Goal: Task Accomplishment & Management: Manage account settings

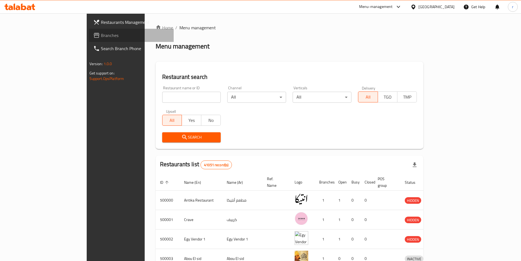
click at [101, 34] on span "Branches" at bounding box center [135, 35] width 68 height 7
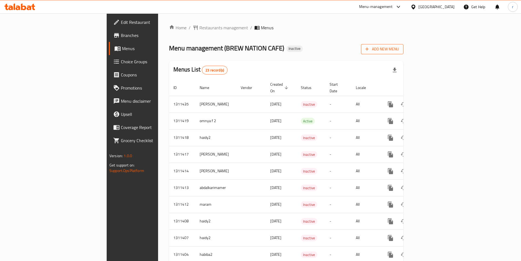
click at [399, 51] on span "Add New Menu" at bounding box center [383, 49] width 34 height 7
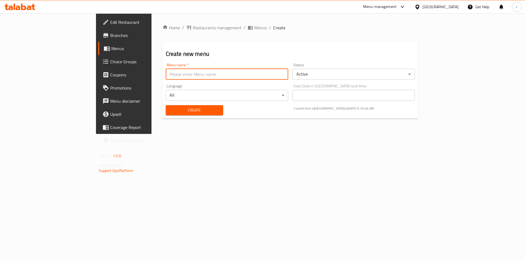
click at [166, 74] on input "text" at bounding box center [227, 74] width 123 height 11
type input "REEM 2"
click at [181, 111] on span "Create" at bounding box center [194, 110] width 49 height 7
click at [166, 73] on input "text" at bounding box center [227, 74] width 123 height 11
type input "REEM 2"
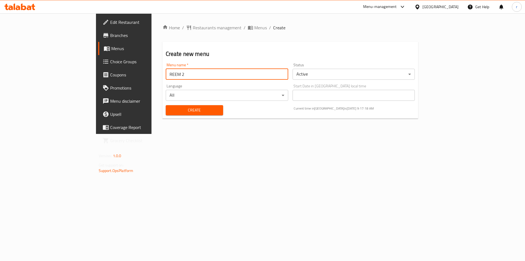
click at [170, 107] on span "Create" at bounding box center [194, 110] width 49 height 7
click at [254, 28] on span "Menus" at bounding box center [260, 27] width 13 height 7
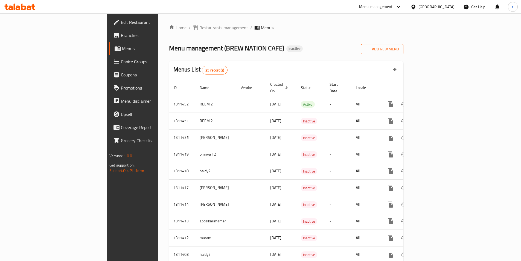
click at [399, 49] on span "Add New Menu" at bounding box center [383, 49] width 34 height 7
click at [399, 50] on span "Add New Menu" at bounding box center [383, 49] width 34 height 7
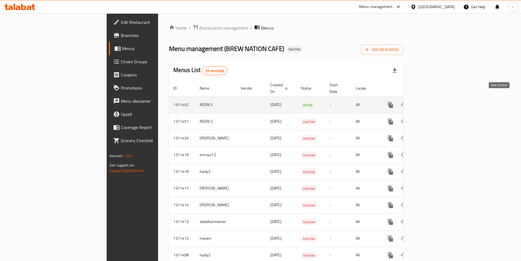
click at [433, 102] on icon "enhanced table" at bounding box center [430, 105] width 7 height 7
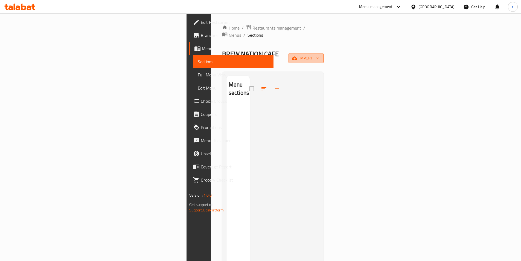
click at [319, 55] on span "import" at bounding box center [306, 58] width 26 height 7
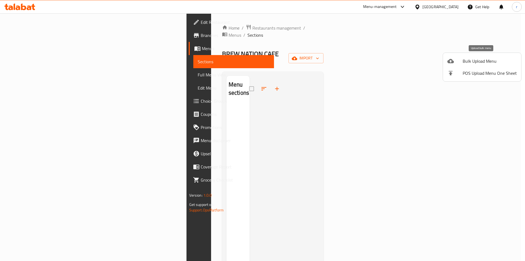
click at [483, 62] on span "Bulk Upload Menu" at bounding box center [490, 61] width 54 height 7
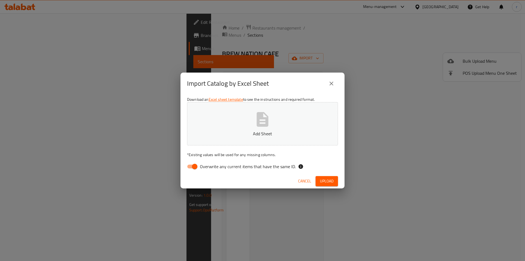
click at [197, 167] on input "Overwrite any current items that have the same ID." at bounding box center [194, 166] width 31 height 10
checkbox input "false"
click at [336, 181] on button "Upload" at bounding box center [327, 181] width 22 height 10
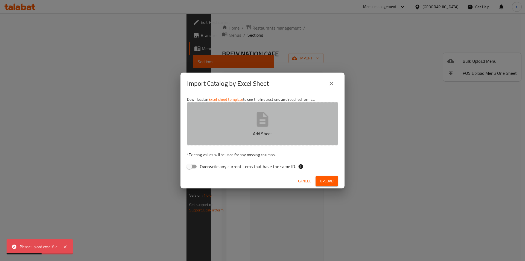
click at [265, 124] on icon "button" at bounding box center [263, 119] width 12 height 15
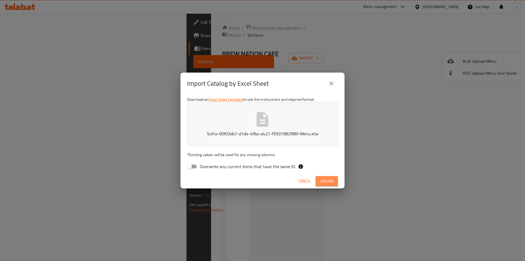
click at [327, 182] on span "Upload" at bounding box center [327, 181] width 14 height 7
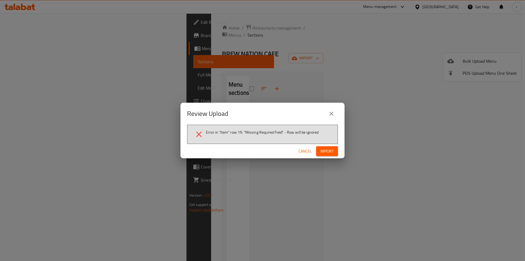
click at [329, 152] on span "Import" at bounding box center [327, 151] width 13 height 7
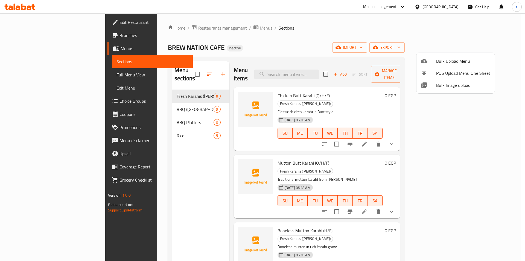
click at [519, 120] on div at bounding box center [262, 130] width 525 height 261
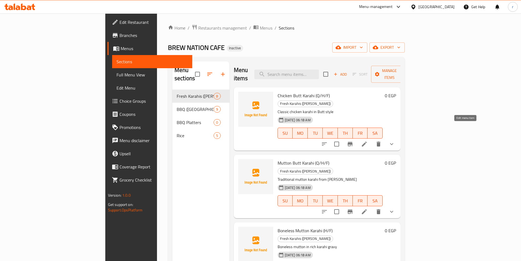
click at [368, 141] on icon at bounding box center [364, 144] width 7 height 7
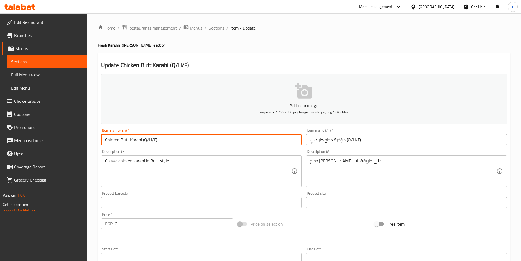
drag, startPoint x: 158, startPoint y: 140, endPoint x: 102, endPoint y: 140, distance: 55.5
click at [102, 140] on input "Chicken Butt Karahi (Q/H/F)" at bounding box center [201, 139] width 201 height 11
click at [176, 142] on input "Chicken Butt Karahi (Q/H/F)" at bounding box center [201, 139] width 201 height 11
click at [188, 135] on input "Chicken Butt Karahi (Q/H/F)" at bounding box center [201, 139] width 201 height 11
drag, startPoint x: 120, startPoint y: 138, endPoint x: 128, endPoint y: 139, distance: 7.4
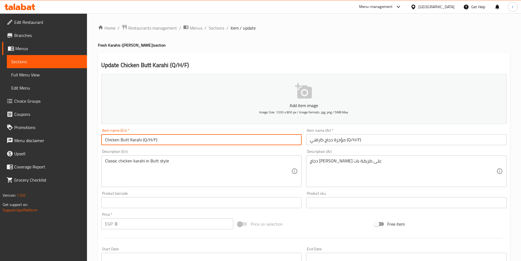
click at [128, 139] on input "Chicken Butt Karahi (Q/H/F)" at bounding box center [201, 139] width 201 height 11
drag, startPoint x: 105, startPoint y: 138, endPoint x: 129, endPoint y: 140, distance: 24.7
click at [129, 140] on input "Chicken Butt Karahi (Q/H/F)" at bounding box center [201, 139] width 201 height 11
click at [173, 140] on input "Chicken Butt Karahi (Q/H/F)" at bounding box center [201, 139] width 201 height 11
drag, startPoint x: 164, startPoint y: 140, endPoint x: 95, endPoint y: 138, distance: 69.0
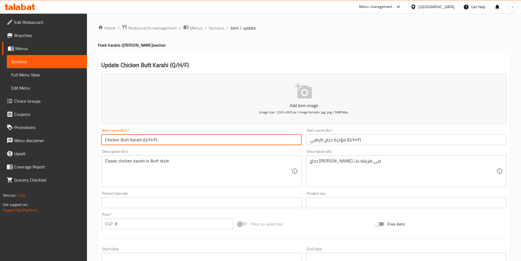
click at [96, 138] on div "Home / Restaurants management / Menus / Sections / item / update Fresh Karahis …" at bounding box center [304, 206] width 434 height 386
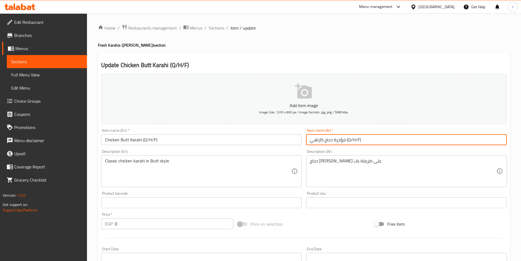
drag, startPoint x: 344, startPoint y: 140, endPoint x: 306, endPoint y: 139, distance: 38.9
click at [306, 139] on div "Item name (Ar)   * مؤخرة دجاج كاراهي (Q/H/F) Item name (Ar) *" at bounding box center [406, 136] width 205 height 21
click at [193, 137] on input "Chicken Butt Karahi (Q/H/F)" at bounding box center [201, 139] width 201 height 11
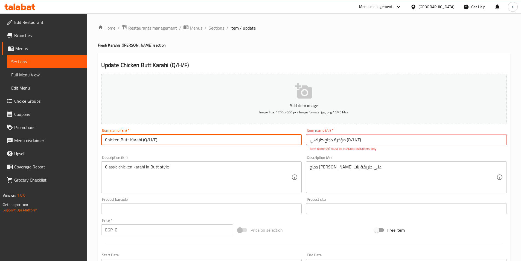
drag, startPoint x: 140, startPoint y: 139, endPoint x: 124, endPoint y: 138, distance: 16.4
click at [124, 138] on input "Chicken Butt Karahi (Q/H/F)" at bounding box center [201, 139] width 201 height 11
click at [133, 137] on input "Chicken Butt Karahi (Q/H/F)" at bounding box center [201, 139] width 201 height 11
drag, startPoint x: 140, startPoint y: 140, endPoint x: 129, endPoint y: 139, distance: 11.2
click at [129, 139] on input "Chicken Butt Karahi (Q/H/F)" at bounding box center [201, 139] width 201 height 11
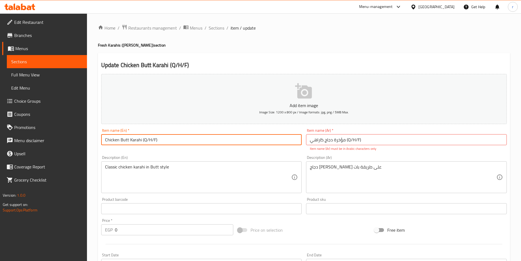
click at [140, 139] on input "Chicken Butt Karahi (Q/H/F)" at bounding box center [201, 139] width 201 height 11
drag, startPoint x: 140, startPoint y: 139, endPoint x: 134, endPoint y: 140, distance: 6.0
click at [134, 140] on input "Chicken Butt Karahi (Q/H/F)" at bounding box center [201, 139] width 201 height 11
drag, startPoint x: 128, startPoint y: 139, endPoint x: 120, endPoint y: 139, distance: 7.7
click at [120, 139] on input "Chicken Butt Karahi (Q/H/F)" at bounding box center [201, 139] width 201 height 11
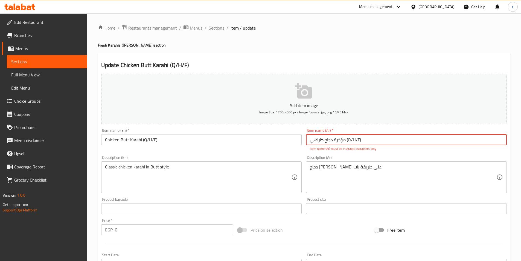
drag, startPoint x: 345, startPoint y: 139, endPoint x: 309, endPoint y: 140, distance: 35.9
click at [309, 140] on input "مؤخرة دجاج كاراهي (Q/H/F)" at bounding box center [406, 139] width 201 height 11
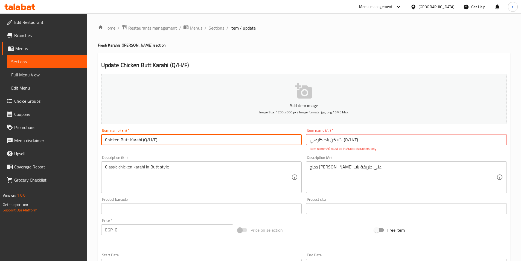
drag, startPoint x: 141, startPoint y: 139, endPoint x: 129, endPoint y: 138, distance: 11.5
click at [129, 138] on input "Chicken Butt Karahi (Q/H/F)" at bounding box center [201, 139] width 201 height 11
drag, startPoint x: 130, startPoint y: 138, endPoint x: 141, endPoint y: 141, distance: 11.0
click at [141, 141] on input "Chicken Butt Karahi (Q/H/F)" at bounding box center [201, 139] width 201 height 11
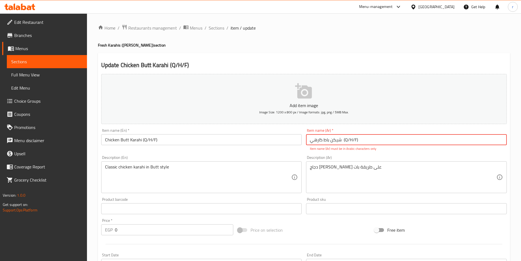
click at [317, 139] on input "شيكن باط كارهي (Q/H/F)" at bounding box center [406, 139] width 201 height 11
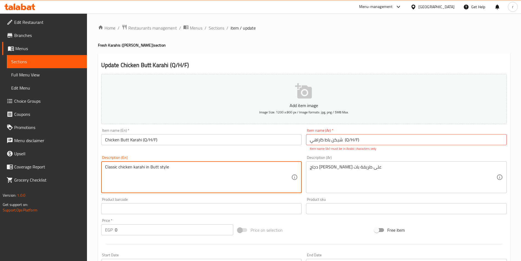
drag, startPoint x: 172, startPoint y: 167, endPoint x: 81, endPoint y: 166, distance: 90.8
click at [81, 166] on div "Edit Restaurant Branches Menus Sections Full Menu View Edit Menu Choice Groups …" at bounding box center [260, 209] width 521 height 392
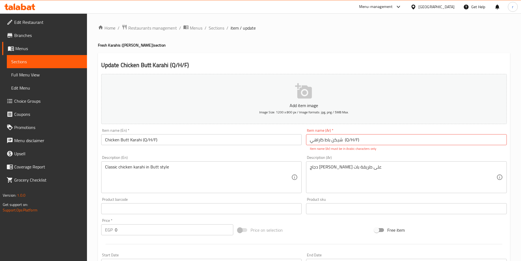
click at [259, 179] on textarea "Classic chicken karahi in Butt style" at bounding box center [198, 177] width 187 height 26
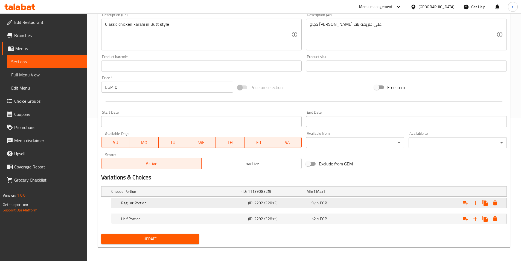
scroll to position [144, 0]
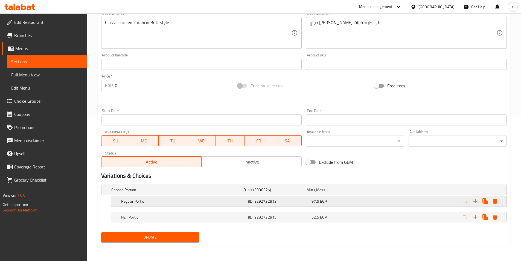
click at [172, 202] on h5 "Regular Portion" at bounding box center [183, 200] width 125 height 5
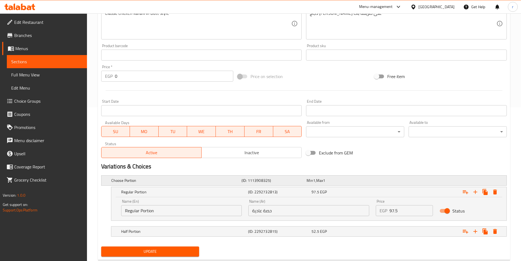
scroll to position [168, 0]
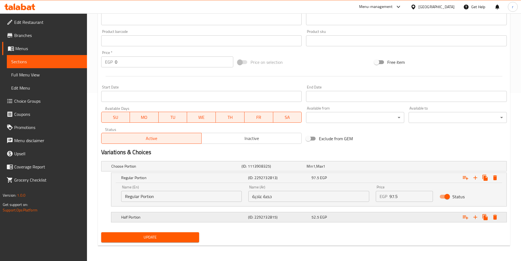
click at [244, 216] on h5 "Half Portion" at bounding box center [183, 216] width 125 height 5
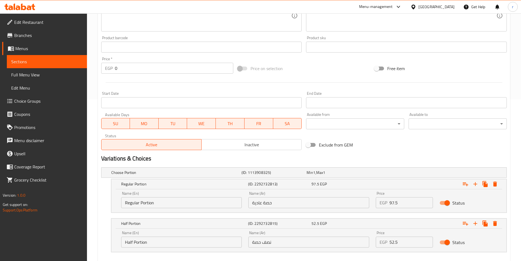
scroll to position [191, 0]
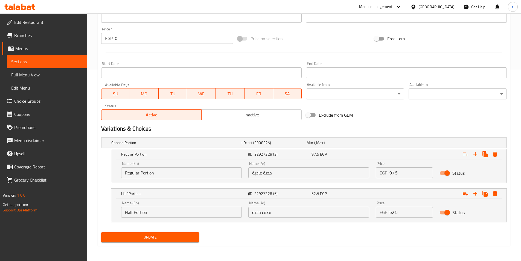
click at [192, 237] on span "Update" at bounding box center [150, 237] width 89 height 7
click at [169, 236] on span "Update" at bounding box center [150, 237] width 89 height 7
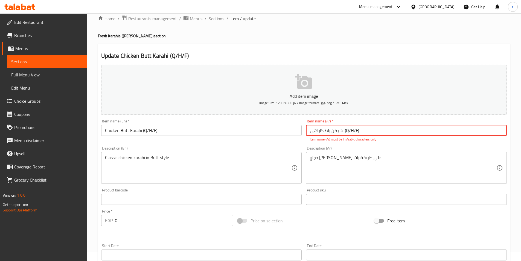
click at [372, 130] on input "شيكن باط كاراهي (Q/H/F)" at bounding box center [406, 130] width 201 height 11
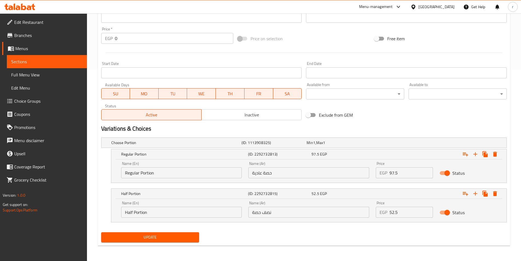
click at [167, 235] on span "Update" at bounding box center [150, 237] width 89 height 7
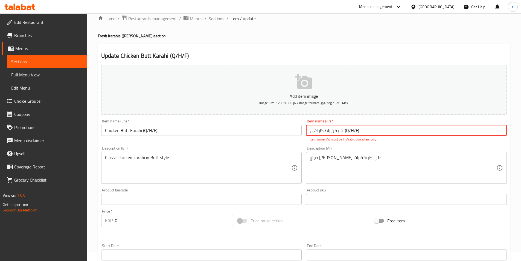
click at [344, 131] on input "شيكن باط كاراهي (Q/H/F)" at bounding box center [406, 130] width 201 height 11
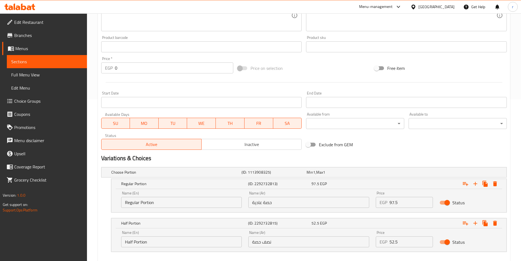
scroll to position [191, 0]
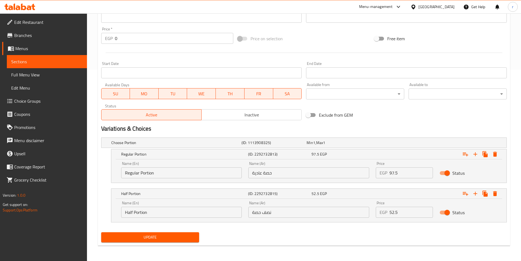
click at [122, 217] on input "Half Portion" at bounding box center [181, 212] width 121 height 11
click at [119, 209] on div "Name (En) Half Portion Name (En)" at bounding box center [182, 209] width 128 height 23
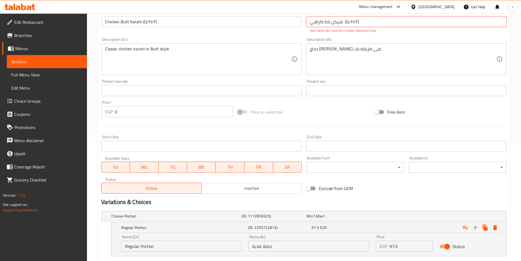
scroll to position [82, 0]
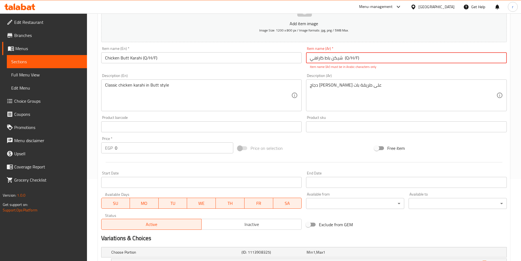
drag, startPoint x: 346, startPoint y: 58, endPoint x: 358, endPoint y: 57, distance: 11.5
click at [356, 57] on input "شيكن باط كاراهي (Q/H/F)" at bounding box center [406, 57] width 201 height 11
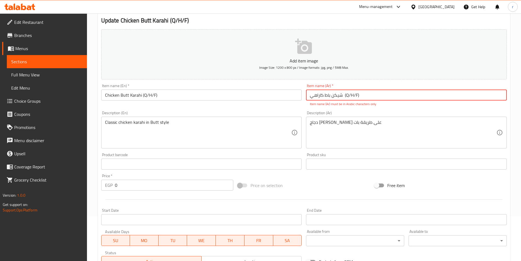
scroll to position [0, 0]
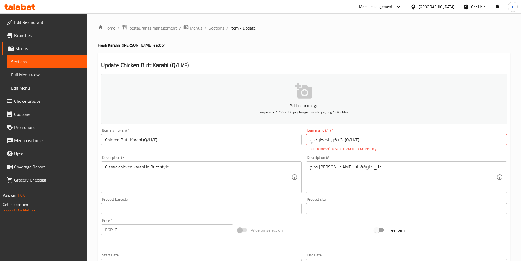
click at [378, 133] on div "Item name (Ar)   * شيكن باط كاراهي (Q/H/F) Item name (Ar) * Item name (Ar) must…" at bounding box center [406, 139] width 201 height 23
click at [345, 141] on input "شيكن باط كاراهي (Q/H/F)" at bounding box center [406, 139] width 201 height 11
drag, startPoint x: 344, startPoint y: 140, endPoint x: 364, endPoint y: 135, distance: 20.8
click at [364, 135] on input "شيكن باط كاراهي (Q/H/F)" at bounding box center [406, 139] width 201 height 11
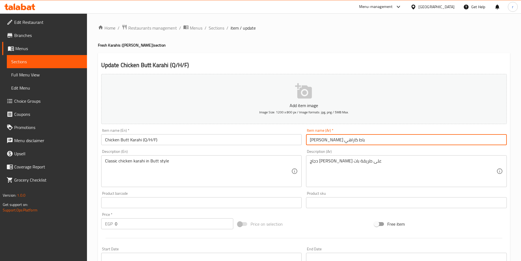
type input "شيكن باط كاراهي"
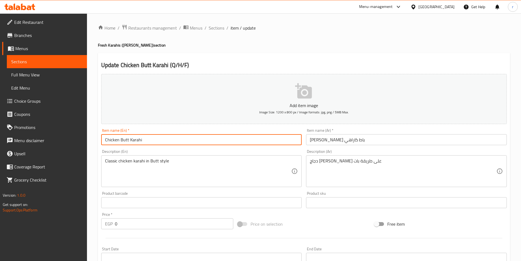
drag, startPoint x: 142, startPoint y: 139, endPoint x: 191, endPoint y: 138, distance: 49.0
click at [191, 138] on input "Chicken Butt Karahi" at bounding box center [201, 139] width 201 height 11
type input "Chicken Butt Karahi"
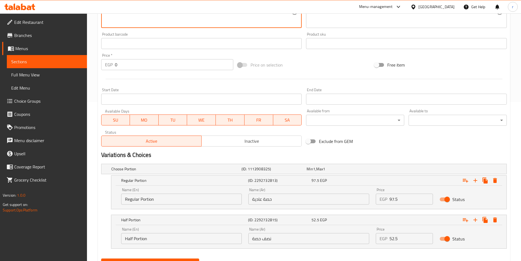
scroll to position [185, 0]
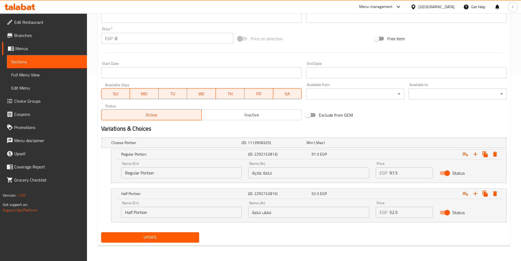
click at [173, 237] on span "Update" at bounding box center [150, 237] width 89 height 7
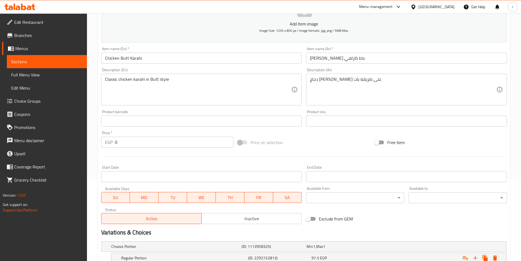
scroll to position [76, 0]
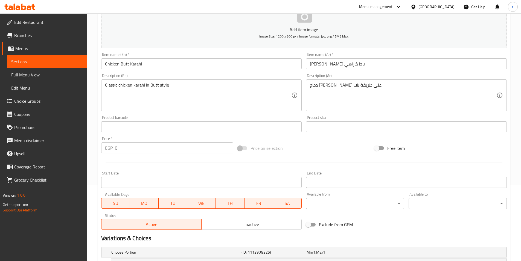
click at [61, 62] on span "Sections" at bounding box center [46, 61] width 71 height 7
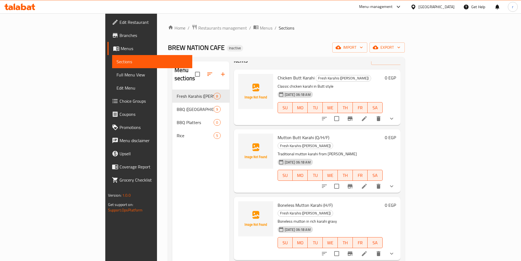
scroll to position [27, 0]
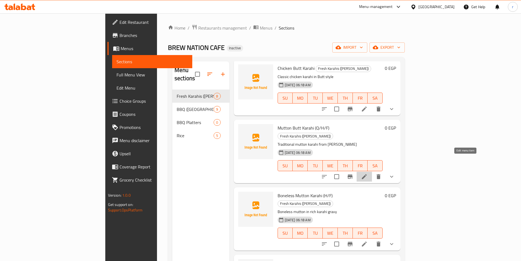
click at [368, 173] on icon at bounding box center [364, 176] width 7 height 7
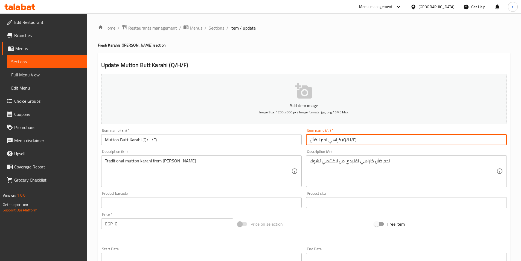
drag, startPoint x: 341, startPoint y: 139, endPoint x: 361, endPoint y: 139, distance: 19.2
click at [361, 139] on input "كراهي لحم الضأن (Q/H/F)" at bounding box center [406, 139] width 201 height 11
type input "كراهي لحم الضأن"
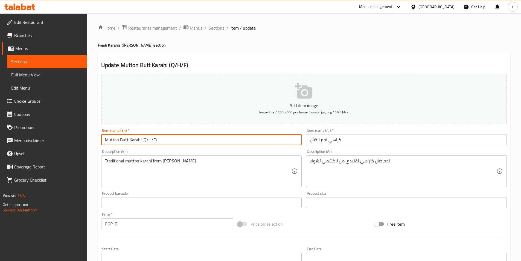
drag, startPoint x: 141, startPoint y: 139, endPoint x: 170, endPoint y: 141, distance: 29.3
click at [170, 141] on input "Mutton Butt Karahi (Q/H/F)" at bounding box center [201, 139] width 201 height 11
drag, startPoint x: 118, startPoint y: 139, endPoint x: 100, endPoint y: 138, distance: 17.5
click at [100, 138] on div "Item name (En)   * Mutton Butt Karahi Item name (En) *" at bounding box center [201, 136] width 205 height 21
type input "Mutton Butt Karahi"
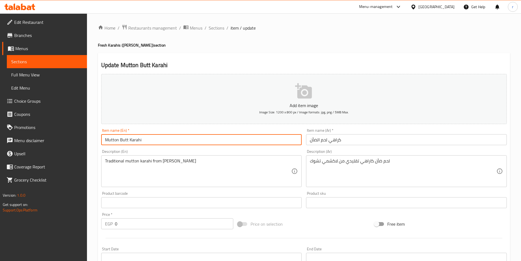
click at [164, 141] on input "Mutton Butt Karahi" at bounding box center [201, 139] width 201 height 11
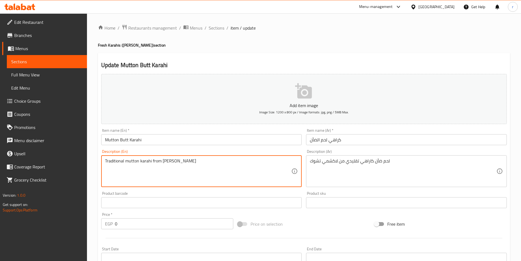
drag, startPoint x: 192, startPoint y: 161, endPoint x: 100, endPoint y: 160, distance: 91.9
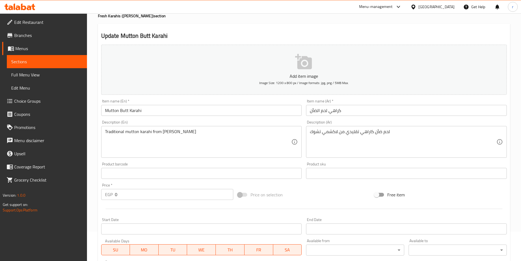
scroll to position [27, 0]
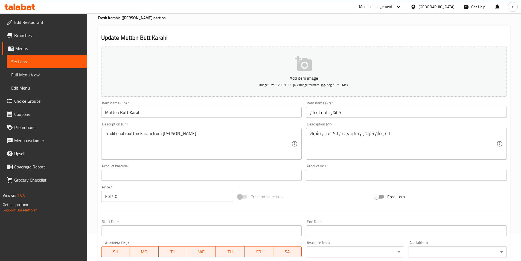
click at [263, 145] on textarea "Traditional mutton karahi from Lakshmi Chowk" at bounding box center [198, 144] width 187 height 26
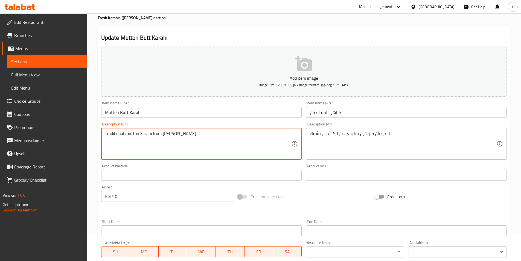
drag, startPoint x: 122, startPoint y: 133, endPoint x: 101, endPoint y: 133, distance: 21.6
click at [101, 133] on div "Description (En) Traditional mutton karahi from Lakshmi Chowk Description (En)" at bounding box center [201, 141] width 205 height 42
click at [123, 134] on textarea "Traditional mutton karahi from Lakshmi Chowk" at bounding box center [198, 144] width 187 height 26
drag, startPoint x: 123, startPoint y: 133, endPoint x: 104, endPoint y: 133, distance: 19.2
click at [104, 133] on div "Traditional mutton karahi from Lakshmi Chowk Description (En)" at bounding box center [201, 144] width 201 height 32
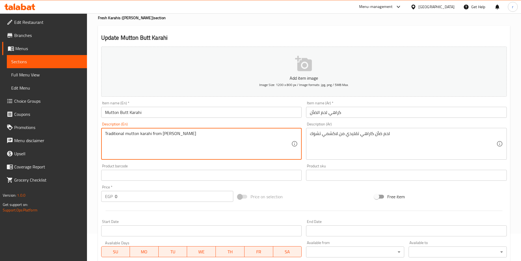
click at [125, 134] on textarea "Traditional mutton karahi from Lakshmi Chowk" at bounding box center [198, 144] width 187 height 26
drag, startPoint x: 123, startPoint y: 134, endPoint x: 110, endPoint y: 133, distance: 13.2
click at [110, 133] on textarea "Traditional mutton karahi from Lakshmi Chowk" at bounding box center [198, 144] width 187 height 26
click at [120, 133] on textarea "Traditional mutton karahi from Lakshmi Chowk" at bounding box center [198, 144] width 187 height 26
drag, startPoint x: 123, startPoint y: 133, endPoint x: 109, endPoint y: 133, distance: 13.7
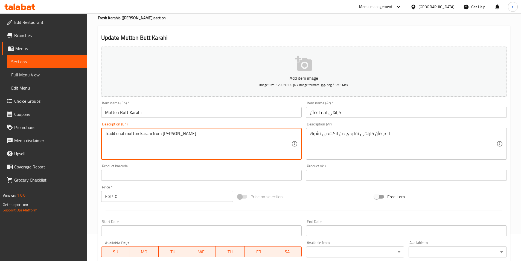
click at [109, 133] on textarea "Traditional mutton karahi from Lakshmi Chowk" at bounding box center [198, 144] width 187 height 26
click at [123, 133] on textarea "Traditional mutton karahi from Lakshmi Chowk" at bounding box center [198, 144] width 187 height 26
drag, startPoint x: 123, startPoint y: 133, endPoint x: 114, endPoint y: 133, distance: 9.3
click at [114, 133] on textarea "Traditional mutton karahi from Lakshmi Chowk" at bounding box center [198, 144] width 187 height 26
click at [124, 134] on textarea "Traditional mutton karahi from Lakshmi Chowk" at bounding box center [198, 144] width 187 height 26
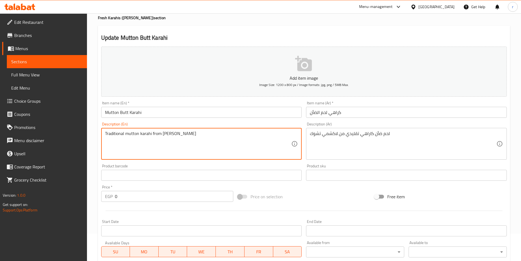
drag, startPoint x: 124, startPoint y: 134, endPoint x: 114, endPoint y: 134, distance: 10.1
click at [114, 134] on textarea "Traditional mutton karahi from Lakshmi Chowk" at bounding box center [198, 144] width 187 height 26
drag, startPoint x: 139, startPoint y: 133, endPoint x: 125, endPoint y: 133, distance: 14.0
click at [125, 133] on textarea "Traditional mutton karahi from Lakshmi Chowk" at bounding box center [198, 144] width 187 height 26
drag, startPoint x: 163, startPoint y: 133, endPoint x: 193, endPoint y: 133, distance: 30.6
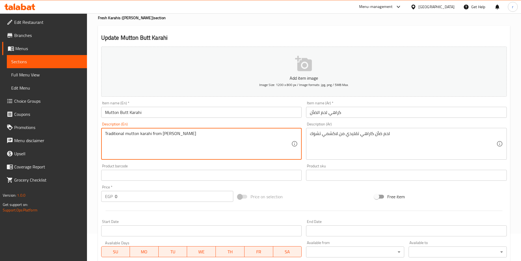
click at [193, 133] on textarea "Traditional mutton karahi from Lakshmi Chowk" at bounding box center [198, 144] width 187 height 26
click at [219, 130] on div "Traditional mutton karahi from Lakshmi Chowk Description (En)" at bounding box center [201, 144] width 201 height 32
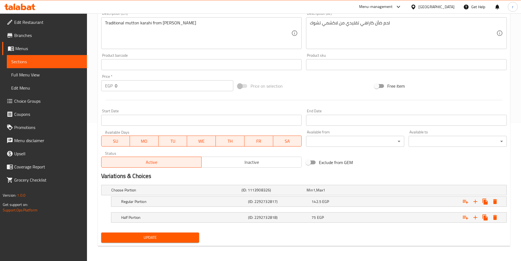
scroll to position [138, 0]
click at [228, 200] on h5 "Regular Portion" at bounding box center [183, 200] width 125 height 5
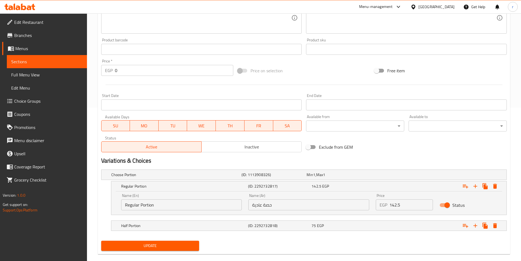
scroll to position [162, 0]
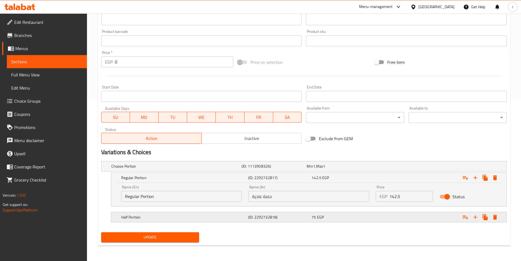
click at [340, 218] on div "75 EGP" at bounding box center [342, 216] width 61 height 5
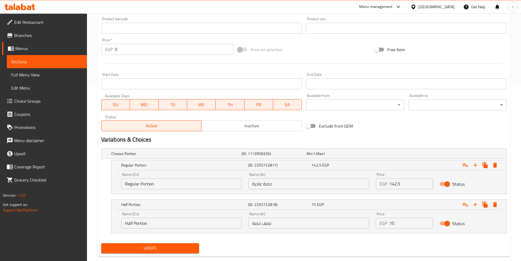
scroll to position [185, 0]
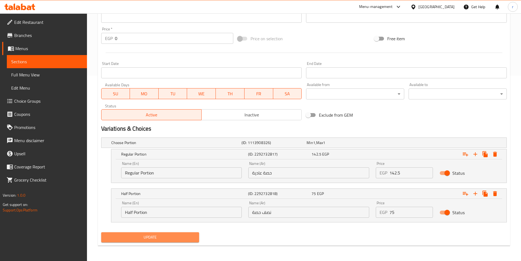
click at [163, 237] on span "Update" at bounding box center [150, 237] width 89 height 7
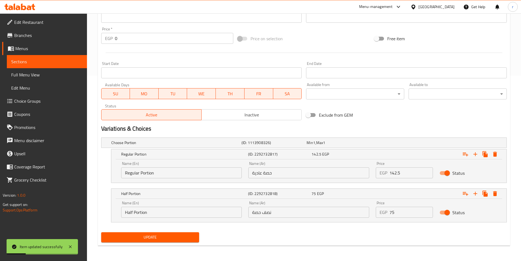
click at [39, 63] on span "Sections" at bounding box center [46, 61] width 71 height 7
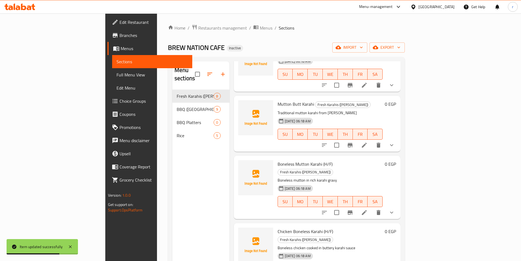
scroll to position [55, 0]
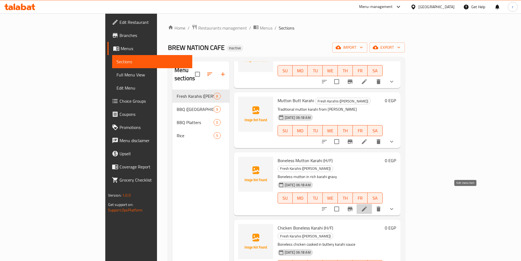
click at [368, 205] on icon at bounding box center [364, 208] width 7 height 7
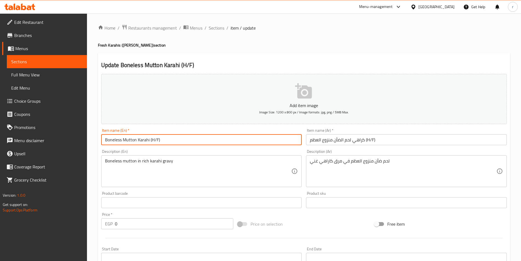
drag, startPoint x: 150, startPoint y: 138, endPoint x: 164, endPoint y: 138, distance: 14.2
click at [164, 138] on input "Boneless Mutton Karahi (H/F)" at bounding box center [201, 139] width 201 height 11
type input "Boneless Mutton Karahi"
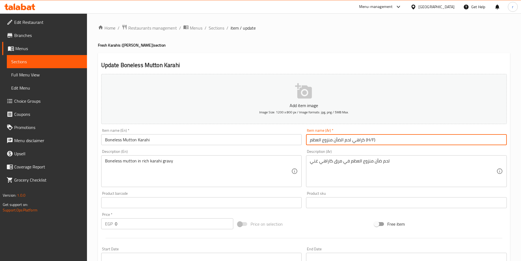
drag, startPoint x: 366, startPoint y: 140, endPoint x: 381, endPoint y: 139, distance: 15.9
click at [381, 139] on input "كراهي لحم الضأن منزوع العظم (H/F)" at bounding box center [406, 139] width 201 height 11
type input "كراهي لحم الضأن منزوع العظم"
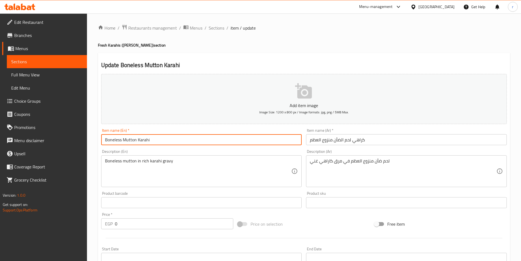
drag, startPoint x: 158, startPoint y: 139, endPoint x: 89, endPoint y: 137, distance: 69.5
click at [90, 137] on div "Home / Restaurants management / Menus / Sections / item / update Fresh Karahis …" at bounding box center [304, 206] width 434 height 386
click at [169, 140] on input "Boneless Mutton Karahi" at bounding box center [201, 139] width 201 height 11
click at [188, 140] on input "Boneless Mutton Karahi" at bounding box center [201, 139] width 201 height 11
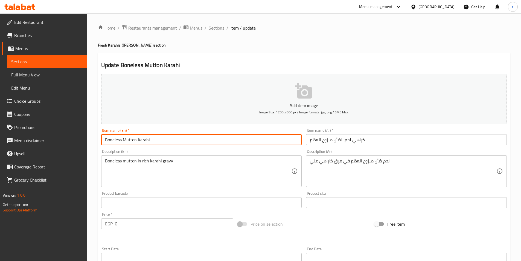
click at [188, 140] on input "Boneless Mutton Karahi" at bounding box center [201, 139] width 201 height 11
click at [187, 138] on input "Boneless Mutton Karahi" at bounding box center [201, 139] width 201 height 11
drag, startPoint x: 121, startPoint y: 140, endPoint x: 104, endPoint y: 140, distance: 16.4
click at [104, 140] on input "Boneless Mutton Karahi" at bounding box center [201, 139] width 201 height 11
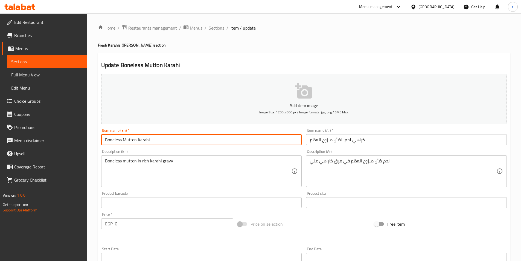
click at [104, 140] on input "Boneless Mutton Karahi" at bounding box center [201, 139] width 201 height 11
drag, startPoint x: 121, startPoint y: 139, endPoint x: 106, endPoint y: 141, distance: 15.1
click at [106, 141] on input "Boneless Mutton Karahi" at bounding box center [201, 139] width 201 height 11
drag, startPoint x: 122, startPoint y: 140, endPoint x: 101, endPoint y: 139, distance: 20.5
click at [102, 140] on input "Boneless Mutton Karahi" at bounding box center [201, 139] width 201 height 11
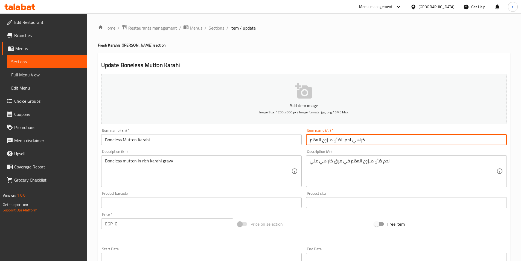
drag, startPoint x: 377, startPoint y: 138, endPoint x: 302, endPoint y: 142, distance: 75.0
click at [302, 142] on div "Add item image Image Size: 1200 x 800 px / Image formats: jpg, png / 5MB Max. I…" at bounding box center [304, 190] width 410 height 236
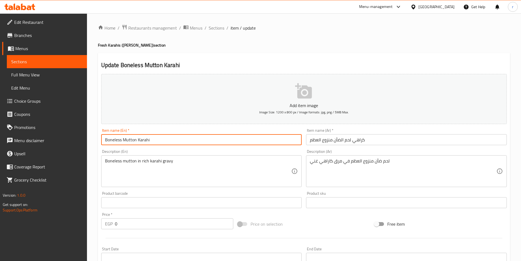
drag, startPoint x: 122, startPoint y: 139, endPoint x: 157, endPoint y: 139, distance: 34.2
click at [157, 139] on input "Boneless Mutton Karahi" at bounding box center [201, 139] width 201 height 11
click at [175, 141] on input "Boneless Mutton Karahi" at bounding box center [201, 139] width 201 height 11
drag, startPoint x: 121, startPoint y: 139, endPoint x: 163, endPoint y: 141, distance: 41.4
click at [163, 141] on input "Boneless Mutton Karahi" at bounding box center [201, 139] width 201 height 11
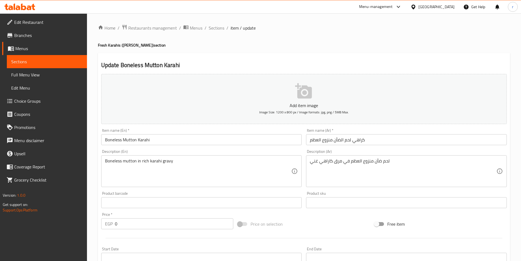
click at [177, 143] on input "Boneless Mutton Karahi" at bounding box center [201, 139] width 201 height 11
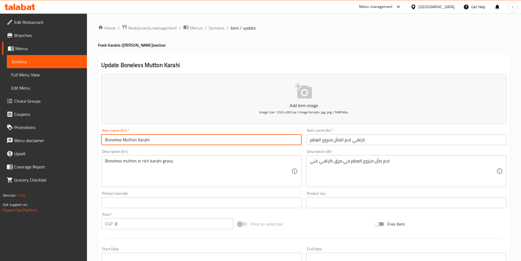
drag, startPoint x: 138, startPoint y: 138, endPoint x: 157, endPoint y: 139, distance: 18.4
click at [157, 139] on input "Boneless Mutton Karahi" at bounding box center [201, 139] width 201 height 11
click at [178, 139] on input "Boneless Mutton Karahi" at bounding box center [201, 139] width 201 height 11
drag, startPoint x: 121, startPoint y: 140, endPoint x: 102, endPoint y: 141, distance: 19.7
click at [102, 141] on input "Boneless Mutton Karahi" at bounding box center [201, 139] width 201 height 11
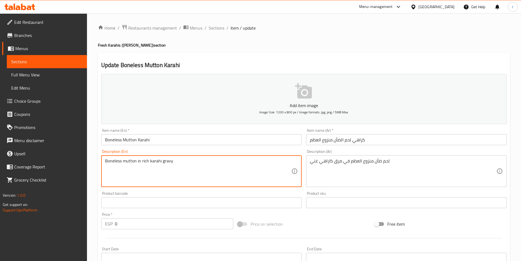
drag, startPoint x: 178, startPoint y: 160, endPoint x: 84, endPoint y: 158, distance: 93.6
click at [85, 158] on div "Edit Restaurant Branches Menus Sections Full Menu View Edit Menu Choice Groups …" at bounding box center [260, 206] width 521 height 386
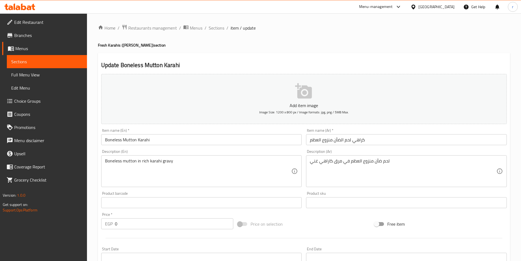
click at [187, 167] on textarea "Boneless mutton in rich karahi gravy" at bounding box center [198, 171] width 187 height 26
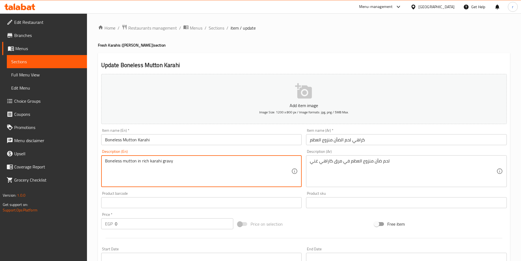
drag, startPoint x: 162, startPoint y: 160, endPoint x: 173, endPoint y: 160, distance: 11.0
click at [173, 160] on textarea "Boneless mutton in rich karahi gravy" at bounding box center [198, 171] width 187 height 26
drag, startPoint x: 122, startPoint y: 160, endPoint x: 136, endPoint y: 161, distance: 14.4
click at [136, 161] on textarea "Boneless mutton in rich karahi gravy" at bounding box center [198, 171] width 187 height 26
click at [206, 169] on textarea "Boneless mutton in rich karahi gravy" at bounding box center [198, 171] width 187 height 26
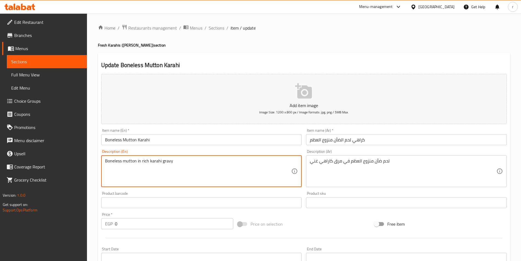
drag, startPoint x: 161, startPoint y: 160, endPoint x: 179, endPoint y: 162, distance: 18.2
click at [179, 162] on textarea "Boneless mutton in rich karahi gravy" at bounding box center [198, 171] width 187 height 26
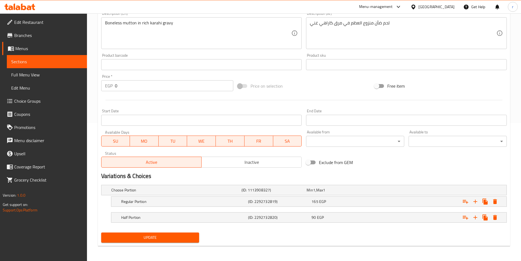
scroll to position [138, 0]
click at [340, 201] on div "165 EGP" at bounding box center [342, 200] width 61 height 5
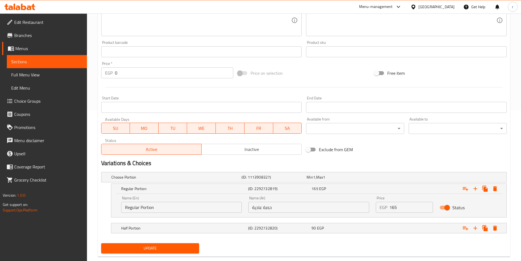
scroll to position [162, 0]
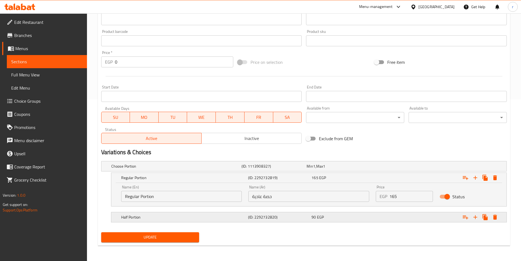
click at [354, 216] on div "90 EGP" at bounding box center [342, 216] width 61 height 5
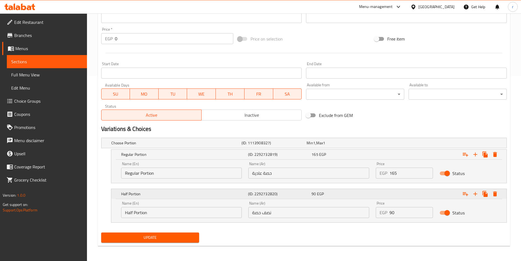
scroll to position [185, 0]
click at [169, 238] on span "Update" at bounding box center [150, 237] width 89 height 7
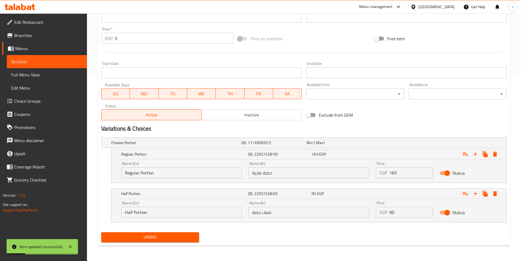
click at [48, 62] on span "Sections" at bounding box center [46, 61] width 71 height 7
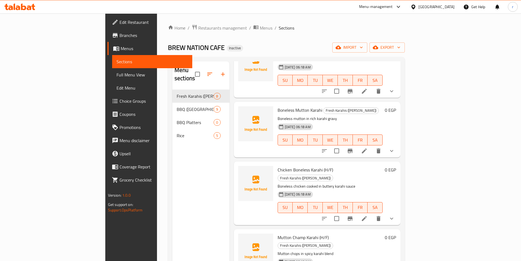
scroll to position [137, 0]
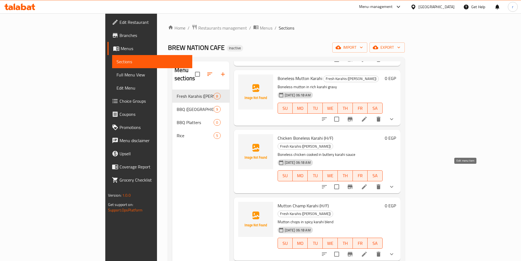
click at [368, 183] on icon at bounding box center [364, 186] width 7 height 7
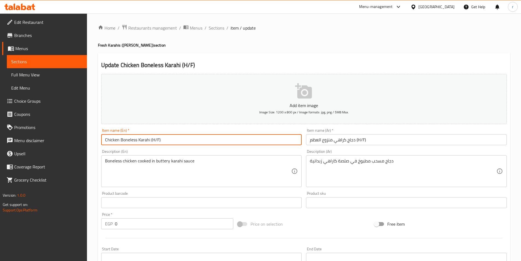
drag, startPoint x: 150, startPoint y: 139, endPoint x: 170, endPoint y: 137, distance: 20.1
click at [170, 137] on input "Chicken Boneless Karahi (H/F)" at bounding box center [201, 139] width 201 height 11
type input "Chicken Boneless Karahi"
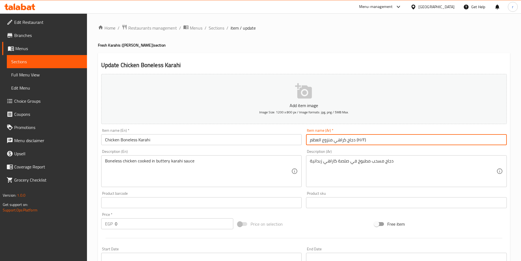
drag, startPoint x: 357, startPoint y: 140, endPoint x: 377, endPoint y: 140, distance: 20.2
click at [377, 140] on input "دجاج كراهي منزوع العظم (H/F)" at bounding box center [406, 139] width 201 height 11
type input "دجاج كراهي منزوع العظم"
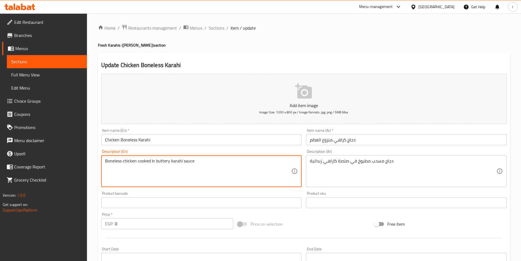
drag, startPoint x: 198, startPoint y: 162, endPoint x: 100, endPoint y: 161, distance: 98.0
click at [100, 161] on div "Description (En) Boneless chicken cooked in buttery karahi sauce Description (E…" at bounding box center [201, 168] width 205 height 42
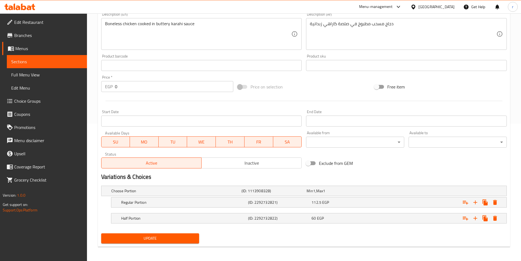
scroll to position [138, 0]
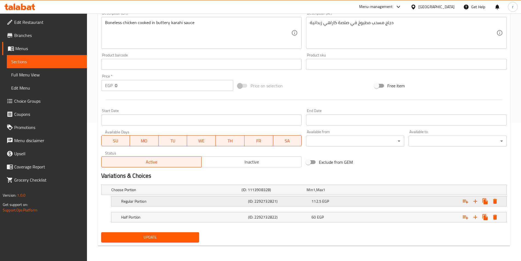
click at [347, 203] on div "112.5 EGP" at bounding box center [342, 200] width 61 height 5
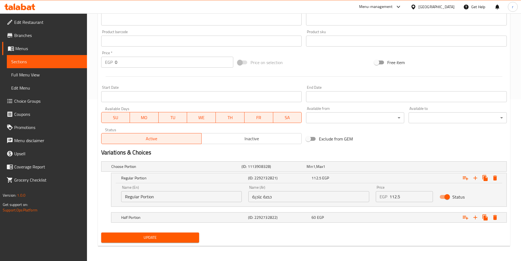
scroll to position [162, 0]
click at [378, 212] on div "Expand" at bounding box center [437, 217] width 127 height 12
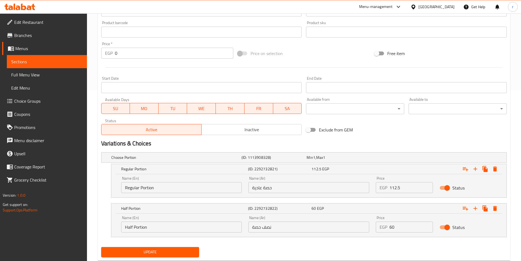
scroll to position [185, 0]
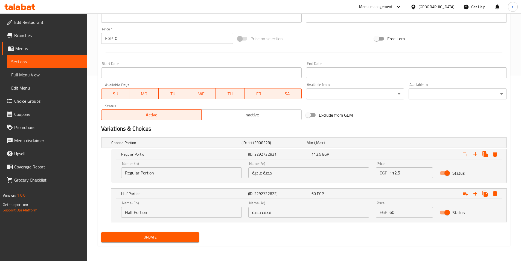
click at [131, 236] on span "Update" at bounding box center [150, 237] width 89 height 7
click at [37, 60] on span "Sections" at bounding box center [46, 61] width 71 height 7
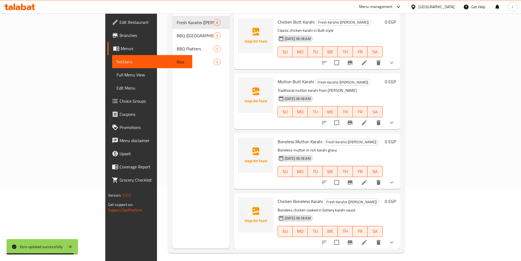
scroll to position [77, 0]
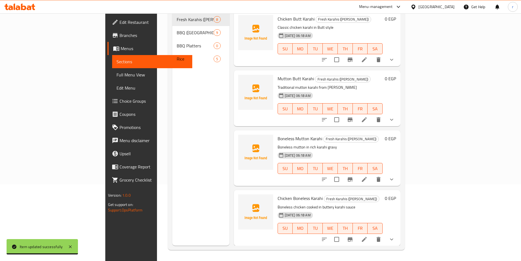
click at [399, 41] on div "Chicken Butt Karahi Fresh Karahis (Qadeemi Lakshmi Chowk) Classic chicken karah…" at bounding box center [337, 38] width 123 height 51
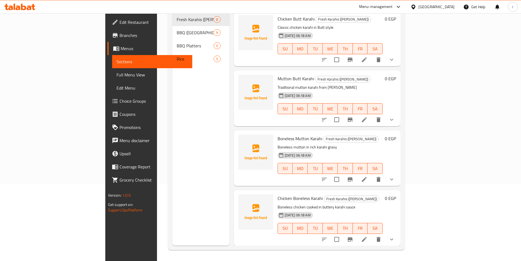
click at [396, 89] on div "0 EGP" at bounding box center [389, 98] width 13 height 47
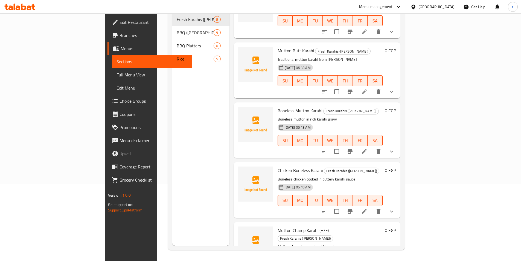
scroll to position [55, 0]
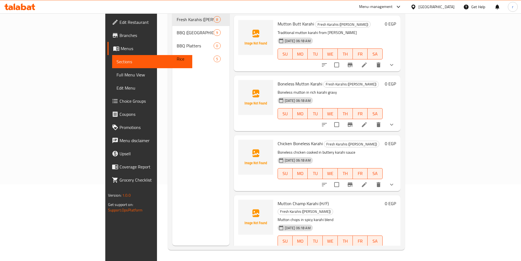
click at [396, 102] on div "0 EGP" at bounding box center [389, 103] width 13 height 47
click at [396, 140] on div "0 EGP" at bounding box center [389, 163] width 13 height 47
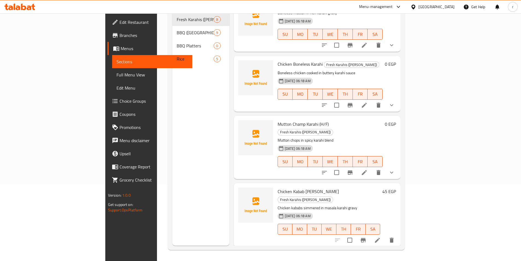
scroll to position [137, 0]
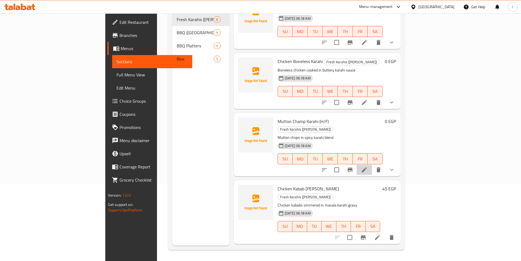
click at [372, 165] on li at bounding box center [364, 170] width 15 height 10
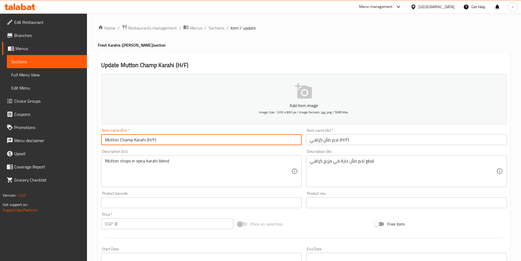
drag, startPoint x: 146, startPoint y: 138, endPoint x: 166, endPoint y: 138, distance: 19.4
click at [166, 138] on input "Mutton Champ Karahi (H/F)" at bounding box center [201, 139] width 201 height 11
type input "Mutton Champ Karahi"
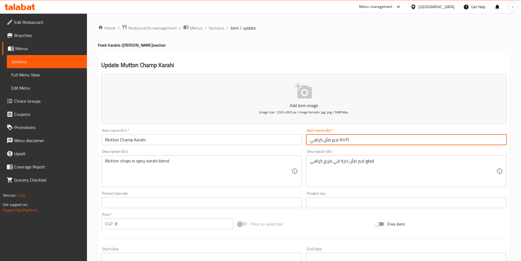
drag, startPoint x: 340, startPoint y: 138, endPoint x: 361, endPoint y: 140, distance: 21.8
click at [361, 140] on input "لحم ضأن كراهي (H/F)" at bounding box center [406, 139] width 201 height 11
type input "لحم ضأن كراهي"
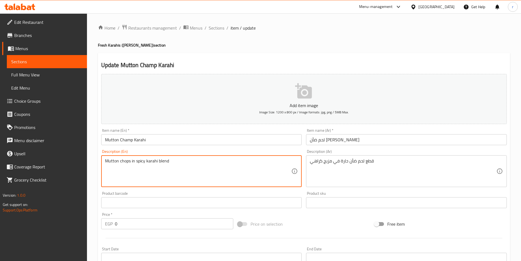
drag, startPoint x: 177, startPoint y: 162, endPoint x: 101, endPoint y: 155, distance: 75.8
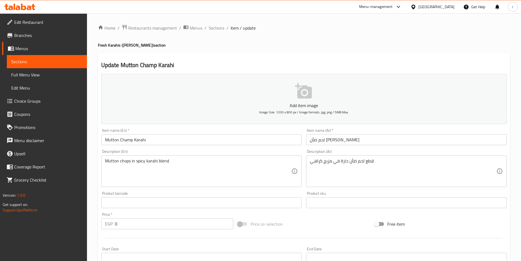
click at [187, 169] on textarea "Mutton chops in spicy karahi blend" at bounding box center [198, 171] width 187 height 26
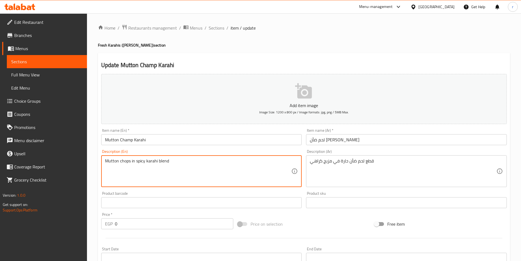
click at [112, 171] on textarea "Mutton chops in spicy karahi blend" at bounding box center [198, 171] width 187 height 26
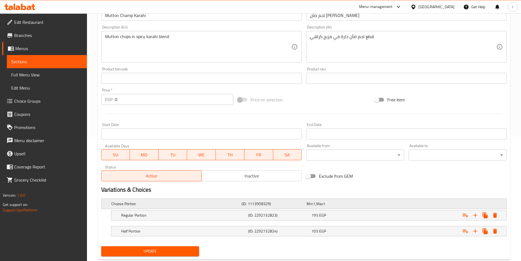
scroll to position [138, 0]
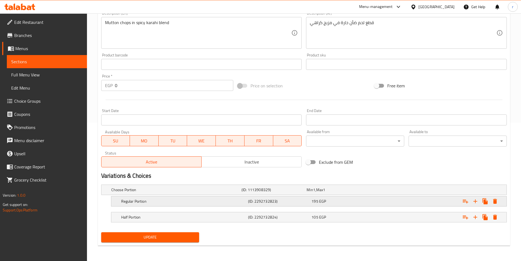
click at [386, 201] on div "Expand" at bounding box center [437, 201] width 127 height 12
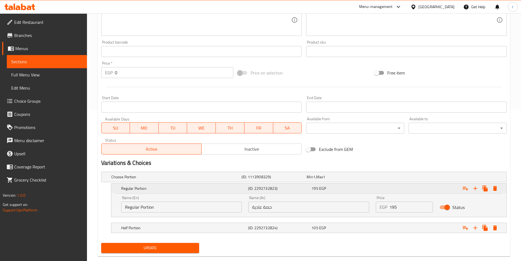
scroll to position [162, 0]
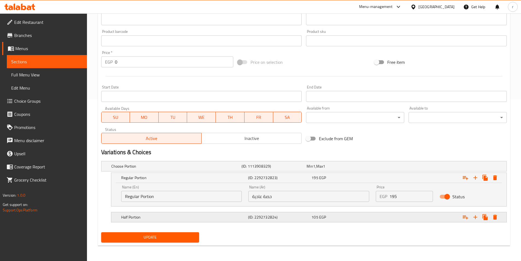
click at [382, 215] on div "Expand" at bounding box center [437, 217] width 127 height 12
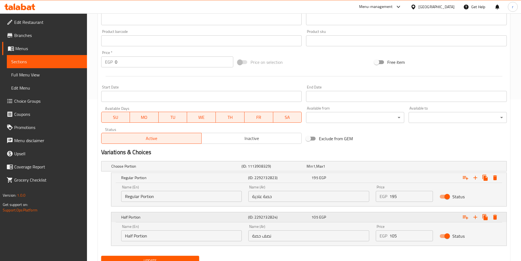
scroll to position [185, 0]
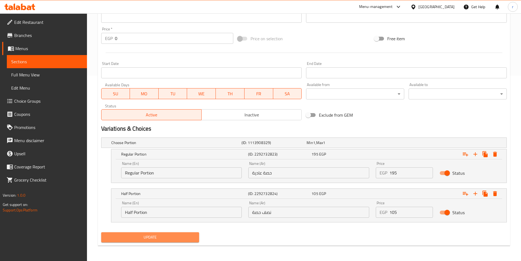
click at [185, 238] on span "Update" at bounding box center [150, 237] width 89 height 7
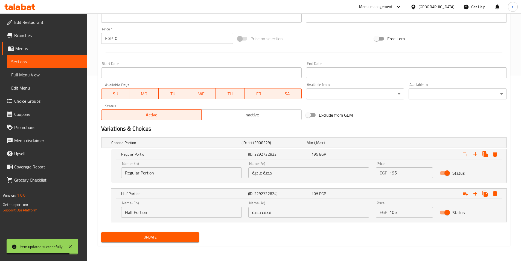
drag, startPoint x: 34, startPoint y: 62, endPoint x: 46, endPoint y: 62, distance: 11.5
click at [34, 62] on span "Sections" at bounding box center [46, 61] width 71 height 7
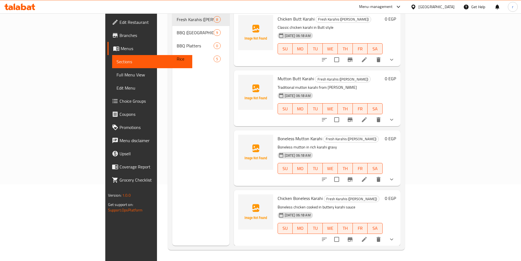
scroll to position [22, 0]
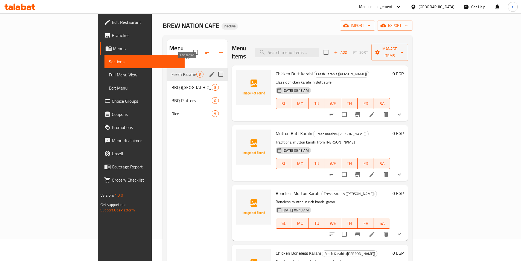
click at [210, 72] on icon "edit" at bounding box center [212, 74] width 5 height 5
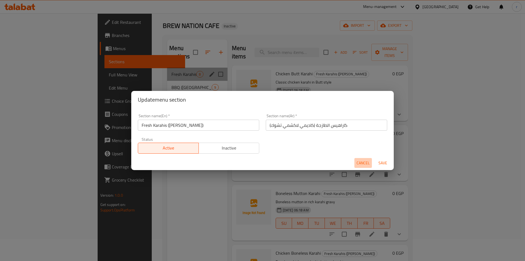
click at [359, 163] on span "Cancel" at bounding box center [363, 163] width 13 height 7
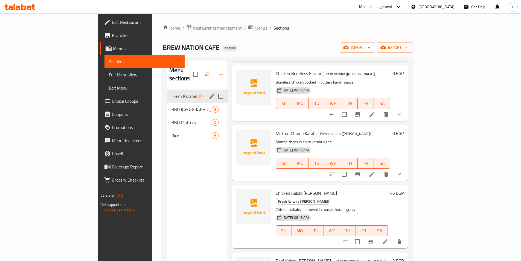
scroll to position [219, 0]
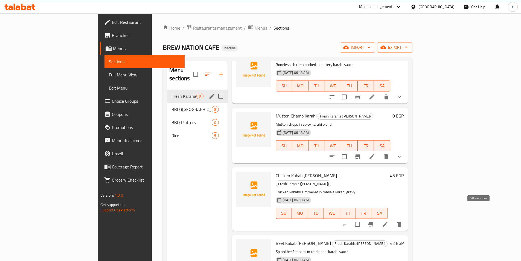
click at [389, 221] on icon at bounding box center [385, 224] width 7 height 7
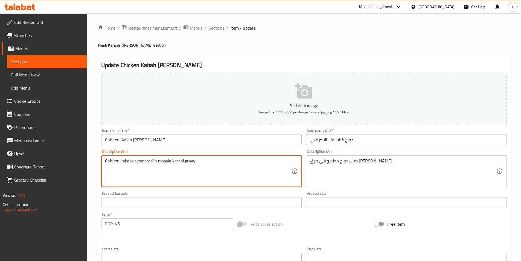
drag, startPoint x: 198, startPoint y: 161, endPoint x: 101, endPoint y: 159, distance: 97.4
click at [101, 159] on div "Description (En) Chicken kababs simmered in masala karahi gravy Description (En)" at bounding box center [201, 168] width 205 height 42
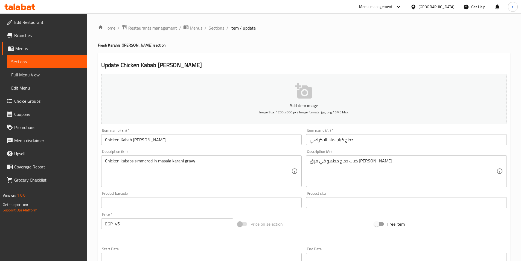
click at [240, 163] on textarea "Chicken kababs simmered in masala karahi gravy" at bounding box center [198, 171] width 187 height 26
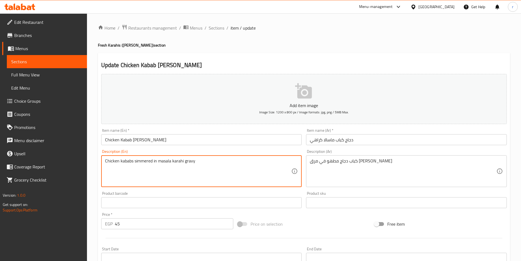
drag, startPoint x: 134, startPoint y: 161, endPoint x: 152, endPoint y: 162, distance: 18.6
click at [152, 162] on textarea "Chicken kababs simmered in masala karahi gravy" at bounding box center [198, 171] width 187 height 26
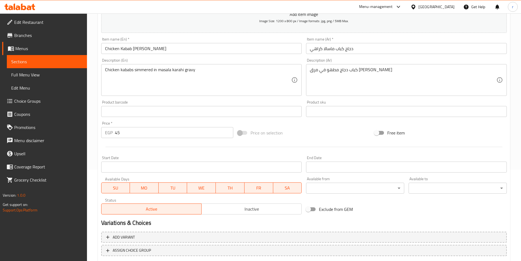
scroll to position [126, 0]
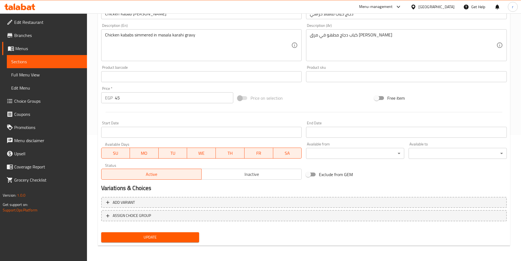
click at [190, 240] on span "Update" at bounding box center [150, 237] width 89 height 7
click at [175, 240] on span "Update" at bounding box center [150, 237] width 89 height 7
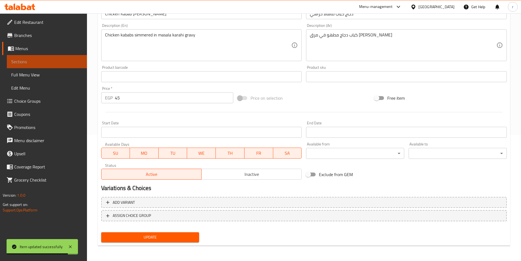
click at [29, 62] on span "Sections" at bounding box center [46, 61] width 71 height 7
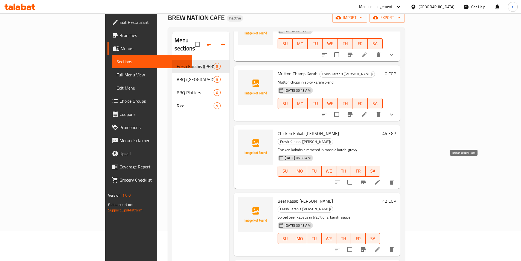
scroll to position [77, 0]
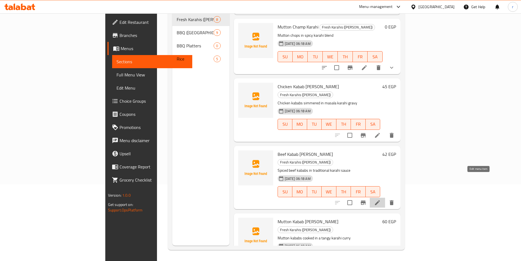
click at [381, 199] on icon at bounding box center [377, 202] width 7 height 7
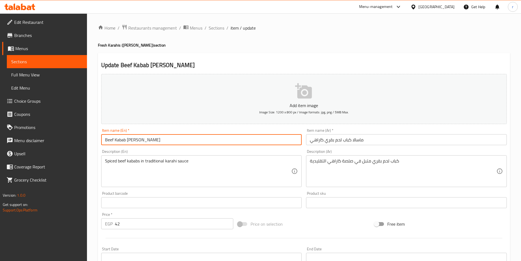
drag, startPoint x: 166, startPoint y: 139, endPoint x: 91, endPoint y: 139, distance: 74.7
click at [91, 139] on div "Home / Restaurants management / Menus / Sections / item / update Fresh Karahis …" at bounding box center [304, 199] width 434 height 373
click at [186, 141] on input "Beef Kabab Masala Karahi" at bounding box center [201, 139] width 201 height 11
drag, startPoint x: 113, startPoint y: 140, endPoint x: 100, endPoint y: 140, distance: 12.6
click at [100, 140] on div "Item name (En)   * Beef Kabab Masala Karahi Item name (En) *" at bounding box center [201, 136] width 205 height 21
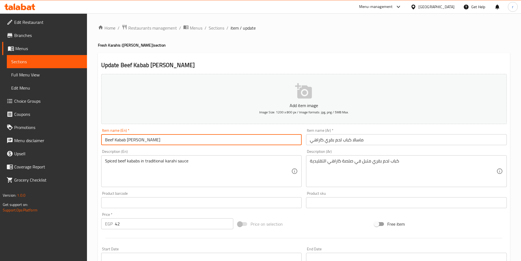
click at [112, 139] on input "Beef Kabab Masala Karahi" at bounding box center [201, 139] width 201 height 11
drag, startPoint x: 112, startPoint y: 140, endPoint x: 100, endPoint y: 141, distance: 12.7
click at [100, 141] on div "Item name (En)   * Beef Kabab Masala Karahi Item name (En) *" at bounding box center [201, 136] width 205 height 21
click at [114, 140] on input "Beef Kabab Masala Karahi" at bounding box center [201, 139] width 201 height 11
drag, startPoint x: 113, startPoint y: 140, endPoint x: 100, endPoint y: 141, distance: 13.4
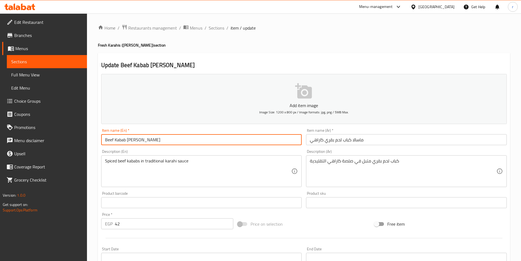
click at [100, 141] on div "Item name (En)   * Beef Kabab Masala Karahi Item name (En) *" at bounding box center [201, 136] width 205 height 21
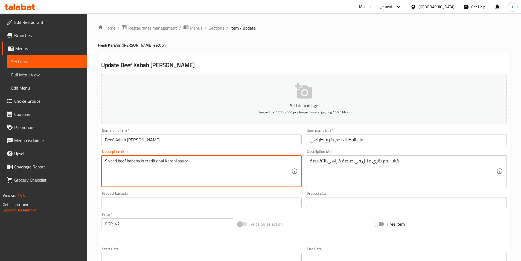
drag, startPoint x: 196, startPoint y: 161, endPoint x: 99, endPoint y: 160, distance: 97.7
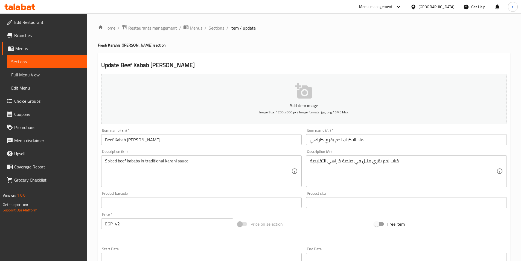
click at [233, 171] on textarea "Spiced beef kababs in traditional karahi sauce" at bounding box center [198, 171] width 187 height 26
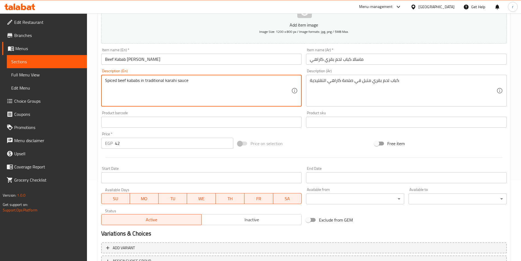
scroll to position [71, 0]
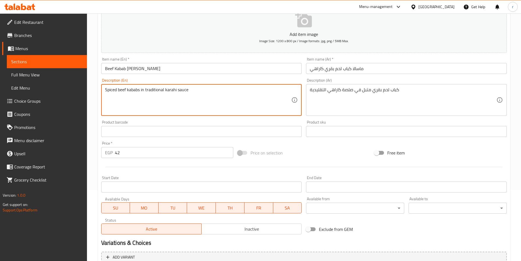
drag, startPoint x: 146, startPoint y: 89, endPoint x: 165, endPoint y: 90, distance: 19.2
click at [165, 90] on textarea "Spiced beef kababs in traditional karahi sauce" at bounding box center [198, 100] width 187 height 26
drag, startPoint x: 117, startPoint y: 89, endPoint x: 99, endPoint y: 89, distance: 18.3
click at [99, 89] on div "Update Beef Kabab Masala Karahi Add item image Image Size: 1200 x 800 px / Imag…" at bounding box center [304, 141] width 412 height 318
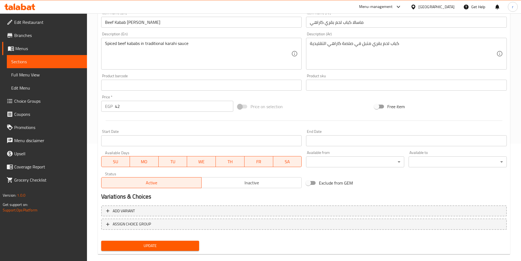
scroll to position [126, 0]
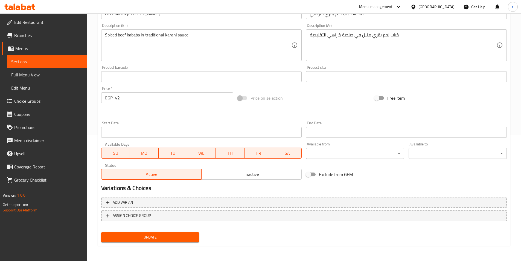
click at [193, 238] on span "Update" at bounding box center [150, 237] width 89 height 7
click at [77, 64] on span "Sections" at bounding box center [46, 61] width 71 height 7
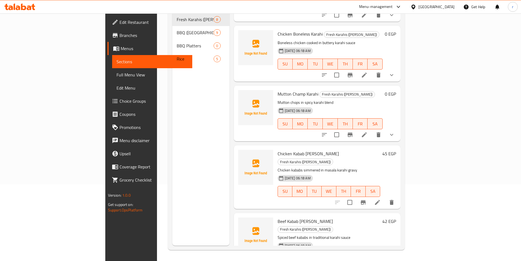
scroll to position [231, 0]
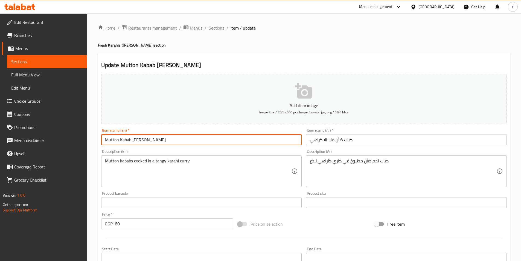
drag, startPoint x: 118, startPoint y: 140, endPoint x: 96, endPoint y: 140, distance: 21.9
click at [96, 140] on div "Home / Restaurants management / Menus / Sections / item / update Fresh Karahis …" at bounding box center [304, 199] width 434 height 373
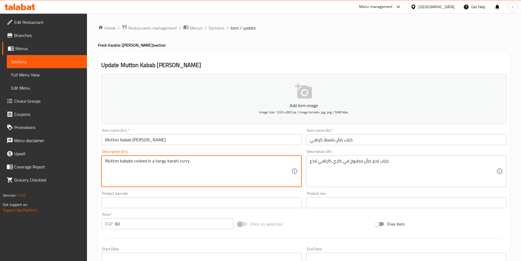
drag, startPoint x: 201, startPoint y: 160, endPoint x: 99, endPoint y: 158, distance: 101.8
click at [99, 158] on div "Description (En) Mutton kababs cooked in a tangy karahi curry Description (En)" at bounding box center [201, 168] width 205 height 42
click at [221, 161] on textarea "Mutton kababs cooked in a tangy karahi curry" at bounding box center [198, 171] width 187 height 26
drag, startPoint x: 165, startPoint y: 161, endPoint x: 156, endPoint y: 161, distance: 9.0
click at [156, 161] on textarea "Mutton kababs cooked in a tangy karahi curry" at bounding box center [198, 171] width 187 height 26
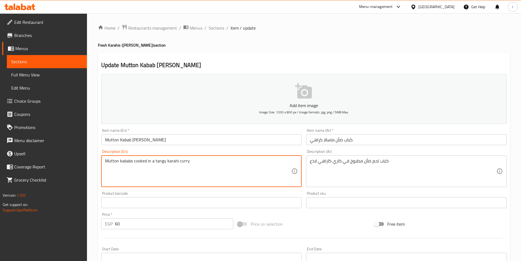
drag, startPoint x: 255, startPoint y: 175, endPoint x: 259, endPoint y: 172, distance: 5.3
click at [256, 174] on textarea "Mutton kababs cooked in a tangy karahi curry" at bounding box center [198, 171] width 187 height 26
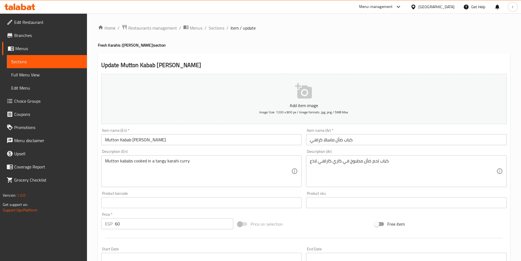
click at [239, 169] on textarea "Mutton kababs cooked in a tangy karahi curry" at bounding box center [198, 171] width 187 height 26
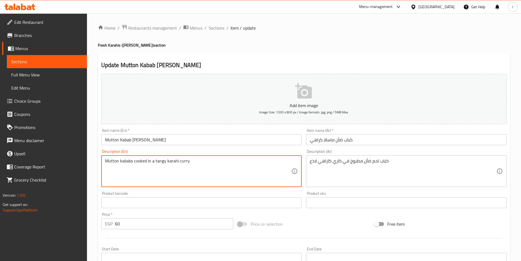
drag, startPoint x: 179, startPoint y: 160, endPoint x: 194, endPoint y: 162, distance: 15.0
click at [194, 162] on textarea "Mutton kababs cooked in a tangy karahi curry" at bounding box center [198, 171] width 187 height 26
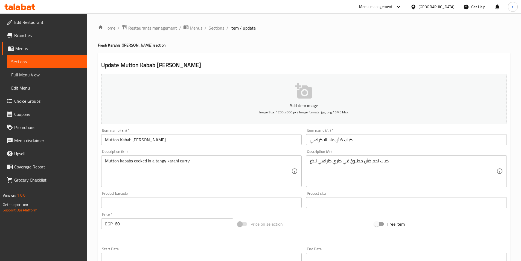
click at [249, 165] on textarea "Mutton kababs cooked in a tangy karahi curry" at bounding box center [198, 171] width 187 height 26
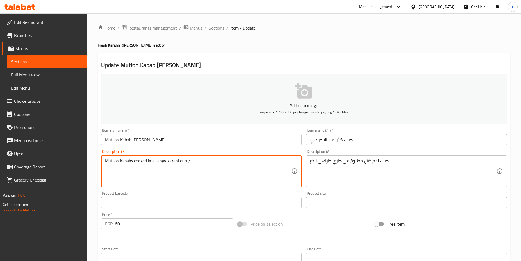
click at [249, 165] on textarea "Mutton kababs cooked in a tangy karahi curry" at bounding box center [198, 171] width 187 height 26
click at [250, 165] on textarea "Mutton kababs cooked in a tangy karahi curry" at bounding box center [198, 171] width 187 height 26
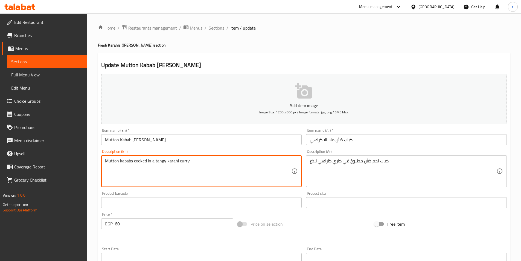
click at [250, 165] on textarea "Mutton kababs cooked in a tangy karahi curry" at bounding box center [198, 171] width 187 height 26
click at [237, 170] on textarea "Mutton kababs cooked in a tangy karahi curry" at bounding box center [198, 171] width 187 height 26
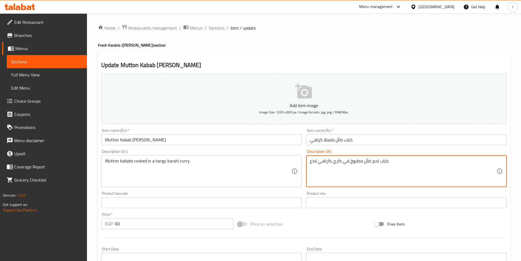
drag, startPoint x: 317, startPoint y: 160, endPoint x: 307, endPoint y: 163, distance: 10.1
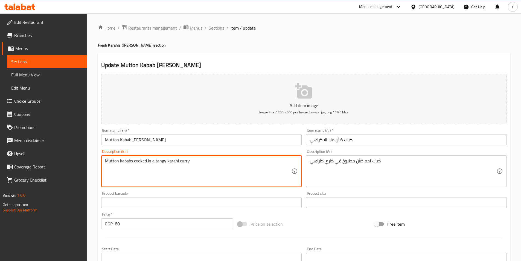
click at [143, 169] on textarea "Mutton kababs cooked in a tangy karahi curry" at bounding box center [198, 171] width 187 height 26
drag, startPoint x: 155, startPoint y: 159, endPoint x: 196, endPoint y: 159, distance: 40.8
click at [196, 159] on textarea "Mutton kababs cooked in a tangy karahi curry" at bounding box center [198, 171] width 187 height 26
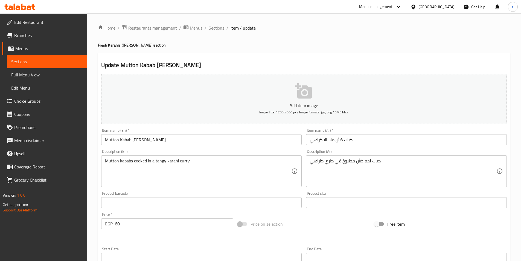
click at [308, 161] on div "كباب لحم ضأن مطبوخ في كاري كاراهي Description (Ar)" at bounding box center [406, 171] width 201 height 32
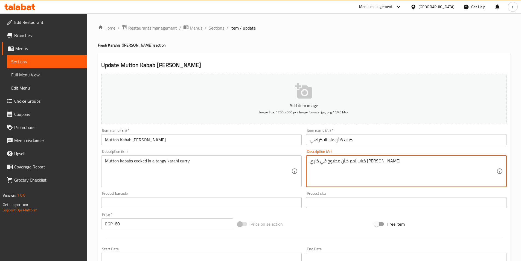
type textarea "كباب لحم ضأن مطبوخ في كاري كاراهي تانجي"
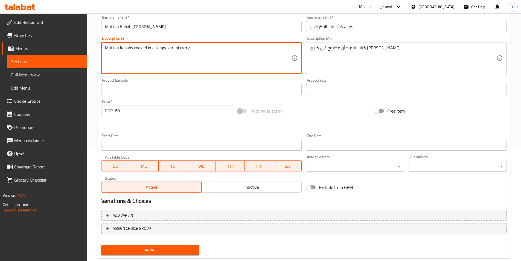
scroll to position [126, 0]
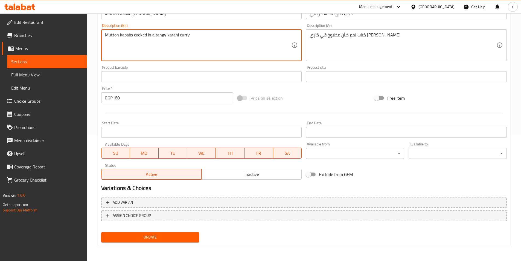
click at [189, 235] on span "Update" at bounding box center [150, 237] width 89 height 7
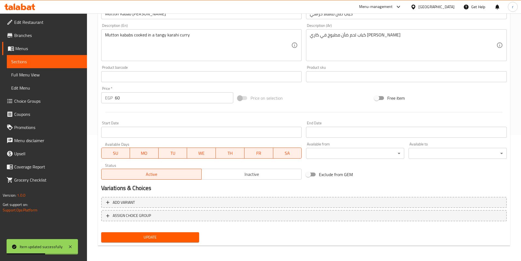
click at [59, 63] on span "Sections" at bounding box center [46, 61] width 71 height 7
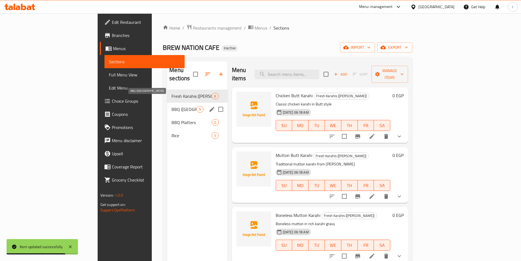
click at [172, 106] on span "BBQ (Angaras)" at bounding box center [184, 109] width 25 height 7
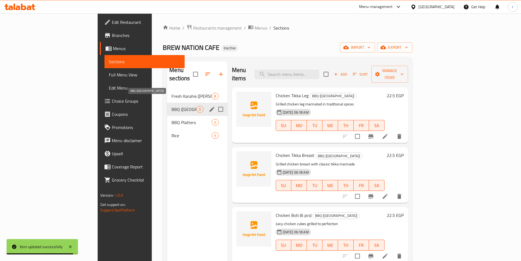
click at [172, 106] on span "BBQ (Angaras)" at bounding box center [184, 109] width 25 height 7
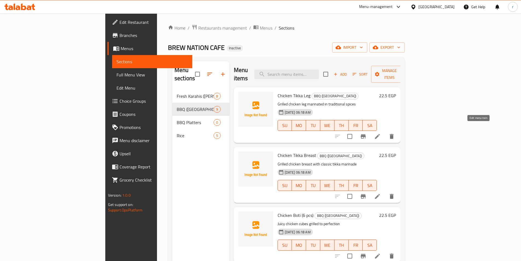
click at [381, 133] on icon at bounding box center [377, 136] width 7 height 7
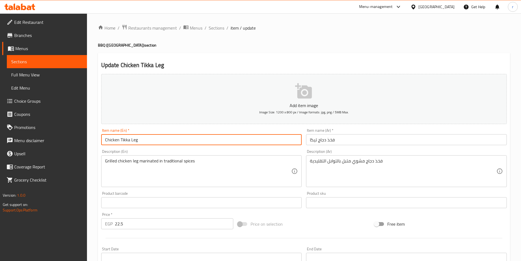
drag, startPoint x: 131, startPoint y: 138, endPoint x: 141, endPoint y: 139, distance: 9.9
click at [141, 139] on input "Chicken Tikka Leg" at bounding box center [201, 139] width 201 height 11
click at [153, 138] on input "Chicken Tikka Leg" at bounding box center [201, 139] width 201 height 11
drag, startPoint x: 150, startPoint y: 138, endPoint x: 91, endPoint y: 142, distance: 59.8
click at [91, 142] on div "Home / Restaurants management / Menus / Sections / item / update BBQ (Angaras) …" at bounding box center [304, 199] width 434 height 373
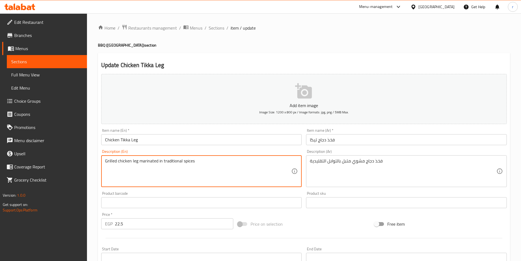
drag, startPoint x: 204, startPoint y: 162, endPoint x: 98, endPoint y: 162, distance: 106.2
click at [98, 162] on div "Update Chicken Tikka Leg Add item image Image Size: 1200 x 800 px / Image forma…" at bounding box center [304, 212] width 412 height 318
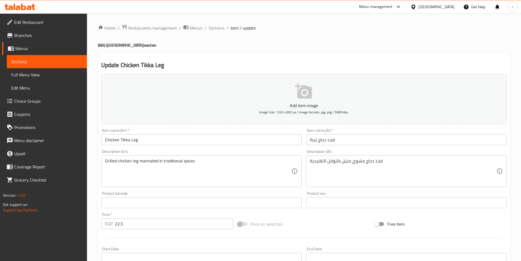
click at [228, 170] on textarea "Grilled chicken leg marinated in traditional spices" at bounding box center [198, 171] width 187 height 26
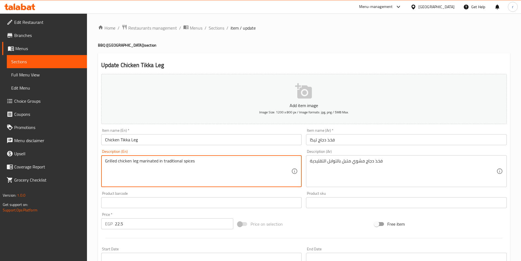
click at [149, 173] on textarea "Grilled chicken leg marinated in traditional spices" at bounding box center [198, 171] width 187 height 26
click at [185, 170] on textarea "Grilled chicken leg marinated in traditional spices" at bounding box center [198, 171] width 187 height 26
click at [225, 175] on textarea "Grilled chicken leg marinated in traditional spices" at bounding box center [198, 171] width 187 height 26
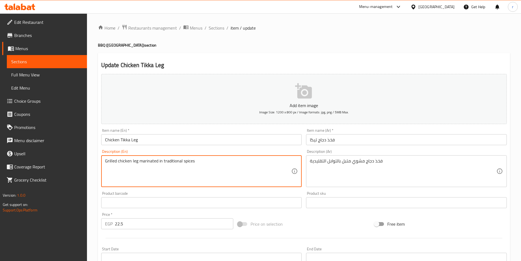
click at [225, 163] on textarea "Grilled chicken leg marinated in traditional spices" at bounding box center [198, 171] width 187 height 26
click at [222, 175] on textarea "Grilled chicken leg marinated in traditional spices" at bounding box center [198, 171] width 187 height 26
click at [213, 179] on textarea "Grilled chicken leg marinated in traditional spices" at bounding box center [198, 171] width 187 height 26
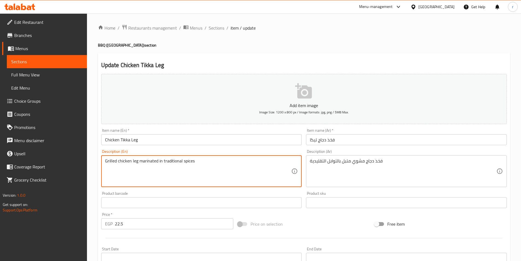
click at [213, 179] on textarea "Grilled chicken leg marinated in traditional spices" at bounding box center [198, 171] width 187 height 26
click at [210, 173] on textarea "Grilled chicken leg marinated in traditional spices" at bounding box center [198, 171] width 187 height 26
drag, startPoint x: 184, startPoint y: 159, endPoint x: 198, endPoint y: 160, distance: 14.0
click at [198, 160] on textarea "Grilled chicken leg marinated in traditional spices" at bounding box center [198, 171] width 187 height 26
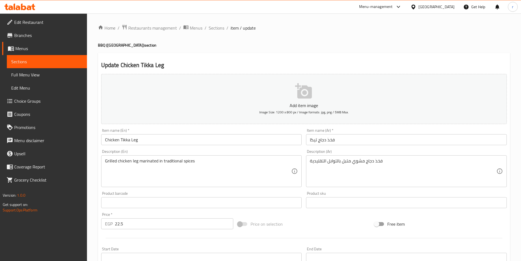
click at [266, 168] on textarea "Grilled chicken leg marinated in traditional spices" at bounding box center [198, 171] width 187 height 26
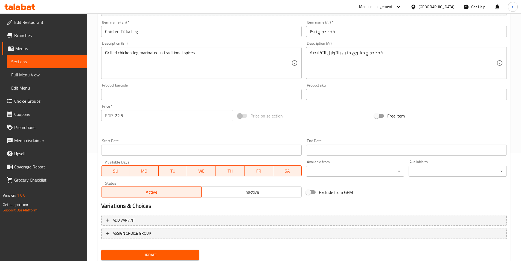
scroll to position [126, 0]
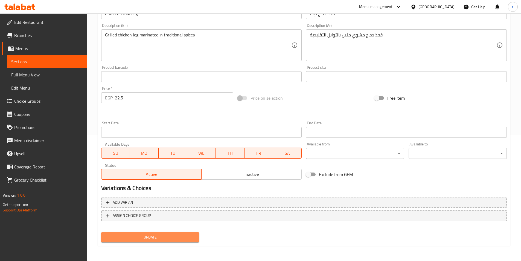
click at [177, 238] on span "Update" at bounding box center [150, 237] width 89 height 7
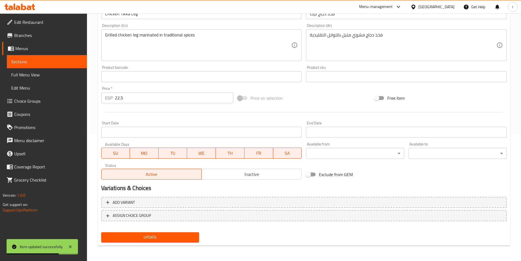
click at [77, 58] on link "Sections" at bounding box center [47, 61] width 80 height 13
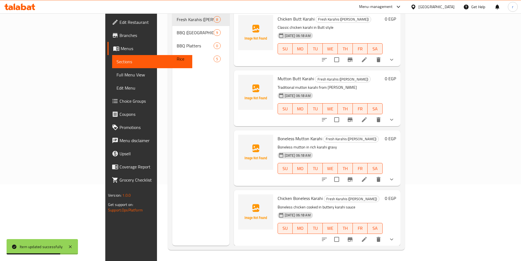
scroll to position [77, 0]
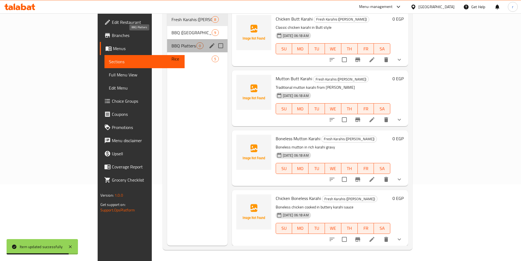
click at [172, 42] on span "BBQ Platters" at bounding box center [184, 45] width 25 height 7
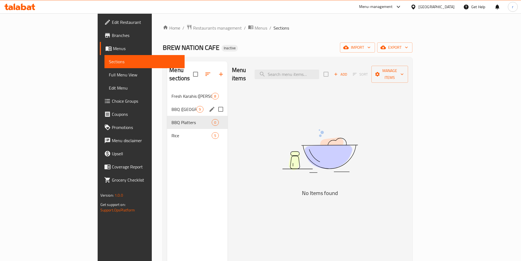
click at [167, 103] on div "BBQ (Angaras) 9" at bounding box center [197, 109] width 60 height 13
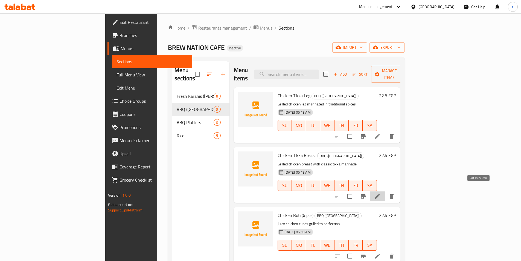
click at [381, 193] on icon at bounding box center [377, 196] width 7 height 7
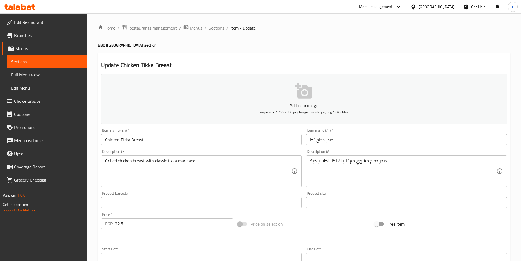
click at [159, 141] on input "Chicken Tikka Breast" at bounding box center [201, 139] width 201 height 11
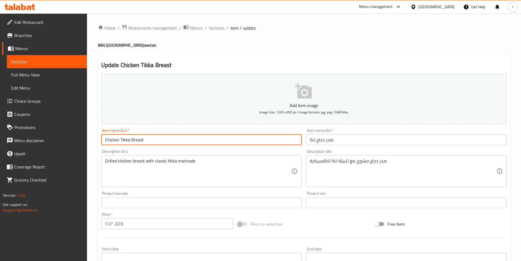
drag, startPoint x: 129, startPoint y: 138, endPoint x: 149, endPoint y: 140, distance: 19.8
click at [149, 140] on input "Chicken Tikka Breast" at bounding box center [201, 139] width 201 height 11
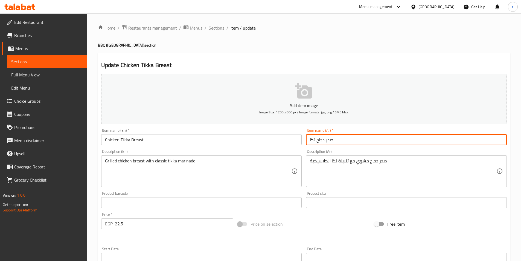
drag, startPoint x: 326, startPoint y: 140, endPoint x: 337, endPoint y: 140, distance: 11.2
click at [337, 140] on input "صدر دجاج تكا" at bounding box center [406, 139] width 201 height 11
type input "صدور دجاج تكا"
click at [280, 141] on input "Chicken Tikka Breast" at bounding box center [201, 139] width 201 height 11
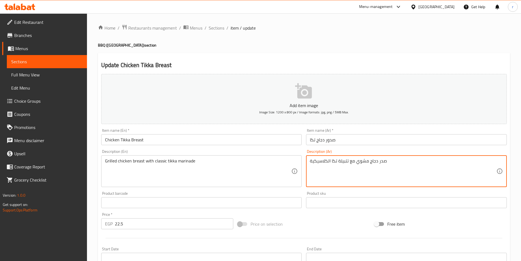
drag, startPoint x: 378, startPoint y: 161, endPoint x: 388, endPoint y: 161, distance: 9.3
click at [356, 161] on textarea "صدور دجاج مشوي مع تتبيلة تكا الكلاسيكية" at bounding box center [403, 171] width 187 height 26
type textarea "صدور دجاج مشوية مع تتبيلة تكا الكلاسيكية"
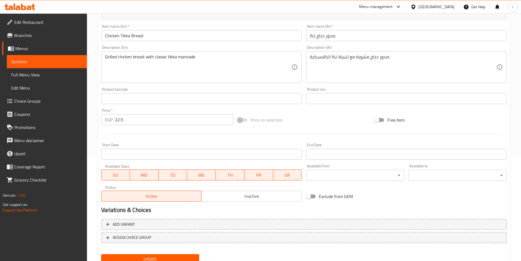
scroll to position [126, 0]
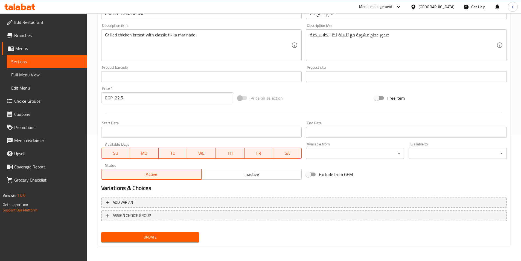
click at [179, 235] on span "Update" at bounding box center [150, 237] width 89 height 7
click at [27, 61] on span "Sections" at bounding box center [46, 61] width 71 height 7
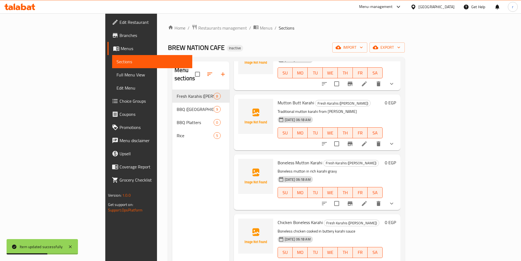
scroll to position [55, 0]
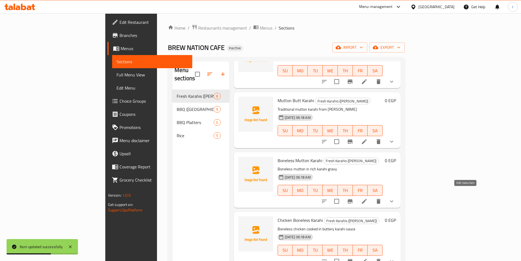
click at [367, 199] on icon at bounding box center [364, 201] width 5 height 5
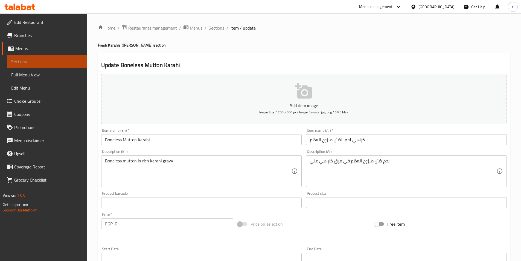
click at [52, 62] on span "Sections" at bounding box center [46, 61] width 71 height 7
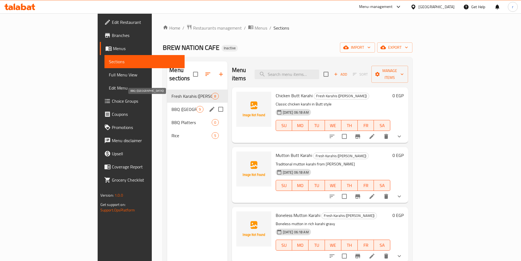
click at [172, 106] on span "BBQ (Angaras)" at bounding box center [184, 109] width 25 height 7
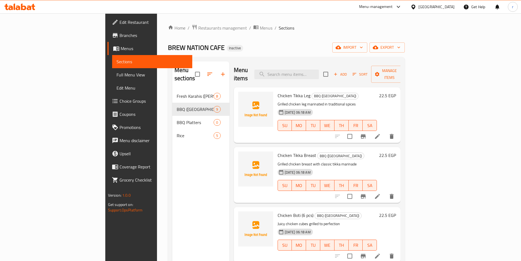
scroll to position [27, 0]
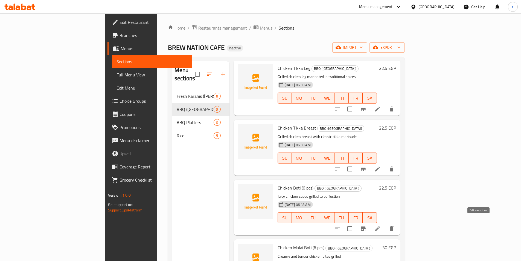
click at [381, 225] on icon at bounding box center [377, 228] width 7 height 7
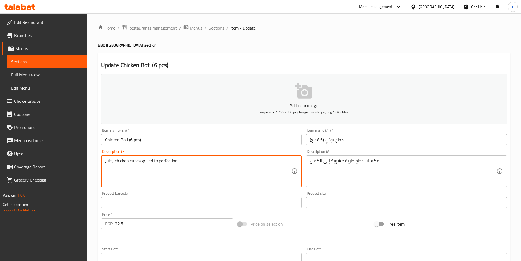
drag, startPoint x: 140, startPoint y: 161, endPoint x: 181, endPoint y: 162, distance: 41.3
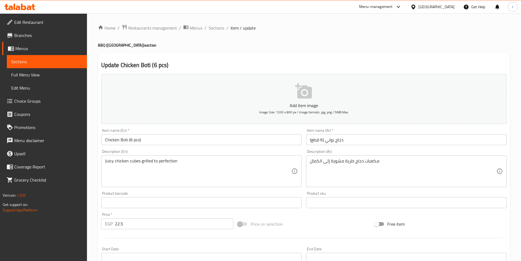
click at [193, 165] on textarea "Juicy chicken cubes grilled to perfection" at bounding box center [198, 171] width 187 height 26
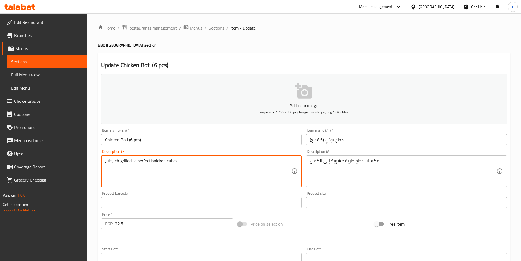
type textarea "Juicy chicken cubes grilled to perfection"
click at [186, 166] on textarea "Juicy chicken cubes grilled to perfection" at bounding box center [198, 171] width 187 height 26
click at [190, 164] on textarea "Juicy chicken cubes grilled to perfection" at bounding box center [198, 171] width 187 height 26
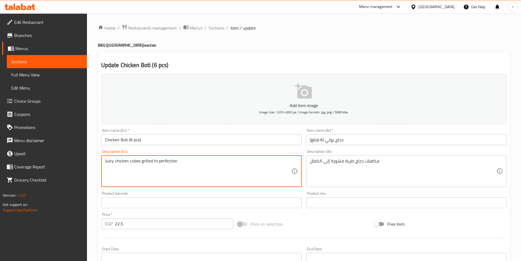
drag, startPoint x: 185, startPoint y: 161, endPoint x: 188, endPoint y: 163, distance: 3.3
click at [185, 161] on textarea "Juicy chicken cubes grilled to perfection" at bounding box center [198, 171] width 187 height 26
click at [188, 163] on textarea "Juicy chicken cubes grilled to perfection" at bounding box center [198, 171] width 187 height 26
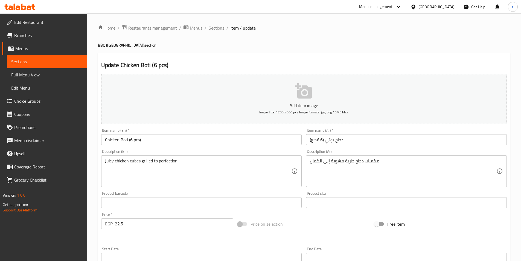
drag, startPoint x: 103, startPoint y: 161, endPoint x: 189, endPoint y: 164, distance: 86.0
click at [189, 164] on div "Juicy chicken cubes grilled to perfection Description (En)" at bounding box center [201, 171] width 201 height 32
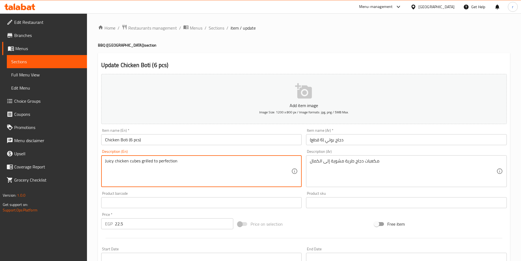
drag, startPoint x: 105, startPoint y: 161, endPoint x: 183, endPoint y: 163, distance: 78.5
click at [183, 163] on textarea "Juicy chicken cubes grilled to perfection" at bounding box center [198, 171] width 187 height 26
drag, startPoint x: 152, startPoint y: 160, endPoint x: 192, endPoint y: 161, distance: 39.7
click at [192, 161] on textarea "Juicy chicken cubes grilled to perfection" at bounding box center [198, 171] width 187 height 26
click at [253, 167] on textarea "Juicy chicken cubes grilled to perfection" at bounding box center [198, 171] width 187 height 26
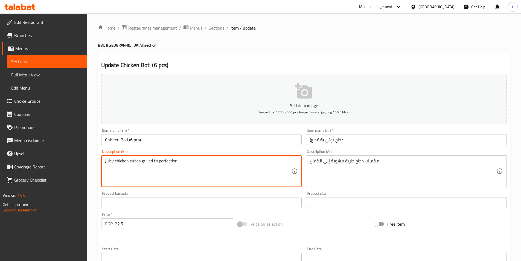
drag, startPoint x: 156, startPoint y: 160, endPoint x: 182, endPoint y: 161, distance: 26.0
click at [182, 161] on textarea "Juicy chicken cubes grilled to perfection" at bounding box center [198, 171] width 187 height 26
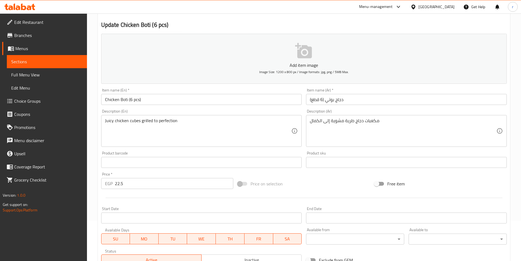
scroll to position [109, 0]
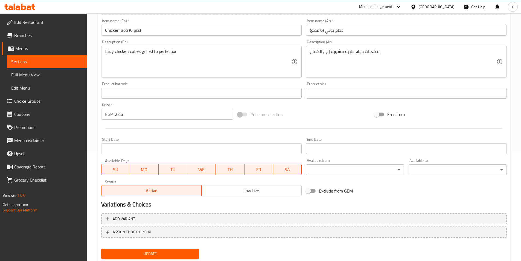
click at [193, 254] on span "Update" at bounding box center [150, 253] width 89 height 7
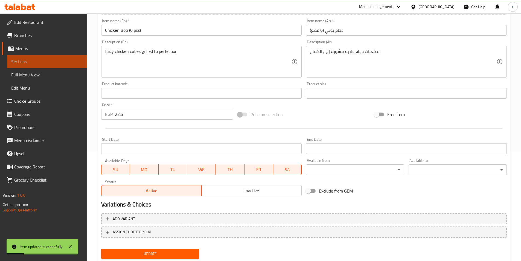
click at [60, 63] on span "Sections" at bounding box center [46, 61] width 71 height 7
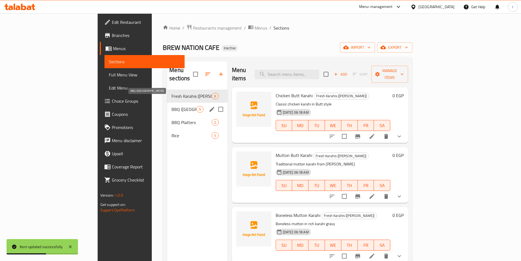
click at [172, 106] on span "BBQ (Angaras)" at bounding box center [184, 109] width 25 height 7
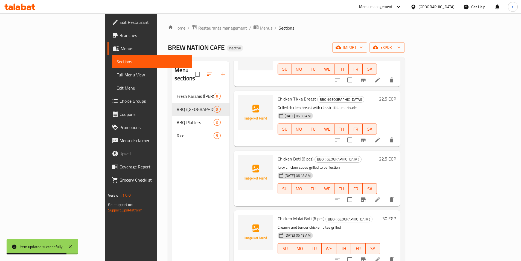
scroll to position [82, 0]
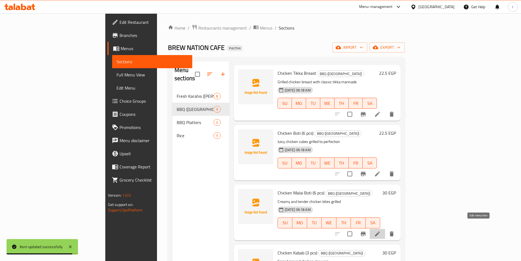
click at [381, 230] on icon at bounding box center [377, 233] width 7 height 7
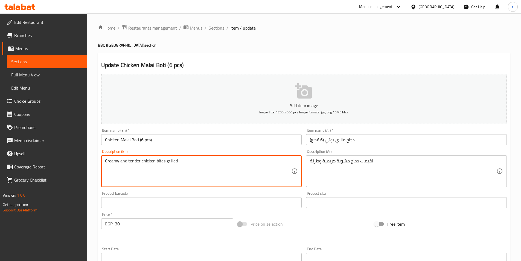
drag, startPoint x: 165, startPoint y: 160, endPoint x: 155, endPoint y: 161, distance: 9.9
click at [155, 161] on textarea "Creamy and tender chicken bites grilled" at bounding box center [198, 171] width 187 height 26
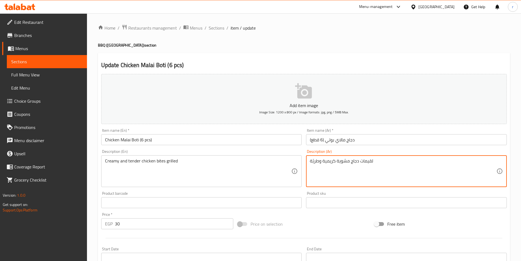
drag, startPoint x: 359, startPoint y: 160, endPoint x: 386, endPoint y: 163, distance: 27.0
click at [384, 164] on textarea "بايتس دجاج مشوية كريمية وطريّة" at bounding box center [403, 171] width 187 height 26
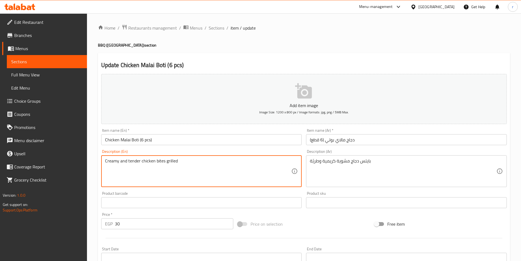
drag, startPoint x: 129, startPoint y: 160, endPoint x: 136, endPoint y: 160, distance: 7.1
click at [128, 160] on textarea "Creamy and tender chicken bites grilled" at bounding box center [198, 171] width 187 height 26
drag, startPoint x: 128, startPoint y: 160, endPoint x: 134, endPoint y: 160, distance: 6.8
click at [134, 160] on textarea "Creamy and tender chicken bites grilled" at bounding box center [198, 171] width 187 height 26
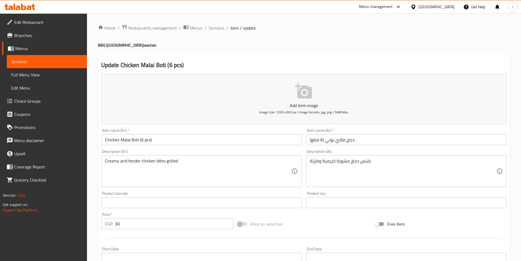
click at [209, 166] on textarea "Creamy and tender chicken bites grilled" at bounding box center [198, 171] width 187 height 26
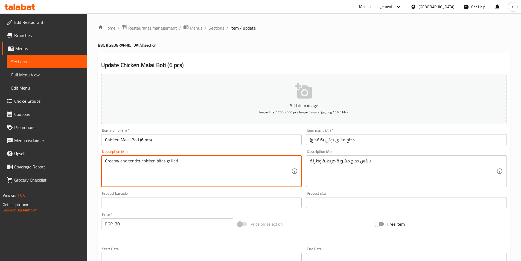
drag, startPoint x: 183, startPoint y: 162, endPoint x: 96, endPoint y: 161, distance: 86.5
click at [96, 161] on div "Home / Restaurants management / Menus / Sections / item / update BBQ (Angaras) …" at bounding box center [304, 199] width 434 height 373
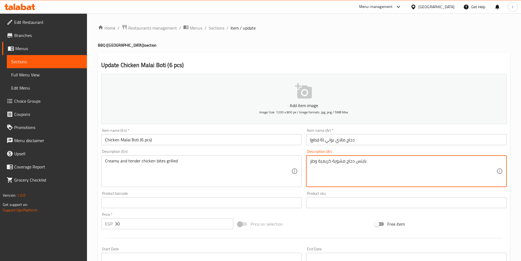
type textarea "بايتس دجاج مشوية كريمية وط"
drag, startPoint x: 373, startPoint y: 162, endPoint x: 291, endPoint y: 161, distance: 81.8
click at [295, 159] on div "Add item image Image Size: 1200 x 800 px / Image formats: jpg, png / 5MB Max. I…" at bounding box center [304, 190] width 410 height 236
click at [362, 165] on textarea at bounding box center [403, 171] width 187 height 26
paste textarea "قطع دجاج طرية وكريمية مشوية"
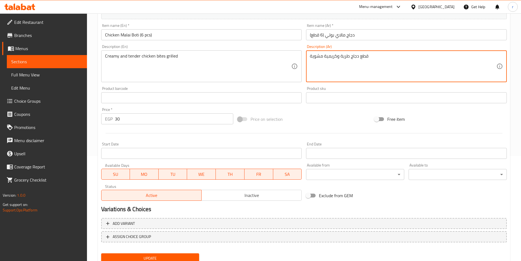
scroll to position [109, 0]
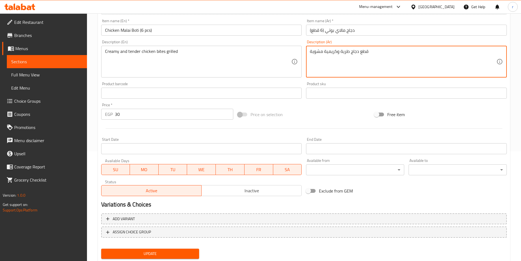
type textarea "قطع دجاج طرية وكريمية مشوية"
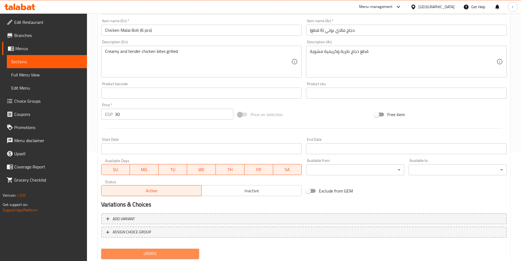
click at [184, 251] on span "Update" at bounding box center [150, 253] width 89 height 7
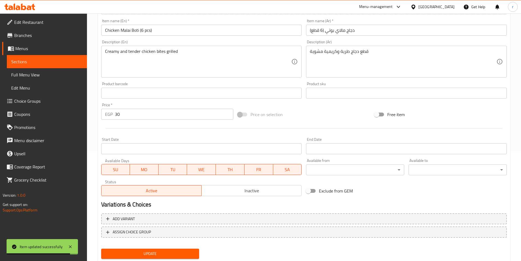
click at [23, 62] on span "Sections" at bounding box center [46, 61] width 71 height 7
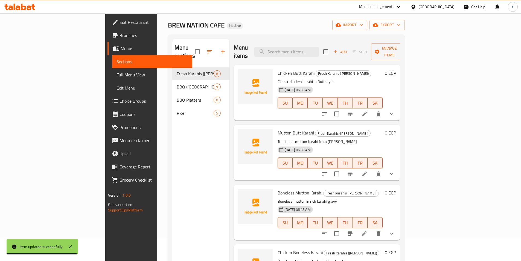
scroll to position [22, 0]
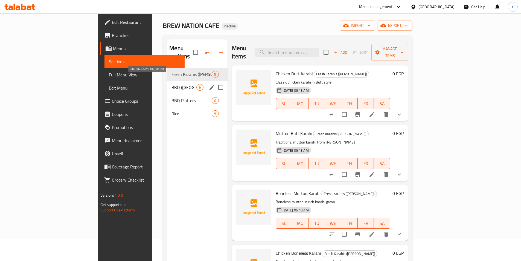
click at [172, 84] on span "BBQ (Angaras)" at bounding box center [184, 87] width 25 height 7
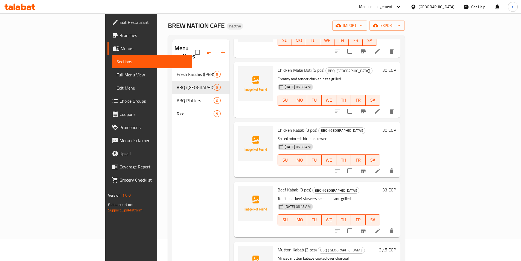
scroll to position [192, 0]
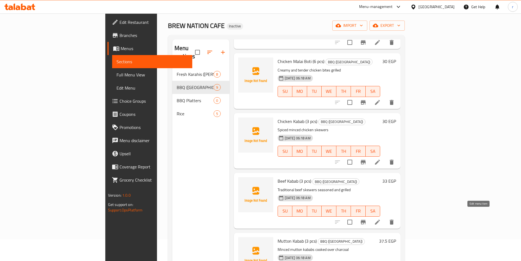
click at [381, 219] on icon at bounding box center [377, 222] width 7 height 7
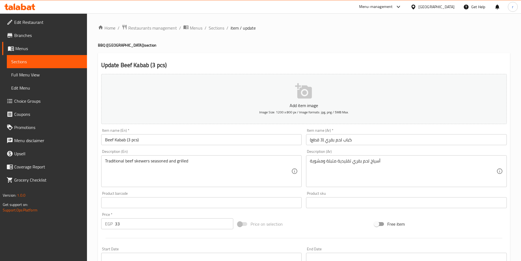
click at [76, 58] on link "Sections" at bounding box center [47, 61] width 80 height 13
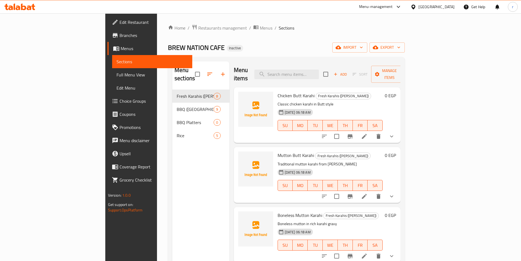
scroll to position [27, 0]
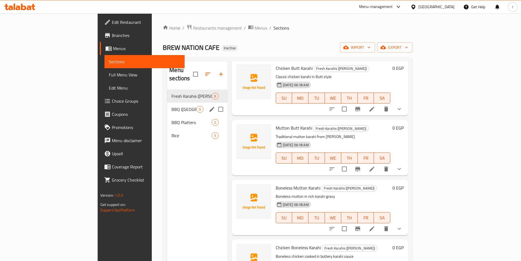
click at [167, 103] on div "BBQ (Angaras) 9" at bounding box center [197, 109] width 60 height 13
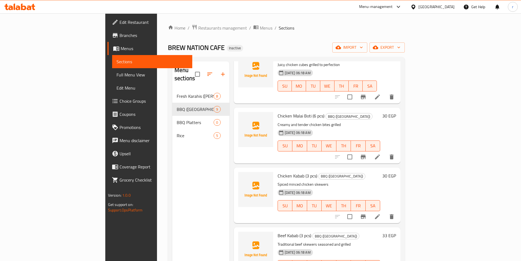
scroll to position [164, 0]
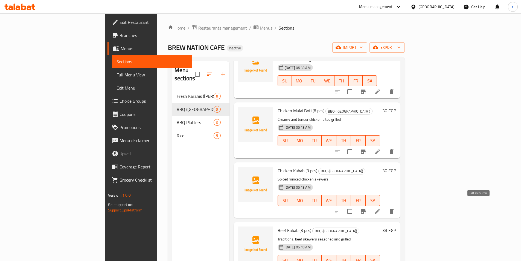
click at [380, 209] on icon at bounding box center [377, 211] width 5 height 5
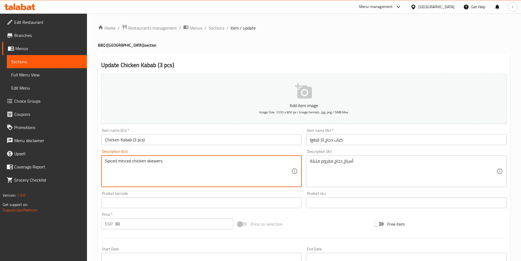
drag, startPoint x: 166, startPoint y: 160, endPoint x: 95, endPoint y: 158, distance: 71.4
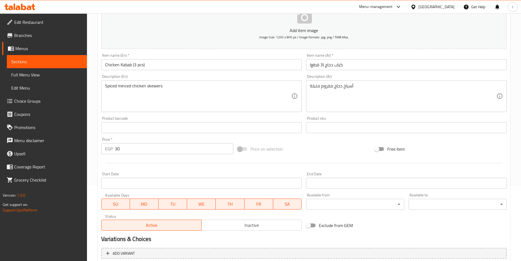
scroll to position [126, 0]
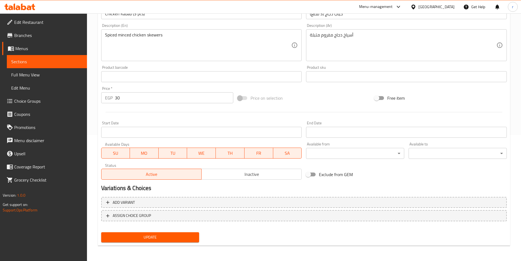
click at [172, 237] on span "Update" at bounding box center [150, 237] width 89 height 7
click at [74, 62] on span "Sections" at bounding box center [46, 61] width 71 height 7
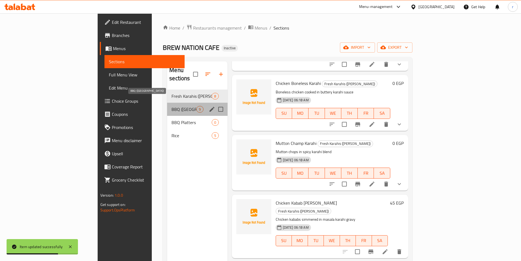
click at [172, 106] on span "BBQ (Angaras)" at bounding box center [184, 109] width 25 height 7
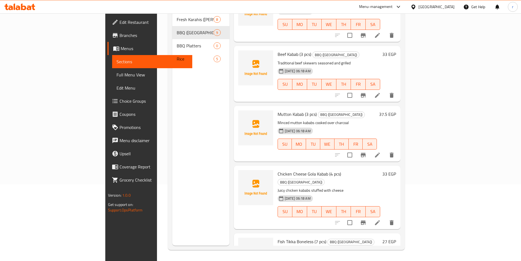
scroll to position [236, 0]
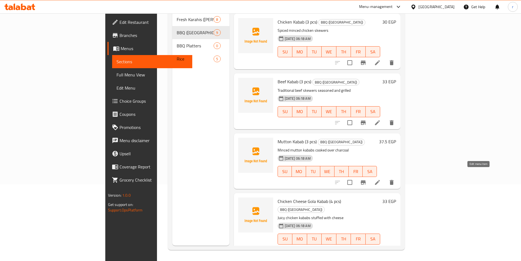
click at [381, 179] on icon at bounding box center [377, 182] width 7 height 7
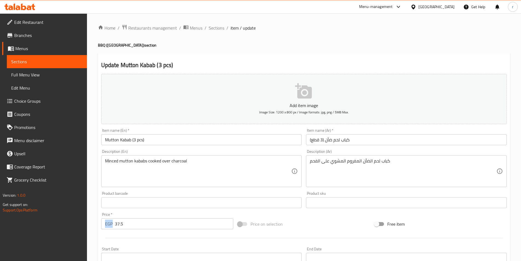
drag, startPoint x: 113, startPoint y: 223, endPoint x: 132, endPoint y: 224, distance: 18.9
click at [132, 224] on div "EGP 37.5 Price *" at bounding box center [167, 223] width 132 height 11
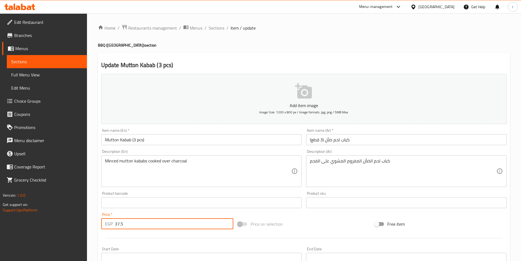
click at [123, 224] on input "37.5" at bounding box center [174, 223] width 119 height 11
drag, startPoint x: 115, startPoint y: 223, endPoint x: 133, endPoint y: 222, distance: 18.3
click at [133, 222] on input "37.5" at bounding box center [174, 223] width 119 height 11
type input "30"
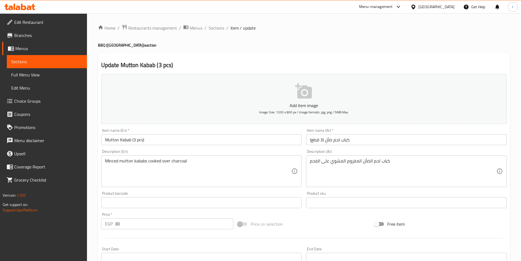
click at [76, 61] on span "Sections" at bounding box center [46, 61] width 71 height 7
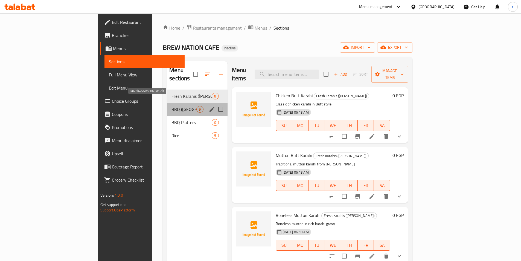
click at [172, 106] on span "BBQ (Angaras)" at bounding box center [184, 109] width 25 height 7
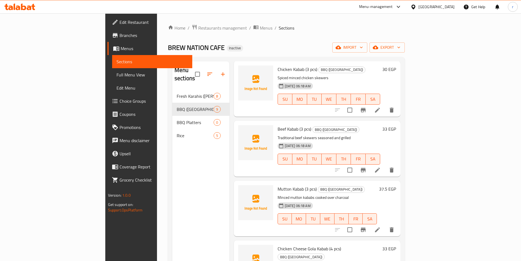
scroll to position [274, 0]
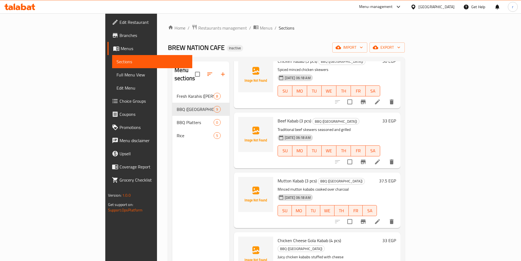
click at [385, 216] on li at bounding box center [377, 221] width 15 height 10
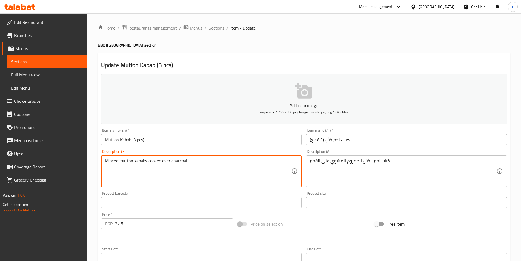
drag, startPoint x: 191, startPoint y: 160, endPoint x: 96, endPoint y: 153, distance: 94.9
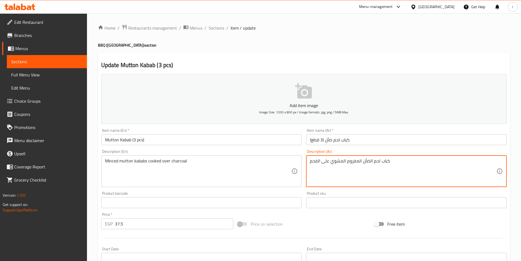
drag, startPoint x: 331, startPoint y: 161, endPoint x: 346, endPoint y: 160, distance: 15.1
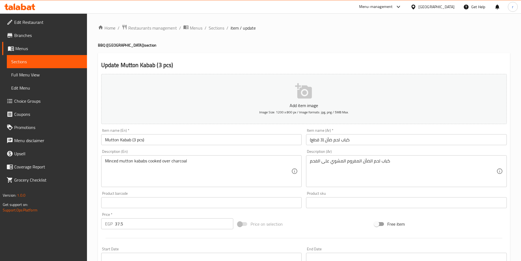
click at [335, 161] on textarea "كباب لحم الضأن المفروم المشوي على الفحم" at bounding box center [403, 171] width 187 height 26
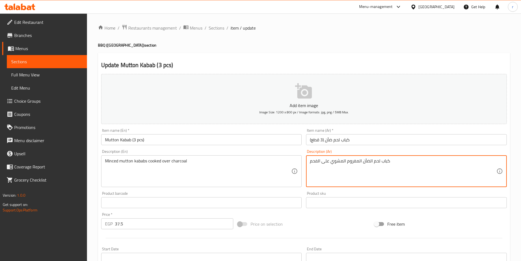
drag, startPoint x: 331, startPoint y: 161, endPoint x: 346, endPoint y: 163, distance: 14.6
click at [346, 163] on textarea "كباب لحم الضأن المفروم المشوي على الفحم" at bounding box center [403, 171] width 187 height 26
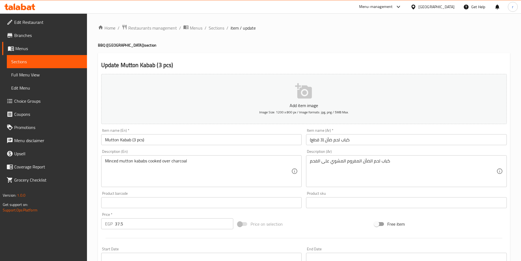
click at [333, 161] on textarea "كباب لحم الضأن المفروم المشوي على الفحم" at bounding box center [403, 171] width 187 height 26
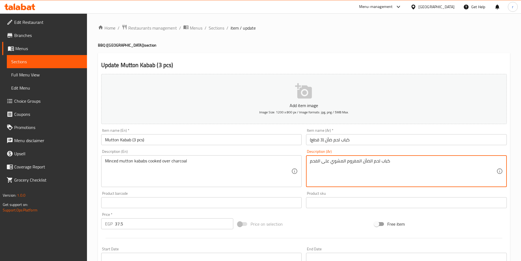
drag, startPoint x: 331, startPoint y: 161, endPoint x: 346, endPoint y: 162, distance: 14.8
click at [346, 162] on textarea "كباب لحم الضأن المفروم المشوي على الفحم" at bounding box center [403, 171] width 187 height 26
click at [399, 161] on textarea "كباب لحم الضأن المفروم المطبوخ على الفحم" at bounding box center [403, 171] width 187 height 26
type textarea "كباب لحم الضأن المفروم المطبوخ على الفحم"
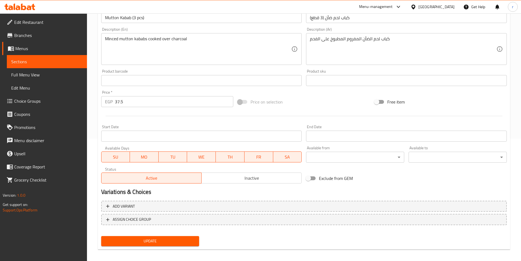
scroll to position [126, 0]
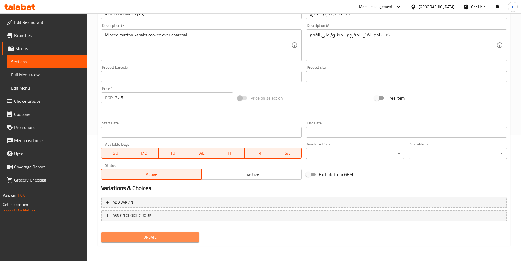
click at [174, 239] on span "Update" at bounding box center [150, 237] width 89 height 7
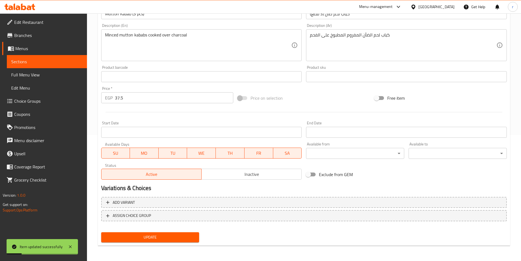
click at [45, 65] on span "Sections" at bounding box center [46, 61] width 71 height 7
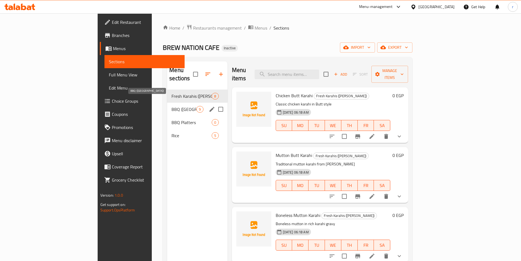
click at [172, 106] on span "BBQ (Angaras)" at bounding box center [184, 109] width 25 height 7
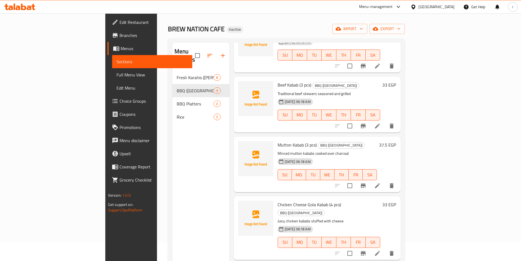
scroll to position [77, 0]
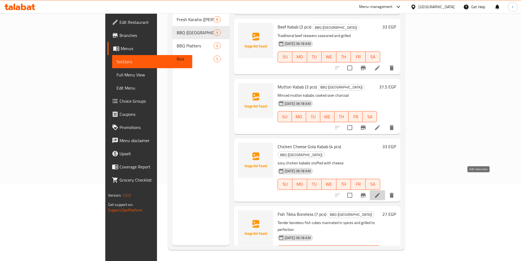
click at [380, 193] on icon at bounding box center [377, 195] width 5 height 5
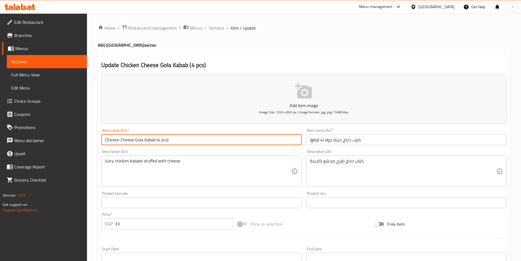
drag, startPoint x: 177, startPoint y: 140, endPoint x: 94, endPoint y: 137, distance: 83.8
click at [94, 137] on div "Home / Restaurants management / Menus / Sections / item / update BBQ (Angaras) …" at bounding box center [304, 199] width 434 height 373
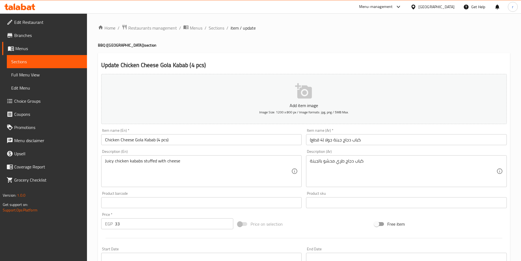
click at [219, 141] on input "Chicken Cheese Gola Kabab (4 pcs)" at bounding box center [201, 139] width 201 height 11
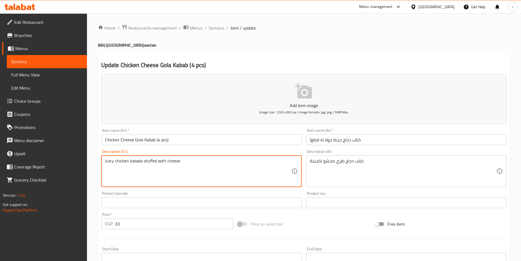
drag, startPoint x: 184, startPoint y: 163, endPoint x: 87, endPoint y: 157, distance: 97.3
click at [87, 157] on div "Edit Restaurant Branches Menus Sections Full Menu View Edit Menu Choice Groups …" at bounding box center [260, 199] width 521 height 373
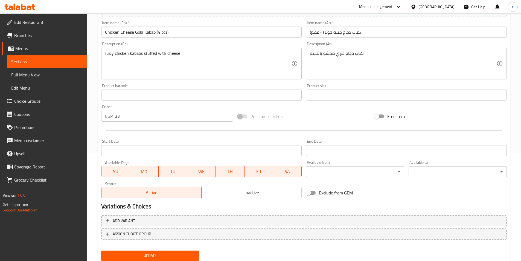
scroll to position [126, 0]
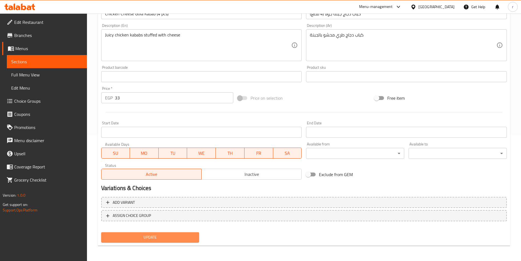
click at [180, 238] on span "Update" at bounding box center [150, 237] width 89 height 7
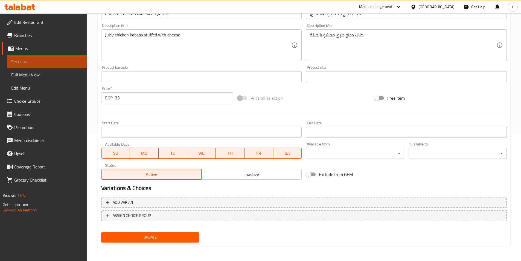
click at [64, 58] on link "Sections" at bounding box center [47, 61] width 80 height 13
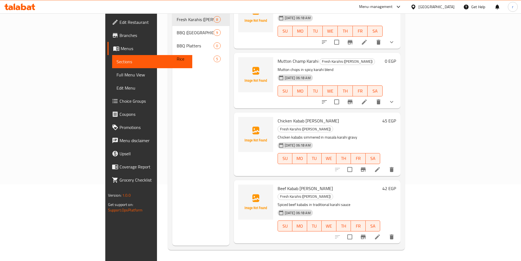
scroll to position [231, 0]
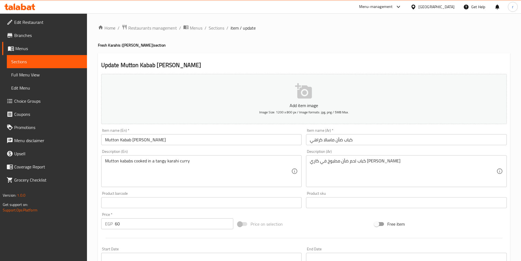
click at [186, 140] on input "Mutton Kabab Masala Karahi" at bounding box center [201, 139] width 201 height 11
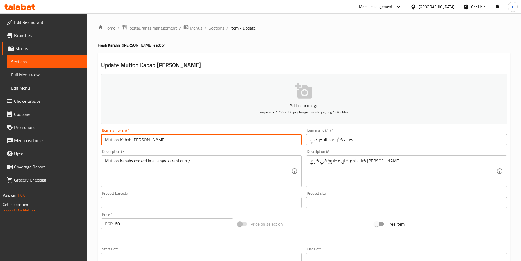
click at [71, 59] on span "Sections" at bounding box center [46, 61] width 71 height 7
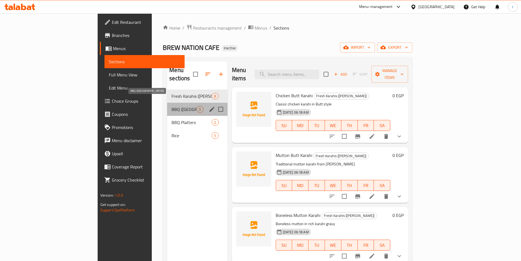
click at [172, 106] on span "BBQ (Angaras)" at bounding box center [184, 109] width 25 height 7
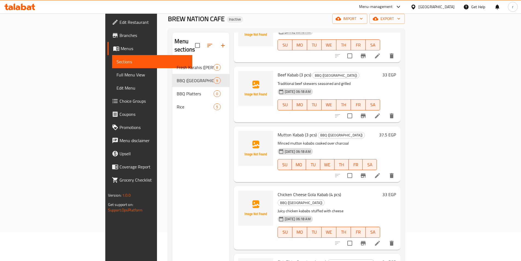
scroll to position [77, 0]
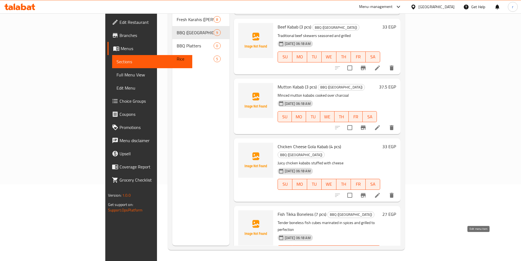
click at [381, 258] on icon at bounding box center [377, 261] width 7 height 7
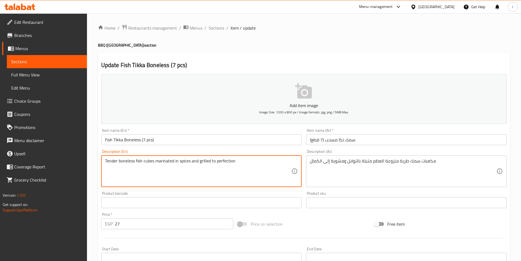
drag, startPoint x: 246, startPoint y: 161, endPoint x: 97, endPoint y: 161, distance: 149.4
click at [97, 161] on div "Home / Restaurants management / Menus / Sections / item / update BBQ (Angaras) …" at bounding box center [304, 199] width 434 height 373
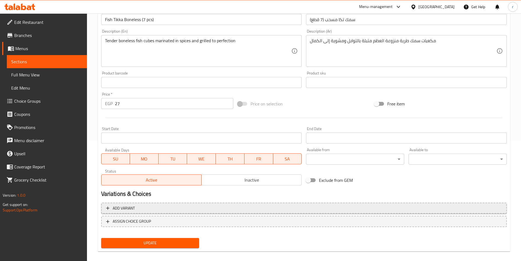
scroll to position [126, 0]
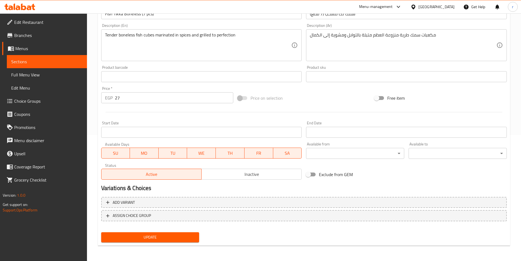
click at [166, 239] on span "Update" at bounding box center [150, 237] width 89 height 7
click at [51, 62] on span "Sections" at bounding box center [46, 61] width 71 height 7
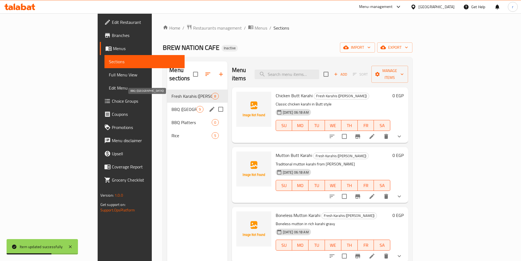
click at [172, 106] on span "BBQ (Angaras)" at bounding box center [184, 109] width 25 height 7
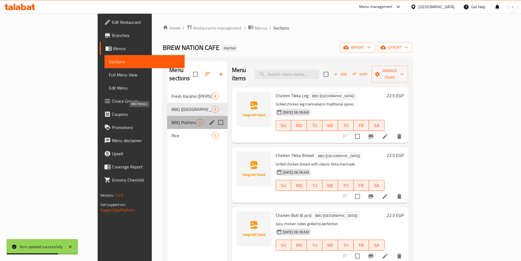
click at [172, 119] on span "BBQ Platters" at bounding box center [184, 122] width 25 height 7
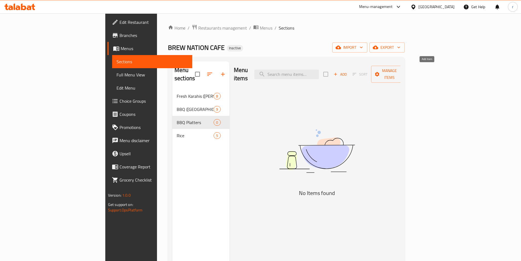
click at [338, 72] on icon "button" at bounding box center [335, 74] width 5 height 5
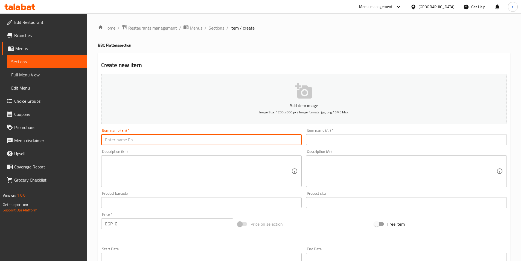
click at [203, 135] on input "text" at bounding box center [201, 139] width 201 height 11
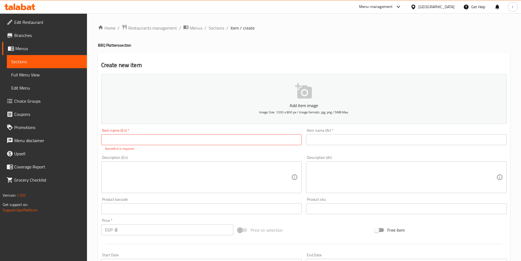
click at [265, 139] on input "text" at bounding box center [201, 139] width 201 height 11
paste input "Economy Platter (2–3 Persons)"
click at [201, 138] on input "Economy Platter (2–3 Persons)" at bounding box center [201, 139] width 201 height 11
click at [194, 138] on input "Economy Platter (2–3 Persons)" at bounding box center [201, 139] width 201 height 11
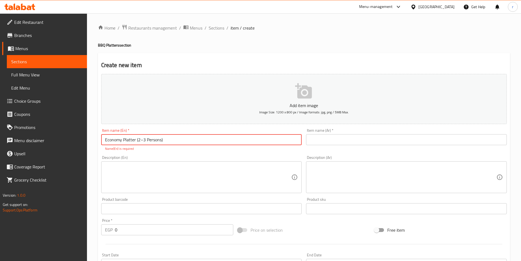
click at [187, 140] on input "Economy Platter (2–3 Persons)" at bounding box center [201, 139] width 201 height 11
click at [185, 138] on input "Economy Platter (2–3 Persons)" at bounding box center [201, 139] width 201 height 11
click at [199, 141] on input "Economy Platter (2–3 Persons)" at bounding box center [201, 139] width 201 height 11
click at [206, 141] on input "Economy Platter (2–3 Persons)" at bounding box center [201, 139] width 201 height 11
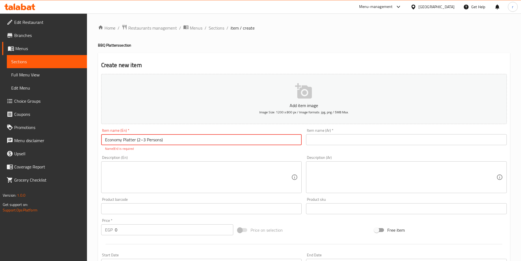
click at [206, 141] on input "Economy Platter (2–3 Persons)" at bounding box center [201, 139] width 201 height 11
drag, startPoint x: 163, startPoint y: 138, endPoint x: 102, endPoint y: 139, distance: 61.0
click at [102, 139] on input "Economy Platter (2–3 Persons)" at bounding box center [201, 139] width 201 height 11
type input "Economy Platter (2–3 Persons)"
click at [203, 141] on input "Economy Platter (2–3 Persons)" at bounding box center [201, 139] width 201 height 11
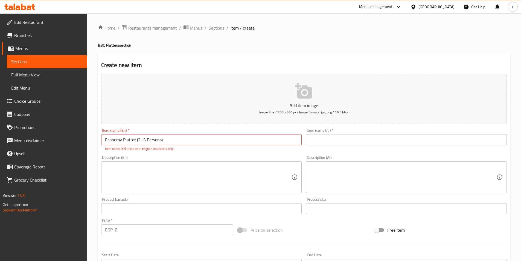
click at [397, 140] on input "text" at bounding box center [406, 139] width 201 height 11
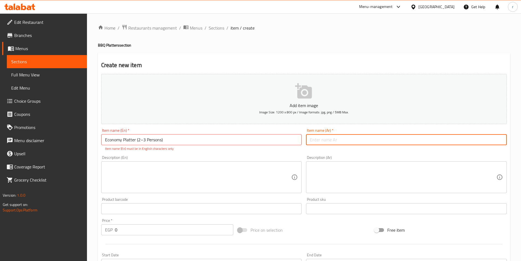
paste input "طبق اقتصادي (2-3 أشخاص)"
type input "طبق اقتصادي (2-3 أشخاص)"
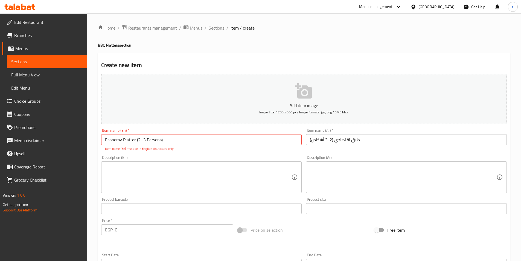
click at [152, 177] on textarea at bounding box center [198, 177] width 187 height 26
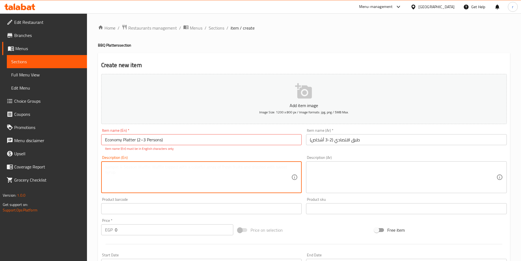
paste textarea "طبق اقتصادي (2-3 أشخاص)"
type textarea "طبق اقتصادي (2-3 أشخاص)"
drag, startPoint x: 161, startPoint y: 169, endPoint x: 91, endPoint y: 167, distance: 70.1
click at [91, 167] on div "Home / Restaurants management / Menus / Sections / item / create BBQ Platters s…" at bounding box center [304, 202] width 434 height 379
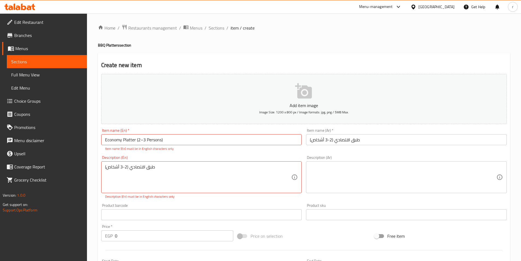
click at [252, 172] on textarea "طبق اقتصادي (2-3 أشخاص)" at bounding box center [198, 177] width 187 height 26
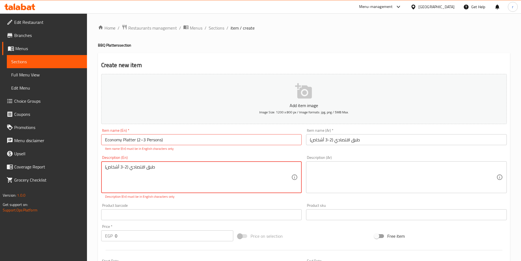
drag, startPoint x: 219, startPoint y: 172, endPoint x: 99, endPoint y: 169, distance: 120.2
click at [99, 169] on div "Description (En) طبق اقتصادي (2-3 أشخاص) Description (En) Description (En) must…" at bounding box center [201, 177] width 205 height 48
paste textarea "Chicken kabab (1 pc), beef kabab (1 pc), chicken malai boti (3 pcs), chicken ti…"
click at [245, 181] on textarea "Chicken kabab (1 pc), beef kabab (1 pc), chicken malai boti (3 pcs), chicken ti…" at bounding box center [198, 177] width 187 height 26
drag, startPoint x: 197, startPoint y: 172, endPoint x: 100, endPoint y: 166, distance: 97.4
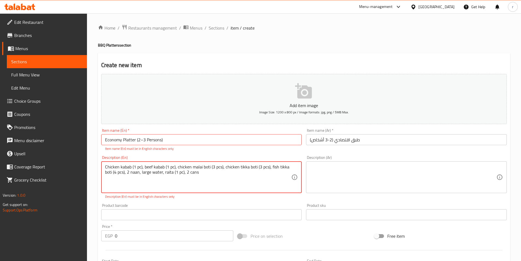
click at [100, 166] on div "Description (En) Chicken kabab (1 pc), beef kabab (1 pc), chicken malai boti (3…" at bounding box center [201, 177] width 205 height 48
type textarea "Chicken kabab (1 pc), beef kabab (1 pc), chicken malai boti (3 pcs), chicken ti…"
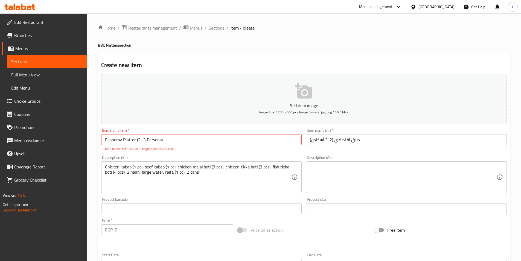
click at [395, 176] on textarea at bounding box center [403, 177] width 187 height 26
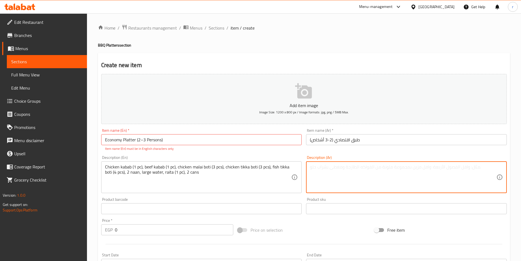
paste textarea "كباب دجاج (1 قطعة)، كباب لحم بقري (1 قطعة)، دجاج مالاي بوتي (3 قطع)، دجاج تكا ب…"
type textarea "كباب دجاج (1 قطعة)، كباب لحم بقري (1 قطعة)، دجاج مالاي بوتي (3 قطع)، دجاج تكا ب…"
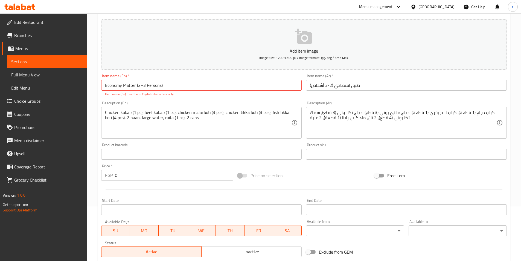
scroll to position [55, 0]
click at [139, 172] on input "0" at bounding box center [174, 174] width 119 height 11
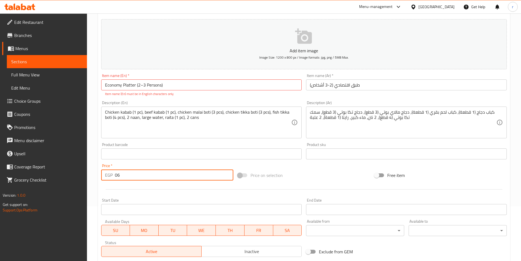
type input "0"
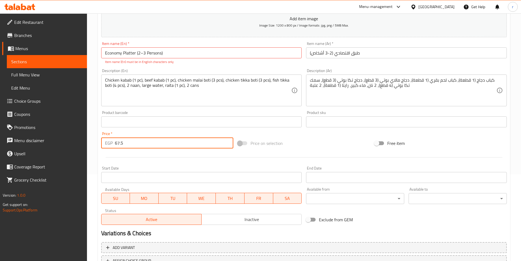
scroll to position [77, 0]
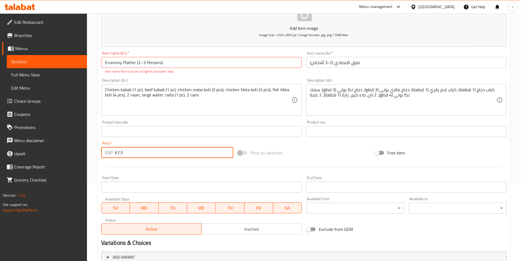
type input "67.5"
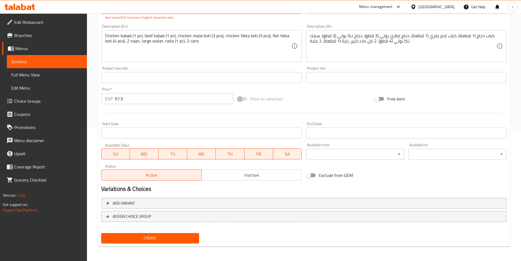
scroll to position [132, 0]
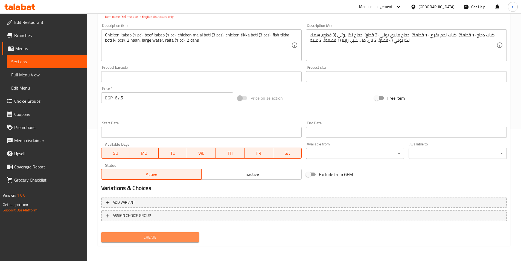
click at [165, 236] on span "Create" at bounding box center [150, 237] width 89 height 7
click at [142, 237] on span "Create" at bounding box center [150, 237] width 89 height 7
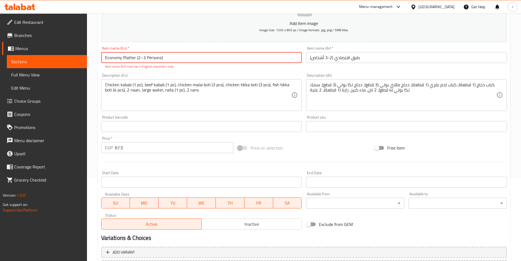
scroll to position [0, 0]
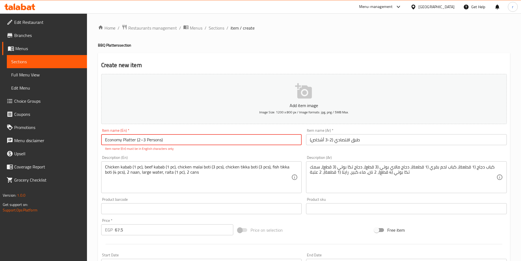
click at [172, 140] on input "Economy Platter (2–3 Persons)" at bounding box center [201, 139] width 201 height 11
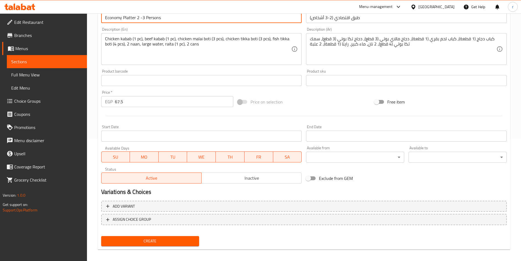
scroll to position [126, 0]
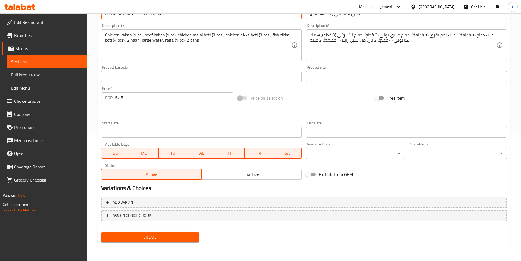
type input "Economy Platter 2 -3 Persons"
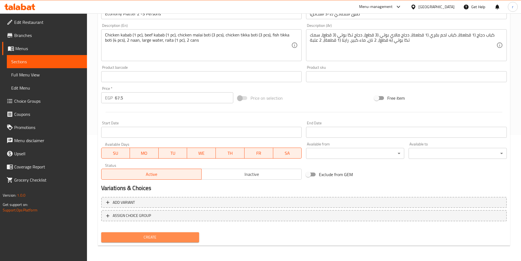
click at [182, 237] on span "Create" at bounding box center [150, 237] width 89 height 7
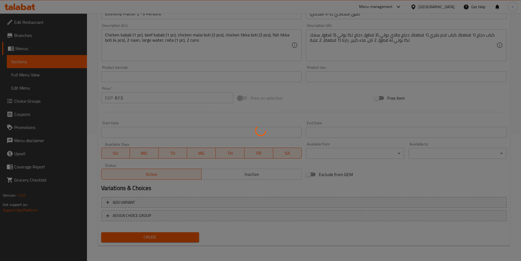
type input "0"
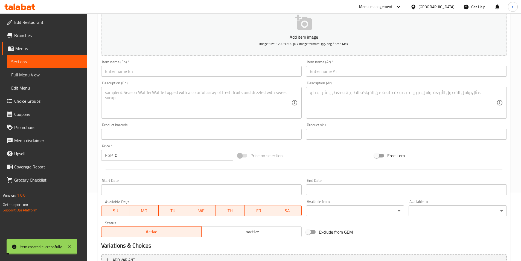
scroll to position [0, 0]
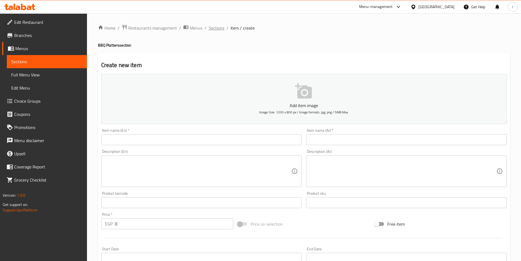
click at [212, 31] on span "Sections" at bounding box center [217, 28] width 16 height 7
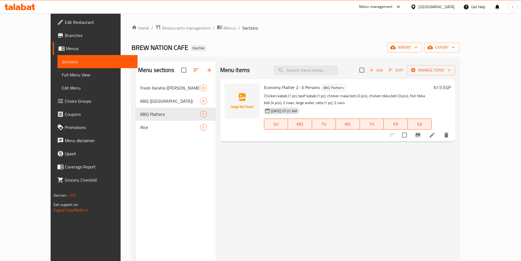
click at [436, 133] on icon at bounding box center [432, 135] width 7 height 7
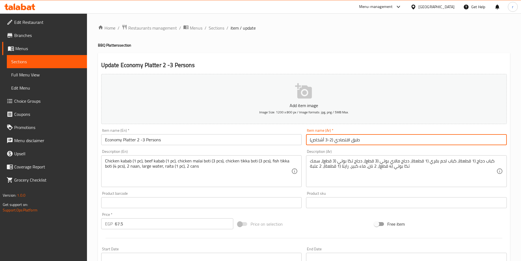
click at [334, 140] on input "طبق اقتصادي (2-3 أشخاص)" at bounding box center [406, 139] width 201 height 11
click at [333, 140] on input "طبق اقتصادي (2-3 أشخاص)" at bounding box center [406, 139] width 201 height 11
click at [310, 139] on input "طبق اقتصادي (2-3 أشخاص)" at bounding box center [406, 139] width 201 height 11
click at [332, 139] on input "طبق اقتصادي (2-3 أشخاص" at bounding box center [406, 139] width 201 height 11
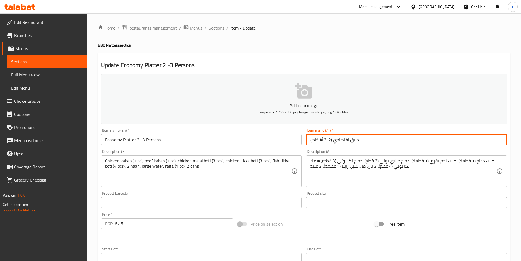
click at [332, 139] on input "طبق اقتصادي (2-3 أشخاص" at bounding box center [406, 139] width 201 height 11
click at [332, 138] on input "طبق اقتصادي (2-3 أشخاص" at bounding box center [406, 139] width 201 height 11
click at [332, 139] on input "طبق اقتصادي (2-3 أشخاص" at bounding box center [406, 139] width 201 height 11
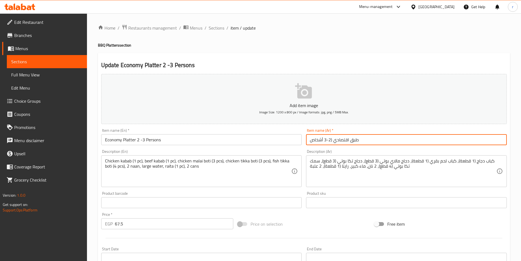
click at [331, 140] on input "طبق اقتصادي (2-3 أشخاص" at bounding box center [406, 139] width 201 height 11
click at [332, 140] on input "طبق اقتصادي (2-3 أشخاص" at bounding box center [406, 139] width 201 height 11
click at [332, 139] on input "طبق اقتصادي (2-3 أشخاص" at bounding box center [406, 139] width 201 height 11
drag, startPoint x: 331, startPoint y: 139, endPoint x: 334, endPoint y: 140, distance: 3.1
click at [334, 140] on input "طبق اقتصادي (2-3 أشخاص" at bounding box center [406, 139] width 201 height 11
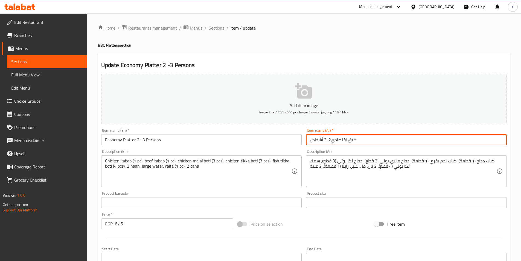
click at [376, 137] on input "طبق اقتصادي2-3 أشخاص" at bounding box center [406, 139] width 201 height 11
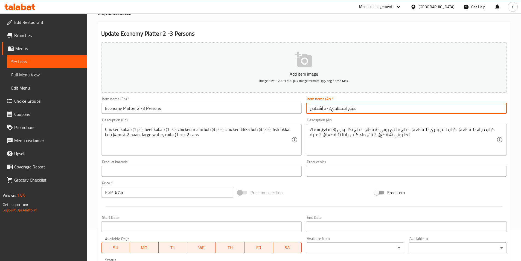
scroll to position [109, 0]
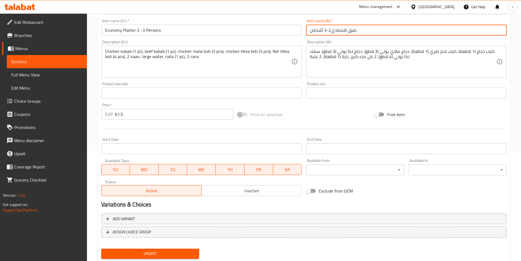
click at [168, 255] on span "Update" at bounding box center [150, 253] width 89 height 7
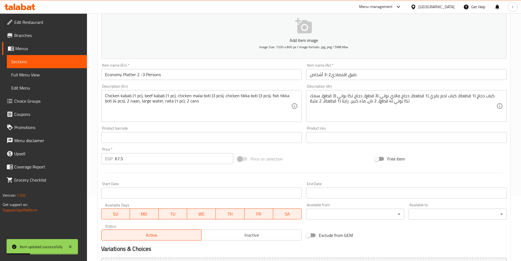
scroll to position [55, 0]
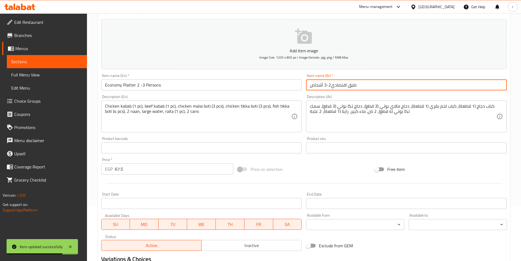
click at [367, 83] on input "طبق اقتصادي2-3 أشخاص" at bounding box center [406, 84] width 201 height 11
click at [331, 85] on input "طبق اقتصادي2-3 أشخاص" at bounding box center [406, 84] width 201 height 11
click at [333, 86] on input "طبق اقتصادي2 -3 أشخاص" at bounding box center [406, 84] width 201 height 11
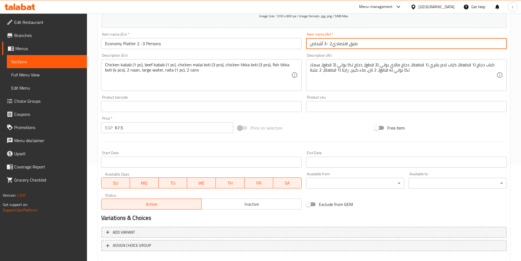
scroll to position [126, 0]
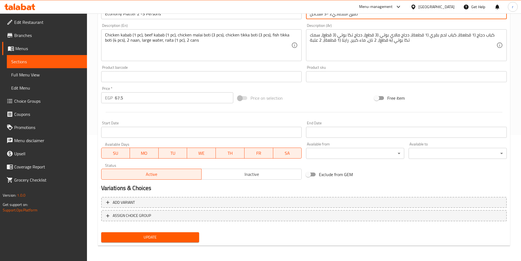
type input "طبق اقتصادي2 -3 أشخاص"
click at [176, 235] on span "Update" at bounding box center [150, 237] width 89 height 7
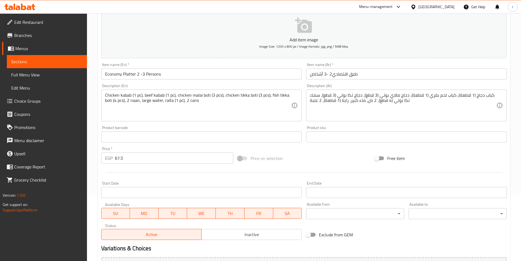
scroll to position [71, 0]
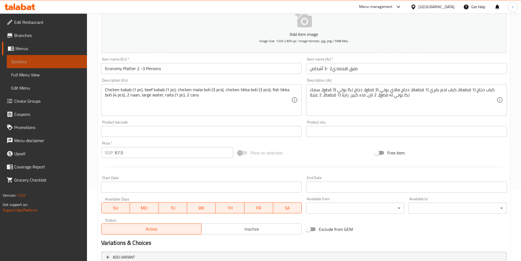
click at [59, 64] on span "Sections" at bounding box center [46, 61] width 71 height 7
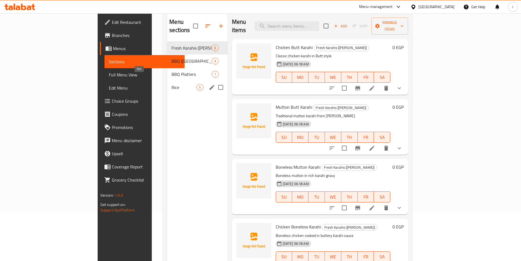
scroll to position [16, 0]
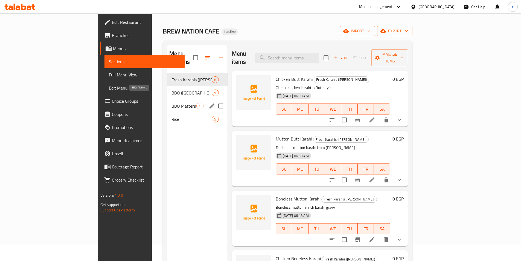
click at [172, 103] on span "BBQ Platters" at bounding box center [184, 106] width 25 height 7
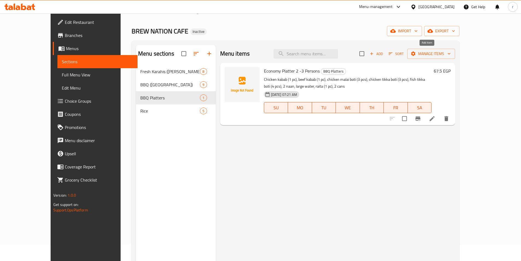
click at [384, 53] on span "Add" at bounding box center [376, 54] width 15 height 6
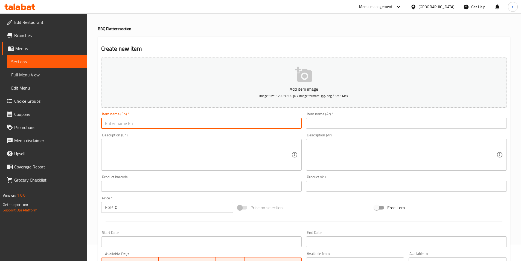
click at [193, 122] on input "text" at bounding box center [201, 123] width 201 height 11
paste input "Family Platter (3–4 Persons)"
click at [133, 123] on input "Family Platter (3–4 Persons)" at bounding box center [201, 123] width 201 height 11
click at [168, 125] on input "Family Platter 3–4 Persons)" at bounding box center [201, 123] width 201 height 11
click at [202, 121] on input "Family Platter 3–4 Persons)" at bounding box center [201, 123] width 201 height 11
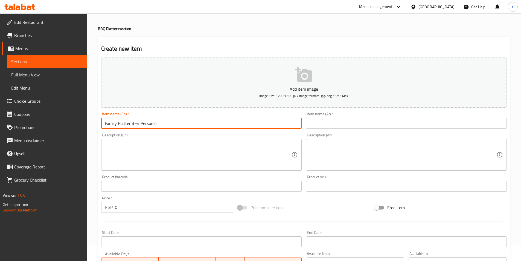
drag, startPoint x: 154, startPoint y: 122, endPoint x: 158, endPoint y: 123, distance: 4.1
click at [158, 123] on input "Family Platter 3–4 Persons)" at bounding box center [201, 123] width 201 height 11
click at [163, 124] on input "Family Platter 3–4 Persons" at bounding box center [201, 123] width 201 height 11
drag, startPoint x: 160, startPoint y: 123, endPoint x: 103, endPoint y: 123, distance: 57.2
click at [103, 123] on input "Family Platter 3–4 Persons" at bounding box center [201, 123] width 201 height 11
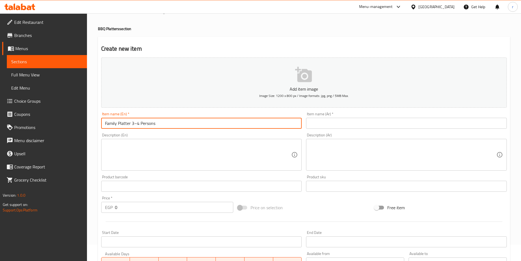
type input "Family Platter 3–4 Persons"
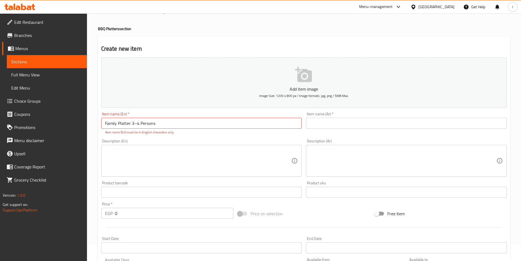
click at [363, 118] on input "text" at bounding box center [406, 123] width 201 height 11
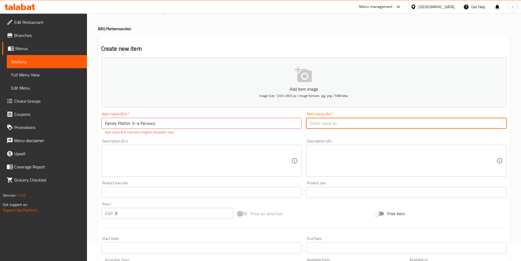
paste input "طبق عائلي من 3 إلى 4 أشخاص"
type input "طبق عائلي من 3 إلى 4 أشخاص"
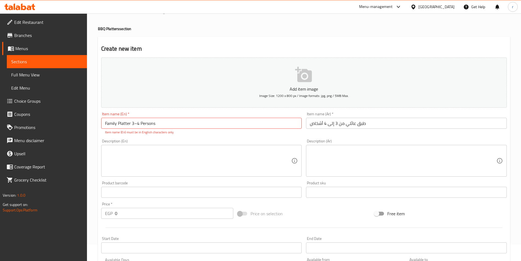
click at [230, 159] on textarea at bounding box center [198, 161] width 187 height 26
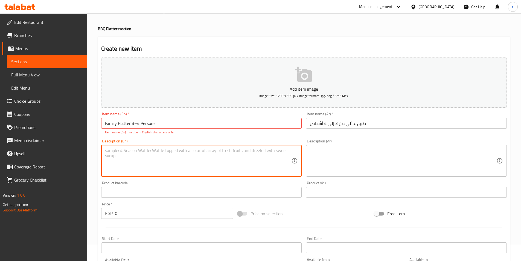
paste textarea "Chicken kabab (2 pcs), beef kabab (2 pcs), chicken malai boti (6 pcs), chicken …"
click at [205, 163] on textarea "Chicken kabab (2 pcs), beef kabab (2 pcs), chicken malai boti (6 pcs), chicken …" at bounding box center [198, 161] width 187 height 26
drag, startPoint x: 207, startPoint y: 157, endPoint x: 194, endPoint y: 156, distance: 13.5
click at [194, 156] on textarea "Chicken kabab (2 pcs), beef kabab (2 pcs), chicken malai boti (6 pcs), chicken …" at bounding box center [198, 161] width 187 height 26
click at [218, 161] on textarea "Chicken kabab (2 pcs), beef kabab (2 pcs), chicken malai boti (6 pcs), chicken …" at bounding box center [198, 161] width 187 height 26
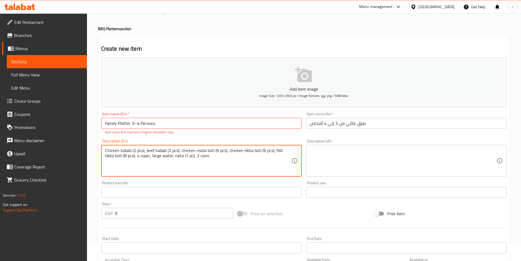
type textarea "Chicken kabab (2 pcs), beef kabab (2 pcs), chicken malai boti (6 pcs), chicken …"
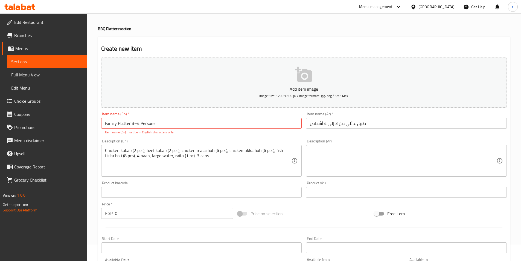
click at [366, 156] on textarea at bounding box center [403, 161] width 187 height 26
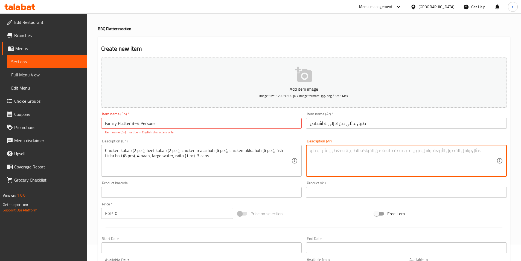
paste textarea "كباب دجاج (قطعتان)، كباب لحم بقري (قطعتان)، دجاج مالاي بوتي (6 قطع)، دجاج تيكا …"
drag, startPoint x: 381, startPoint y: 155, endPoint x: 391, endPoint y: 159, distance: 10.6
click at [391, 159] on textarea "كباب دجاج (قطعتان)، كباب لحم بقري (قطعتان)، دجاج مالاي بوتي (6 قطع)، دجاج تيكا …" at bounding box center [403, 161] width 187 height 26
type textarea "كباب دجاج (قطعتان)، كباب لحم بقري (قطعتان)، دجاج مالاي بوتي (6 قطع)، دجاج تيكا …"
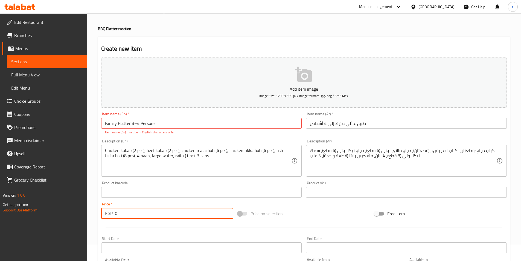
click at [158, 211] on input "0" at bounding box center [174, 213] width 119 height 11
type input "0"
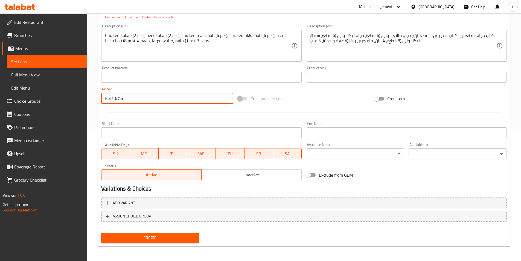
scroll to position [132, 0]
type input "67.5"
click at [169, 236] on span "Create" at bounding box center [150, 237] width 89 height 7
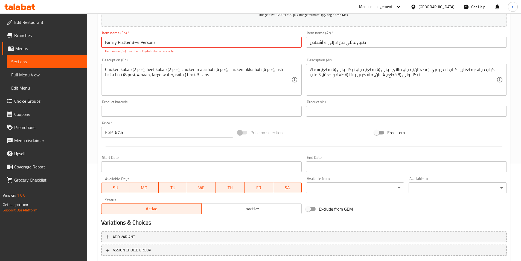
scroll to position [22, 0]
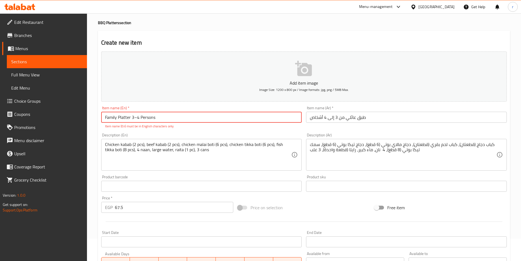
click at [182, 119] on input "Family Platter 3–4 Persons" at bounding box center [201, 117] width 201 height 11
drag, startPoint x: 131, startPoint y: 117, endPoint x: 138, endPoint y: 118, distance: 7.2
click at [138, 118] on input "Family Platter 3–4 Persons" at bounding box center [201, 117] width 201 height 11
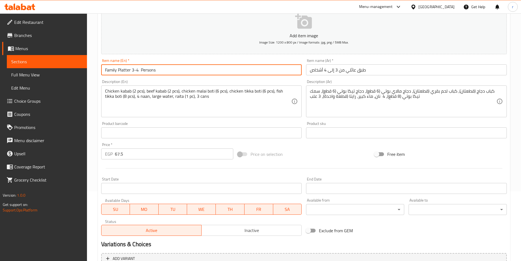
scroll to position [126, 0]
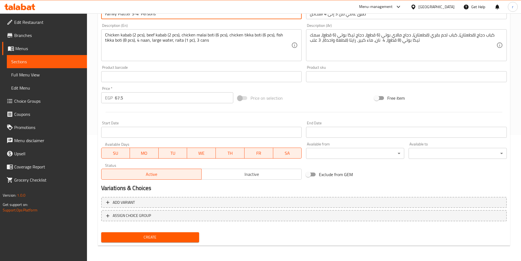
type input "Family Platter 3-4 Persons"
click at [172, 235] on span "Create" at bounding box center [150, 237] width 89 height 7
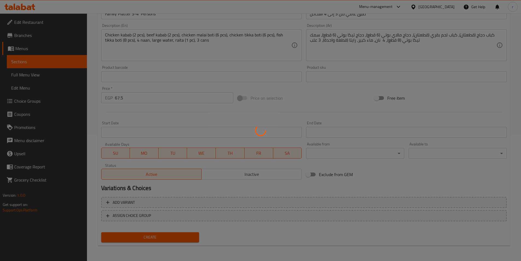
type input "0"
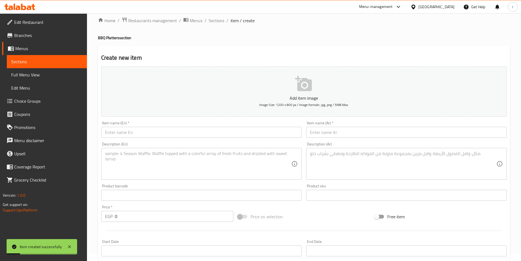
scroll to position [0, 0]
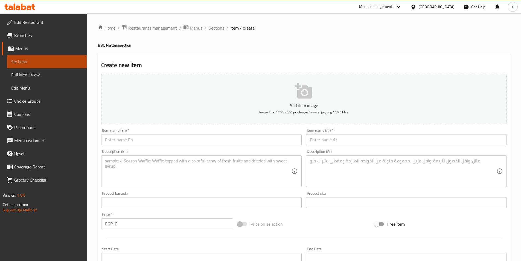
click at [49, 61] on span "Sections" at bounding box center [46, 61] width 71 height 7
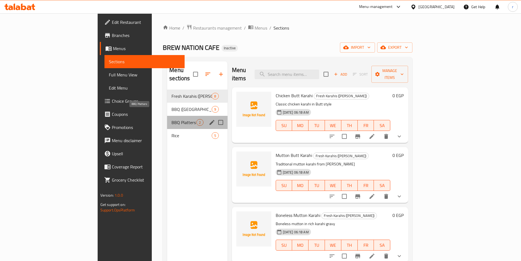
click at [172, 119] on span "BBQ Platters" at bounding box center [184, 122] width 25 height 7
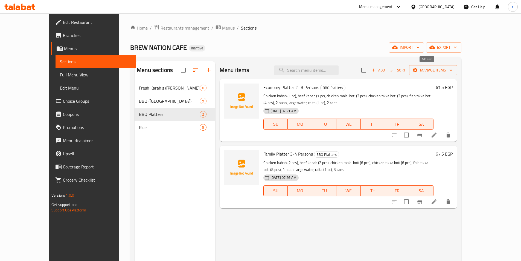
click at [386, 69] on span "Add" at bounding box center [378, 70] width 15 height 6
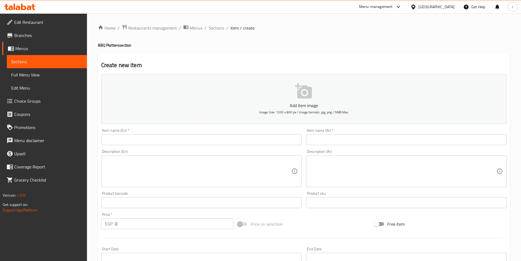
click at [196, 141] on input "text" at bounding box center [201, 139] width 201 height 11
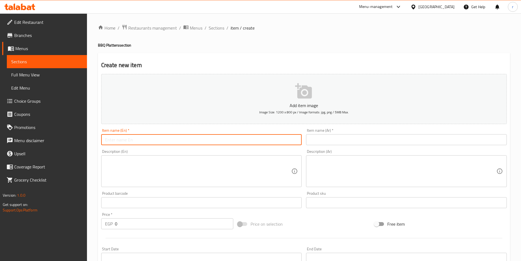
paste input "Party Platter (5–6 Persons)"
drag, startPoint x: 154, startPoint y: 140, endPoint x: 157, endPoint y: 140, distance: 3.6
click at [157, 140] on input "Party Platter (5–6 Persons)" at bounding box center [201, 139] width 201 height 11
click at [128, 139] on input "Party Platter (5–6 Persons" at bounding box center [201, 139] width 201 height 11
click at [131, 139] on input "Party Platter (5–6 Persons" at bounding box center [201, 139] width 201 height 11
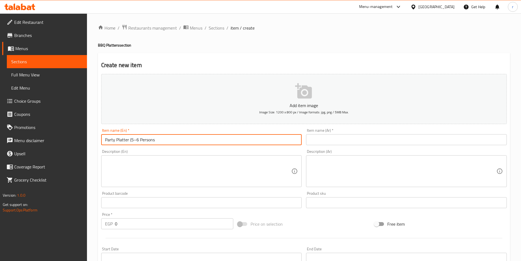
click at [129, 140] on input "Party Platter (5–6 Persons" at bounding box center [201, 139] width 201 height 11
click at [132, 139] on input "Party Platter (5–6 Persons" at bounding box center [201, 139] width 201 height 11
click at [176, 143] on input "Party Platter (5–6 Persons" at bounding box center [201, 139] width 201 height 11
click at [129, 139] on input "Party Platter (5–6 Persons" at bounding box center [201, 139] width 201 height 11
click at [177, 137] on input "Party Platter 5–6 Persons" at bounding box center [201, 139] width 201 height 11
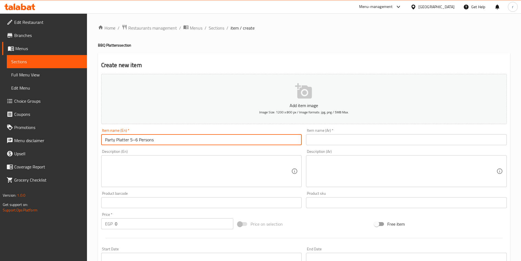
drag, startPoint x: 165, startPoint y: 139, endPoint x: 98, endPoint y: 137, distance: 67.3
click at [98, 137] on div "Create new item Add item image Image Size: 1200 x 800 px / Image formats: jpg, …" at bounding box center [304, 212] width 412 height 318
type input "Party Platter 5–6 Persons"
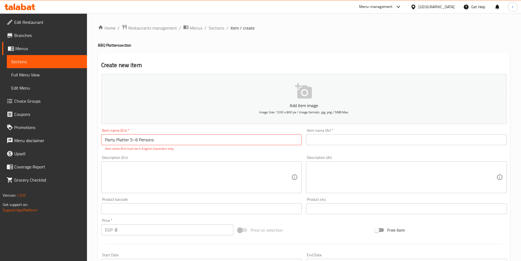
click at [357, 142] on input "text" at bounding box center [406, 139] width 201 height 11
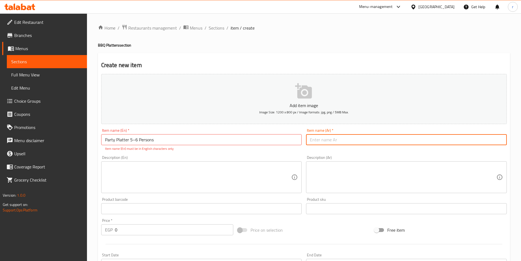
paste input "طبق الحفلات (5-6 أشخاص)"
click at [334, 140] on input "طبق الحفلات (5-6 أشخاص)" at bounding box center [406, 139] width 201 height 11
click at [336, 140] on input "طبق الحفلات (5-6 أشخاص)" at bounding box center [406, 139] width 201 height 11
click at [381, 141] on input "طبق الحفلات (5-6 أشخاص)" at bounding box center [406, 139] width 201 height 11
click at [333, 139] on input "طبق الحفلات (5-6 أشخاص)" at bounding box center [406, 139] width 201 height 11
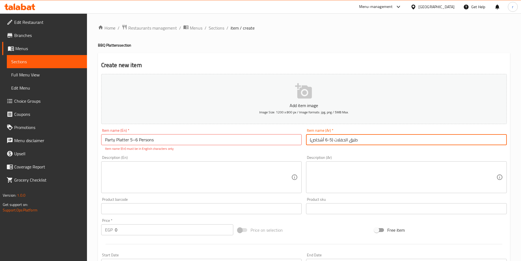
click at [334, 139] on input "طبق الحفلات (5-6 أشخاص)" at bounding box center [406, 139] width 201 height 11
click at [333, 140] on input "طبق الحفلات (5-6 أشخاص)" at bounding box center [406, 139] width 201 height 11
click at [395, 140] on input "طبق الحفلات (5-6 أشخاص)" at bounding box center [406, 139] width 201 height 11
click at [333, 139] on input "طبق الحفلات (5-6 أشخاص)" at bounding box center [406, 139] width 201 height 11
drag, startPoint x: 326, startPoint y: 139, endPoint x: 333, endPoint y: 140, distance: 7.4
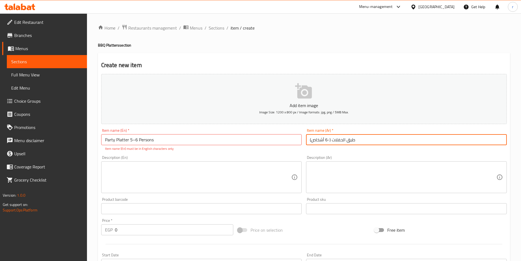
click at [333, 140] on input "طبق الحفلات (-6 أشخاص)" at bounding box center [406, 139] width 201 height 11
type input "طبق الحفلات5-6 أشخاص)"
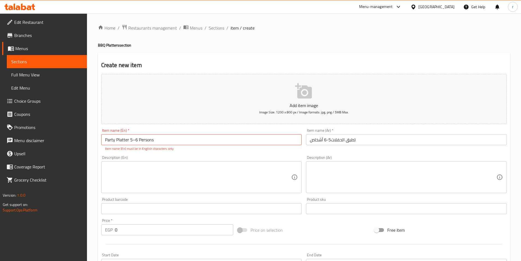
click at [250, 179] on textarea at bounding box center [198, 177] width 187 height 26
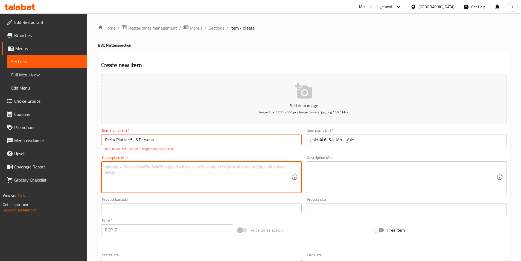
paste textarea "Chicken kabab (3 pcs), beef kabab (3 pcs), gola cheese kabab (6 pcs), chicken m…"
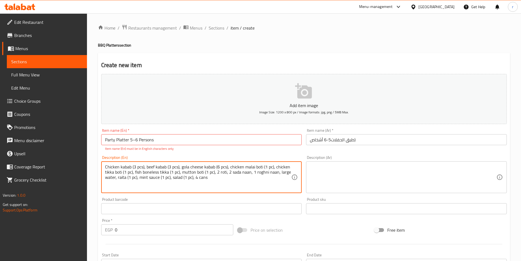
type textarea "Chicken kabab (3 pcs), beef kabab (3 pcs), gola cheese kabab (6 pcs), chicken m…"
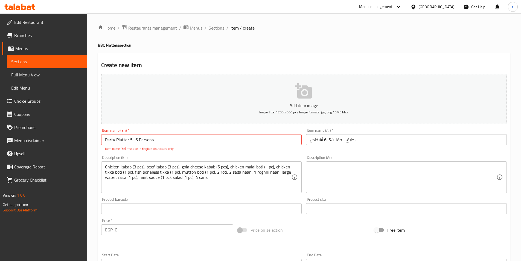
click at [410, 173] on textarea at bounding box center [403, 177] width 187 height 26
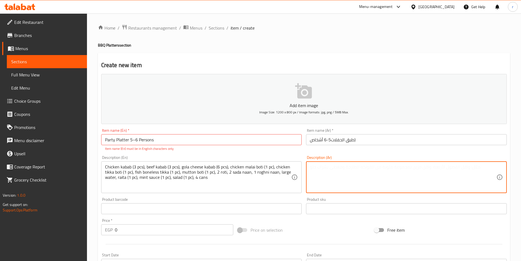
paste textarea "كباب دجاج (3 قطع)، كباب لحم بقري (3 قطع)، كباب جبنة جولا (6 قطع)، دجاج مالاي بو…"
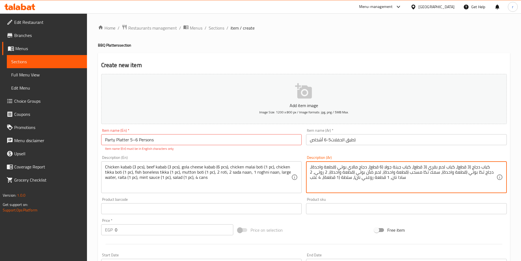
drag, startPoint x: 352, startPoint y: 178, endPoint x: 323, endPoint y: 179, distance: 28.2
click at [323, 179] on textarea "كباب دجاج (3 قطع)، كباب لحم بقري (3 قطع)، كباب جبنة جولا (6 قطع)، دجاج مالاي بو…" at bounding box center [403, 177] width 187 height 26
click at [412, 179] on textarea "كباب دجاج (3 قطع)، كباب لحم بقري (3 قطع)، كباب جبنة جولا (6 قطع)، دجاج مالاي بو…" at bounding box center [403, 177] width 187 height 26
type textarea "كباب دجاج (3 قطع)، كباب لحم بقري (3 قطع)، كباب جبنة جولا (6 قطع)، دجاج مالاي بو…"
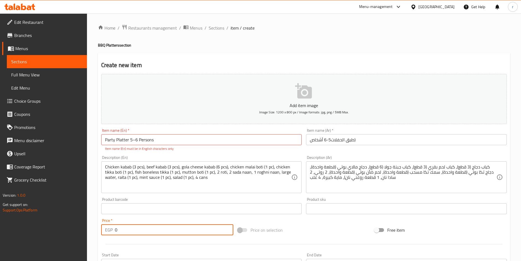
click at [133, 229] on input "0" at bounding box center [174, 229] width 119 height 11
type input "187.5"
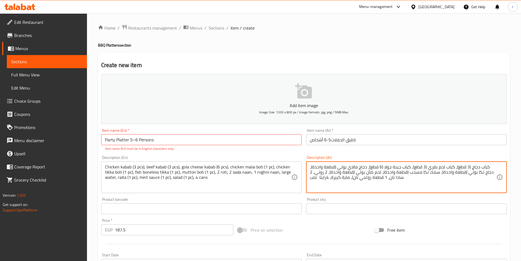
drag, startPoint x: 404, startPoint y: 177, endPoint x: 489, endPoint y: 163, distance: 86.9
click at [489, 163] on div "كباب دجاج (3 قطع)، كباب لحم بقري (3 قطع)، كباب جبنة جولا (6 قطع)، دجاج مالاي بو…" at bounding box center [406, 177] width 201 height 32
drag, startPoint x: 488, startPoint y: 167, endPoint x: 306, endPoint y: 162, distance: 181.2
type textarea "،"
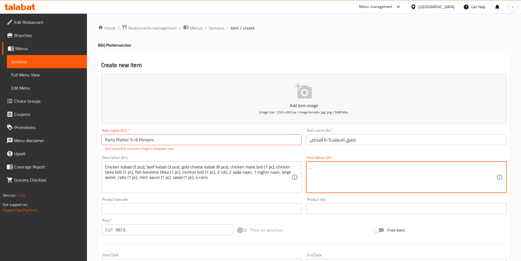
drag, startPoint x: 319, startPoint y: 166, endPoint x: 301, endPoint y: 166, distance: 17.5
click at [301, 166] on div "Add item image Image Size: 1200 x 800 px / Image formats: jpg, png / 5MB Max. I…" at bounding box center [304, 193] width 410 height 242
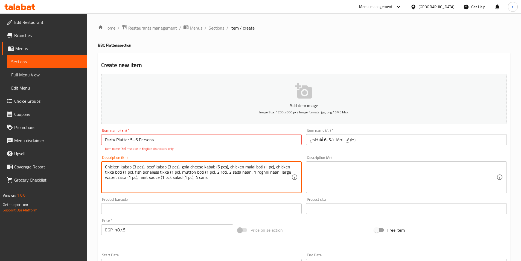
drag, startPoint x: 207, startPoint y: 178, endPoint x: 98, endPoint y: 164, distance: 109.7
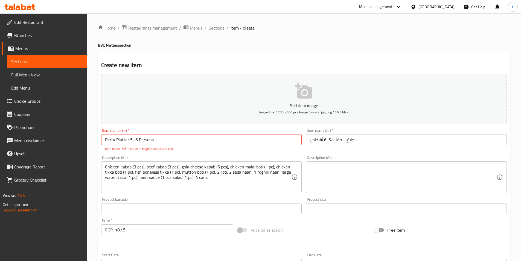
click at [352, 169] on textarea at bounding box center [403, 177] width 187 height 26
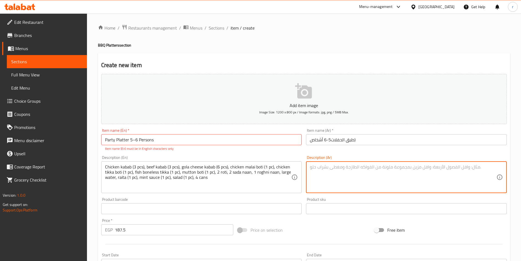
paste textarea "كباب دجاج (3 قطع)، كباب لحم بقري (3 قطع)، كباب جبنة جولا (6 قطع)، دجاج مالاي بو…"
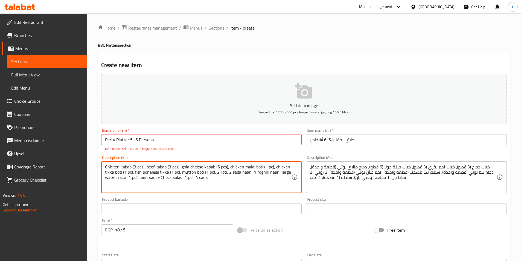
drag, startPoint x: 158, startPoint y: 177, endPoint x: 138, endPoint y: 178, distance: 19.4
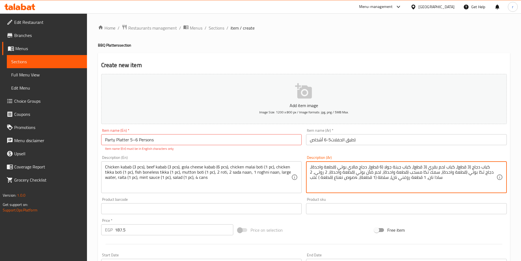
drag, startPoint x: 317, startPoint y: 177, endPoint x: 306, endPoint y: 179, distance: 10.8
click at [306, 179] on div "كباب دجاج (3 قطع)، كباب لحم بقري (3 قطع)، كباب جبنة جولا (6 قطع)، دجاج مالاي بو…" at bounding box center [406, 177] width 201 height 32
click at [349, 177] on textarea "كباب دجاج (3 قطع)، كباب لحم بقري (3 قطع)، كباب جبنة جولا (6 قطع)، دجاج مالاي بو…" at bounding box center [403, 177] width 187 height 26
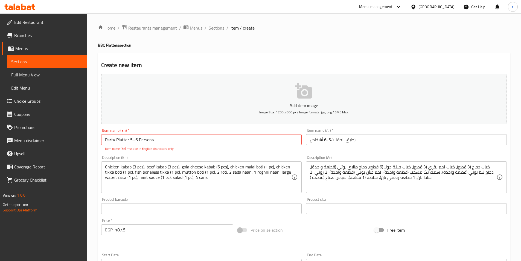
click at [307, 177] on div "كباب دجاج (3 قطع)، كباب لحم بقري (3 قطع)، كباب جبنة جولا (6 قطع)، دجاج مالاي بو…" at bounding box center [406, 177] width 201 height 32
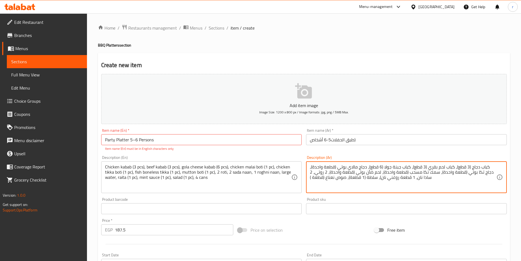
click at [308, 177] on div "كباب دجاج (3 قطع)، كباب لحم بقري (3 قطع)، كباب جبنة جولا (6 قطع)، دجاج مالاي بو…" at bounding box center [406, 177] width 201 height 32
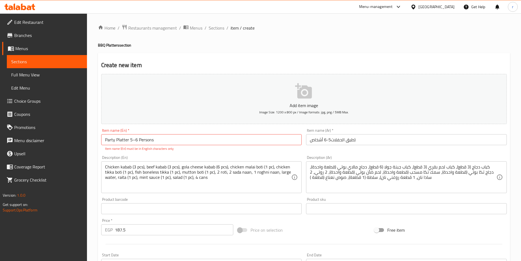
click at [309, 177] on div "كباب دجاج (3 قطع)، كباب لحم بقري (3 قطع)، كباب جبنة جولا (6 قطع)، دجاج مالاي بو…" at bounding box center [406, 177] width 201 height 32
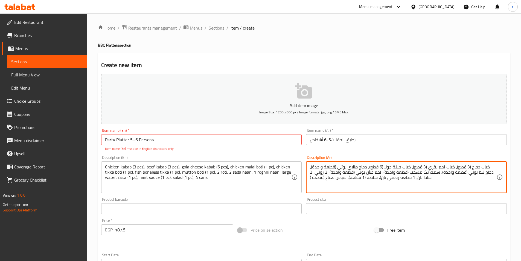
click at [436, 179] on textarea "كباب دجاج (3 قطع)، كباب لحم بقري (3 قطع)، كباب جبنة جولا (6 قطع)، دجاج مالاي بو…" at bounding box center [403, 177] width 187 height 26
click at [308, 176] on div "كباب دجاج (3 قطع)، كباب لحم بقري (3 قطع)، كباب جبنة جولا (6 قطع)، دجاج مالاي بو…" at bounding box center [406, 177] width 201 height 32
click at [434, 176] on textarea "كباب دجاج (3 قطع)، كباب لحم بقري (3 قطع)، كباب جبنة جولا (6 قطع)، دجاج مالاي بو…" at bounding box center [403, 177] width 187 height 26
click at [334, 177] on textarea "كباب دجاج (3 قطع)، كباب لحم بقري (3 قطع)، كباب جبنة جولا (6 قطع)، دجاج مالاي بو…" at bounding box center [403, 177] width 187 height 26
click at [335, 177] on textarea "كباب دجاج (3 قطع)، كباب لحم بقري (3 قطع)، كباب جبنة جولا (6 قطع)، دجاج مالاي بو…" at bounding box center [403, 177] width 187 height 26
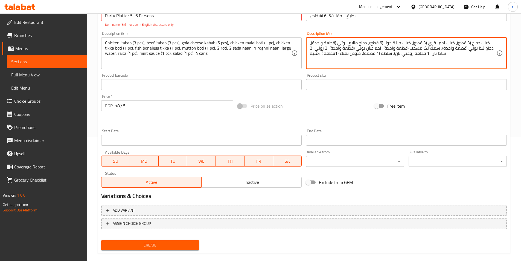
scroll to position [132, 0]
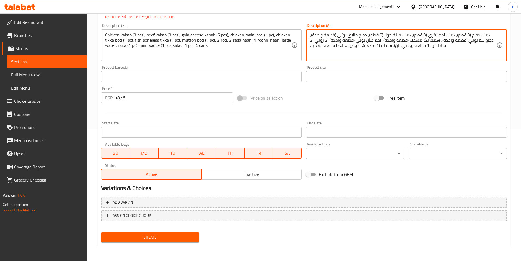
type textarea "كباب دجاج (3 قطع)، كباب لحم بقري (3 قطع)، كباب جبنة جولا (6 قطع)، دجاج مالاي بو…"
click at [181, 237] on span "Create" at bounding box center [150, 237] width 89 height 7
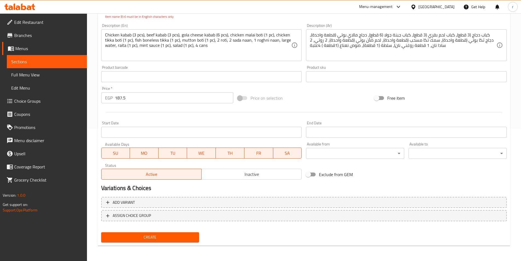
click at [19, 62] on span "Sections" at bounding box center [46, 61] width 71 height 7
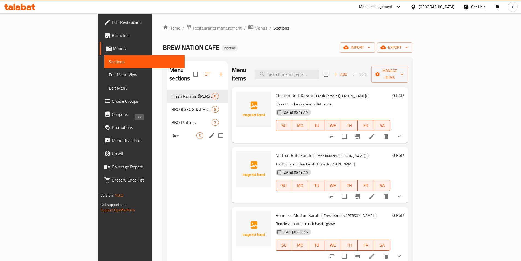
click at [172, 132] on span "Rice" at bounding box center [184, 135] width 25 height 7
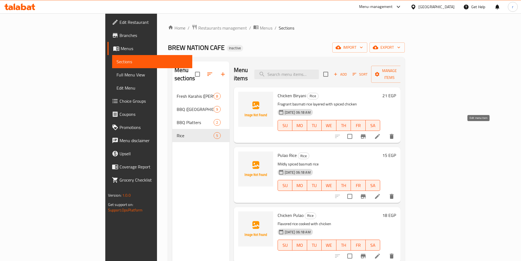
click at [380, 134] on icon at bounding box center [377, 136] width 5 height 5
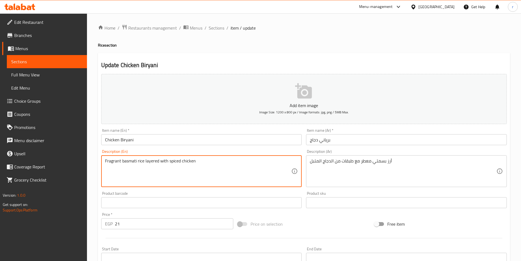
drag, startPoint x: 196, startPoint y: 162, endPoint x: 92, endPoint y: 159, distance: 104.5
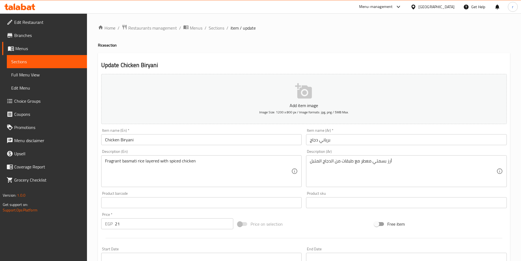
click at [262, 167] on textarea "Fragrant basmati rice layered with spiced chicken" at bounding box center [198, 171] width 187 height 26
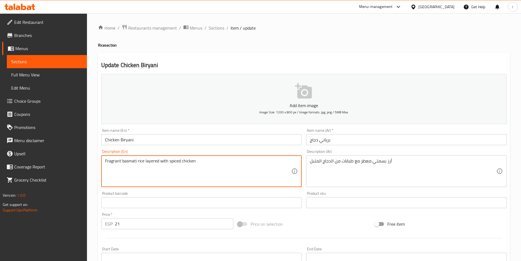
drag, startPoint x: 136, startPoint y: 161, endPoint x: 122, endPoint y: 161, distance: 14.2
click at [122, 161] on textarea "Fragrant basmati rice layered with spiced chicken" at bounding box center [198, 171] width 187 height 26
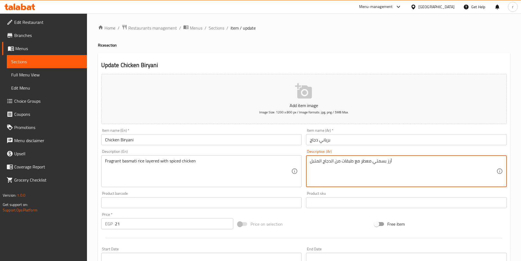
drag, startPoint x: 361, startPoint y: 161, endPoint x: 395, endPoint y: 160, distance: 33.9
type textarea "فرجاني أرز بسمتي مع طبقات من الدجاج المتبل"
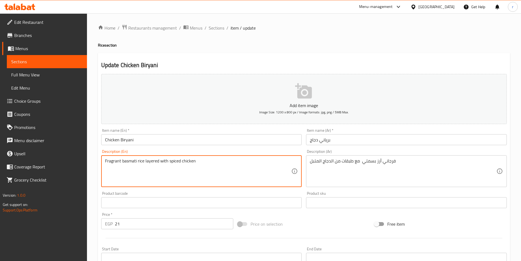
drag, startPoint x: 144, startPoint y: 161, endPoint x: 159, endPoint y: 162, distance: 15.1
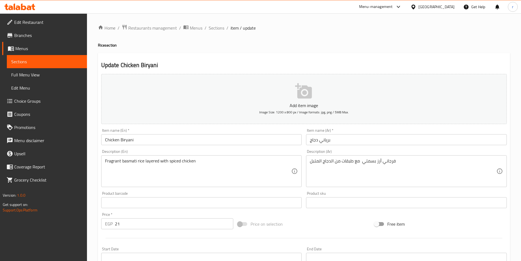
click at [202, 161] on textarea "Fragrant basmati rice layered with spiced chicken" at bounding box center [198, 171] width 187 height 26
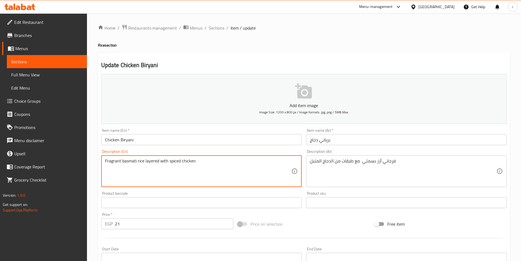
drag, startPoint x: 202, startPoint y: 161, endPoint x: 111, endPoint y: 160, distance: 91.7
click at [111, 160] on textarea "Fragrant basmati rice layered with spiced chicken" at bounding box center [198, 171] width 187 height 26
click at [230, 163] on textarea "Fragrant basmati rice layered with spiced chicken" at bounding box center [198, 171] width 187 height 26
drag, startPoint x: 144, startPoint y: 160, endPoint x: 158, endPoint y: 161, distance: 13.7
click at [158, 161] on textarea "Fragrant basmati rice layered with spiced chicken" at bounding box center [198, 171] width 187 height 26
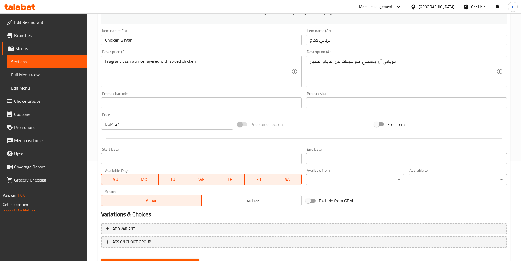
scroll to position [126, 0]
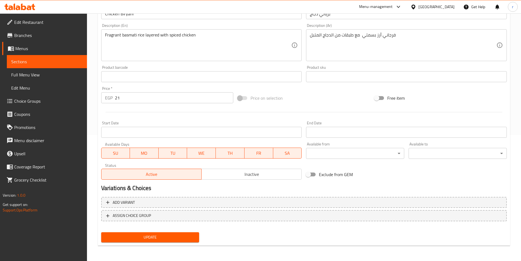
click at [187, 235] on span "Update" at bounding box center [150, 237] width 89 height 7
click at [71, 61] on span "Sections" at bounding box center [46, 61] width 71 height 7
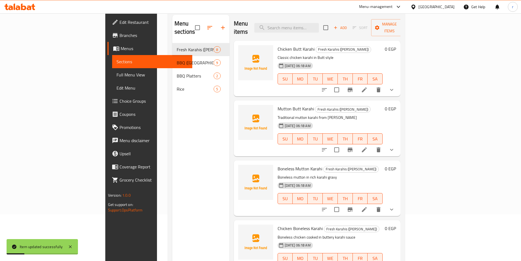
scroll to position [22, 0]
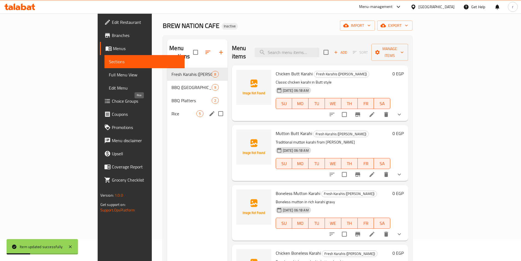
click at [172, 110] on span "Rice" at bounding box center [184, 113] width 25 height 7
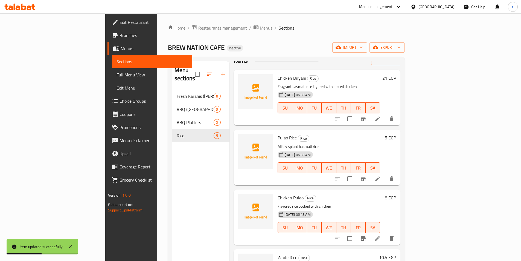
scroll to position [27, 0]
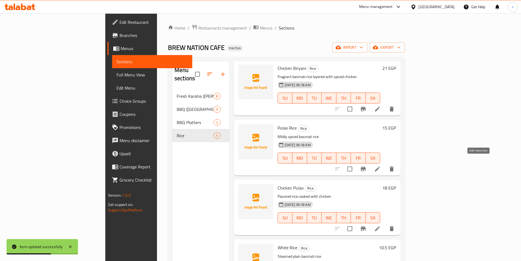
click at [381, 166] on icon at bounding box center [377, 169] width 7 height 7
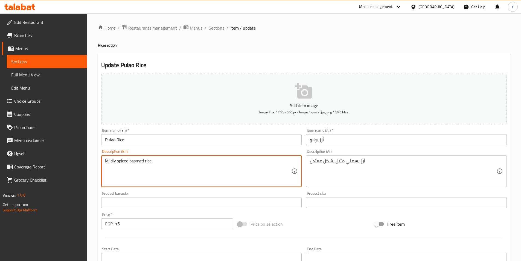
drag, startPoint x: 116, startPoint y: 161, endPoint x: 99, endPoint y: 161, distance: 17.0
drag, startPoint x: 165, startPoint y: 160, endPoint x: 88, endPoint y: 157, distance: 77.2
click at [88, 157] on div "Home / Restaurants management / Menus / Sections / item / update Rice section U…" at bounding box center [304, 199] width 434 height 373
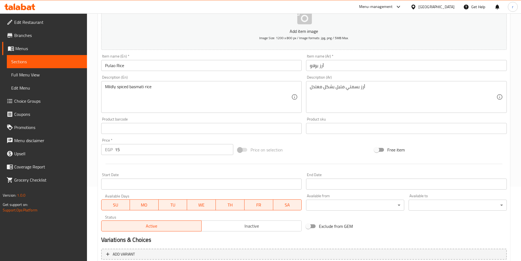
scroll to position [126, 0]
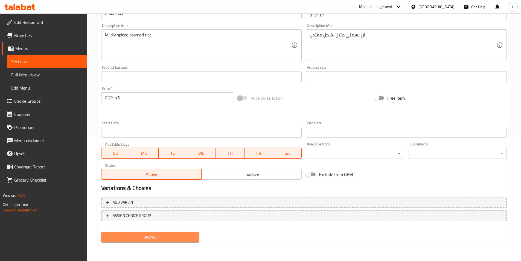
click at [162, 235] on span "Update" at bounding box center [150, 237] width 89 height 7
click at [64, 63] on span "Sections" at bounding box center [46, 61] width 71 height 7
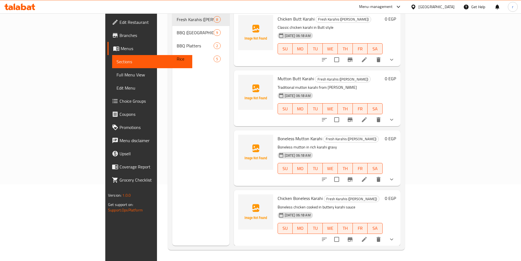
scroll to position [77, 0]
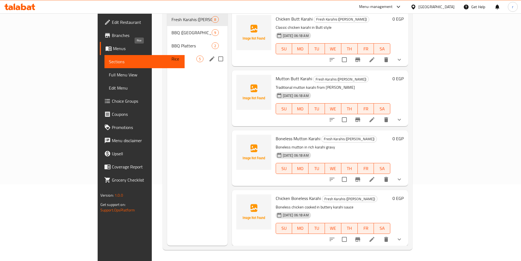
click at [172, 56] on span "Rice" at bounding box center [184, 59] width 25 height 7
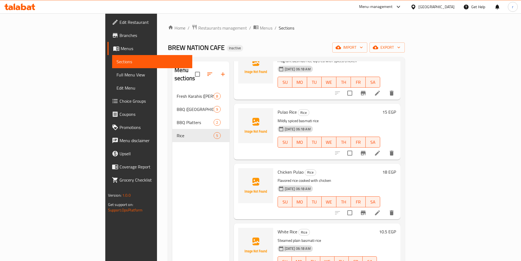
scroll to position [52, 0]
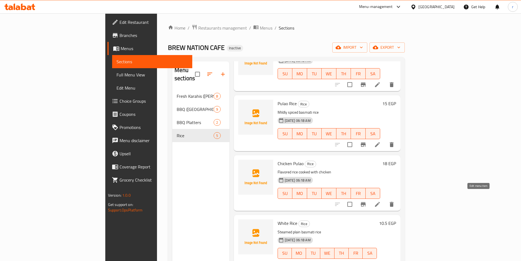
click at [381, 201] on icon at bounding box center [377, 204] width 7 height 7
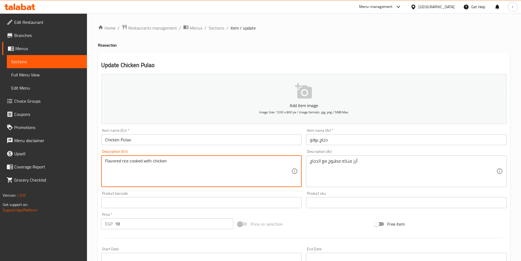
drag, startPoint x: 120, startPoint y: 160, endPoint x: 105, endPoint y: 161, distance: 15.6
click at [105, 161] on textarea "Flavored rice cooked with chicken" at bounding box center [198, 171] width 187 height 26
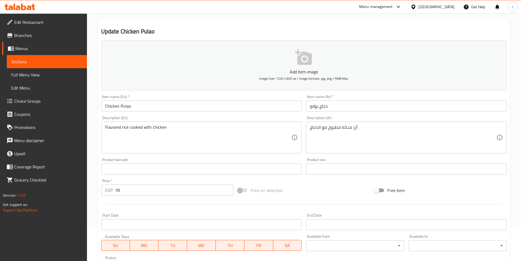
scroll to position [109, 0]
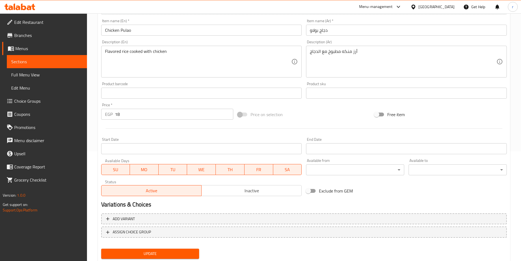
click at [186, 249] on button "Update" at bounding box center [150, 253] width 98 height 10
click at [38, 60] on span "Sections" at bounding box center [46, 61] width 71 height 7
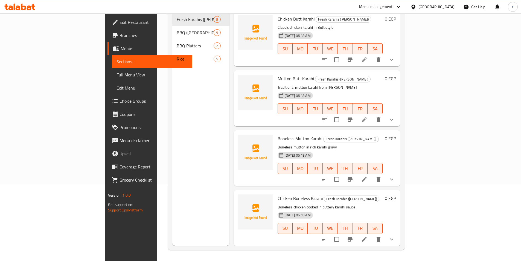
scroll to position [77, 0]
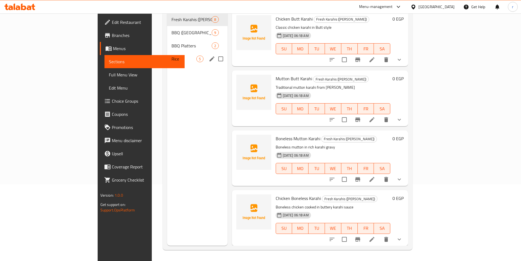
click at [167, 55] on div "Rice 5" at bounding box center [197, 58] width 60 height 13
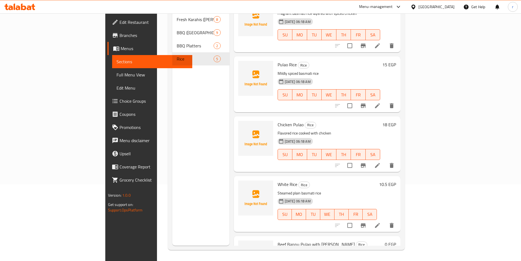
scroll to position [27, 0]
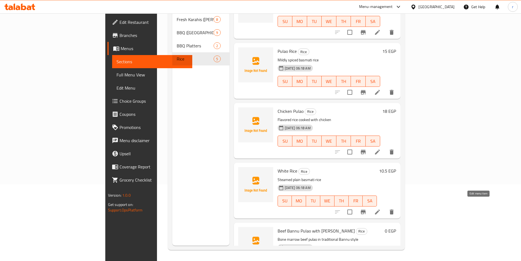
click at [381, 208] on icon at bounding box center [377, 211] width 7 height 7
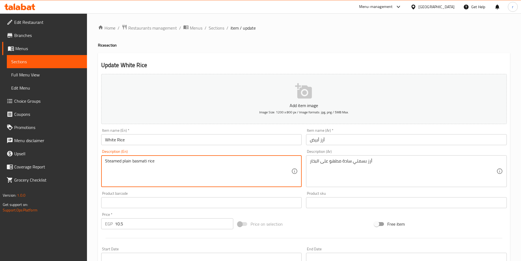
drag, startPoint x: 147, startPoint y: 160, endPoint x: 91, endPoint y: 160, distance: 56.6
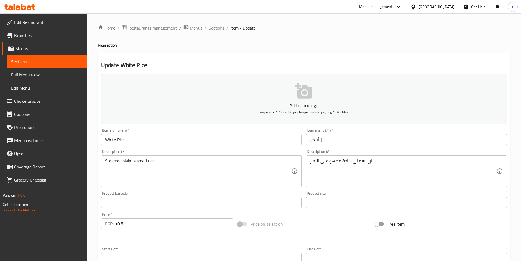
click at [179, 168] on textarea "Steamed plain basmati rice" at bounding box center [198, 171] width 187 height 26
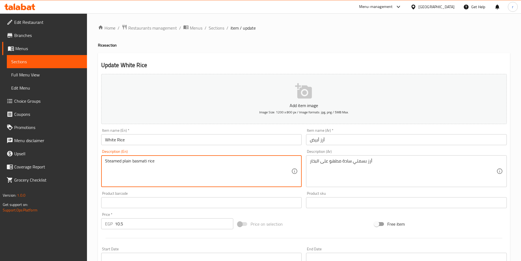
drag, startPoint x: 121, startPoint y: 160, endPoint x: 99, endPoint y: 161, distance: 22.5
click at [99, 161] on div "Update White Rice Add item image Image Size: 1200 x 800 px / Image formats: jpg…" at bounding box center [304, 212] width 412 height 318
drag, startPoint x: 130, startPoint y: 161, endPoint x: 121, endPoint y: 161, distance: 9.6
click at [121, 161] on textarea "Steamed plain basmati rice" at bounding box center [198, 171] width 187 height 26
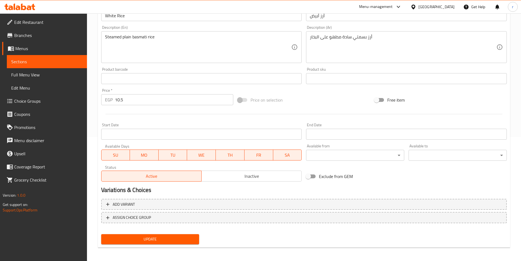
scroll to position [126, 0]
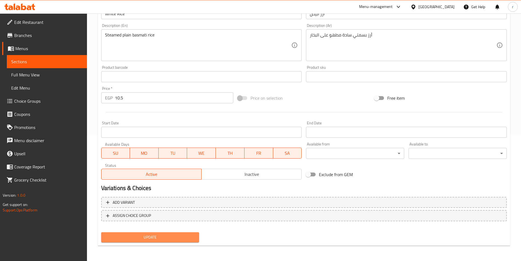
click at [179, 239] on span "Update" at bounding box center [150, 237] width 89 height 7
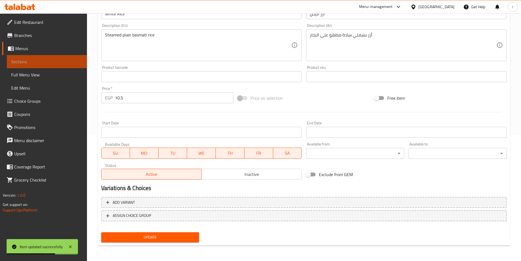
click at [63, 60] on span "Sections" at bounding box center [46, 61] width 71 height 7
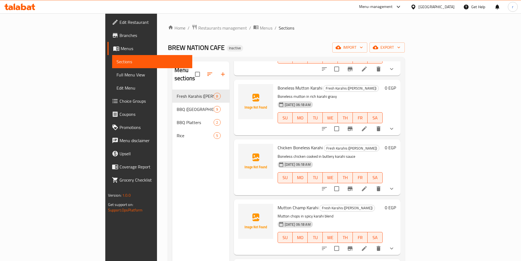
scroll to position [137, 0]
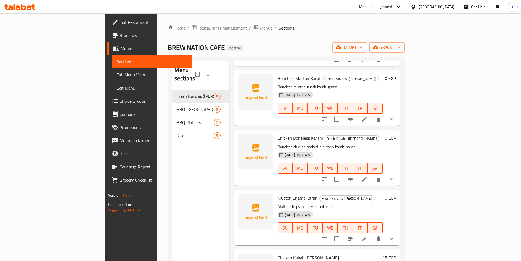
click at [367, 236] on icon at bounding box center [364, 238] width 5 height 5
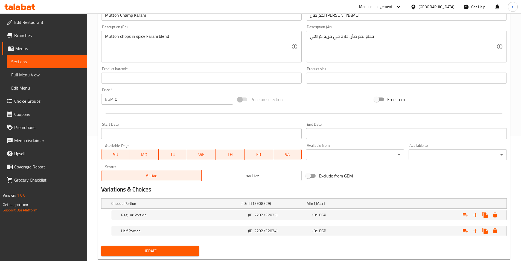
scroll to position [138, 0]
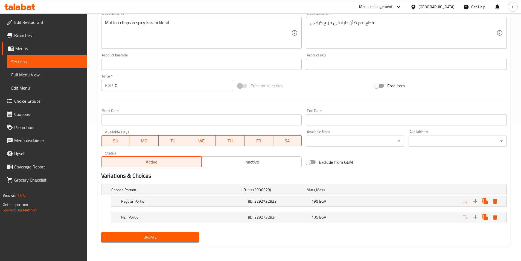
click at [48, 60] on span "Sections" at bounding box center [46, 61] width 71 height 7
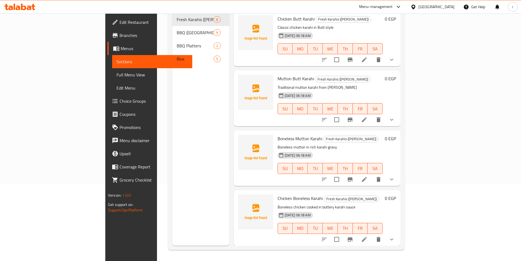
scroll to position [77, 0]
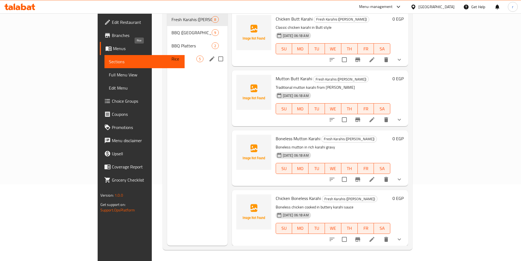
click at [172, 56] on span "Rice" at bounding box center [184, 59] width 25 height 7
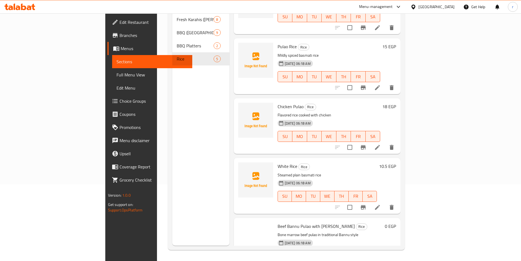
scroll to position [52, 0]
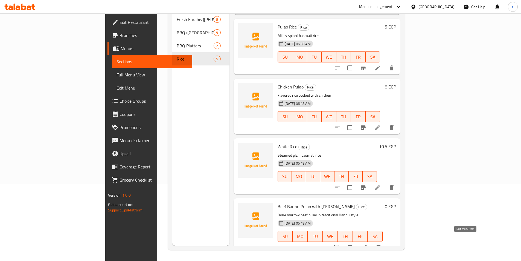
click at [368, 244] on icon at bounding box center [364, 247] width 7 height 7
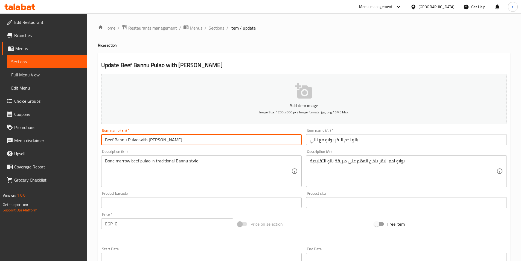
drag, startPoint x: 156, startPoint y: 138, endPoint x: 100, endPoint y: 135, distance: 56.1
click at [100, 135] on div "Item name (En)   * Beef Bannu Pulao with Nali Item name (En) *" at bounding box center [201, 136] width 205 height 21
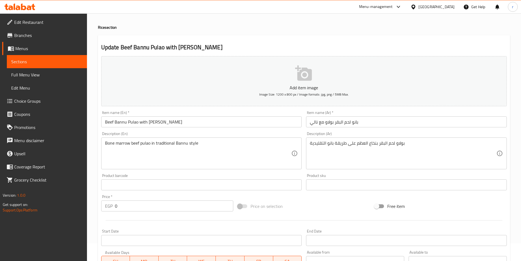
scroll to position [27, 0]
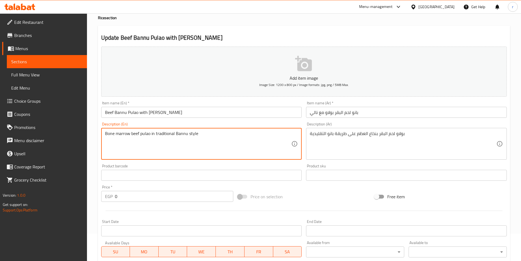
drag, startPoint x: 198, startPoint y: 133, endPoint x: 101, endPoint y: 134, distance: 97.7
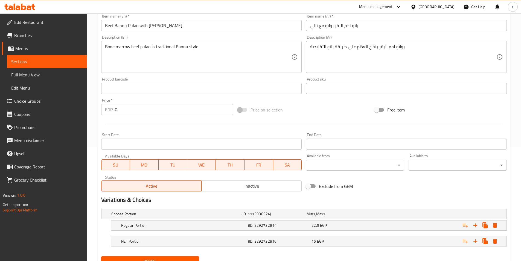
scroll to position [137, 0]
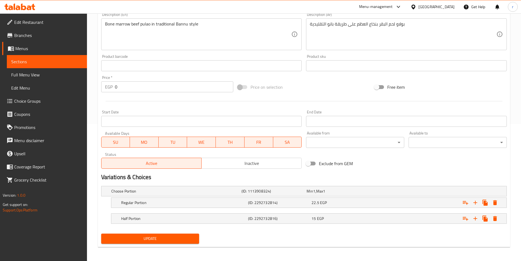
click at [186, 236] on span "Update" at bounding box center [150, 238] width 89 height 7
click at [74, 63] on span "Sections" at bounding box center [46, 61] width 71 height 7
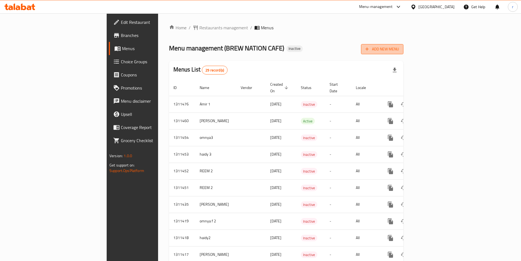
click at [399, 47] on span "Add New Menu" at bounding box center [383, 49] width 34 height 7
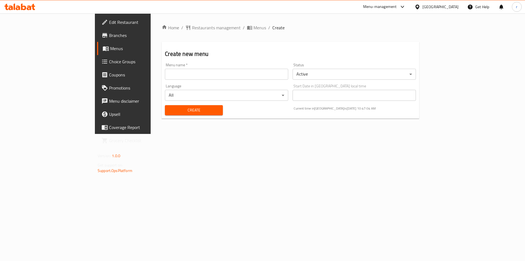
click at [188, 73] on input "text" at bounding box center [226, 74] width 123 height 11
type input "ق"
click at [165, 72] on input "reem 2" at bounding box center [226, 74] width 123 height 11
click at [165, 74] on input "reem 2" at bounding box center [226, 74] width 123 height 11
type input "reem 2@"
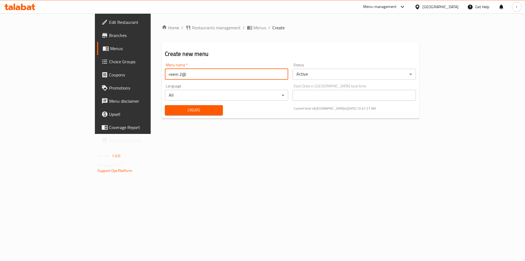
click at [169, 112] on span "Create" at bounding box center [193, 110] width 49 height 7
click at [165, 76] on input "text" at bounding box center [226, 74] width 123 height 11
type input "reem 2@"
click at [169, 112] on span "Create" at bounding box center [193, 110] width 49 height 7
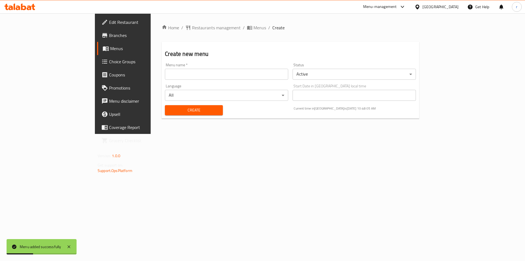
click at [141, 97] on body "Menu added successfully ​ Menu-management [GEOGRAPHIC_DATA] Get Help r Edit Res…" at bounding box center [262, 136] width 525 height 247
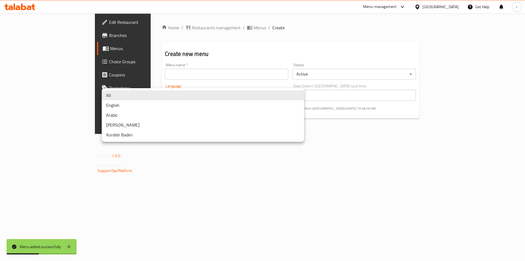
click at [142, 97] on li "All" at bounding box center [203, 95] width 202 height 10
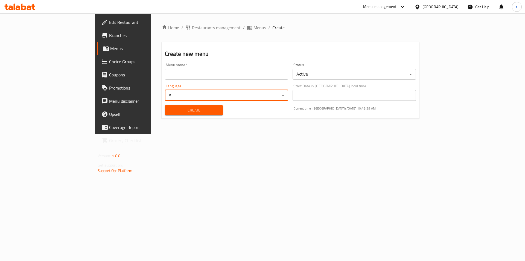
click at [165, 75] on input "text" at bounding box center [226, 74] width 123 height 11
click at [254, 26] on span "Menus" at bounding box center [260, 27] width 13 height 7
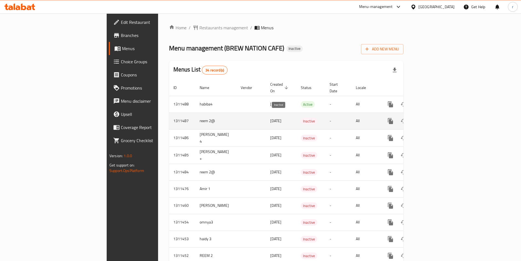
click at [301, 118] on span "Inactive" at bounding box center [309, 121] width 16 height 6
click at [433, 118] on icon "enhanced table" at bounding box center [430, 120] width 5 height 5
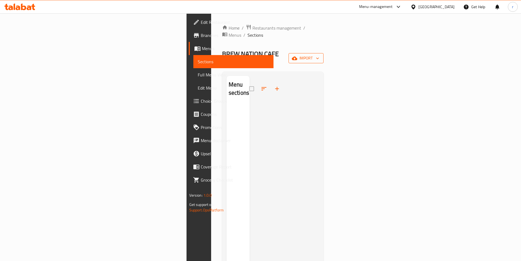
click at [319, 55] on span "import" at bounding box center [306, 58] width 26 height 7
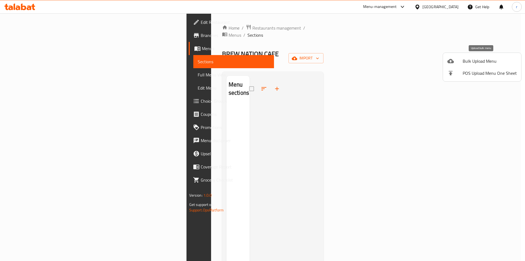
click at [477, 62] on span "Bulk Upload Menu" at bounding box center [490, 61] width 54 height 7
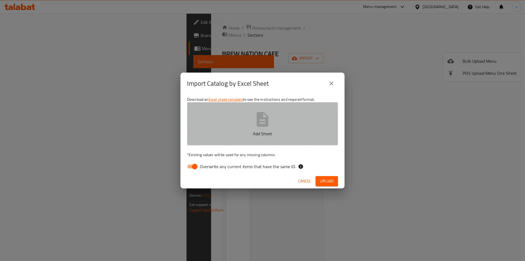
click at [263, 129] on button "Add Sheet" at bounding box center [262, 123] width 151 height 43
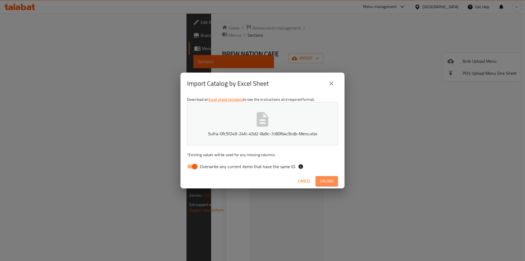
click at [327, 182] on span "Upload" at bounding box center [327, 181] width 14 height 7
click at [227, 164] on span "Overwrite any current items that have the same ID." at bounding box center [248, 166] width 96 height 7
click at [210, 164] on input "Overwrite any current items that have the same ID." at bounding box center [194, 166] width 31 height 10
checkbox input "false"
click at [267, 129] on button "Sufra-0fc5f249-24fc-45d2-8a9c-7c80fb4c9cdb-Menu.xlsx" at bounding box center [262, 123] width 151 height 43
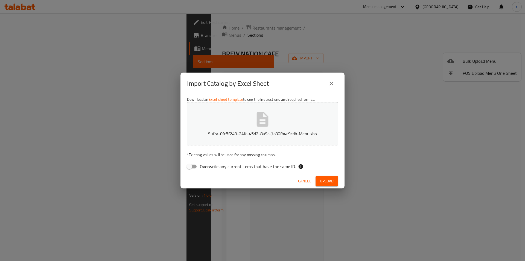
click at [326, 183] on span "Upload" at bounding box center [327, 181] width 14 height 7
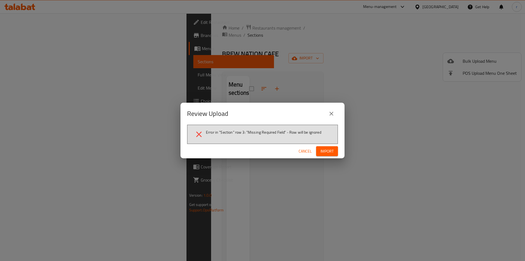
click at [326, 152] on span "Import" at bounding box center [327, 151] width 13 height 7
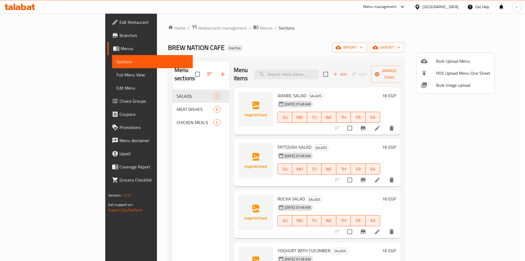
click at [148, 89] on div at bounding box center [262, 130] width 525 height 261
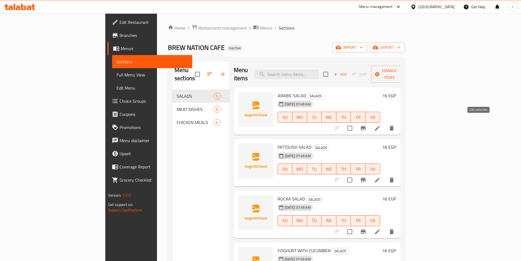
click at [381, 125] on icon at bounding box center [377, 128] width 7 height 7
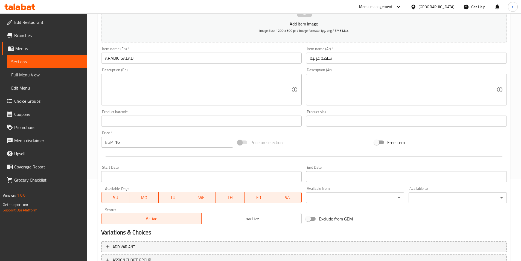
scroll to position [126, 0]
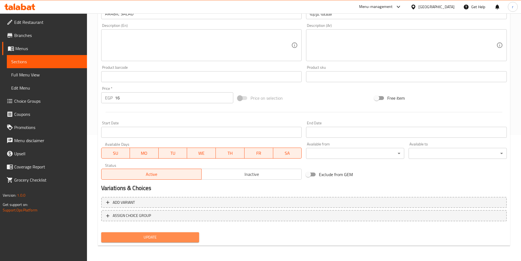
click at [160, 236] on span "Update" at bounding box center [150, 237] width 89 height 7
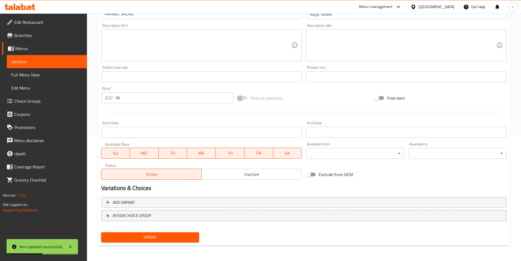
click at [26, 75] on span "Full Menu View" at bounding box center [46, 74] width 71 height 7
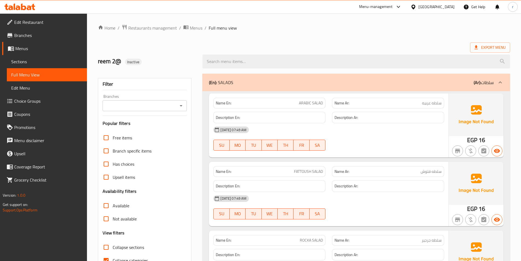
scroll to position [27, 0]
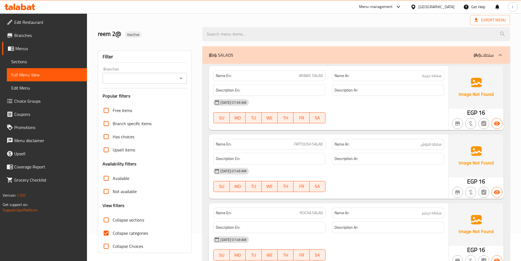
click at [38, 61] on span "Sections" at bounding box center [46, 61] width 71 height 7
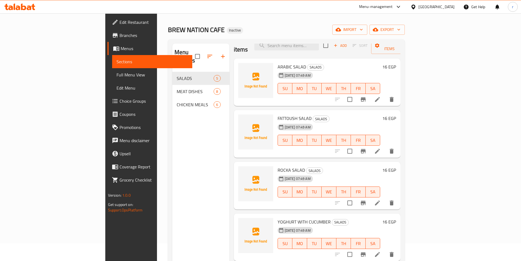
scroll to position [27, 0]
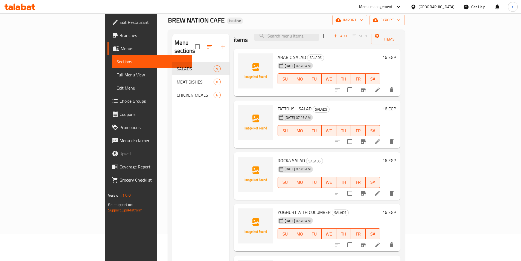
click at [117, 71] on span "Full Menu View" at bounding box center [152, 74] width 71 height 7
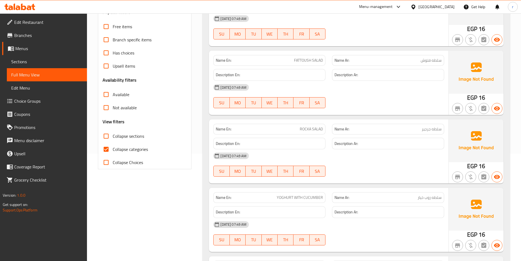
scroll to position [109, 0]
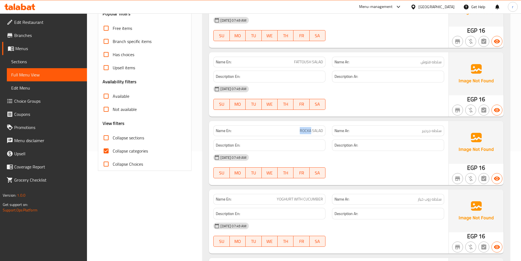
drag, startPoint x: 299, startPoint y: 129, endPoint x: 311, endPoint y: 130, distance: 12.1
click at [311, 130] on p "Name En: ROCKA SALAD" at bounding box center [269, 131] width 107 height 6
copy span "ROCKA"
drag, startPoint x: 287, startPoint y: 127, endPoint x: 294, endPoint y: 131, distance: 8.1
click at [287, 127] on div "Name En: ROCKA SALAD" at bounding box center [269, 130] width 112 height 11
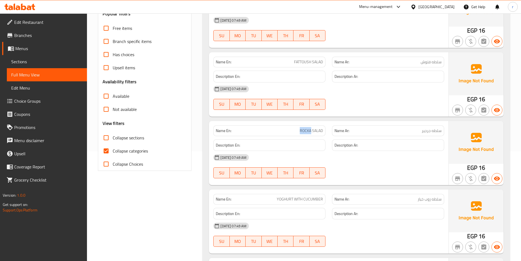
click at [297, 129] on p "Name En: ROCKA SALAD" at bounding box center [269, 131] width 107 height 6
click at [285, 127] on div "Name En: ROCKA SALAD" at bounding box center [269, 130] width 112 height 11
drag, startPoint x: 286, startPoint y: 128, endPoint x: 296, endPoint y: 130, distance: 9.3
click at [287, 128] on p "Name En: ROCKA SALAD" at bounding box center [269, 131] width 107 height 6
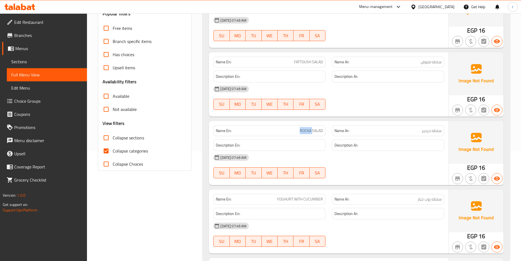
click at [296, 130] on p "Name En: ROCKA SALAD" at bounding box center [269, 131] width 107 height 6
drag, startPoint x: 322, startPoint y: 130, endPoint x: 301, endPoint y: 131, distance: 21.1
click at [301, 131] on span "ROCKA SALAD" at bounding box center [311, 131] width 23 height 6
click at [288, 131] on p "Name En: ROCKA SALAD" at bounding box center [269, 131] width 107 height 6
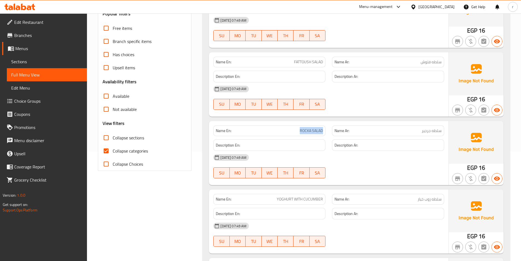
drag, startPoint x: 322, startPoint y: 131, endPoint x: 296, endPoint y: 132, distance: 26.6
click at [296, 132] on p "Name En: ROCKA SALAD" at bounding box center [269, 131] width 107 height 6
copy span "ROCKA SALAD"
click at [283, 130] on p "Name En: ROCKA SALAD" at bounding box center [269, 131] width 107 height 6
drag, startPoint x: 310, startPoint y: 131, endPoint x: 296, endPoint y: 131, distance: 14.0
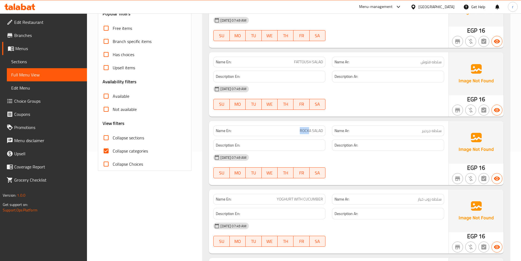
click at [296, 131] on p "Name En: ROCKA SALAD" at bounding box center [269, 131] width 107 height 6
click at [311, 131] on span "ROCKA SALAD" at bounding box center [311, 131] width 23 height 6
drag, startPoint x: 311, startPoint y: 131, endPoint x: 293, endPoint y: 132, distance: 18.7
click at [293, 132] on p "Name En: ROCKA SALAD" at bounding box center [269, 131] width 107 height 6
copy span "ROCKA"
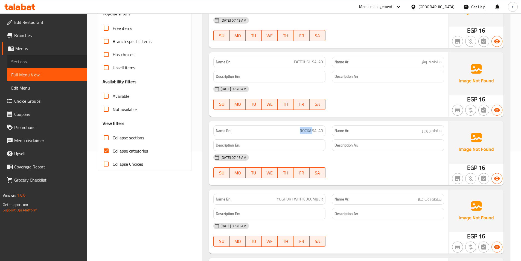
click at [46, 62] on span "Sections" at bounding box center [46, 61] width 71 height 7
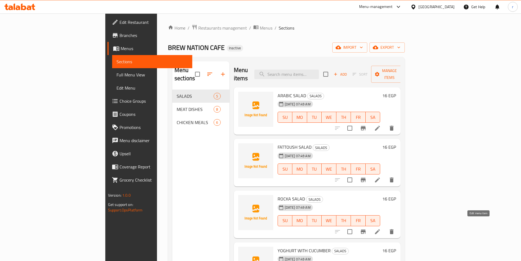
click at [380, 229] on icon at bounding box center [377, 231] width 5 height 5
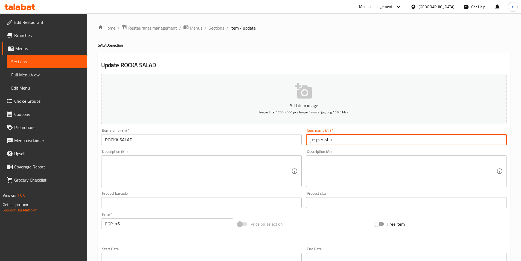
drag, startPoint x: 336, startPoint y: 139, endPoint x: 294, endPoint y: 142, distance: 42.2
click at [294, 142] on div "Add item image Image Size: 1200 x 800 px / Image formats: jpg, png / 5MB Max. I…" at bounding box center [304, 190] width 410 height 236
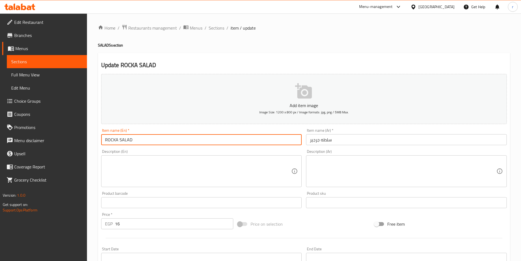
drag, startPoint x: 143, startPoint y: 141, endPoint x: 95, endPoint y: 141, distance: 47.3
click at [95, 141] on div "Home / Restaurants management / Menus / Sections / item / update SALADS section…" at bounding box center [304, 199] width 434 height 373
paste input "Arugula salad"
click at [157, 143] on input "ROCKA SALAD" at bounding box center [201, 139] width 201 height 11
drag, startPoint x: 119, startPoint y: 139, endPoint x: 97, endPoint y: 139, distance: 22.4
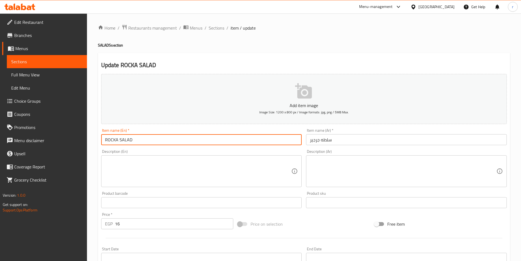
click at [97, 139] on div "Home / Restaurants management / Menus / Sections / item / update SALADS section…" at bounding box center [304, 199] width 434 height 373
drag, startPoint x: 131, startPoint y: 140, endPoint x: 93, endPoint y: 137, distance: 38.1
click at [93, 140] on div "Home / Restaurants management / Menus / Sections / item / update SALADS section…" at bounding box center [304, 199] width 434 height 373
type input "Rocca Salad"
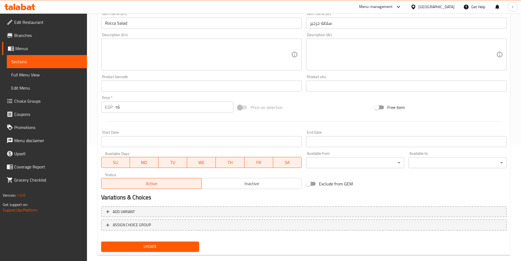
scroll to position [126, 0]
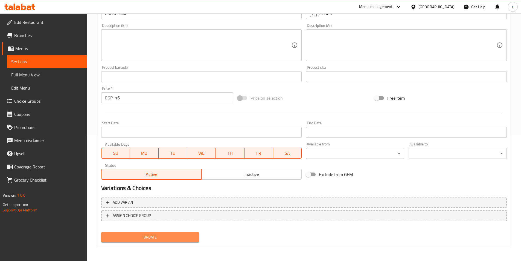
click at [163, 240] on span "Update" at bounding box center [150, 237] width 89 height 7
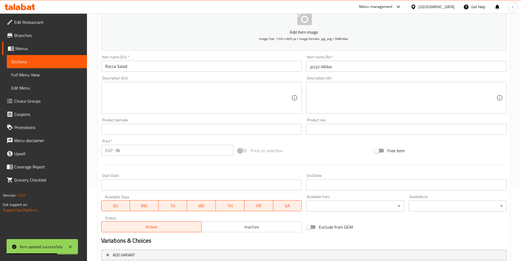
scroll to position [71, 0]
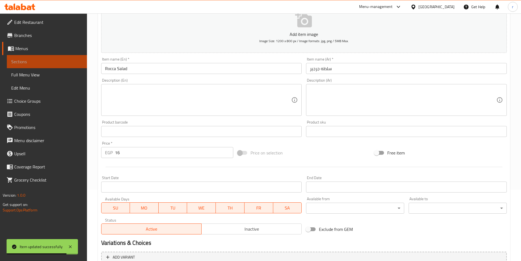
click at [68, 61] on span "Sections" at bounding box center [46, 61] width 71 height 7
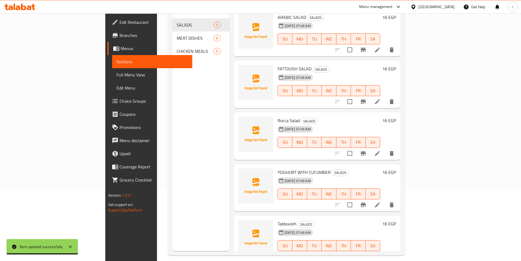
scroll to position [11, 0]
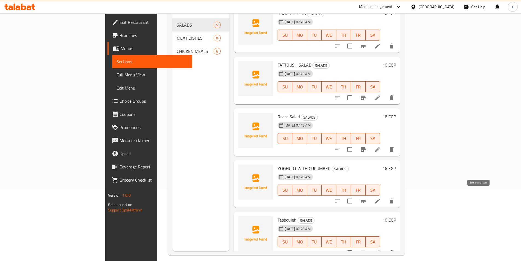
click at [381, 198] on icon at bounding box center [377, 201] width 7 height 7
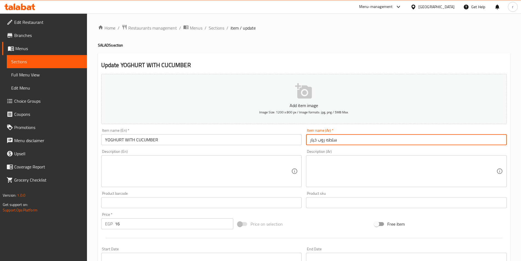
drag, startPoint x: 342, startPoint y: 141, endPoint x: 301, endPoint y: 138, distance: 40.8
click at [301, 138] on div "Add item image Image Size: 1200 x 800 px / Image formats: jpg, png / 5MB Max. I…" at bounding box center [304, 190] width 410 height 236
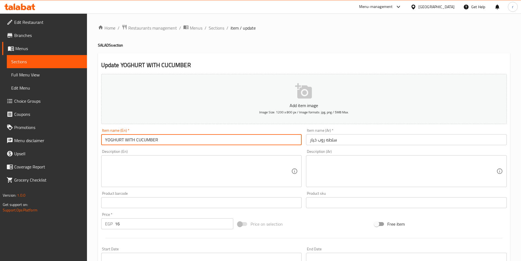
drag, startPoint x: 167, startPoint y: 140, endPoint x: 82, endPoint y: 138, distance: 85.1
click at [82, 138] on div "Edit Restaurant Branches Menus Sections Full Menu View Edit Menu Choice Groups …" at bounding box center [260, 199] width 521 height 373
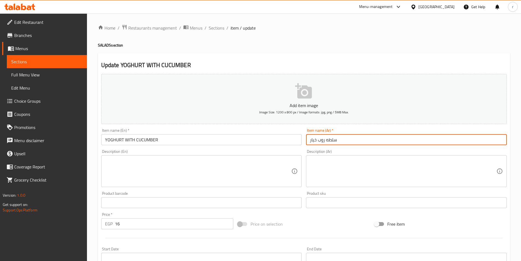
drag, startPoint x: 350, startPoint y: 140, endPoint x: 296, endPoint y: 140, distance: 54.2
click at [296, 140] on div "Add item image Image Size: 1200 x 800 px / Image formats: jpg, png / 5MB Max. I…" at bounding box center [304, 190] width 410 height 236
type input "."
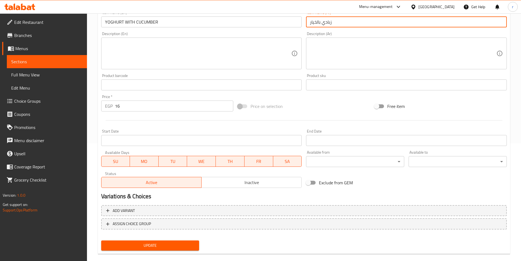
scroll to position [126, 0]
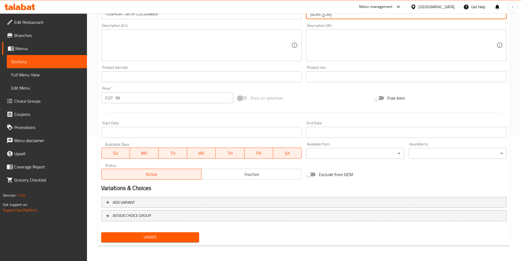
type input "زبادي بالخيار"
click at [182, 241] on span "Update" at bounding box center [150, 237] width 89 height 7
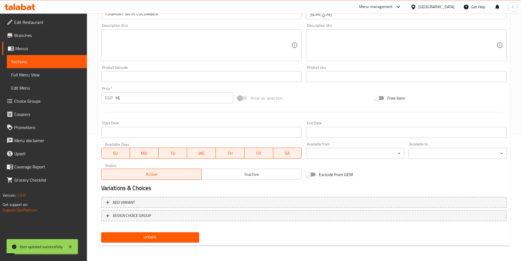
click at [72, 58] on link "Sections" at bounding box center [47, 61] width 80 height 13
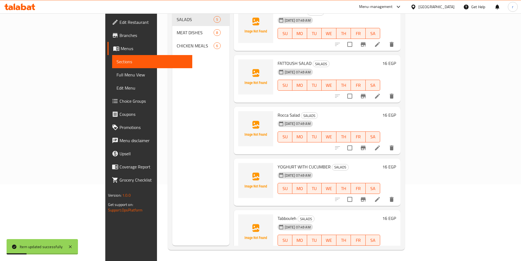
scroll to position [11, 0]
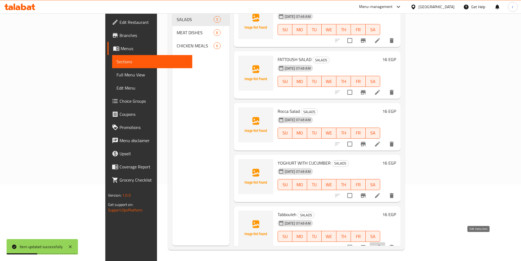
click at [380, 245] on icon at bounding box center [377, 247] width 5 height 5
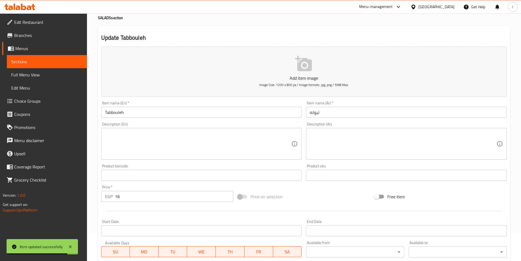
scroll to position [126, 0]
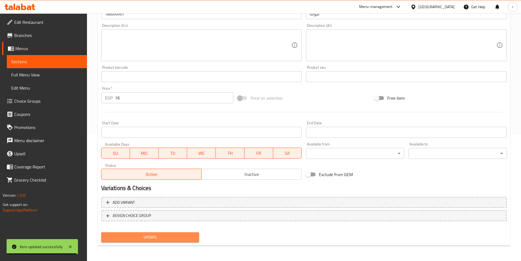
click at [181, 234] on button "Update" at bounding box center [150, 237] width 98 height 10
click at [56, 61] on span "Sections" at bounding box center [46, 61] width 71 height 7
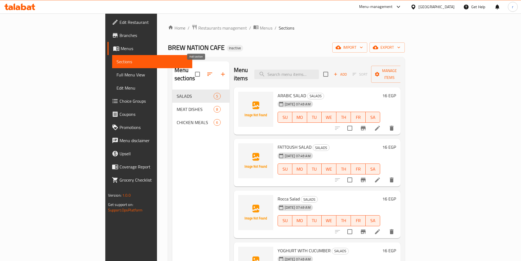
click at [220, 72] on icon "button" at bounding box center [223, 74] width 7 height 7
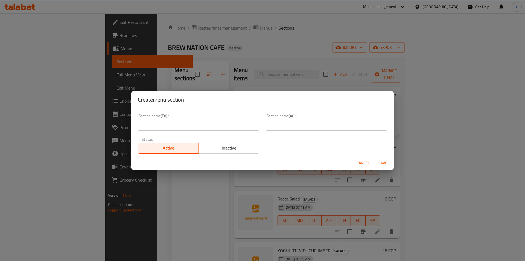
click at [175, 123] on input "text" at bounding box center [198, 125] width 121 height 11
drag, startPoint x: 147, startPoint y: 122, endPoint x: 131, endPoint y: 125, distance: 16.1
click at [131, 125] on div "Section name(En)   * sa Section name(En) * Section name(Ar)   * Section name(Ar…" at bounding box center [262, 131] width 263 height 47
paste input "SALOONA"
type input "SALOONA"
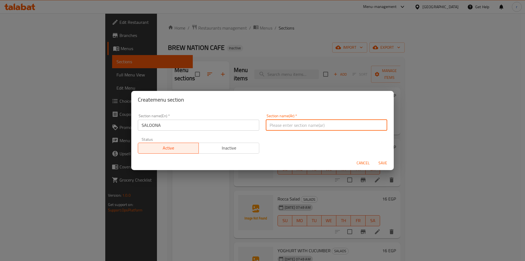
click at [291, 126] on input "text" at bounding box center [326, 125] width 121 height 11
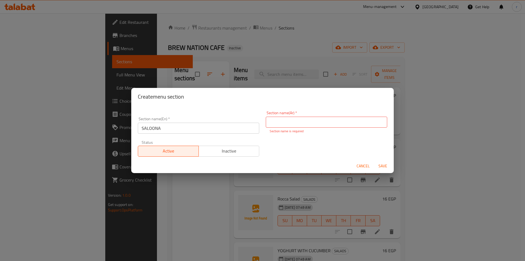
click at [325, 124] on input "text" at bounding box center [326, 122] width 121 height 11
paste input "صالونه"
type input "صالونه"
click at [173, 153] on button "Active" at bounding box center [168, 151] width 61 height 11
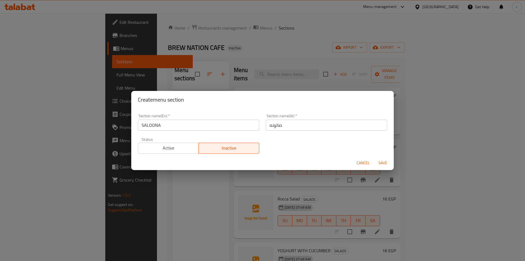
click at [384, 164] on span "Save" at bounding box center [382, 163] width 13 height 7
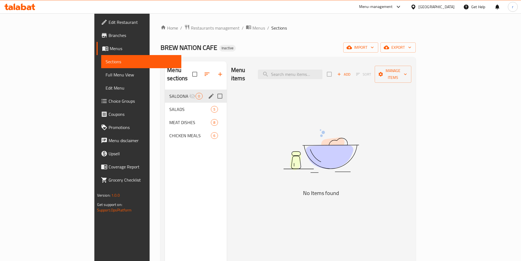
click at [214, 90] on input "Menu sections" at bounding box center [219, 95] width 11 height 11
checkbox input "true"
click at [196, 94] on span "0" at bounding box center [199, 96] width 6 height 5
click at [208, 93] on icon "edit" at bounding box center [211, 96] width 7 height 7
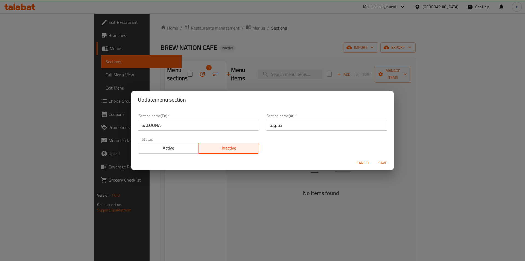
click at [385, 161] on span "Save" at bounding box center [382, 163] width 13 height 7
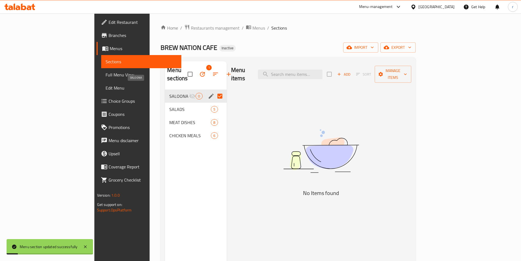
click at [169, 93] on span "SALOONA" at bounding box center [179, 96] width 20 height 7
click at [342, 72] on icon "button" at bounding box center [339, 74] width 5 height 5
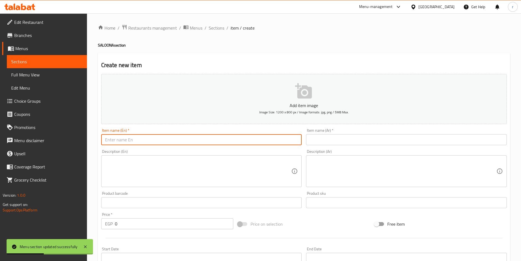
click at [234, 135] on input "text" at bounding box center [201, 139] width 201 height 11
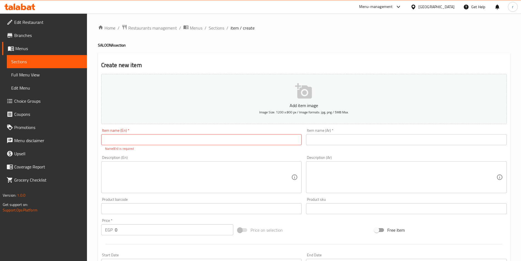
click at [199, 138] on input "text" at bounding box center [201, 139] width 201 height 11
paste input "Salona okra with a special seasoning and herbs"
type input "Salona okra with a special seasoning and herbs"
click at [144, 227] on input "0" at bounding box center [174, 229] width 119 height 11
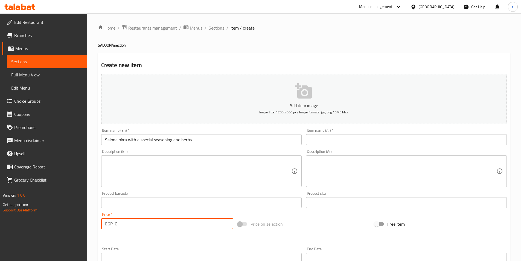
drag, startPoint x: 144, startPoint y: 227, endPoint x: 112, endPoint y: 224, distance: 31.7
click at [112, 224] on div "EGP 0 Price *" at bounding box center [167, 223] width 132 height 11
type input "18"
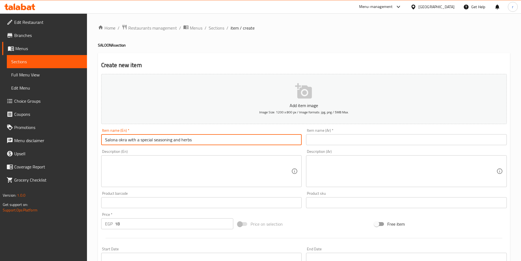
click at [218, 143] on input "Salona okra with a special seasoning and herbs" at bounding box center [201, 139] width 201 height 11
drag, startPoint x: 205, startPoint y: 139, endPoint x: 97, endPoint y: 136, distance: 108.7
click at [97, 136] on div "Home / Restaurants management / Menus / Sections / item / create SALOONA sectio…" at bounding box center [304, 199] width 434 height 373
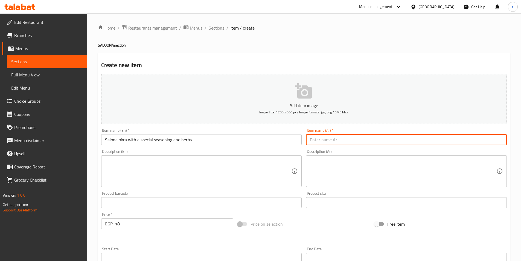
click at [381, 141] on input "text" at bounding box center [406, 139] width 201 height 11
paste input "بامية سالونا مع توابل وأعشاب خاصة"
type input "بامية سالونا مع توابل وأعشاب خاصة"
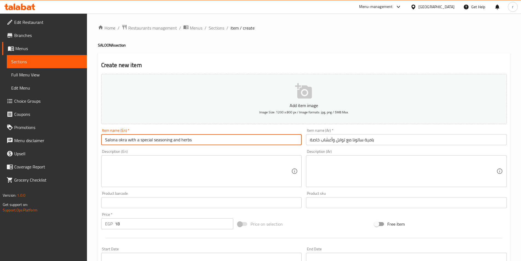
drag, startPoint x: 199, startPoint y: 140, endPoint x: 90, endPoint y: 140, distance: 108.6
click at [90, 140] on div "Home / Restaurants management / Menus / Sections / item / create SALOONA sectio…" at bounding box center [304, 199] width 434 height 373
click at [166, 167] on textarea at bounding box center [198, 171] width 187 height 26
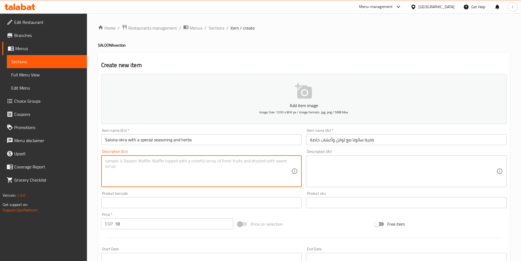
paste textarea "Salona okra with a special seasoning and herbs"
type textarea "Salona okra with a special seasoning and herbs"
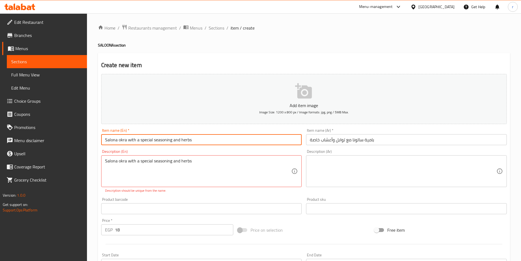
drag, startPoint x: 196, startPoint y: 139, endPoint x: 88, endPoint y: 138, distance: 107.8
click at [88, 138] on div "Home / Restaurants management / Menus / Sections / item / create SALOONA sectio…" at bounding box center [304, 202] width 434 height 379
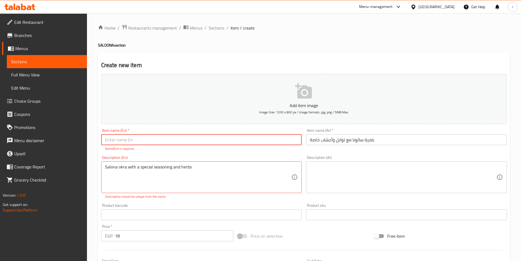
click at [228, 141] on input "text" at bounding box center [201, 139] width 201 height 11
paste input "صالونه باميه"
type input "صالونه باميه"
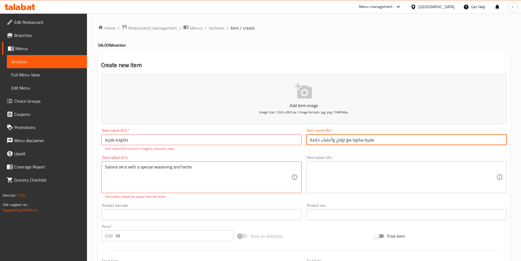
drag, startPoint x: 382, startPoint y: 140, endPoint x: 293, endPoint y: 139, distance: 89.2
click at [293, 139] on div "Add item image Image Size: 1200 x 800 px / Image formats: jpg, png / 5MB Max. I…" at bounding box center [304, 196] width 410 height 248
click at [349, 168] on textarea at bounding box center [403, 177] width 187 height 26
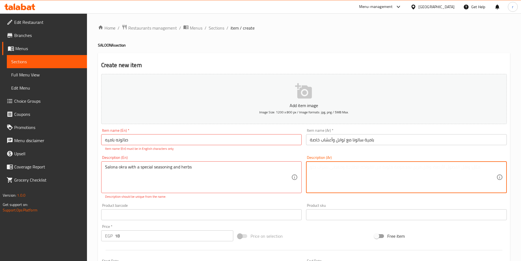
paste textarea "بامية سالونا مع توابل وأعشاب خاصة"
type textarea "بامية سالونا مع توابل وأعشاب خاصة"
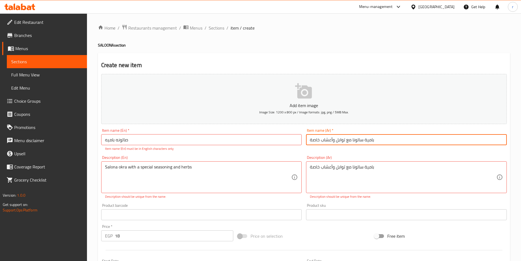
drag, startPoint x: 389, startPoint y: 139, endPoint x: 296, endPoint y: 141, distance: 92.8
click at [296, 141] on div "Add item image Image Size: 1200 x 800 px / Image formats: jpg, png / 5MB Max. I…" at bounding box center [304, 196] width 410 height 248
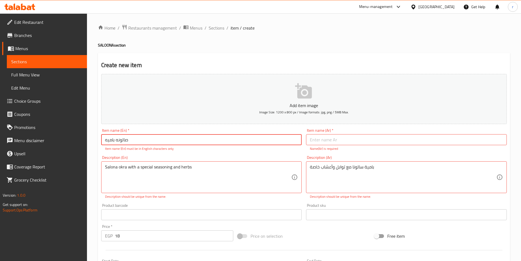
drag, startPoint x: 135, startPoint y: 140, endPoint x: 131, endPoint y: 139, distance: 5.0
click at [131, 139] on input "صالونه باميه" at bounding box center [201, 139] width 201 height 11
click at [140, 140] on input "صالونه باميه" at bounding box center [201, 139] width 201 height 11
drag, startPoint x: 134, startPoint y: 139, endPoint x: 90, endPoint y: 138, distance: 43.8
click at [90, 138] on div "Home / Restaurants management / Menus / Sections / item / create SALOONA sectio…" at bounding box center [304, 205] width 434 height 385
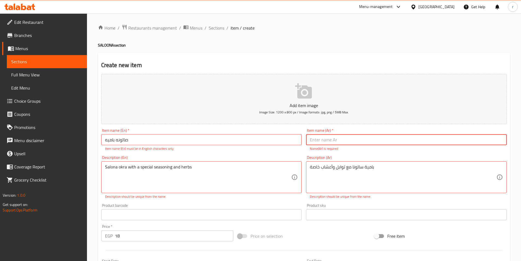
click at [332, 138] on input "text" at bounding box center [406, 139] width 201 height 11
paste input "صالونه باميه"
type input "صالونه باميه"
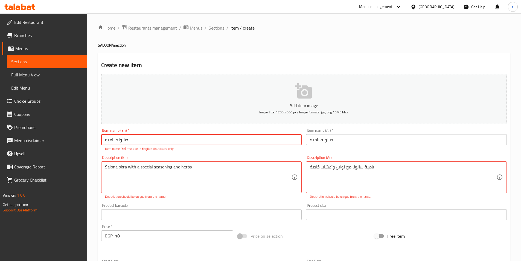
drag, startPoint x: 132, startPoint y: 139, endPoint x: 88, endPoint y: 139, distance: 43.5
click at [88, 139] on div "Home / Restaurants management / Menus / Sections / item / create SALOONA sectio…" at bounding box center [304, 205] width 434 height 385
type input "س"
type input "salona bamia"
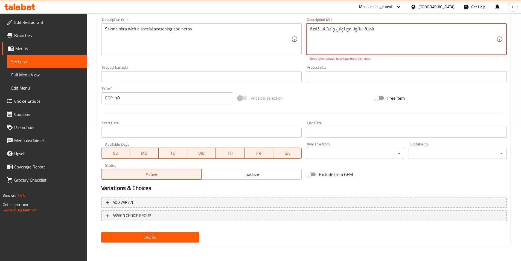
scroll to position [126, 0]
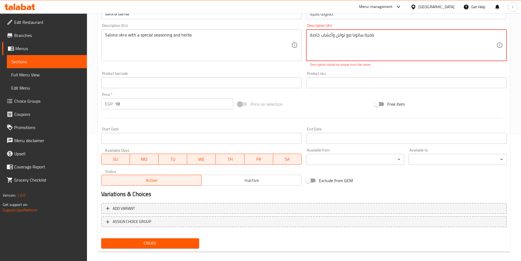
click at [184, 240] on span "Create" at bounding box center [150, 243] width 89 height 7
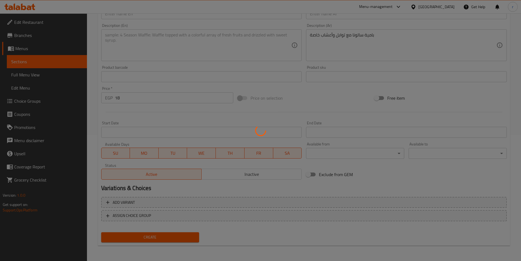
type input "0"
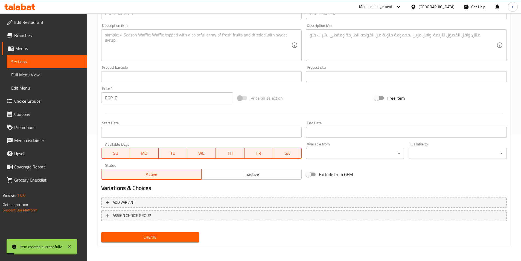
click at [77, 63] on span "Sections" at bounding box center [46, 61] width 71 height 7
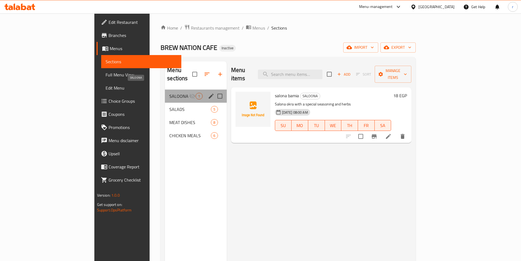
click at [169, 93] on span "SALOONA" at bounding box center [179, 96] width 20 height 7
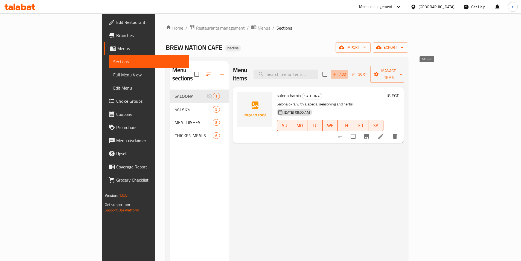
click at [347, 71] on span "Add" at bounding box center [339, 74] width 15 height 6
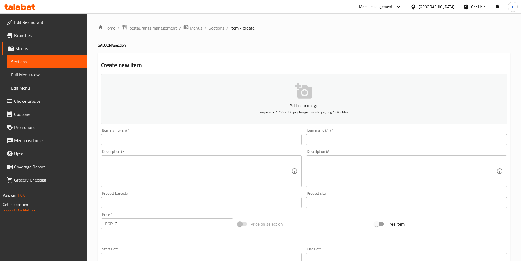
click at [125, 142] on input "text" at bounding box center [201, 139] width 201 height 11
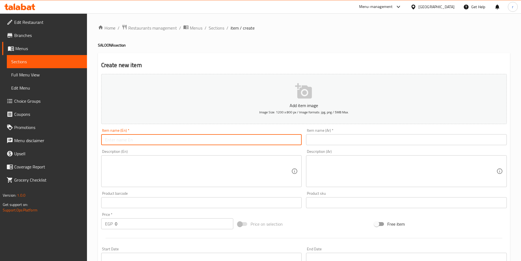
paste input "صالونه بطاطس دجاج"
drag, startPoint x: 151, startPoint y: 139, endPoint x: 96, endPoint y: 139, distance: 54.7
click at [96, 139] on div "Home / Restaurants management / Menus / Sections / item / create SALOONA sectio…" at bounding box center [304, 199] width 434 height 373
type input "صالونه بطاطس دجاج"
click at [328, 143] on input "text" at bounding box center [406, 139] width 201 height 11
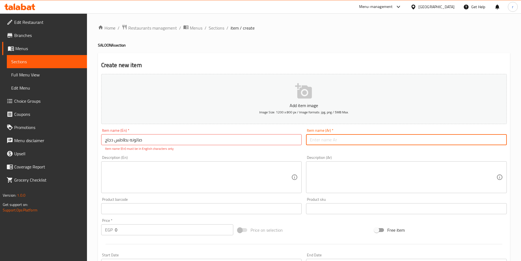
paste input "صالونه بطاطس دجاج"
type input "صالونه بطاطس دجاج"
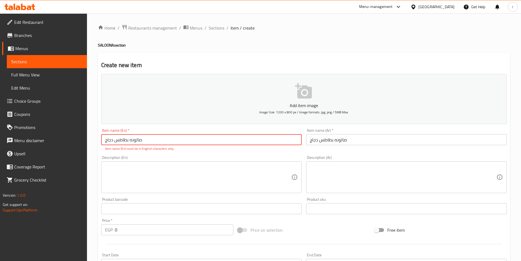
drag, startPoint x: 149, startPoint y: 141, endPoint x: 142, endPoint y: 140, distance: 6.3
click at [142, 140] on input "صالونه بطاطس دجاج" at bounding box center [201, 139] width 201 height 11
drag, startPoint x: 146, startPoint y: 140, endPoint x: 142, endPoint y: 140, distance: 3.8
click at [142, 140] on input "صالونه بطاطس دجاج" at bounding box center [201, 139] width 201 height 11
type input "ج"
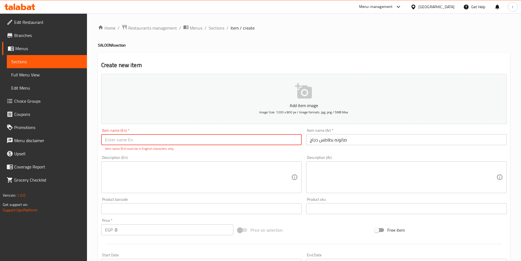
drag, startPoint x: 146, startPoint y: 139, endPoint x: 104, endPoint y: 140, distance: 42.4
click at [104, 140] on input "text" at bounding box center [201, 139] width 201 height 11
click at [213, 143] on input "text" at bounding box center [201, 139] width 201 height 11
paste input "Chicken and potato"
click at [103, 140] on input "Chicken and potato" at bounding box center [201, 139] width 201 height 11
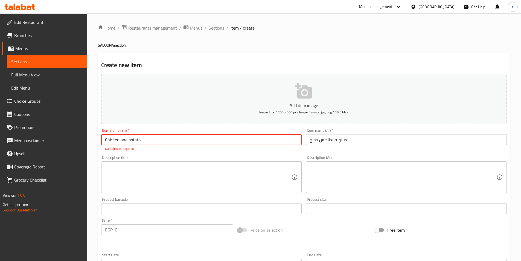
click at [153, 139] on input "Chicken and potato" at bounding box center [201, 139] width 201 height 11
click at [103, 140] on input "Chicken and potato" at bounding box center [201, 139] width 201 height 11
click at [171, 139] on input "salona Chicken and potato" at bounding box center [201, 139] width 201 height 11
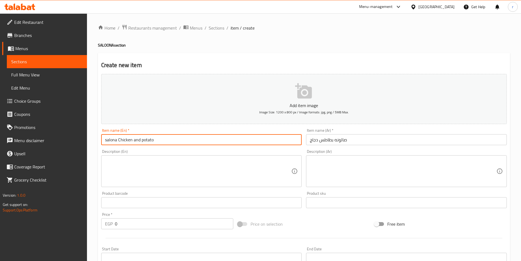
drag, startPoint x: 163, startPoint y: 140, endPoint x: 118, endPoint y: 136, distance: 45.1
click at [118, 136] on input "salona Chicken and potato" at bounding box center [201, 139] width 201 height 11
paste input "Chicken fries"
click at [117, 139] on input "salonaChicken fries" at bounding box center [201, 139] width 201 height 11
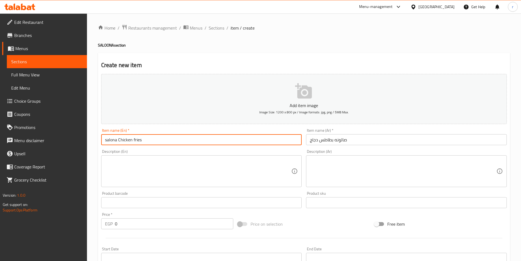
click at [167, 141] on input "salona Chicken fries" at bounding box center [201, 139] width 201 height 11
type input "salona Chicken fries"
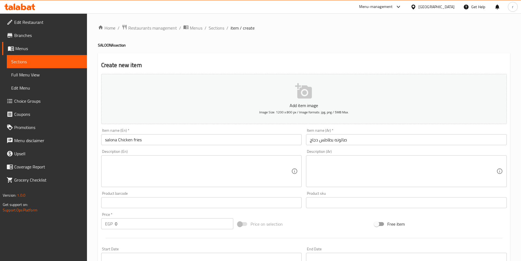
click at [162, 226] on input "0" at bounding box center [174, 223] width 119 height 11
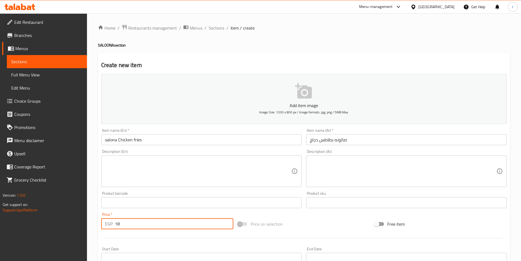
type input "18"
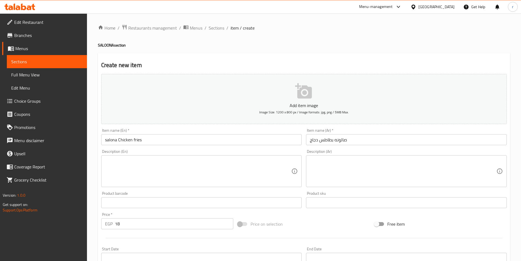
click at [121, 162] on textarea at bounding box center [198, 171] width 187 height 26
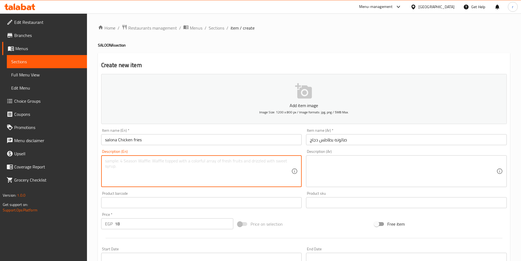
paste textarea "Grilled chicken pieces, potato cubes, herbs and tomato sauce"
type textarea "Grilled chicken pieces, potato cubes, herbs and tomato sauce"
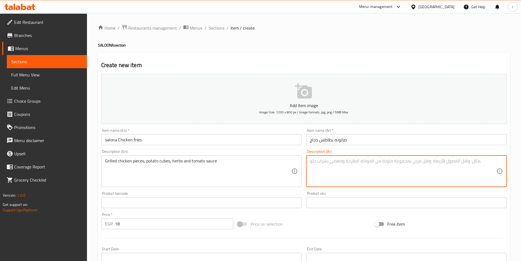
click at [333, 166] on textarea at bounding box center [403, 171] width 187 height 26
paste textarea "قطع دجاج مشوية، مكعبات بطاطس، أعشاب وصلصة طماطم"
type textarea "قطع دجاج مشوية، مكعبات بطاطس، أعشاب وصلصة طماطم"
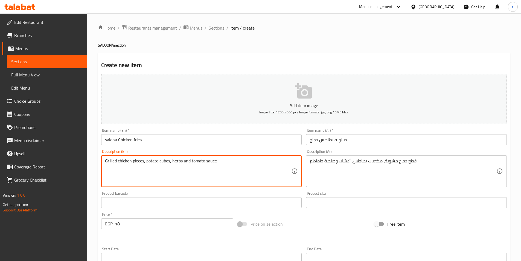
drag, startPoint x: 233, startPoint y: 170, endPoint x: 119, endPoint y: 152, distance: 114.8
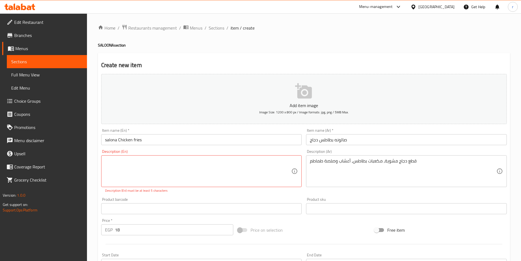
click at [211, 163] on textarea at bounding box center [198, 171] width 187 height 26
paste textarea "Grilled chicken pieces, potato cubes, herbs and tomato sauce"
type textarea "Grilled chicken pieces, potato cubes, herbs and tomato sauce"
drag, startPoint x: 223, startPoint y: 173, endPoint x: 204, endPoint y: 153, distance: 27.1
click at [204, 153] on div "Description (En) Grilled chicken pieces, potato cubes, herbs and tomato sauce D…" at bounding box center [201, 171] width 201 height 44
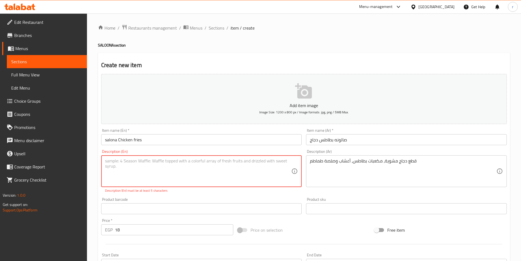
click at [185, 161] on textarea at bounding box center [198, 171] width 187 height 26
paste textarea "Grilled chicken pieces, potato cubes, herbs and tomato sauce"
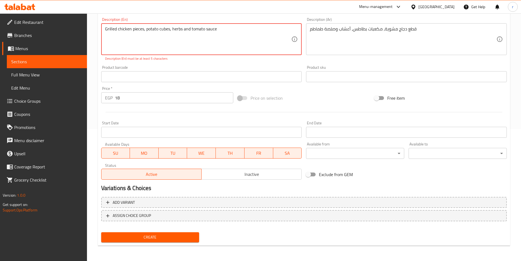
type textarea "Grilled chicken pieces, potato cubes, herbs and tomato sauce"
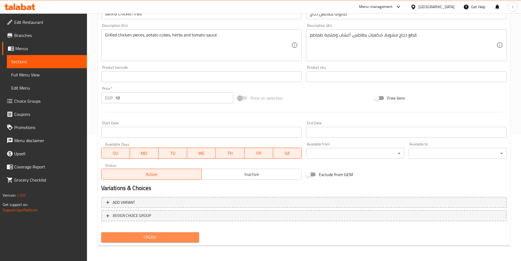
scroll to position [126, 0]
click at [185, 236] on span "Create" at bounding box center [150, 237] width 89 height 7
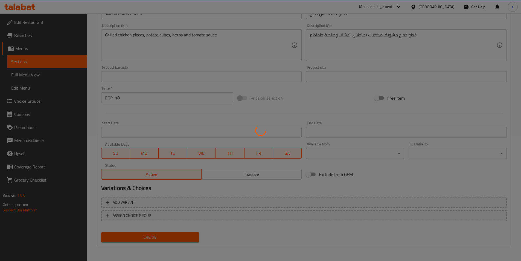
type input "0"
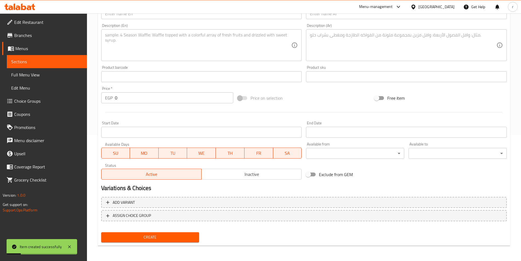
click at [73, 63] on span "Sections" at bounding box center [46, 61] width 71 height 7
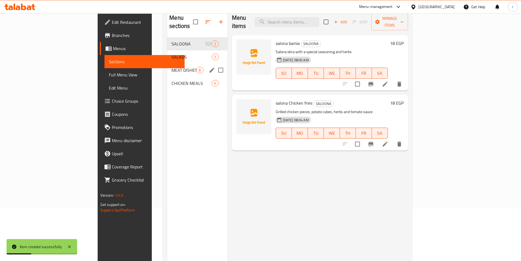
scroll to position [22, 0]
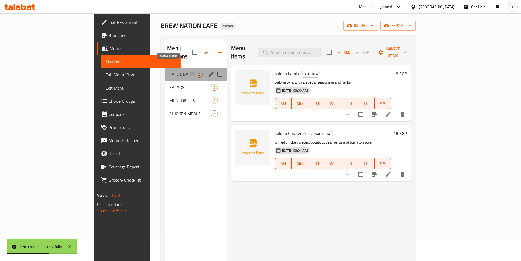
click at [189, 72] on icon "Menu sections" at bounding box center [192, 74] width 6 height 5
click at [214, 68] on input "Menu sections" at bounding box center [219, 73] width 11 height 11
checkbox input "false"
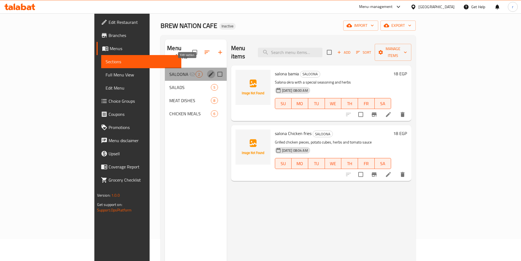
click at [208, 71] on icon "edit" at bounding box center [211, 74] width 7 height 7
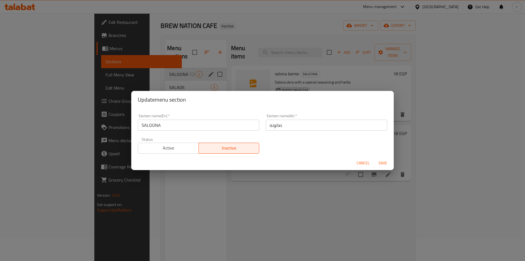
click at [171, 145] on span "Active" at bounding box center [168, 148] width 56 height 8
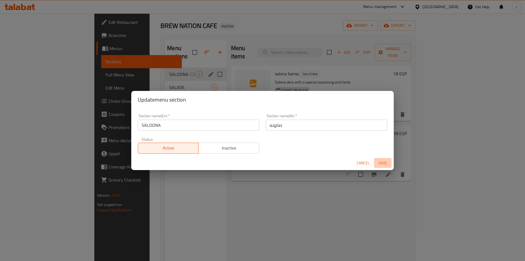
click at [381, 164] on span "Save" at bounding box center [382, 163] width 13 height 7
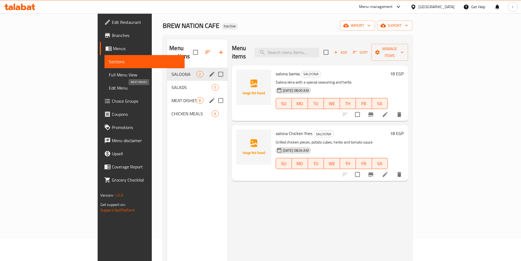
click at [172, 97] on span "MEAT DISHES" at bounding box center [184, 100] width 25 height 7
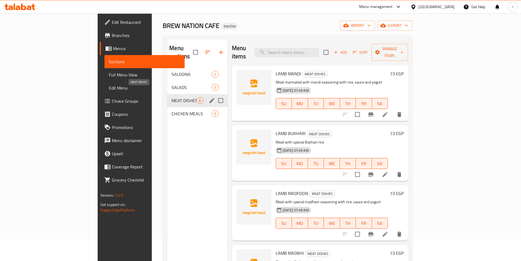
click at [172, 97] on span "MEAT DISHES" at bounding box center [184, 100] width 25 height 7
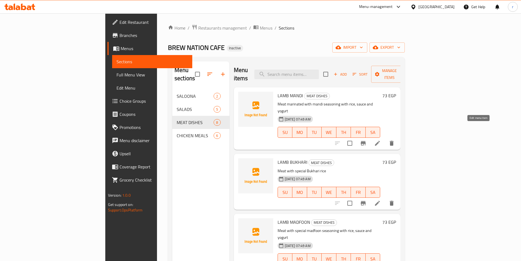
click at [380, 141] on icon at bounding box center [377, 143] width 5 height 5
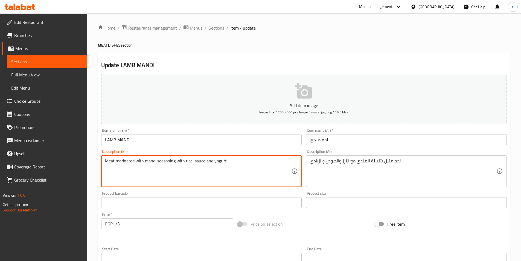
drag, startPoint x: 225, startPoint y: 161, endPoint x: 96, endPoint y: 163, distance: 129.4
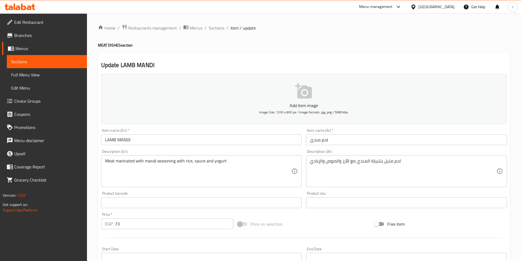
click at [244, 172] on textarea "Meat marinated with mandi seasoning with rice, sauce and yogurt" at bounding box center [198, 171] width 187 height 26
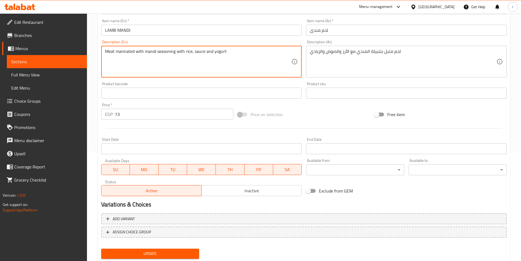
scroll to position [126, 0]
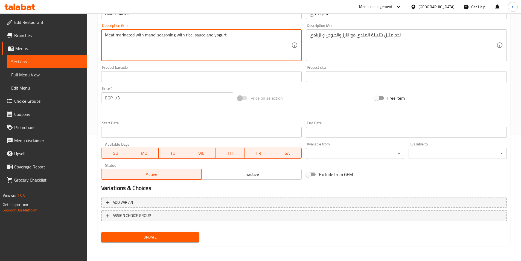
click at [176, 234] on span "Update" at bounding box center [150, 237] width 89 height 7
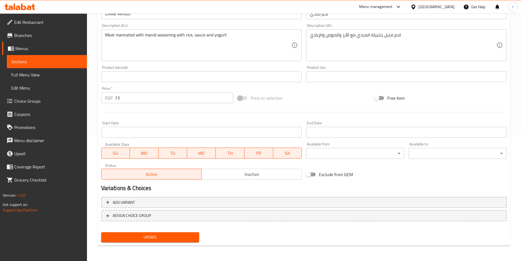
click at [153, 236] on span "Update" at bounding box center [150, 237] width 89 height 7
click at [23, 62] on span "Sections" at bounding box center [46, 61] width 71 height 7
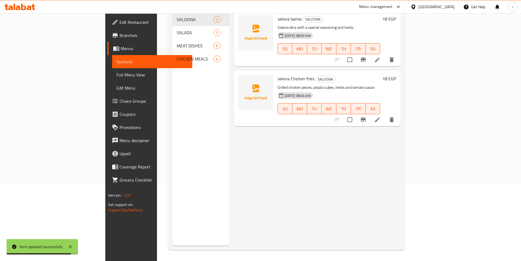
scroll to position [77, 0]
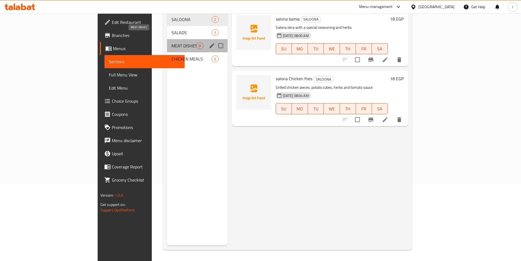
click at [172, 42] on span "MEAT DISHES" at bounding box center [184, 45] width 25 height 7
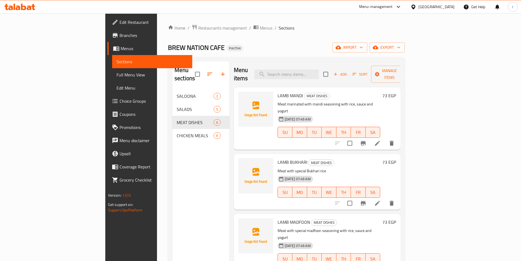
click at [381, 200] on icon at bounding box center [377, 203] width 7 height 7
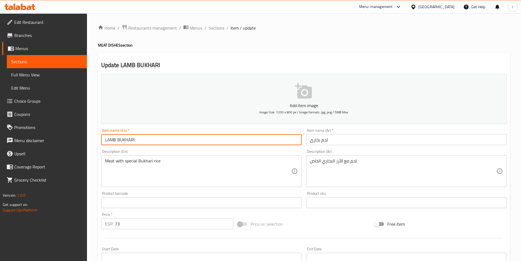
drag, startPoint x: 138, startPoint y: 140, endPoint x: 96, endPoint y: 139, distance: 42.2
click at [96, 139] on div "Home / Restaurants management / Menus / Sections / item / update MEAT DISHES se…" at bounding box center [304, 199] width 434 height 373
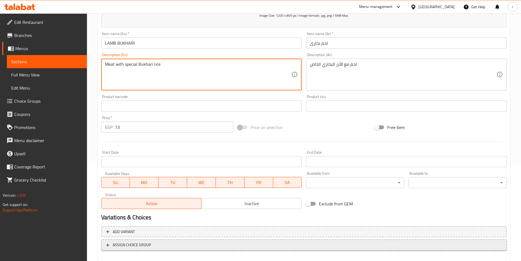
scroll to position [126, 0]
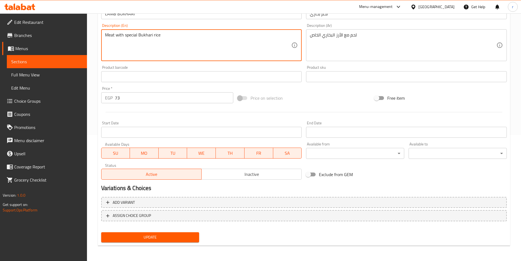
click at [182, 233] on button "Update" at bounding box center [150, 237] width 98 height 10
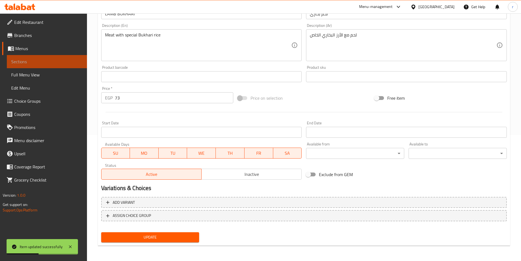
click at [38, 59] on span "Sections" at bounding box center [46, 61] width 71 height 7
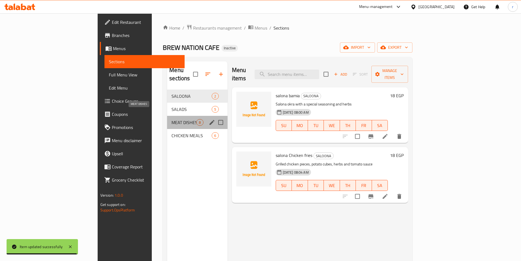
click at [172, 119] on span "MEAT DISHES" at bounding box center [184, 122] width 25 height 7
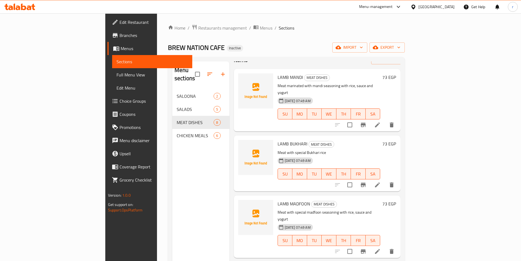
scroll to position [55, 0]
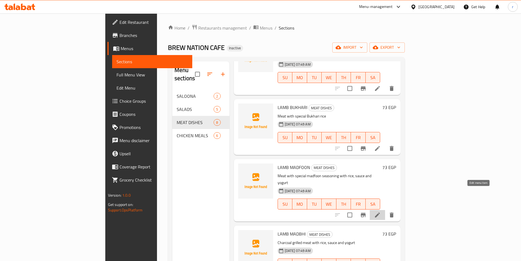
click at [381, 212] on icon at bounding box center [377, 215] width 7 height 7
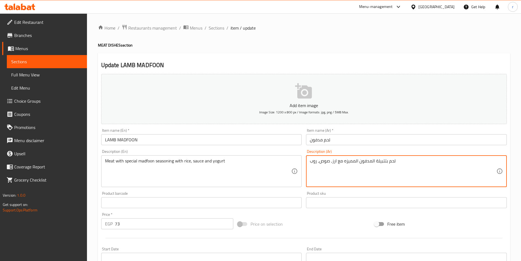
drag, startPoint x: 317, startPoint y: 161, endPoint x: 309, endPoint y: 161, distance: 8.8
type textarea "لحم بتتبيلة المدفون المميزه مع ارز, صوص, زبادي"
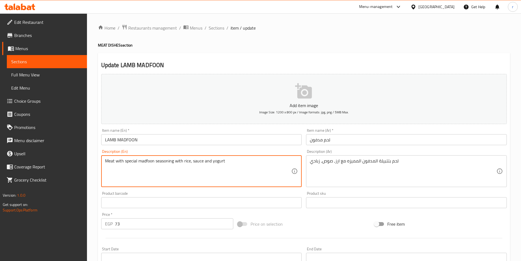
drag, startPoint x: 213, startPoint y: 160, endPoint x: 226, endPoint y: 160, distance: 13.4
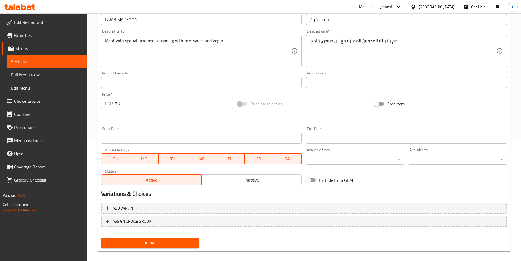
scroll to position [126, 0]
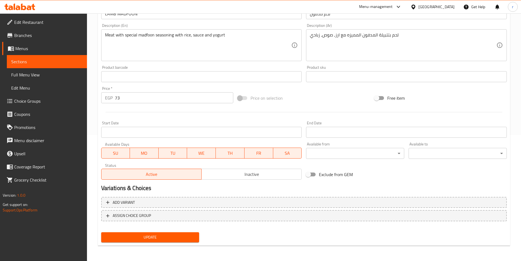
click at [175, 240] on span "Update" at bounding box center [150, 237] width 89 height 7
click at [80, 60] on span "Sections" at bounding box center [46, 61] width 71 height 7
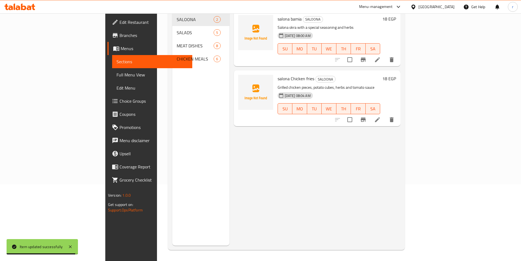
scroll to position [77, 0]
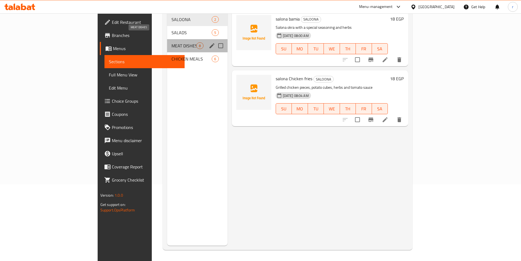
click at [172, 42] on span "MEAT DISHES" at bounding box center [184, 45] width 25 height 7
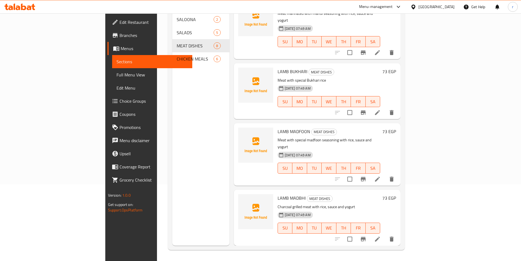
scroll to position [27, 0]
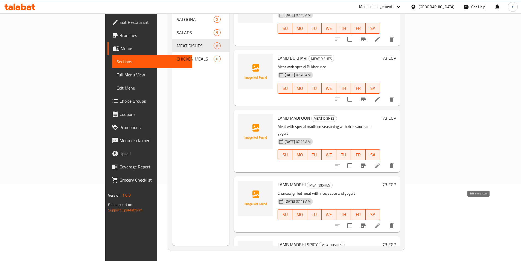
click at [380, 223] on icon at bounding box center [377, 225] width 5 height 5
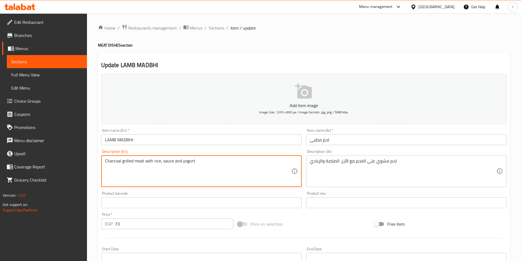
drag, startPoint x: 196, startPoint y: 160, endPoint x: 113, endPoint y: 153, distance: 82.9
click at [218, 180] on textarea "Charcoal grilled meat with rice, sauce and yogurt" at bounding box center [198, 171] width 187 height 26
drag, startPoint x: 197, startPoint y: 161, endPoint x: 99, endPoint y: 161, distance: 98.0
click at [99, 161] on div "Description (En) Charcoal grilled meat with rice, sauce and yogurt Description …" at bounding box center [201, 168] width 205 height 42
click at [176, 171] on textarea "Charcoal grilled meat with rice, sauce and yogurt" at bounding box center [198, 171] width 187 height 26
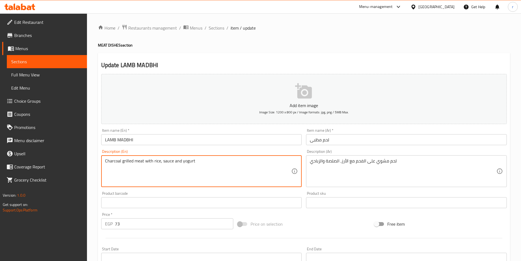
drag, startPoint x: 171, startPoint y: 161, endPoint x: 161, endPoint y: 160, distance: 9.9
click at [161, 160] on textarea "Charcoal grilled meat with rice, sauce and yogurt" at bounding box center [198, 171] width 187 height 26
click at [172, 160] on textarea "Charcoal grilled meat with rice, sauce and yogurt" at bounding box center [198, 171] width 187 height 26
drag, startPoint x: 172, startPoint y: 161, endPoint x: 166, endPoint y: 161, distance: 6.0
click at [166, 161] on textarea "Charcoal grilled meat with rice, sauce and yogurt" at bounding box center [198, 171] width 187 height 26
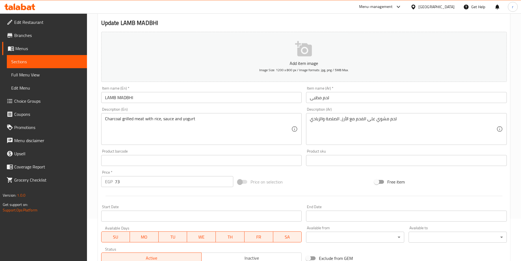
scroll to position [55, 0]
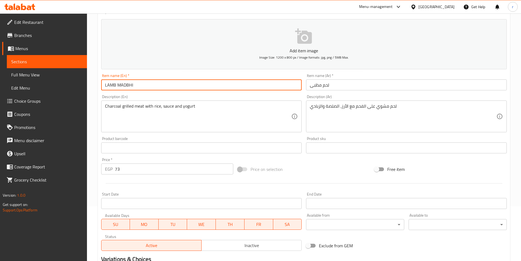
drag, startPoint x: 144, startPoint y: 85, endPoint x: 93, endPoint y: 80, distance: 51.1
click at [93, 80] on div "Home / Restaurants management / Menus / Sections / item / update MEAT DISHES se…" at bounding box center [304, 145] width 434 height 373
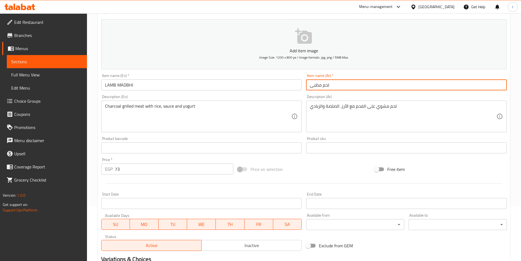
drag, startPoint x: 322, startPoint y: 85, endPoint x: 306, endPoint y: 87, distance: 15.7
click at [306, 87] on input "لحم مظبى" at bounding box center [406, 84] width 201 height 11
click at [347, 87] on input "لحم" at bounding box center [406, 84] width 201 height 11
type input "لحم ضأن"
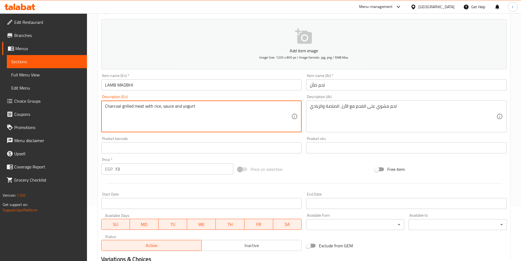
drag, startPoint x: 196, startPoint y: 106, endPoint x: 185, endPoint y: 105, distance: 11.0
click at [185, 105] on textarea "Charcoal grilled meat with rice, sauce and yogurt" at bounding box center [198, 116] width 187 height 26
click at [212, 113] on textarea "Charcoal grilled meat with rice, sauce and yogurt" at bounding box center [198, 116] width 187 height 26
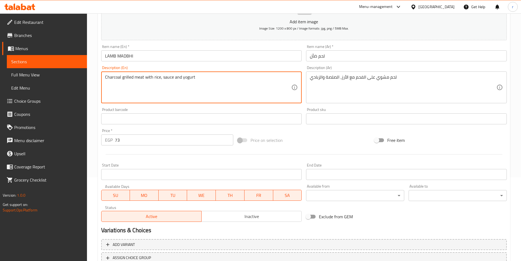
scroll to position [126, 0]
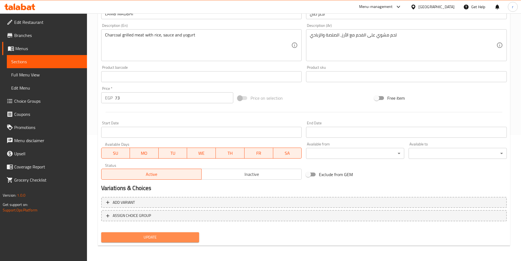
click at [151, 237] on span "Update" at bounding box center [150, 237] width 89 height 7
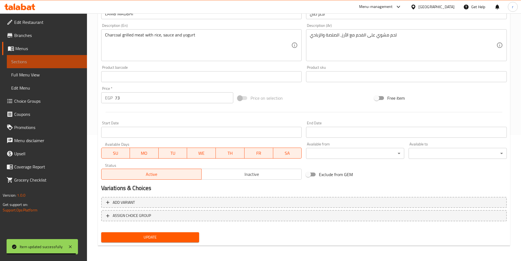
click at [59, 60] on span "Sections" at bounding box center [46, 61] width 71 height 7
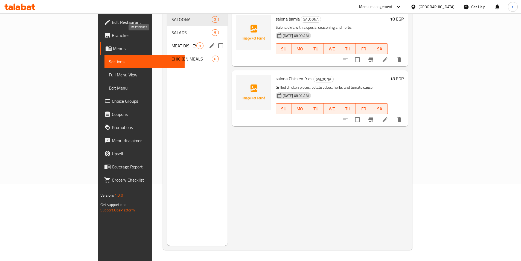
click at [172, 42] on span "MEAT DISHES" at bounding box center [184, 45] width 25 height 7
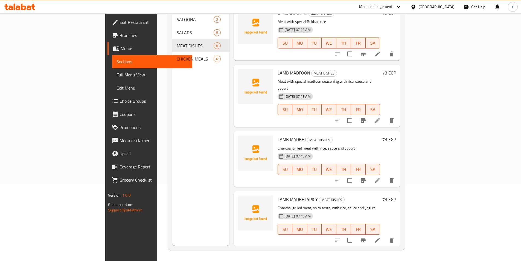
scroll to position [82, 0]
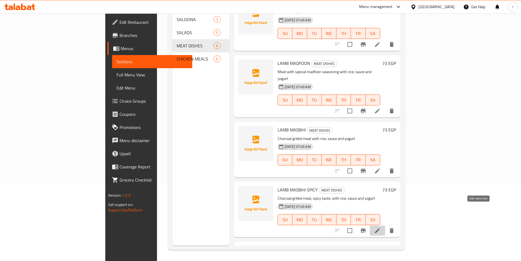
click at [381, 227] on icon at bounding box center [377, 230] width 7 height 7
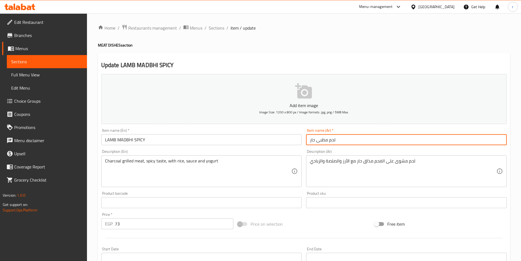
drag, startPoint x: 328, startPoint y: 140, endPoint x: 317, endPoint y: 142, distance: 10.8
click at [317, 142] on input "لحم مظبى حار" at bounding box center [406, 139] width 201 height 11
click at [348, 141] on input "لحم ضأن حار" at bounding box center [406, 139] width 201 height 11
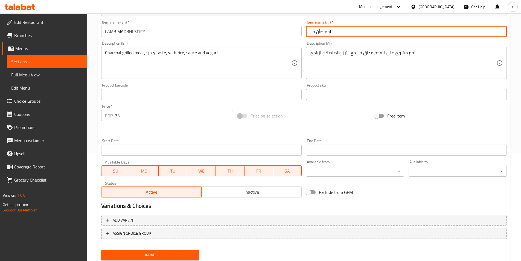
scroll to position [109, 0]
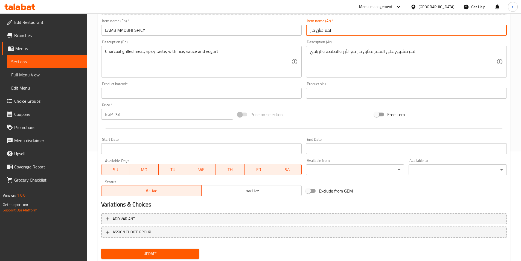
type input "لحم ضأن حار"
click at [182, 251] on span "Update" at bounding box center [150, 253] width 89 height 7
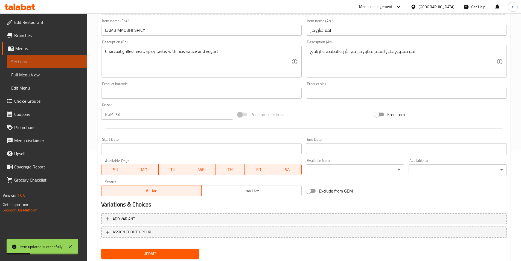
click at [59, 60] on span "Sections" at bounding box center [46, 61] width 71 height 7
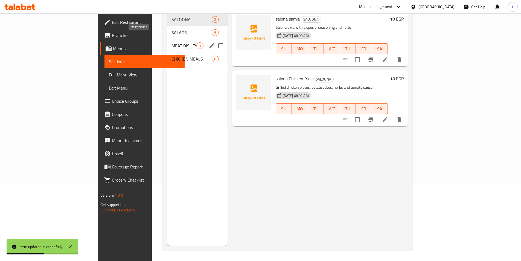
click at [172, 42] on span "MEAT DISHES" at bounding box center [184, 45] width 25 height 7
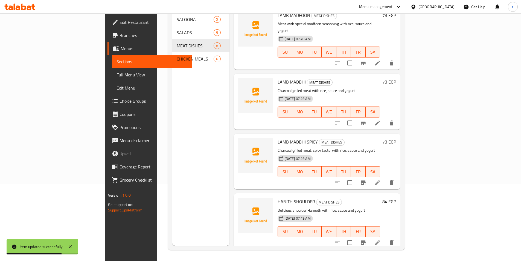
scroll to position [137, 0]
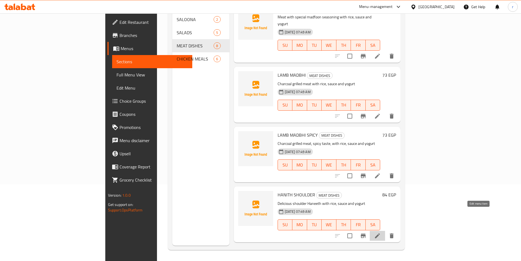
click at [381, 232] on icon at bounding box center [377, 235] width 7 height 7
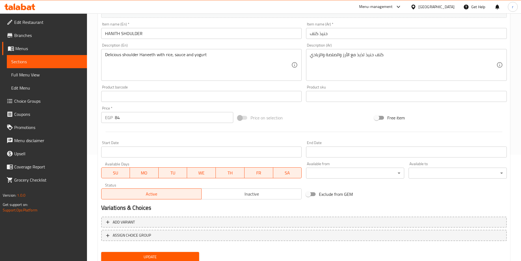
scroll to position [109, 0]
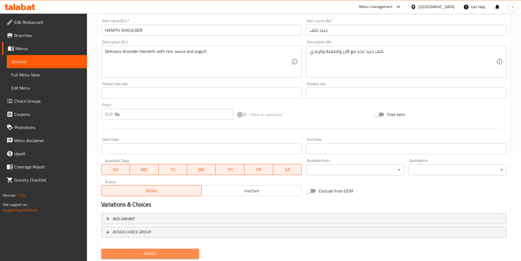
click at [171, 253] on span "Update" at bounding box center [150, 253] width 89 height 7
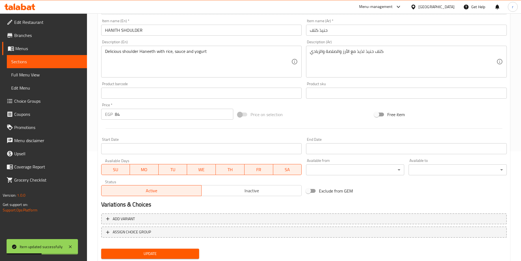
click at [42, 63] on span "Sections" at bounding box center [46, 61] width 71 height 7
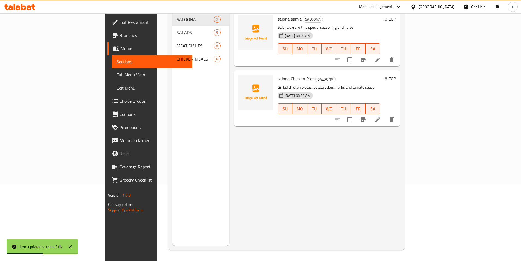
scroll to position [77, 0]
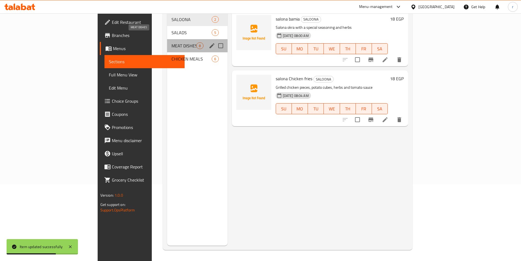
click at [172, 42] on span "MEAT DISHES" at bounding box center [184, 45] width 25 height 7
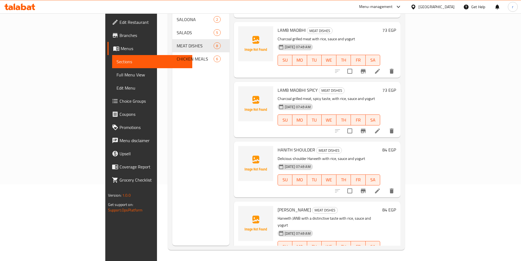
scroll to position [192, 0]
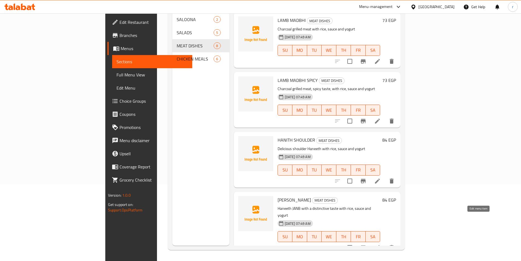
click at [381, 244] on icon at bounding box center [377, 247] width 7 height 7
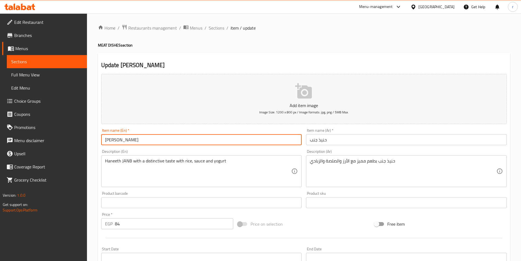
drag, startPoint x: 132, startPoint y: 140, endPoint x: 121, endPoint y: 141, distance: 11.2
click at [121, 141] on input "HANITH JANB" at bounding box center [201, 139] width 201 height 11
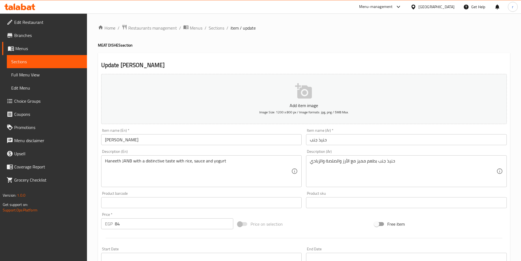
click at [153, 141] on input "HANITH JANB" at bounding box center [201, 139] width 201 height 11
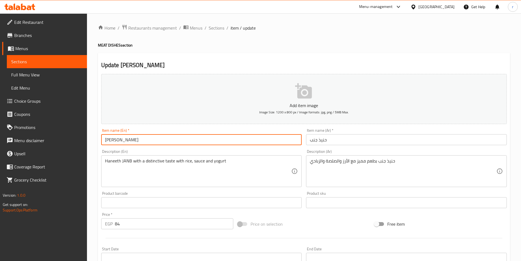
drag, startPoint x: 152, startPoint y: 141, endPoint x: 95, endPoint y: 137, distance: 57.9
click at [95, 137] on div "Home / Restaurants management / Menus / Sections / item / update MEAT DISHES se…" at bounding box center [304, 199] width 434 height 373
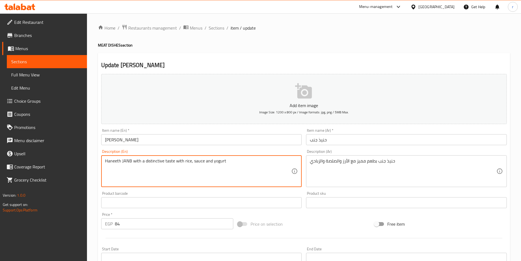
drag, startPoint x: 229, startPoint y: 161, endPoint x: 102, endPoint y: 163, distance: 127.0
click at [102, 163] on div "Haneeth JANB with a distinctive taste with rice, sauce and yogurt Description (…" at bounding box center [201, 171] width 201 height 32
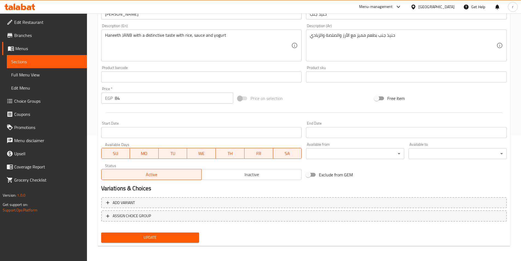
scroll to position [126, 0]
click at [169, 235] on span "Update" at bounding box center [150, 237] width 89 height 7
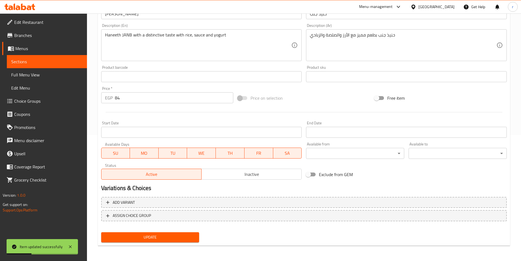
click at [67, 61] on span "Sections" at bounding box center [46, 61] width 71 height 7
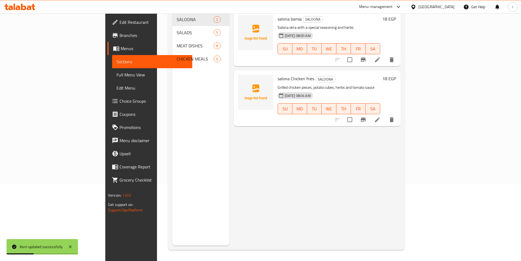
scroll to position [77, 0]
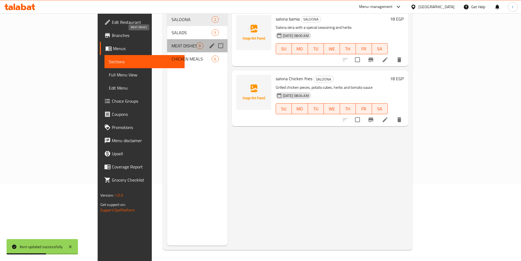
click at [172, 42] on span "MEAT DISHES" at bounding box center [184, 45] width 25 height 7
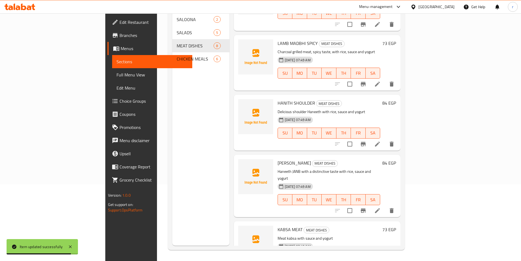
scroll to position [231, 0]
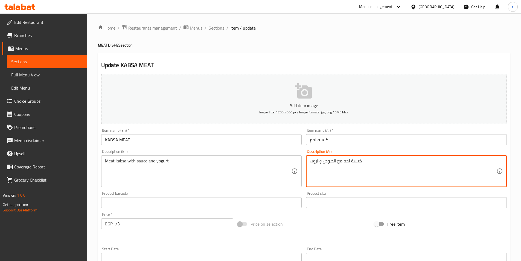
drag, startPoint x: 318, startPoint y: 159, endPoint x: 305, endPoint y: 160, distance: 13.2
click at [315, 160] on textarea "كبسة لحم مع الصوص والروب" at bounding box center [403, 171] width 187 height 26
drag, startPoint x: 319, startPoint y: 161, endPoint x: 312, endPoint y: 163, distance: 7.3
click at [312, 163] on textarea "كبسة لحم مع الصوص والروب" at bounding box center [403, 171] width 187 height 26
drag, startPoint x: 314, startPoint y: 160, endPoint x: 308, endPoint y: 160, distance: 5.5
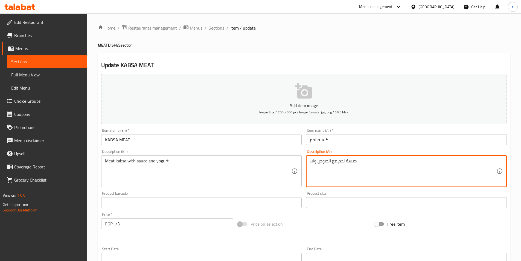
click at [308, 160] on div "كبسة لحم مع الصوص واب Description (Ar)" at bounding box center [406, 171] width 201 height 32
click at [309, 161] on div "كبسة لحم مع الصوص وا Description (Ar)" at bounding box center [406, 171] width 201 height 32
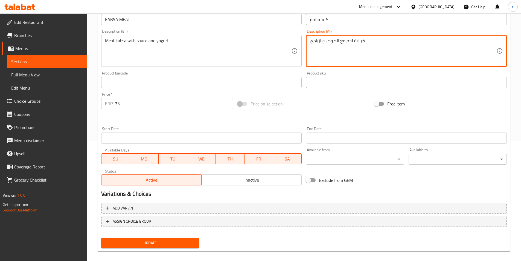
scroll to position [126, 0]
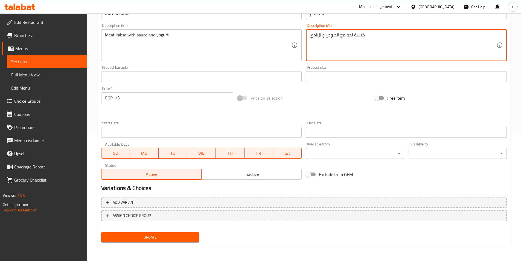
type textarea "كبسة لحم مع الصوص والزبادي"
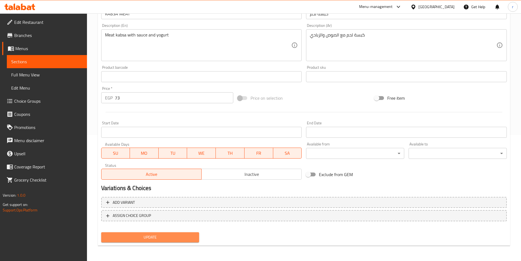
click at [174, 239] on span "Update" at bounding box center [150, 237] width 89 height 7
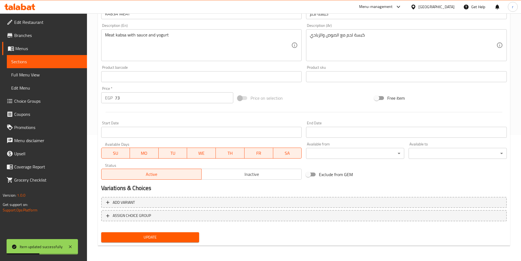
click at [74, 60] on span "Sections" at bounding box center [46, 61] width 71 height 7
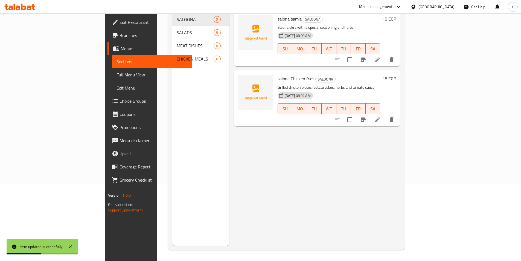
scroll to position [77, 0]
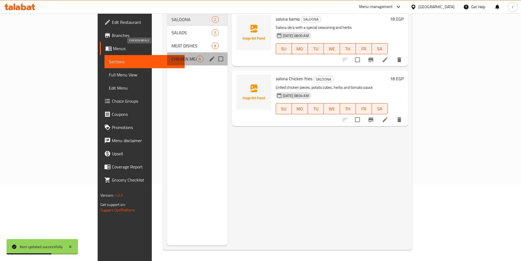
click at [172, 56] on span "CHICKEN MEALS" at bounding box center [184, 59] width 25 height 7
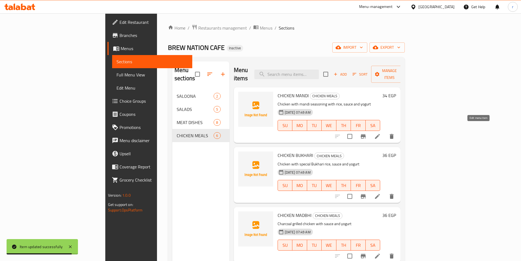
click at [381, 133] on icon at bounding box center [377, 136] width 7 height 7
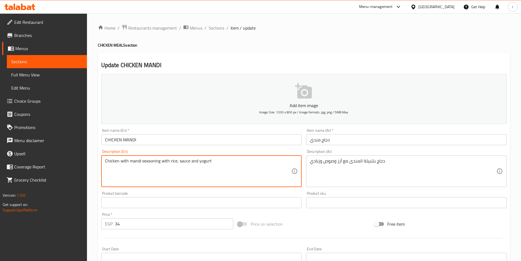
drag, startPoint x: 159, startPoint y: 161, endPoint x: 142, endPoint y: 161, distance: 17.5
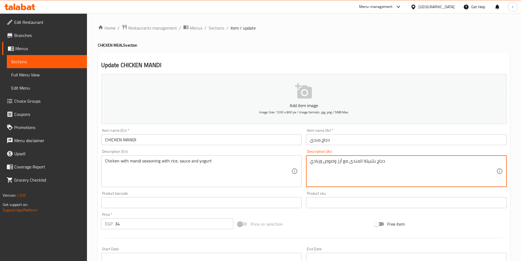
drag, startPoint x: 373, startPoint y: 160, endPoint x: 364, endPoint y: 161, distance: 9.9
click at [374, 161] on textarea "دجاج بتتبيلة المندى مع أرز وصوص وزبادي" at bounding box center [403, 171] width 187 height 26
drag, startPoint x: 374, startPoint y: 161, endPoint x: 363, endPoint y: 161, distance: 11.2
click at [363, 161] on textarea "دجاج بتتبيلة المندى مع أرز وصوص وزبادي" at bounding box center [403, 171] width 187 height 26
click at [410, 163] on textarea "دجاج بخلطة المندى مع أرز وصوص وزبادي" at bounding box center [403, 171] width 187 height 26
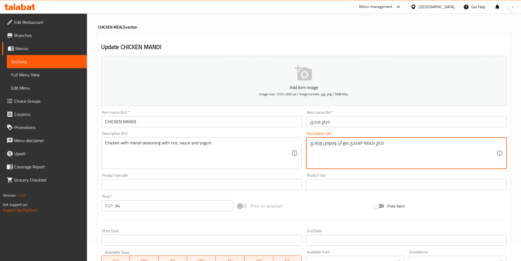
scroll to position [27, 0]
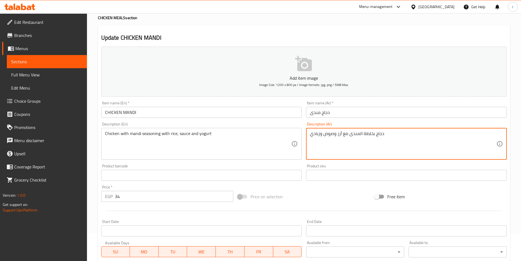
type textarea "دجاج بخلطة المندى مع أرز وصوص وزبادي"
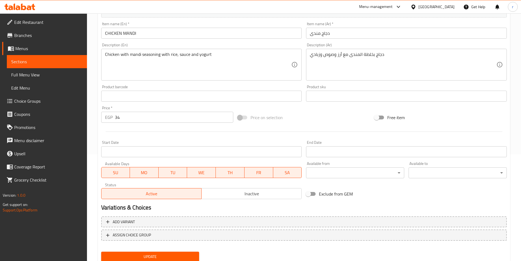
scroll to position [109, 0]
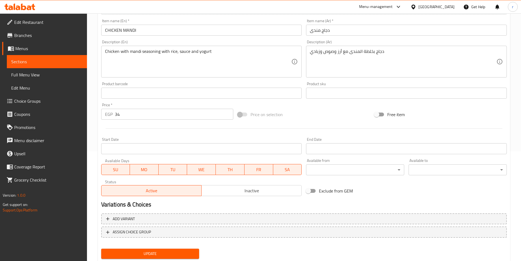
click at [161, 253] on span "Update" at bounding box center [150, 253] width 89 height 7
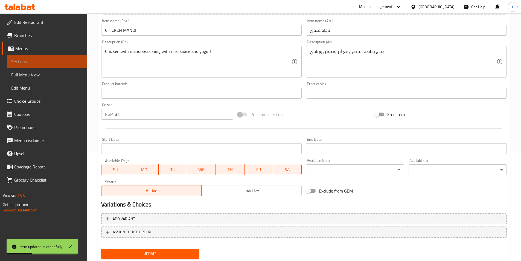
click at [36, 59] on span "Sections" at bounding box center [46, 61] width 71 height 7
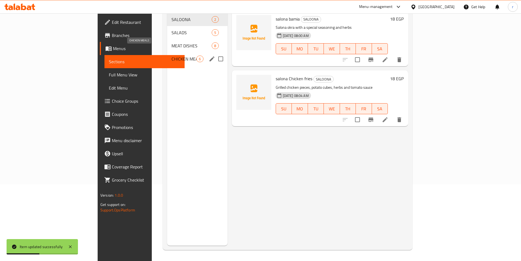
click at [172, 56] on span "CHICKEN MEALS" at bounding box center [184, 59] width 25 height 7
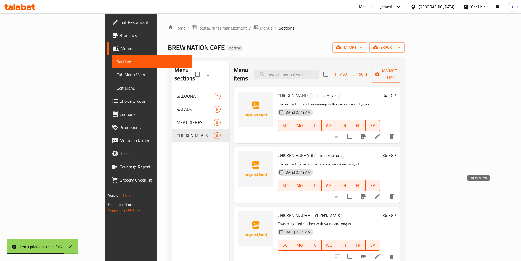
click at [381, 193] on icon at bounding box center [377, 196] width 7 height 7
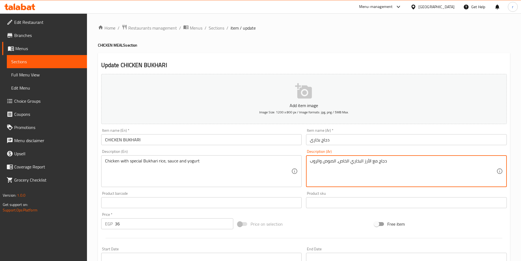
drag, startPoint x: 318, startPoint y: 160, endPoint x: 306, endPoint y: 161, distance: 12.6
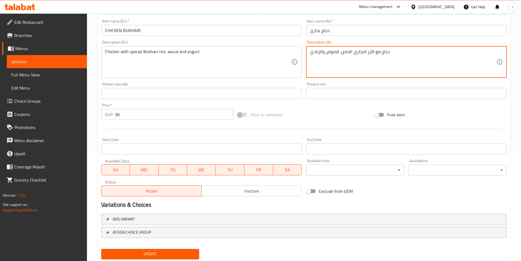
scroll to position [109, 0]
type textarea "دجاج مع الأرز البخاري الخاص، الصوص والزبادي"
click at [181, 250] on button "Update" at bounding box center [150, 253] width 98 height 10
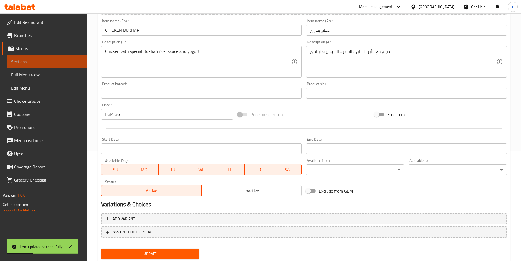
click at [81, 62] on span "Sections" at bounding box center [46, 61] width 71 height 7
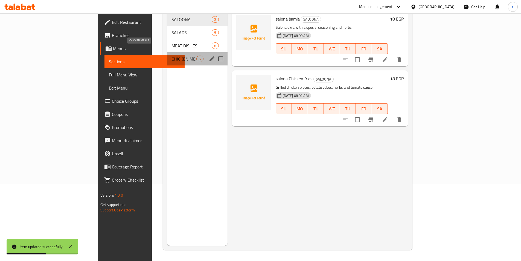
click at [172, 56] on span "CHICKEN MEALS" at bounding box center [184, 59] width 25 height 7
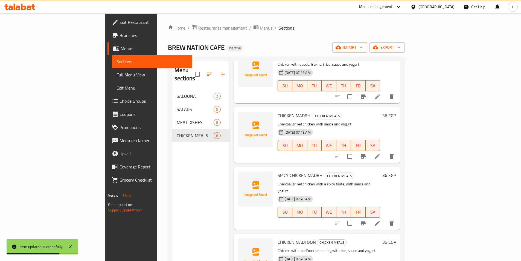
scroll to position [109, 0]
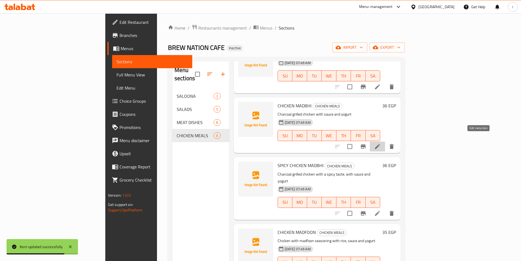
click at [381, 143] on icon at bounding box center [377, 146] width 7 height 7
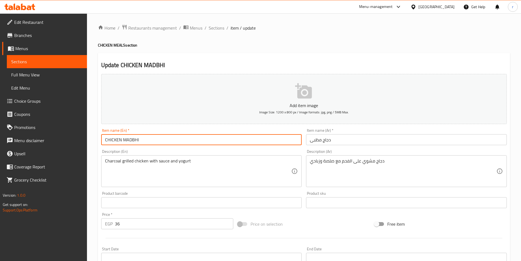
drag, startPoint x: 120, startPoint y: 138, endPoint x: 148, endPoint y: 140, distance: 28.0
click at [148, 140] on input "CHICKEN MADBHI" at bounding box center [201, 139] width 201 height 11
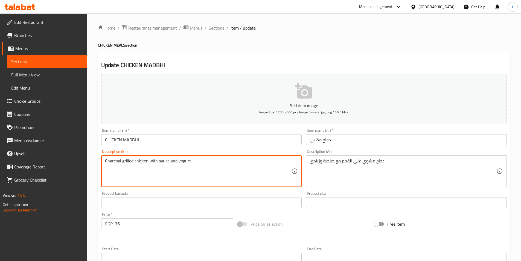
drag, startPoint x: 119, startPoint y: 161, endPoint x: 95, endPoint y: 161, distance: 24.1
click at [218, 163] on textarea "Charcoal grilled chicken with sauce and yogurt" at bounding box center [198, 171] width 187 height 26
drag, startPoint x: 121, startPoint y: 161, endPoint x: 97, endPoint y: 160, distance: 24.7
click at [97, 160] on div "Home / Restaurants management / Menus / Sections / item / update CHICKEN MEALS …" at bounding box center [304, 199] width 434 height 373
drag, startPoint x: 191, startPoint y: 161, endPoint x: 97, endPoint y: 161, distance: 93.8
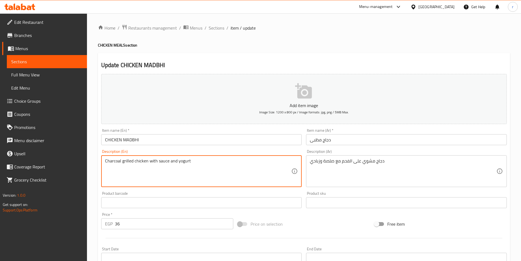
click at [97, 161] on div "Home / Restaurants management / Menus / Sections / item / update CHICKEN MEALS …" at bounding box center [304, 199] width 434 height 373
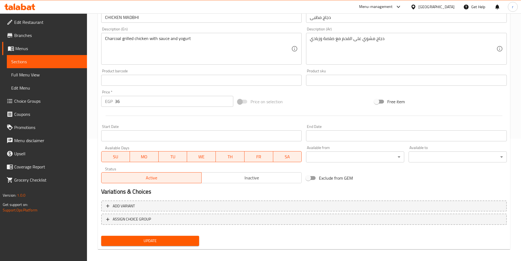
scroll to position [126, 0]
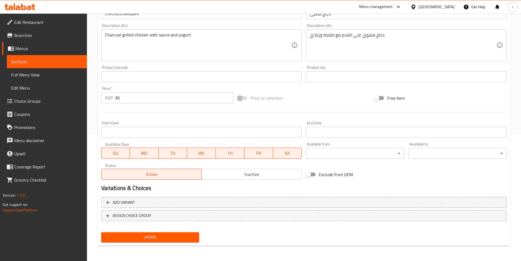
click at [191, 237] on span "Update" at bounding box center [150, 237] width 89 height 7
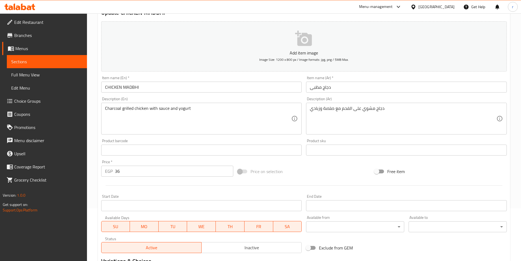
scroll to position [55, 0]
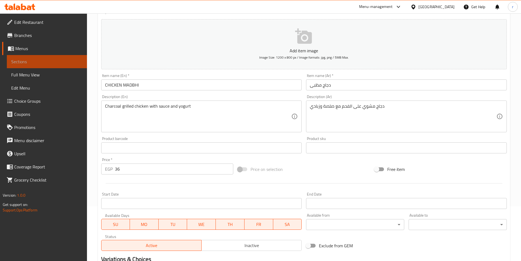
click at [69, 62] on span "Sections" at bounding box center [46, 61] width 71 height 7
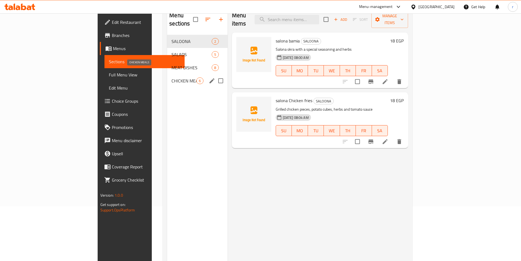
click at [172, 77] on span "CHICKEN MEALS" at bounding box center [184, 80] width 25 height 7
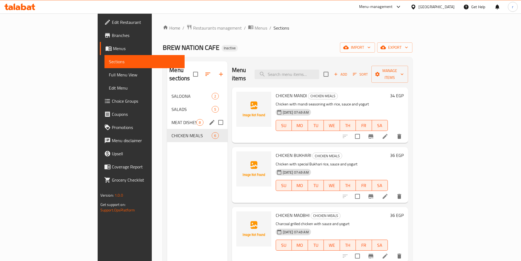
click at [172, 119] on span "MEAT DISHES" at bounding box center [184, 122] width 25 height 7
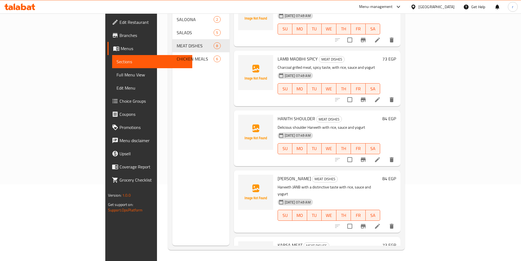
scroll to position [204, 0]
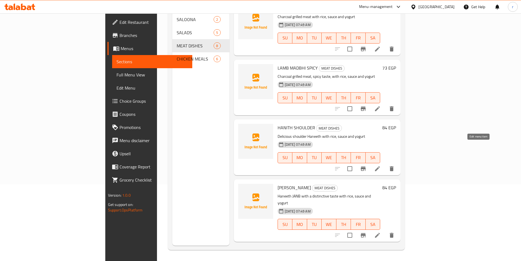
click at [380, 166] on icon at bounding box center [377, 168] width 5 height 5
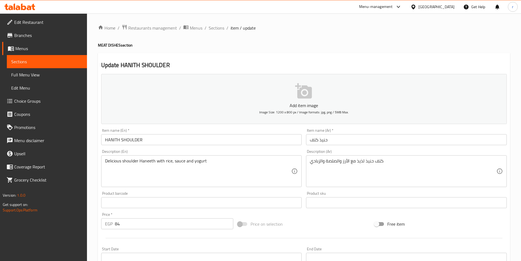
click at [58, 63] on span "Sections" at bounding box center [46, 61] width 71 height 7
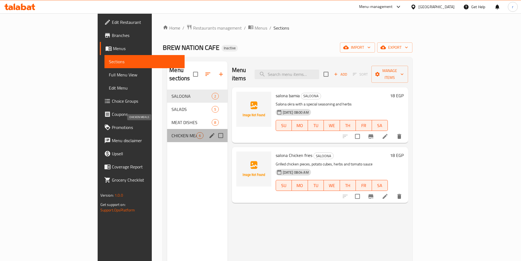
click at [172, 132] on span "CHICKEN MEALS" at bounding box center [184, 135] width 25 height 7
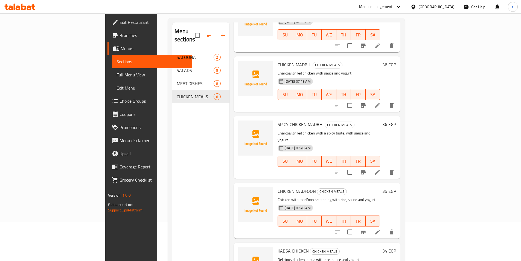
scroll to position [77, 0]
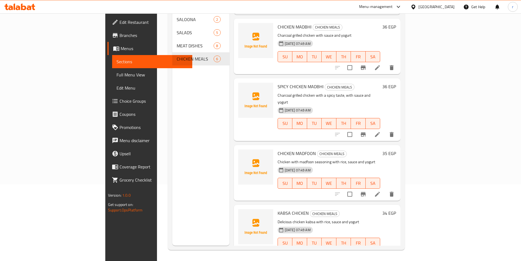
click at [385, 129] on li at bounding box center [377, 134] width 15 height 10
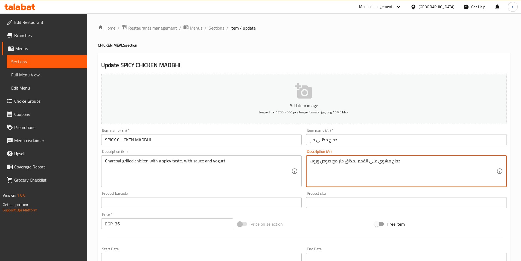
drag, startPoint x: 319, startPoint y: 162, endPoint x: 307, endPoint y: 162, distance: 12.0
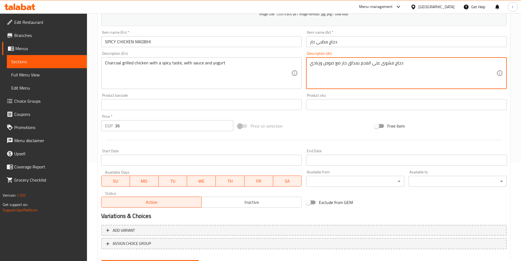
scroll to position [109, 0]
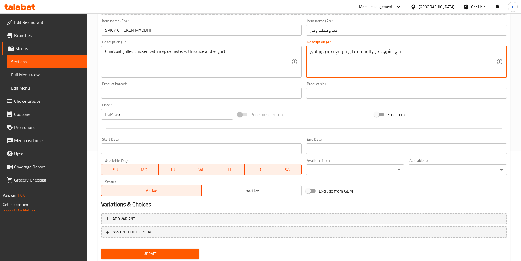
type textarea "دجاج مشوى على الفحم بمذاق حار مع صوص وزبادي"
click at [169, 251] on span "Update" at bounding box center [150, 253] width 89 height 7
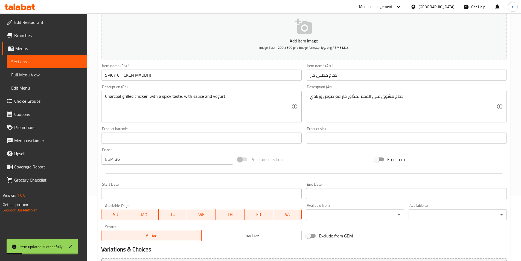
scroll to position [55, 0]
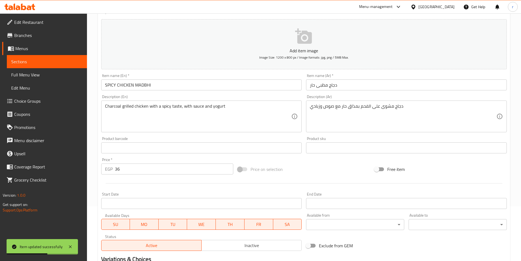
click at [42, 64] on span "Sections" at bounding box center [46, 61] width 71 height 7
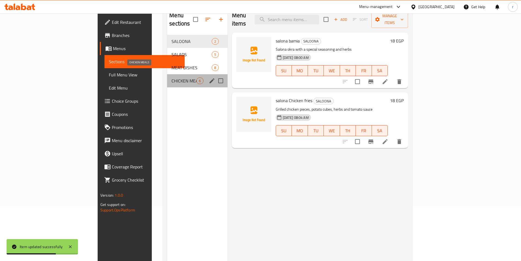
click at [172, 77] on span "CHICKEN MEALS" at bounding box center [184, 80] width 25 height 7
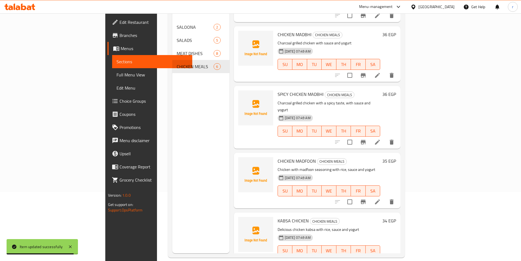
scroll to position [77, 0]
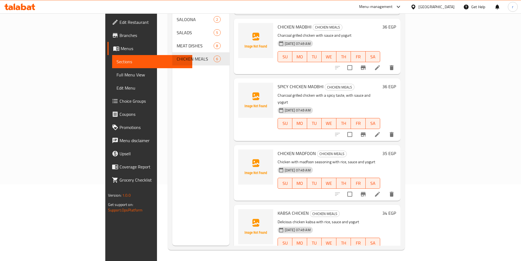
click at [380, 192] on icon at bounding box center [377, 194] width 5 height 5
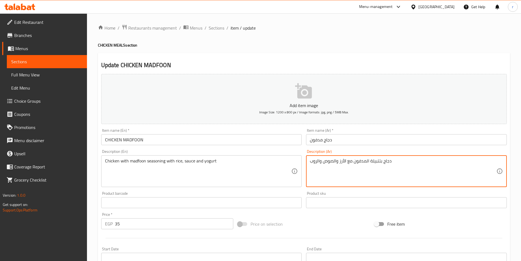
drag, startPoint x: 321, startPoint y: 160, endPoint x: 305, endPoint y: 162, distance: 16.2
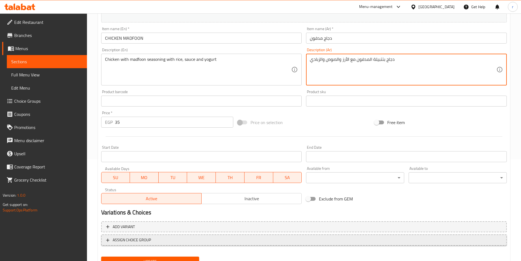
scroll to position [126, 0]
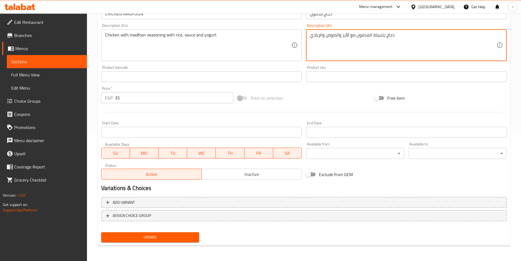
type textarea "دجاج بتتبيلة المدفون مع الأرز والصوص والزبادي"
click at [138, 234] on span "Update" at bounding box center [150, 237] width 89 height 7
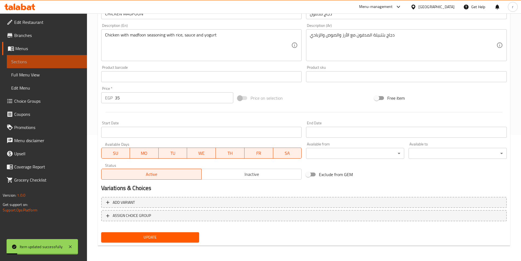
click at [63, 60] on span "Sections" at bounding box center [46, 61] width 71 height 7
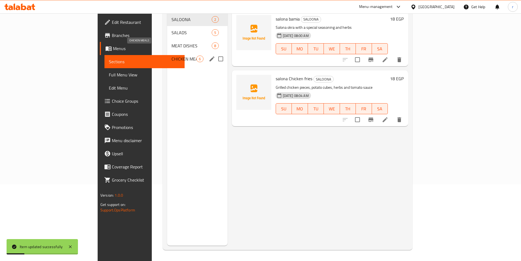
click at [172, 56] on span "CHICKEN MEALS" at bounding box center [184, 59] width 25 height 7
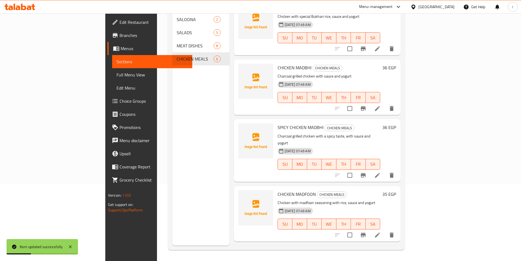
scroll to position [112, 0]
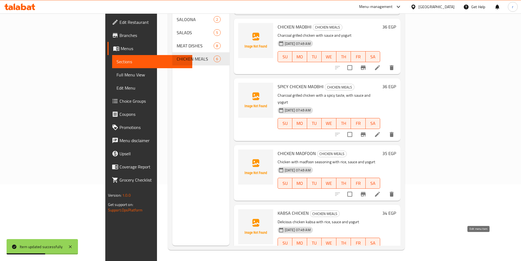
click at [381, 251] on icon at bounding box center [377, 254] width 7 height 7
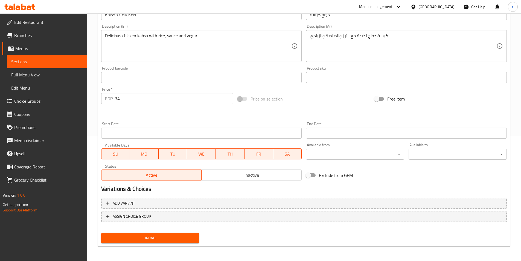
scroll to position [126, 0]
click at [170, 237] on span "Update" at bounding box center [150, 237] width 89 height 7
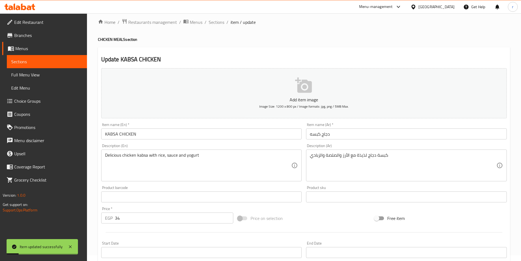
scroll to position [0, 0]
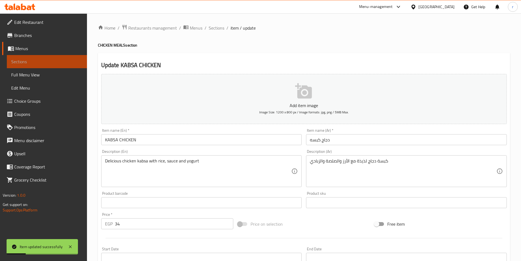
click at [65, 62] on span "Sections" at bounding box center [46, 61] width 71 height 7
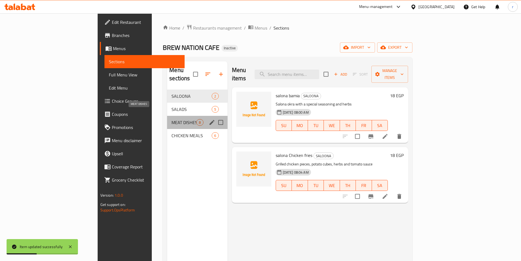
click at [172, 119] on span "MEAT DISHES" at bounding box center [184, 122] width 25 height 7
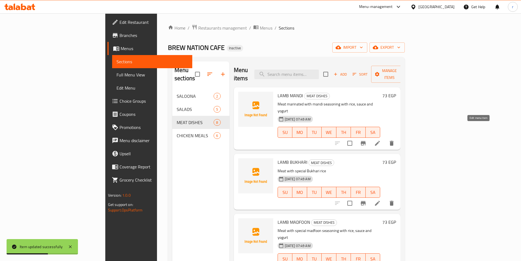
click at [381, 140] on icon at bounding box center [377, 143] width 7 height 7
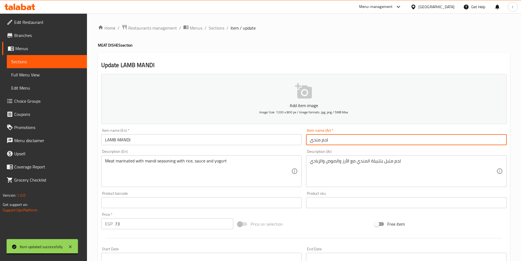
drag, startPoint x: 321, startPoint y: 140, endPoint x: 301, endPoint y: 138, distance: 20.3
click at [301, 138] on div "Add item image Image Size: 1200 x 800 px / Image formats: jpg, png / 5MB Max. I…" at bounding box center [304, 190] width 410 height 236
click at [317, 139] on input "لحمضأن" at bounding box center [406, 139] width 201 height 11
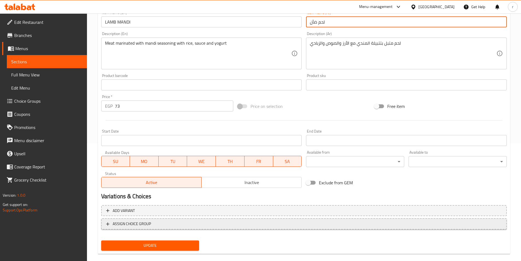
scroll to position [126, 0]
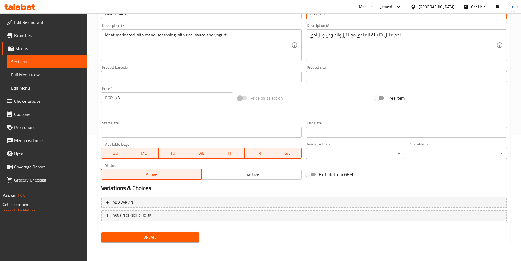
type input "لحم ضأن"
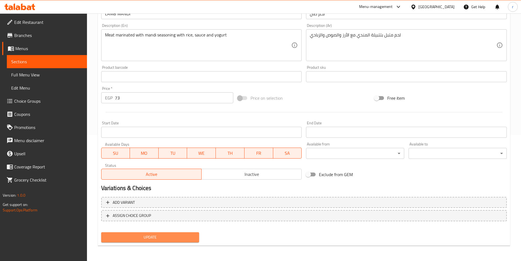
click at [169, 233] on button "Update" at bounding box center [150, 237] width 98 height 10
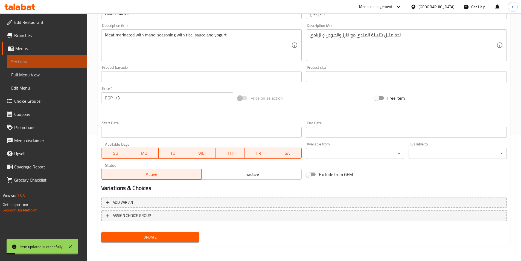
click at [79, 63] on span "Sections" at bounding box center [46, 61] width 71 height 7
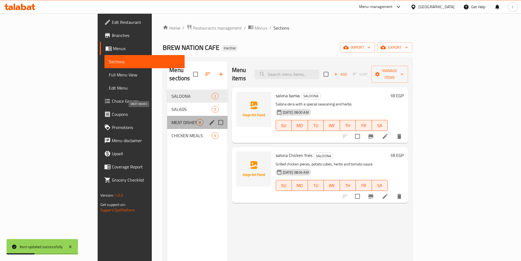
click at [172, 119] on span "MEAT DISHES" at bounding box center [184, 122] width 25 height 7
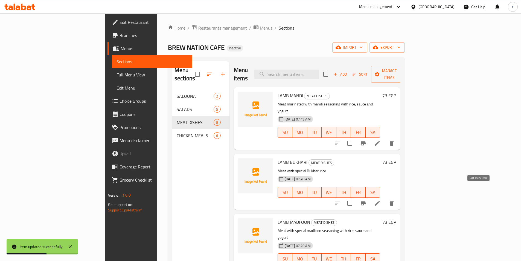
click at [380, 201] on icon at bounding box center [377, 203] width 5 height 5
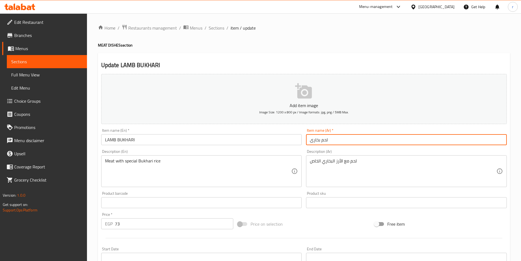
click at [320, 140] on input "لحم بخارى" at bounding box center [406, 139] width 201 height 11
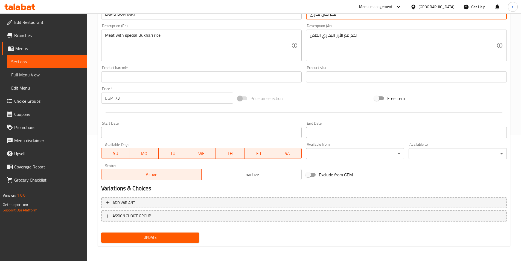
scroll to position [126, 0]
type input "لحم ضأن بخارى"
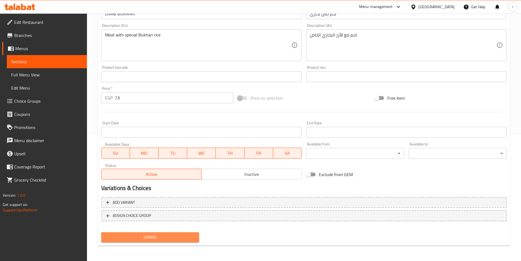
click at [186, 234] on span "Update" at bounding box center [150, 237] width 89 height 7
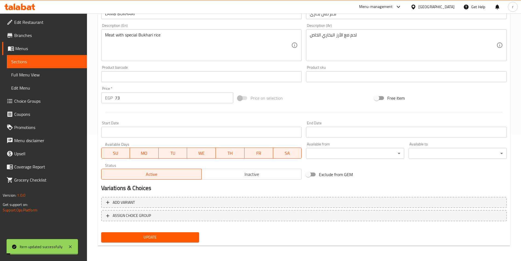
click at [60, 64] on span "Sections" at bounding box center [46, 61] width 71 height 7
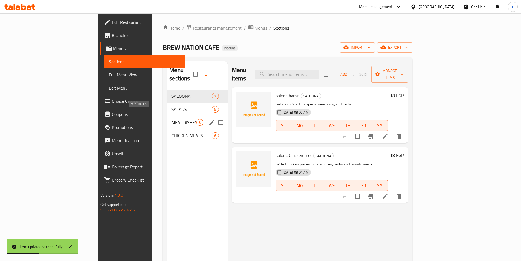
click at [172, 119] on span "MEAT DISHES" at bounding box center [184, 122] width 25 height 7
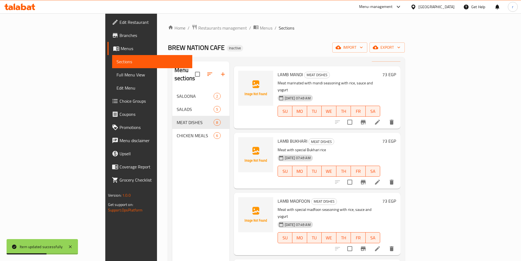
scroll to position [55, 0]
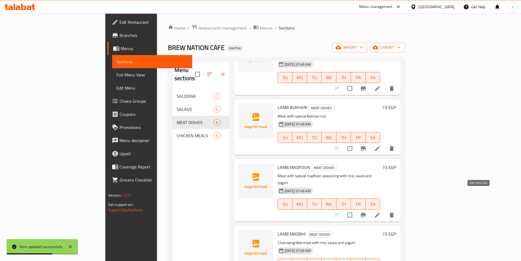
click at [381, 212] on icon at bounding box center [377, 215] width 7 height 7
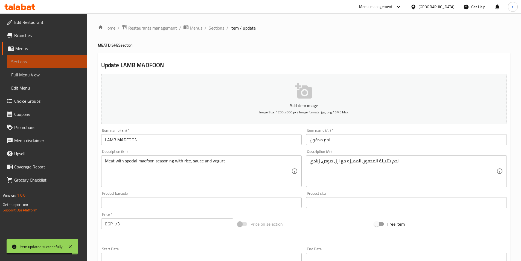
drag, startPoint x: 23, startPoint y: 58, endPoint x: 27, endPoint y: 60, distance: 5.3
click at [23, 58] on span "Sections" at bounding box center [46, 61] width 71 height 7
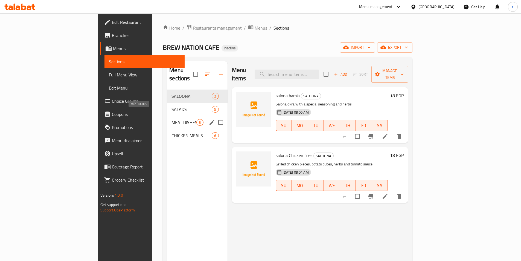
drag, startPoint x: 131, startPoint y: 117, endPoint x: 157, endPoint y: 123, distance: 27.4
click at [167, 117] on div "MEAT DISHES 8" at bounding box center [197, 122] width 60 height 13
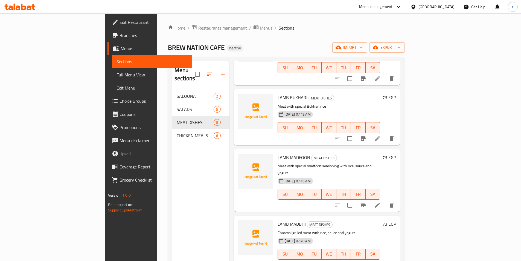
scroll to position [82, 0]
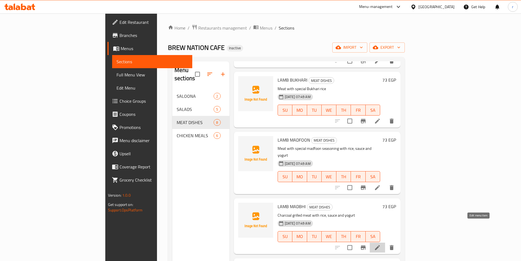
click at [381, 244] on icon at bounding box center [377, 247] width 7 height 7
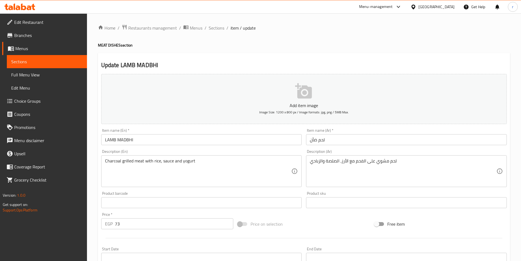
click at [29, 59] on span "Sections" at bounding box center [46, 61] width 71 height 7
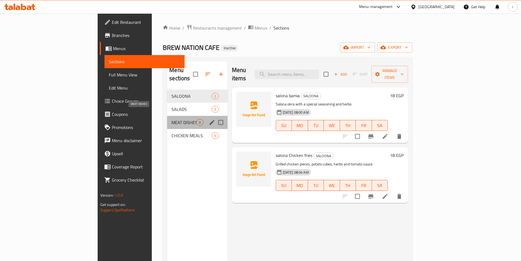
drag, startPoint x: 127, startPoint y: 116, endPoint x: 164, endPoint y: 122, distance: 37.8
click at [172, 119] on span "MEAT DISHES" at bounding box center [184, 122] width 25 height 7
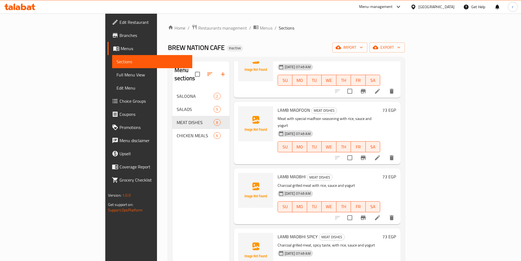
scroll to position [137, 0]
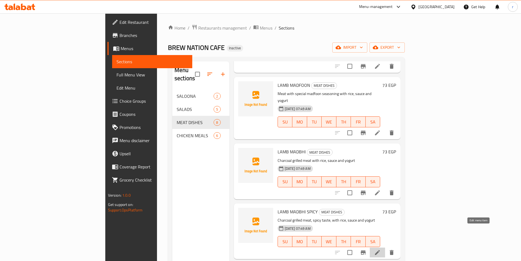
click at [381, 249] on icon at bounding box center [377, 252] width 7 height 7
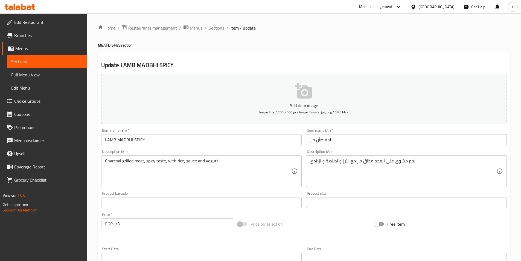
click at [44, 63] on span "Sections" at bounding box center [46, 61] width 71 height 7
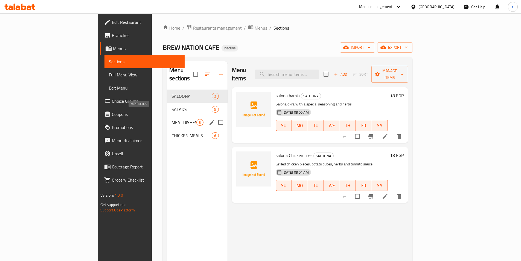
click at [172, 119] on span "MEAT DISHES" at bounding box center [184, 122] width 25 height 7
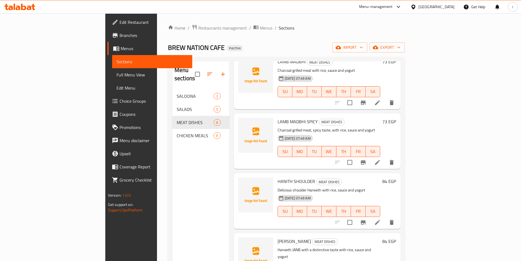
scroll to position [231, 0]
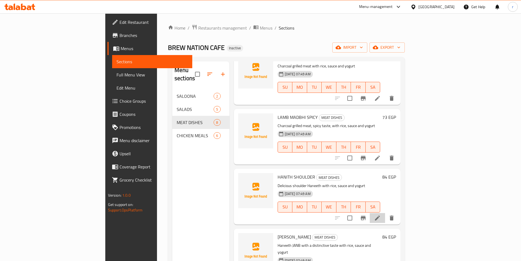
click at [381, 215] on icon at bounding box center [377, 218] width 7 height 7
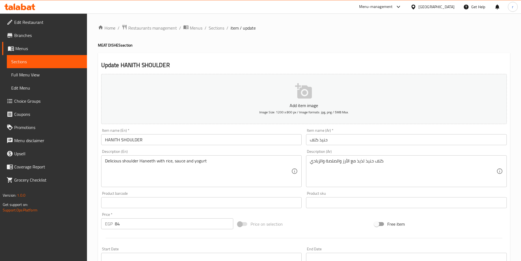
click at [61, 60] on span "Sections" at bounding box center [46, 61] width 71 height 7
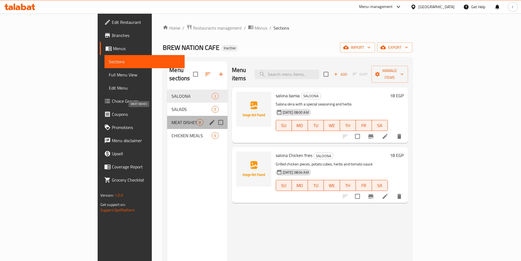
click at [172, 119] on span "MEAT DISHES" at bounding box center [184, 122] width 25 height 7
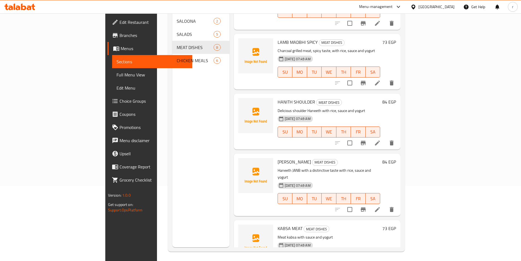
scroll to position [77, 0]
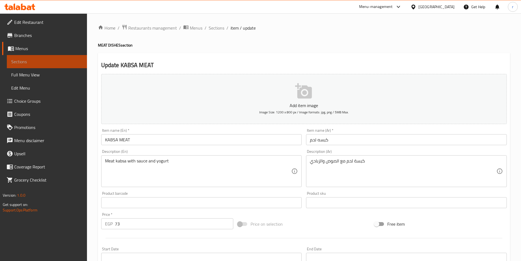
click at [49, 62] on span "Sections" at bounding box center [46, 61] width 71 height 7
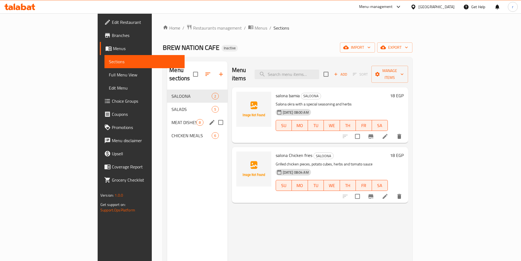
click at [167, 116] on div "MEAT DISHES 8" at bounding box center [197, 122] width 60 height 13
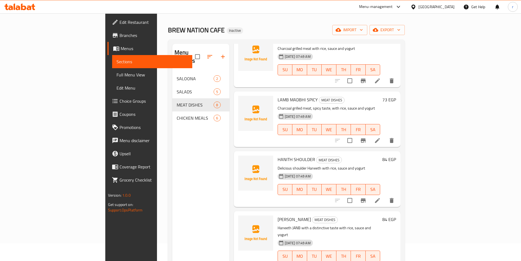
scroll to position [27, 0]
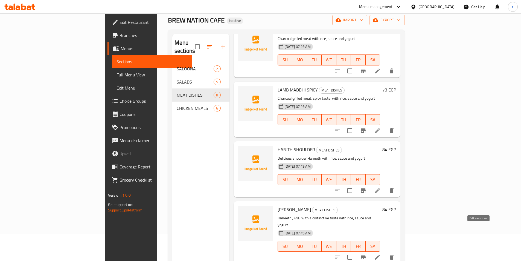
click at [381, 254] on icon at bounding box center [377, 257] width 7 height 7
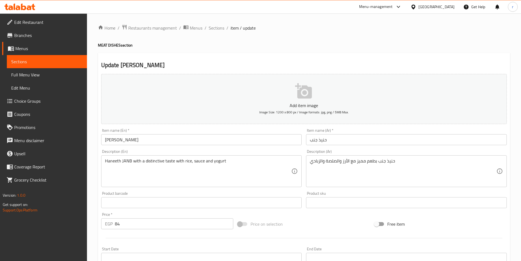
click at [19, 62] on span "Sections" at bounding box center [46, 61] width 71 height 7
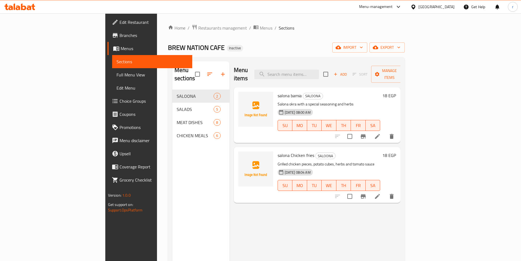
click at [277, 228] on div "Menu items Add Sort Manage items salona bamia SALOONA Salona okra with a specia…" at bounding box center [315, 191] width 171 height 261
click at [117, 76] on span "Full Menu View" at bounding box center [152, 74] width 71 height 7
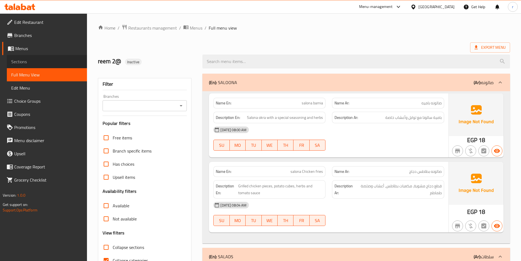
click at [35, 62] on span "Sections" at bounding box center [46, 61] width 71 height 7
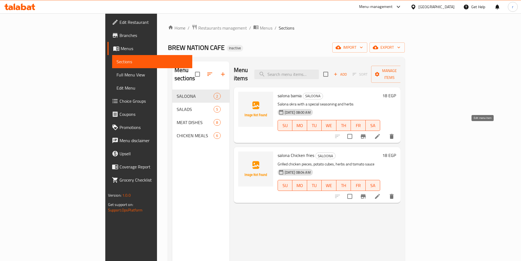
click at [381, 133] on icon at bounding box center [377, 136] width 7 height 7
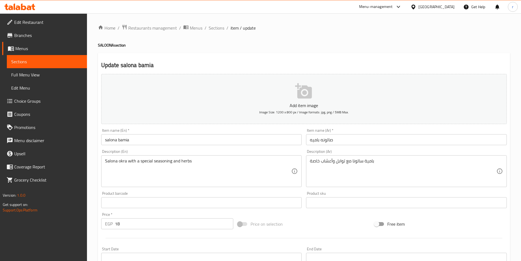
click at [66, 61] on span "Sections" at bounding box center [46, 61] width 71 height 7
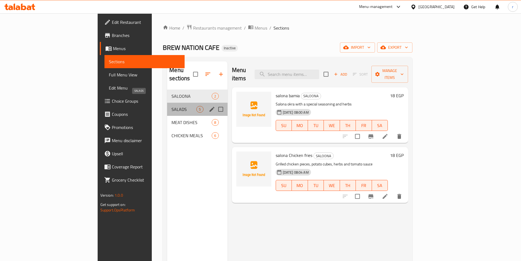
click at [172, 106] on span "SALADS" at bounding box center [184, 109] width 25 height 7
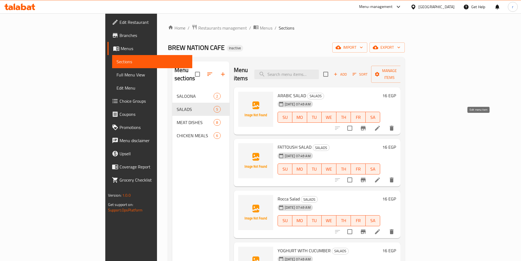
click at [380, 126] on icon at bounding box center [377, 128] width 5 height 5
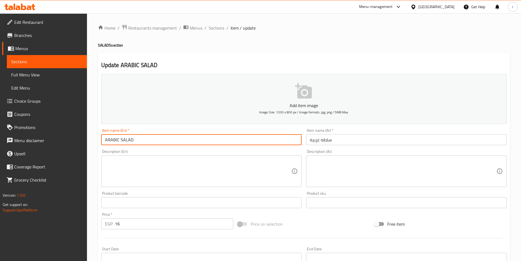
drag, startPoint x: 107, startPoint y: 139, endPoint x: 116, endPoint y: 140, distance: 8.8
click at [116, 140] on input "ARABIC SALAD" at bounding box center [201, 139] width 201 height 11
type input "Arabic Salad"
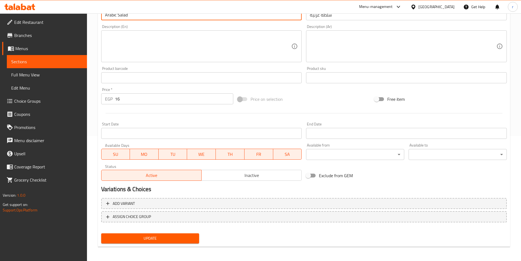
scroll to position [126, 0]
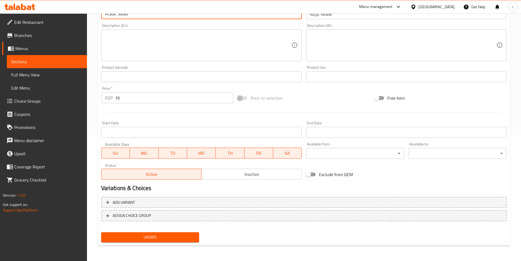
click at [149, 236] on span "Update" at bounding box center [150, 237] width 89 height 7
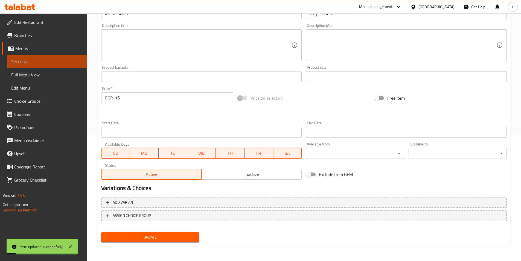
click at [82, 60] on span "Sections" at bounding box center [46, 61] width 71 height 7
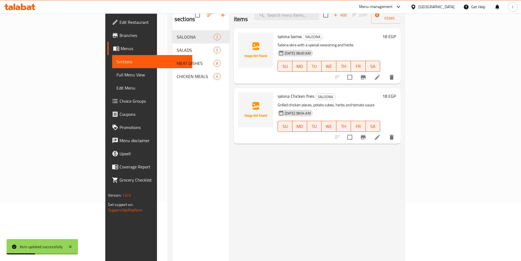
scroll to position [22, 0]
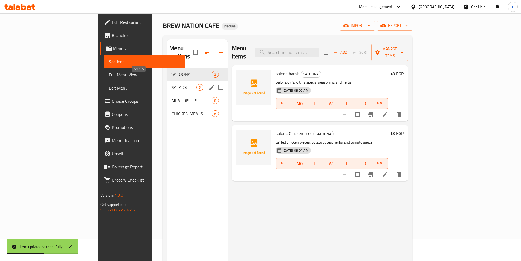
click at [172, 84] on span "SALADS" at bounding box center [184, 87] width 25 height 7
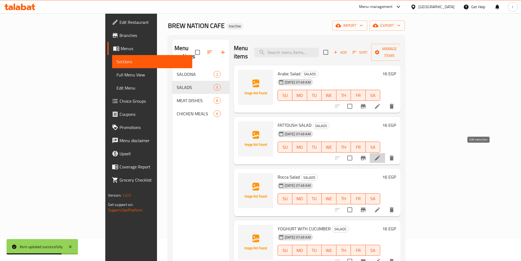
click at [381, 155] on icon at bounding box center [377, 158] width 7 height 7
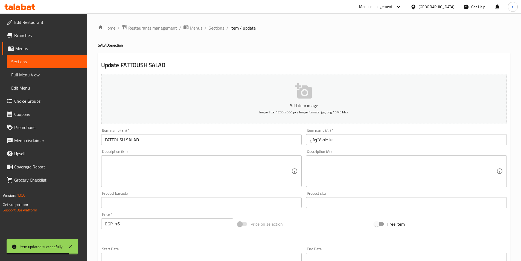
click at [155, 137] on input "FATTOUSH SALAD" at bounding box center [201, 139] width 201 height 11
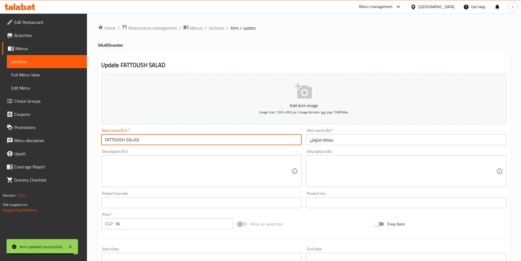
click at [152, 138] on input "FATTOUSH SALAD" at bounding box center [201, 139] width 201 height 11
drag, startPoint x: 107, startPoint y: 139, endPoint x: 112, endPoint y: 139, distance: 5.2
click at [112, 139] on input "FATTOUSH SALAD" at bounding box center [201, 139] width 201 height 11
click at [150, 140] on input "FATTOUSH SALAD" at bounding box center [201, 139] width 201 height 11
click at [143, 137] on input "FATTOUSH SALAD" at bounding box center [201, 139] width 201 height 11
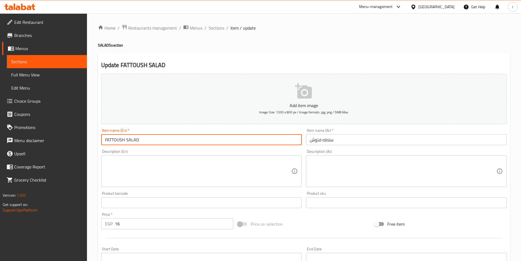
click at [143, 137] on input "FATTOUSH SALAD" at bounding box center [201, 139] width 201 height 11
drag, startPoint x: 108, startPoint y: 139, endPoint x: 139, endPoint y: 142, distance: 31.9
click at [139, 142] on input "FATTOUSH SALAD" at bounding box center [201, 139] width 201 height 11
click at [146, 140] on input "FATTOUSH SALAD" at bounding box center [201, 139] width 201 height 11
drag, startPoint x: 107, startPoint y: 138, endPoint x: 143, endPoint y: 143, distance: 36.2
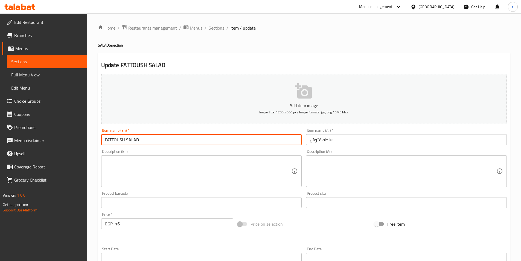
click at [143, 143] on input "FATTOUSH SALAD" at bounding box center [201, 139] width 201 height 11
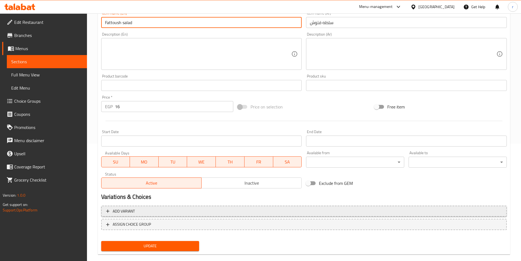
scroll to position [126, 0]
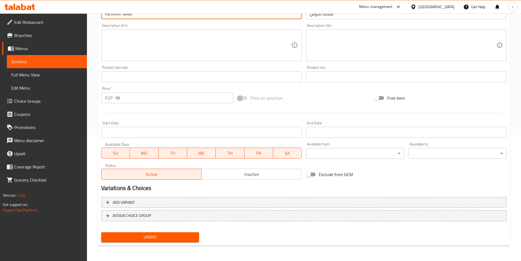
type input "Fattoush salad"
click at [161, 233] on button "Update" at bounding box center [150, 237] width 98 height 10
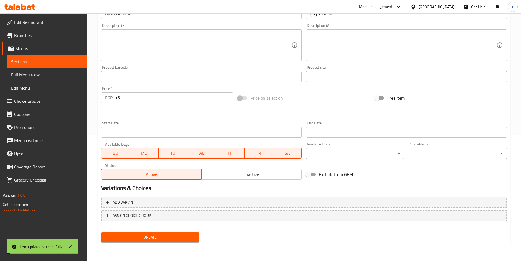
click at [51, 59] on span "Sections" at bounding box center [46, 61] width 71 height 7
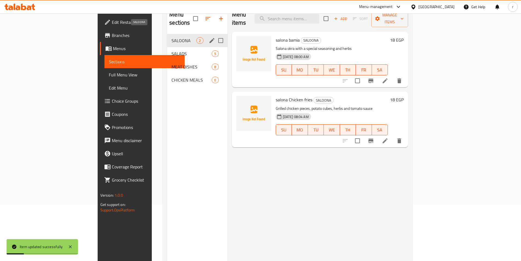
scroll to position [49, 0]
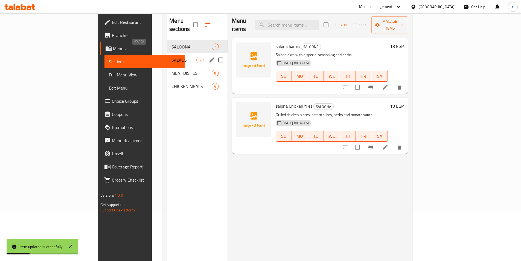
click at [172, 57] on span "SALADS" at bounding box center [184, 60] width 25 height 7
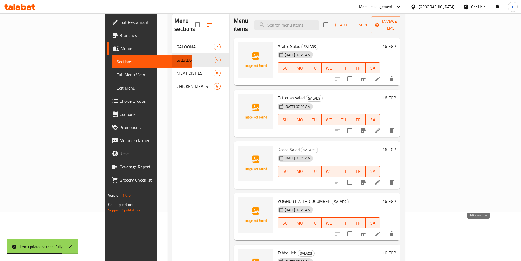
click at [381, 230] on icon at bounding box center [377, 233] width 7 height 7
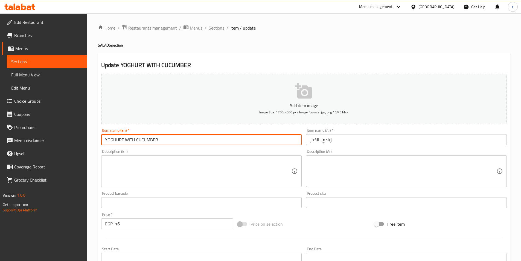
drag, startPoint x: 168, startPoint y: 141, endPoint x: 108, endPoint y: 141, distance: 60.5
click at [108, 141] on input "YOGHURT WITH CUCUMBER" at bounding box center [201, 139] width 201 height 11
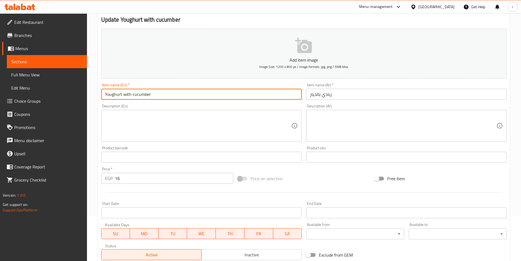
scroll to position [121, 0]
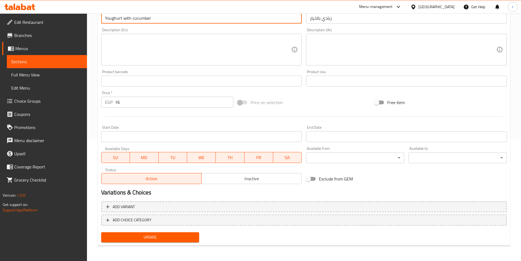
type input "Youghurt with cucumber"
click at [147, 238] on span "Update" at bounding box center [150, 237] width 89 height 7
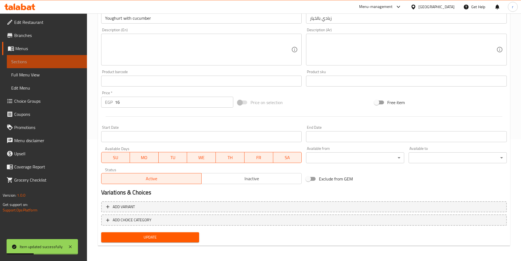
click at [39, 62] on span "Sections" at bounding box center [46, 61] width 71 height 7
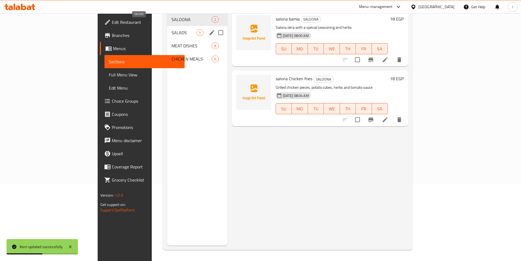
click at [172, 29] on span "SALADS" at bounding box center [184, 32] width 25 height 7
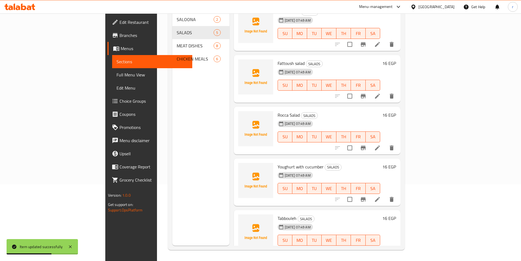
scroll to position [11, 0]
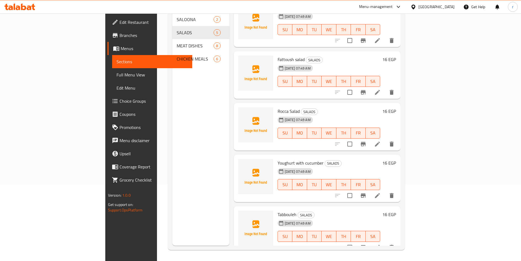
click at [117, 60] on span "Sections" at bounding box center [152, 61] width 71 height 7
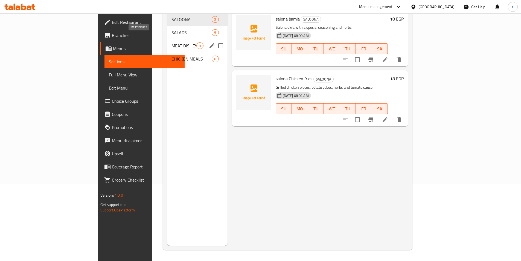
click at [172, 42] on span "MEAT DISHES" at bounding box center [184, 45] width 25 height 7
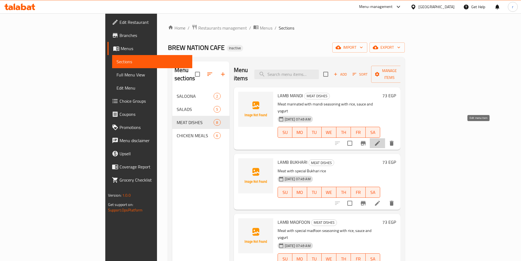
click at [380, 141] on icon at bounding box center [377, 143] width 5 height 5
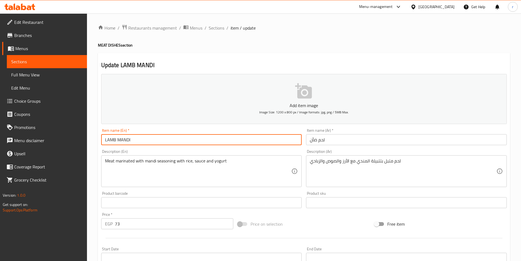
drag, startPoint x: 145, startPoint y: 143, endPoint x: 85, endPoint y: 144, distance: 60.8
click at [85, 144] on div "Edit Restaurant Branches Menus Sections Full Menu View Edit Menu Choice Groups …" at bounding box center [260, 199] width 521 height 373
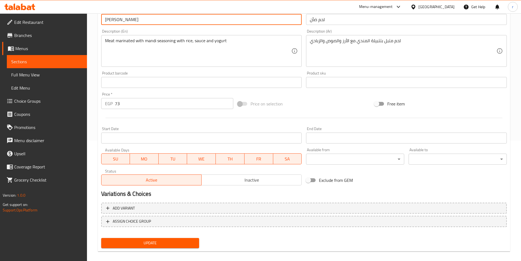
scroll to position [126, 0]
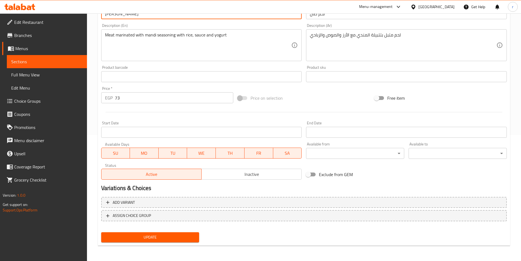
type input "[PERSON_NAME]"
click at [167, 239] on span "Update" at bounding box center [150, 237] width 89 height 7
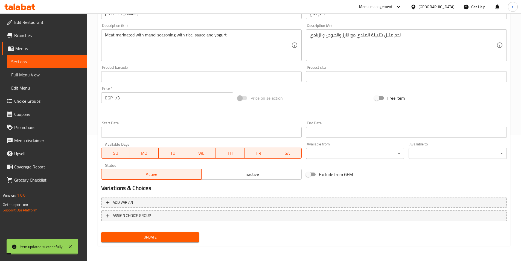
click at [69, 60] on span "Sections" at bounding box center [46, 61] width 71 height 7
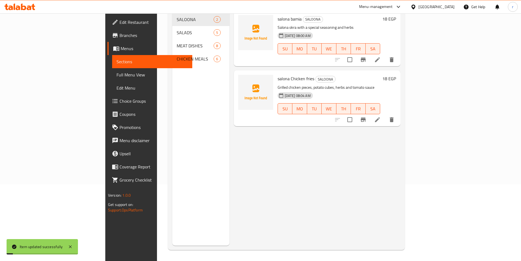
scroll to position [77, 0]
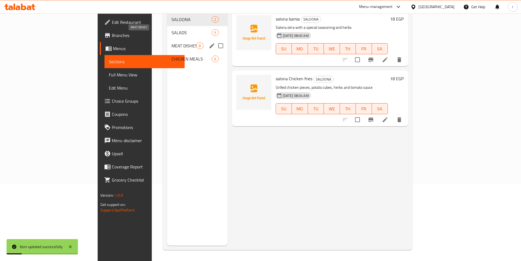
click at [172, 42] on span "MEAT DISHES" at bounding box center [184, 45] width 25 height 7
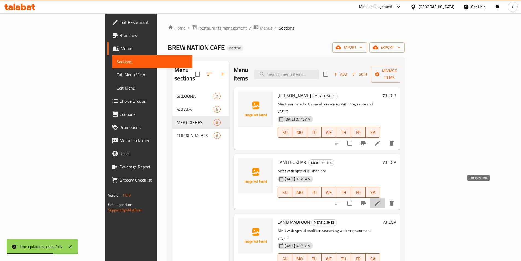
click at [381, 200] on icon at bounding box center [377, 203] width 7 height 7
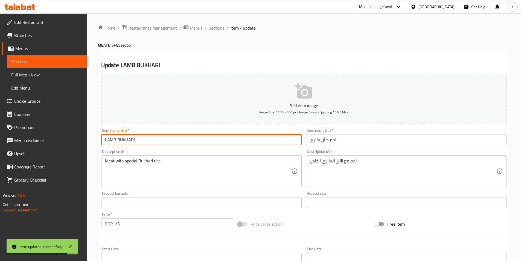
drag, startPoint x: 163, startPoint y: 140, endPoint x: 100, endPoint y: 142, distance: 62.1
click at [100, 142] on div "Item name (En)   * LAMB BUKHARI Item name (En) *" at bounding box center [201, 136] width 205 height 21
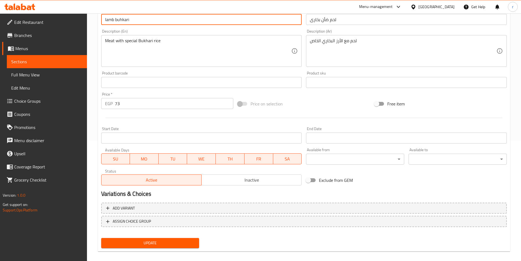
scroll to position [126, 0]
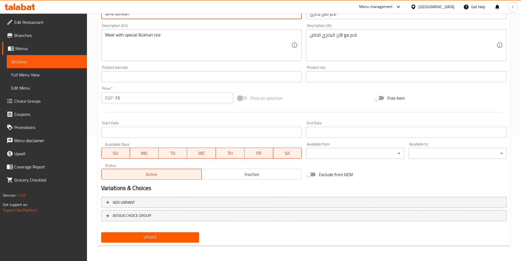
type input "lamb buhkari"
click at [167, 238] on span "Update" at bounding box center [150, 237] width 89 height 7
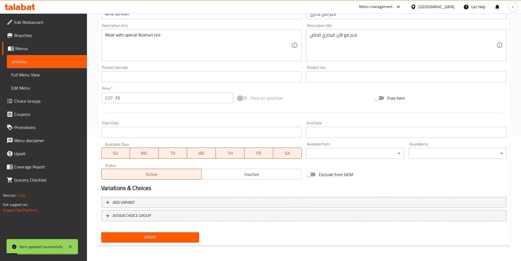
click at [71, 64] on span "Sections" at bounding box center [46, 61] width 71 height 7
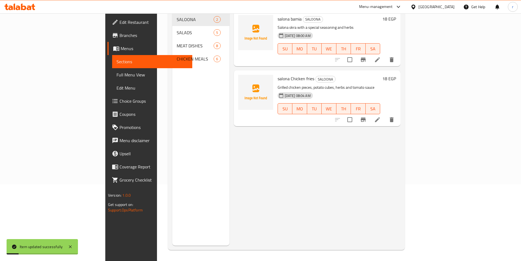
scroll to position [77, 0]
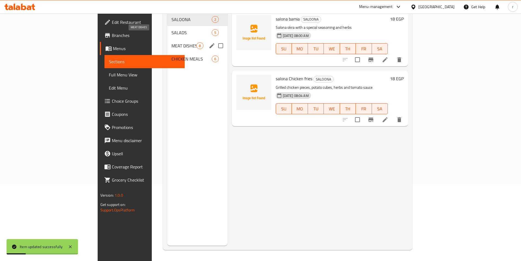
click at [172, 42] on span "MEAT DISHES" at bounding box center [184, 45] width 25 height 7
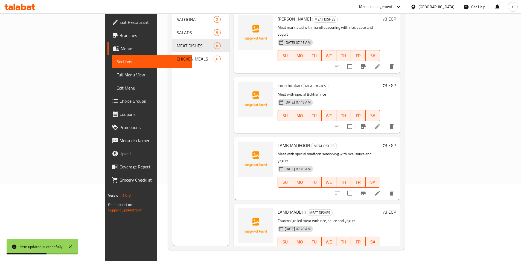
click at [385, 188] on li at bounding box center [377, 193] width 15 height 10
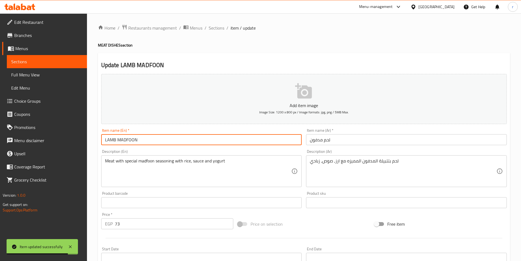
drag, startPoint x: 146, startPoint y: 138, endPoint x: 108, endPoint y: 142, distance: 38.5
click at [108, 142] on input "LAMB MADFOON" at bounding box center [201, 139] width 201 height 11
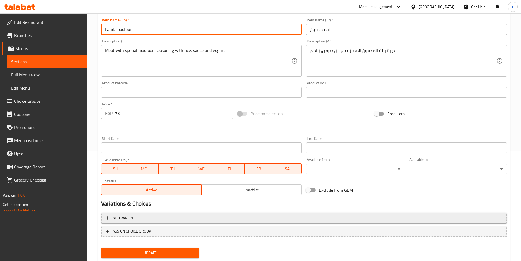
scroll to position [126, 0]
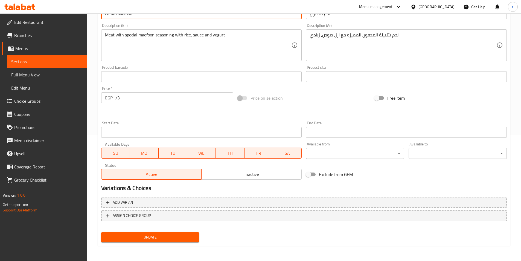
type input "Lamb madfoon"
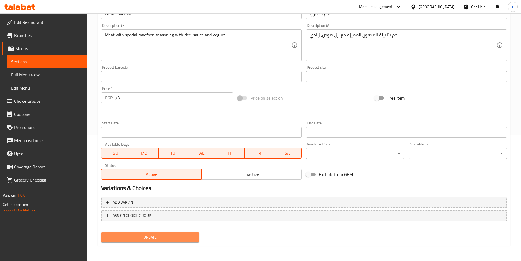
click at [166, 234] on span "Update" at bounding box center [150, 237] width 89 height 7
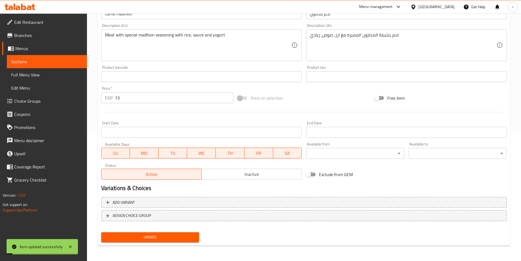
click at [49, 61] on span "Sections" at bounding box center [46, 61] width 71 height 7
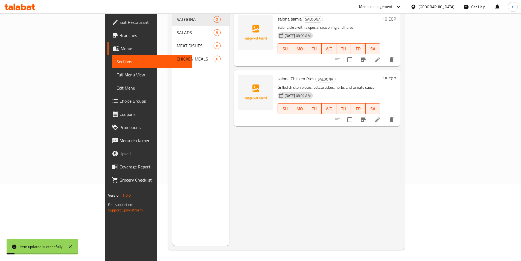
scroll to position [77, 0]
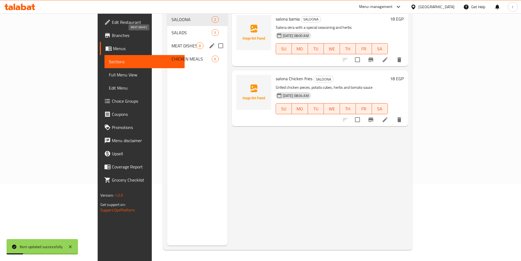
click at [172, 42] on span "MEAT DISHES" at bounding box center [184, 45] width 25 height 7
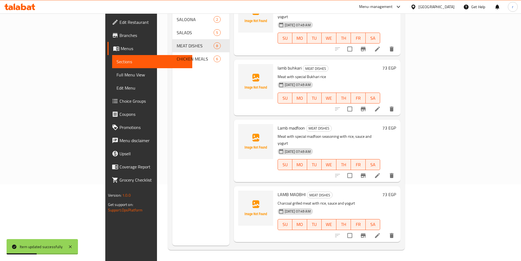
scroll to position [27, 0]
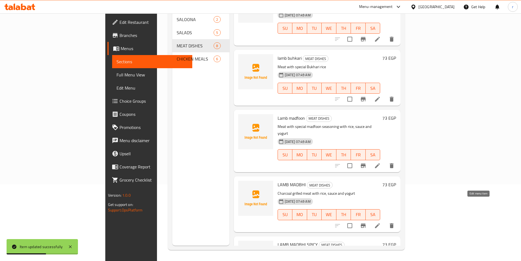
click at [381, 222] on icon at bounding box center [377, 225] width 7 height 7
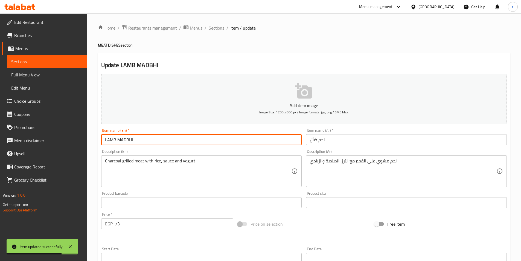
drag, startPoint x: 144, startPoint y: 141, endPoint x: 108, endPoint y: 141, distance: 36.4
click at [108, 141] on input "LAMB MADBHI" at bounding box center [201, 139] width 201 height 11
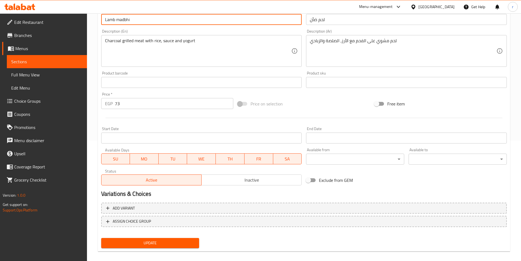
scroll to position [126, 0]
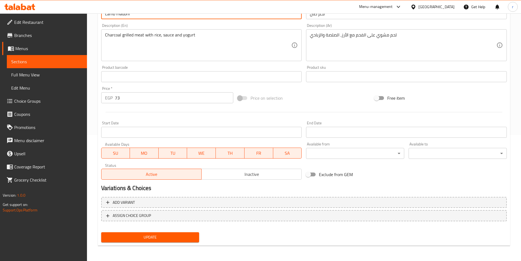
type input "Lamb madbhi"
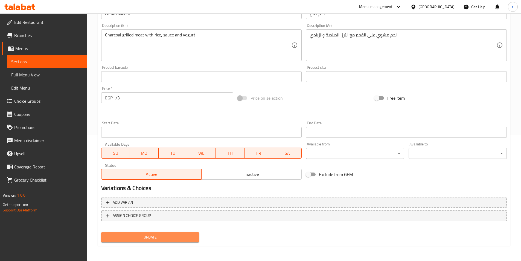
click at [156, 239] on span "Update" at bounding box center [150, 237] width 89 height 7
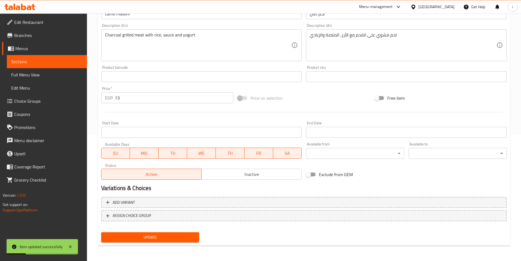
click at [38, 62] on span "Sections" at bounding box center [46, 61] width 71 height 7
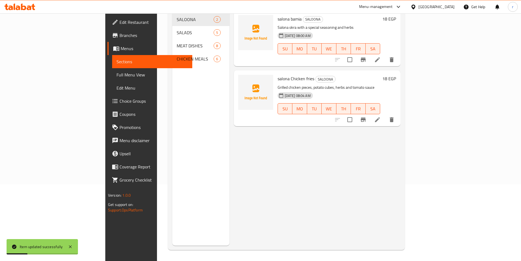
scroll to position [77, 0]
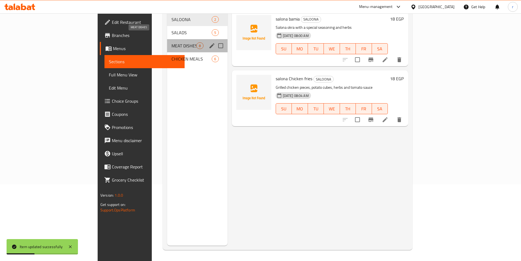
click at [172, 42] on span "MEAT DISHES" at bounding box center [184, 45] width 25 height 7
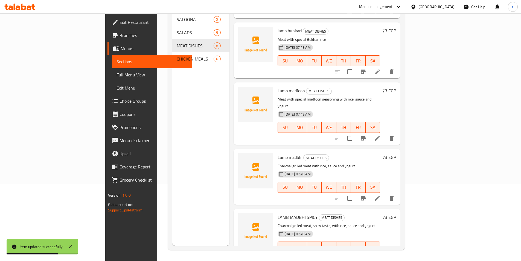
scroll to position [82, 0]
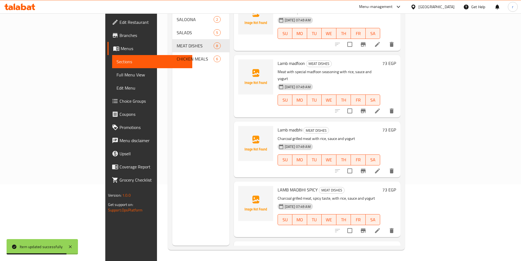
click at [381, 227] on icon at bounding box center [377, 230] width 7 height 7
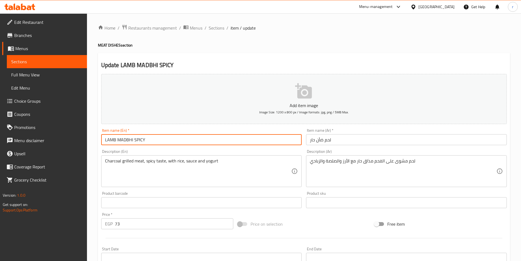
drag, startPoint x: 170, startPoint y: 138, endPoint x: 106, endPoint y: 137, distance: 63.8
click at [106, 137] on input "LAMB MADBHI SPICY" at bounding box center [201, 139] width 201 height 11
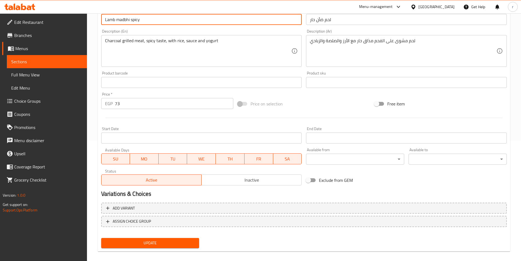
type input "Lamb madbhi spicy"
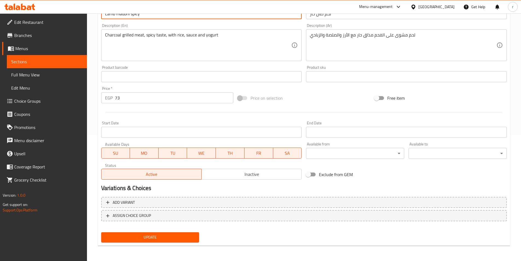
click at [187, 253] on div "Home / Restaurants management / Menus / Sections / item / update MEAT DISHES se…" at bounding box center [304, 74] width 434 height 373
click at [188, 239] on span "Update" at bounding box center [150, 237] width 89 height 7
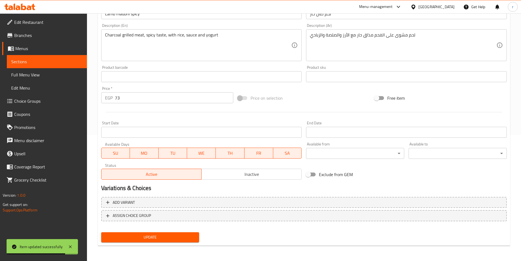
click at [24, 59] on span "Sections" at bounding box center [46, 61] width 71 height 7
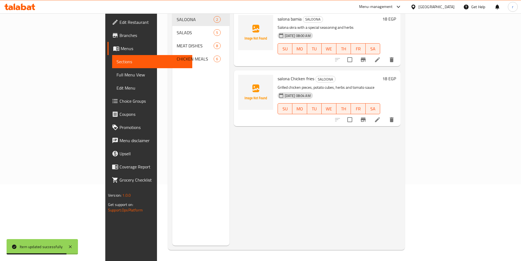
scroll to position [77, 0]
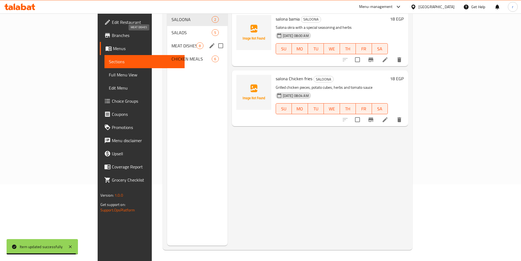
click at [172, 42] on span "MEAT DISHES" at bounding box center [184, 45] width 25 height 7
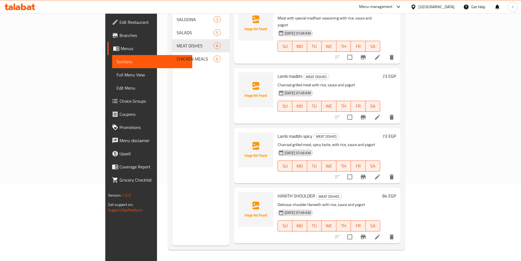
scroll to position [137, 0]
click at [381, 232] on icon at bounding box center [377, 235] width 7 height 7
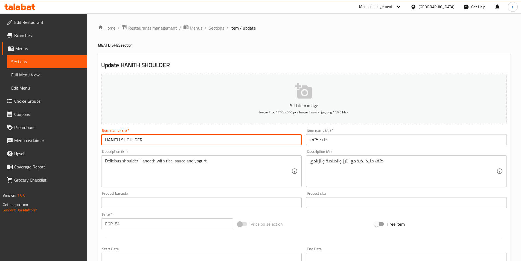
drag, startPoint x: 177, startPoint y: 139, endPoint x: 109, endPoint y: 138, distance: 68.4
click at [109, 138] on input "HANITH SHOULDER" at bounding box center [201, 139] width 201 height 11
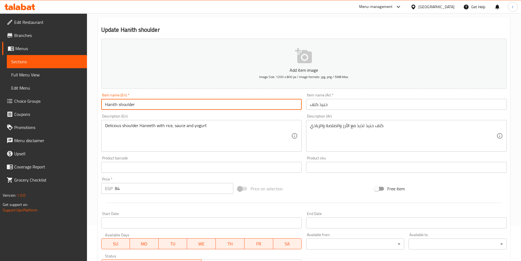
scroll to position [109, 0]
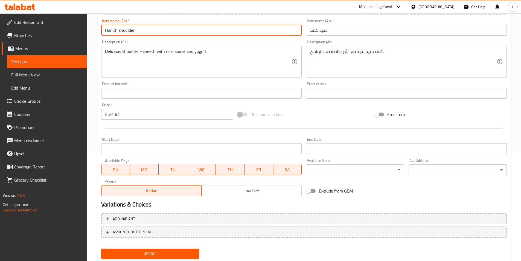
type input "Hanith shoulder"
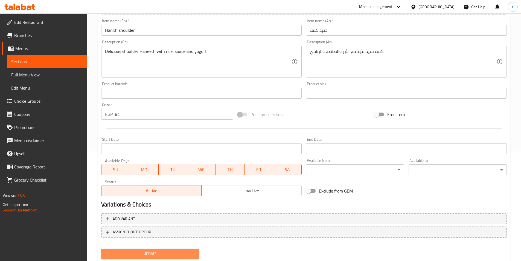
click at [153, 250] on span "Update" at bounding box center [150, 253] width 89 height 7
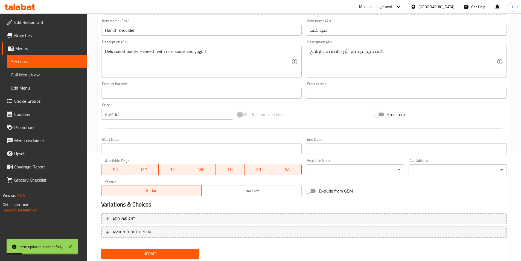
click at [48, 63] on span "Sections" at bounding box center [46, 61] width 71 height 7
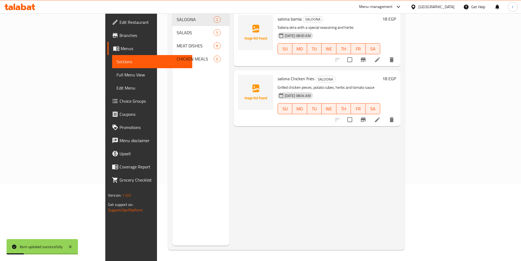
scroll to position [77, 0]
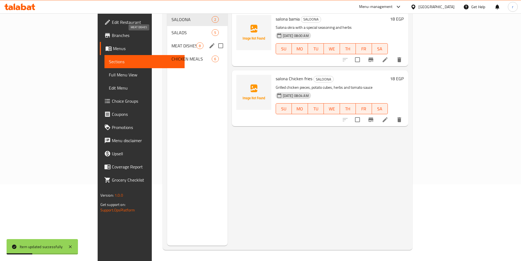
click at [172, 42] on span "MEAT DISHES" at bounding box center [184, 45] width 25 height 7
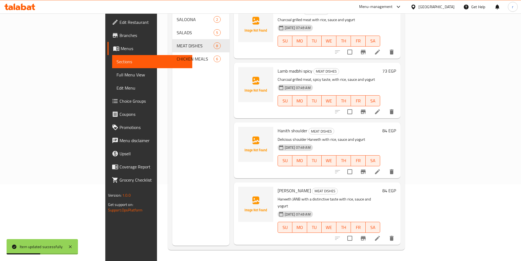
scroll to position [231, 0]
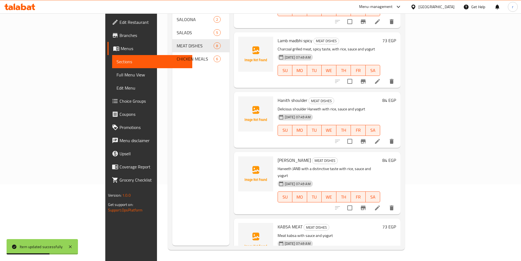
click at [385, 203] on li at bounding box center [377, 208] width 15 height 10
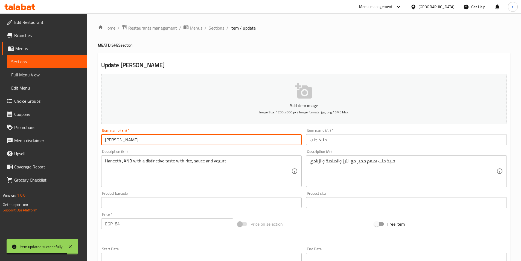
drag, startPoint x: 148, startPoint y: 139, endPoint x: 109, endPoint y: 140, distance: 39.1
click at [109, 140] on input "HANITH JANB" at bounding box center [201, 139] width 201 height 11
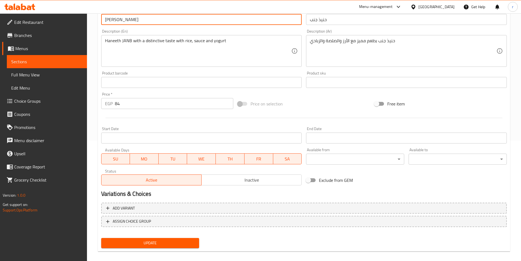
scroll to position [126, 0]
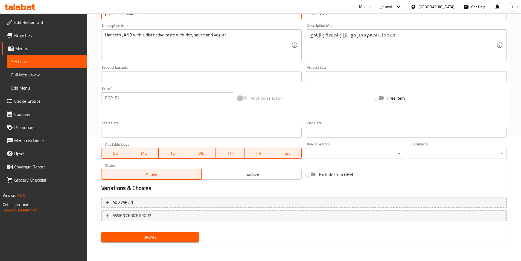
type input "[PERSON_NAME]"
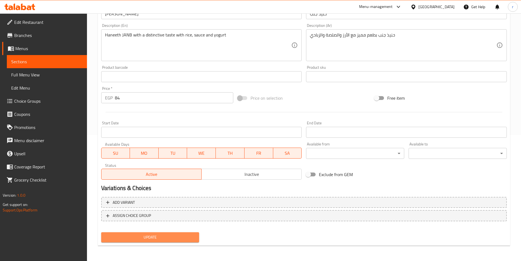
click at [172, 237] on span "Update" at bounding box center [150, 237] width 89 height 7
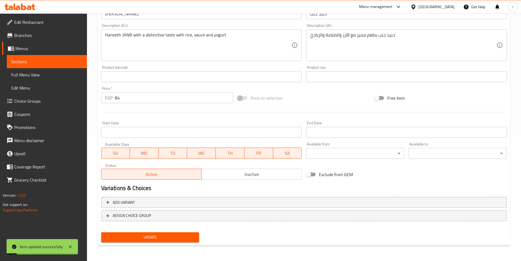
click at [60, 59] on span "Sections" at bounding box center [46, 61] width 71 height 7
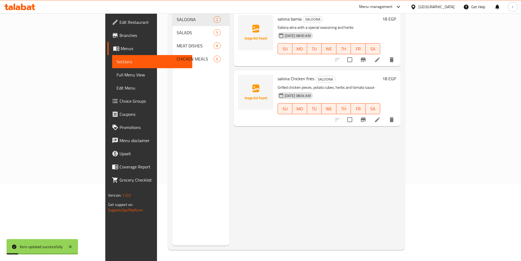
scroll to position [77, 0]
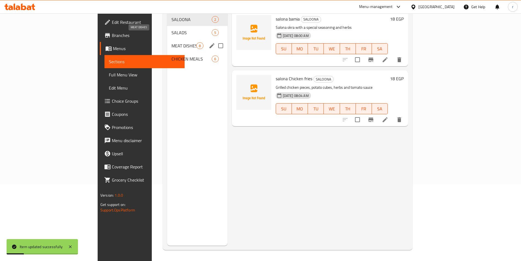
click at [172, 42] on span "MEAT DISHES" at bounding box center [184, 45] width 25 height 7
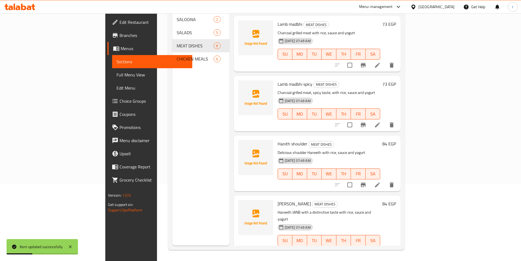
scroll to position [231, 0]
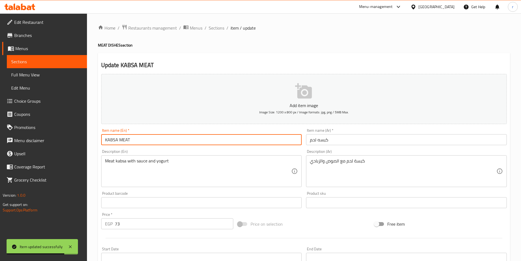
drag, startPoint x: 153, startPoint y: 140, endPoint x: 109, endPoint y: 140, distance: 44.6
click at [109, 140] on input "KABSA MEAT" at bounding box center [201, 139] width 201 height 11
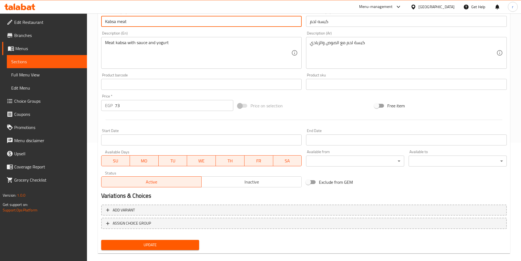
scroll to position [126, 0]
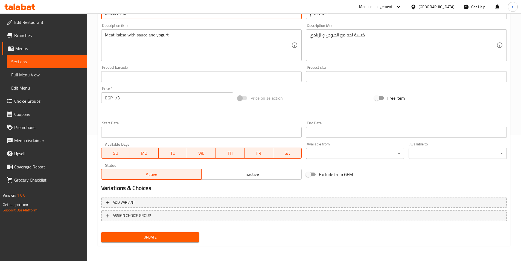
type input "Kabsa meat"
click at [170, 238] on span "Update" at bounding box center [150, 237] width 89 height 7
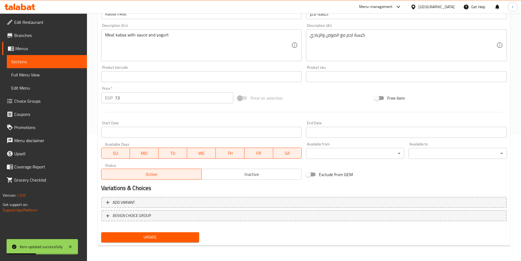
click at [76, 63] on span "Sections" at bounding box center [46, 61] width 71 height 7
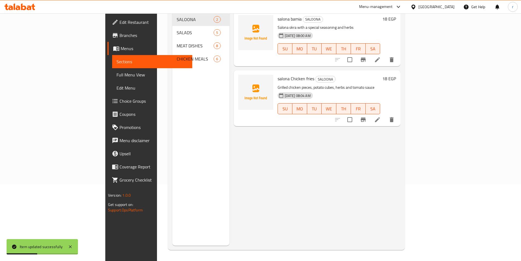
scroll to position [77, 0]
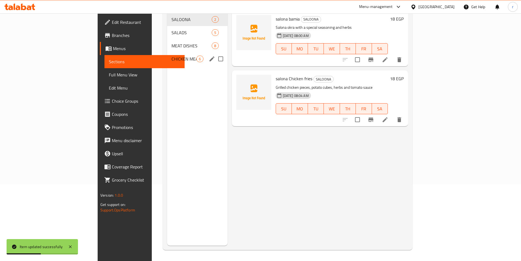
click at [172, 56] on span "CHICKEN MEALS" at bounding box center [184, 59] width 25 height 7
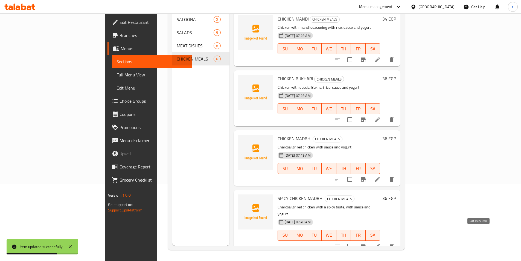
click at [381, 243] on icon at bounding box center [377, 246] width 7 height 7
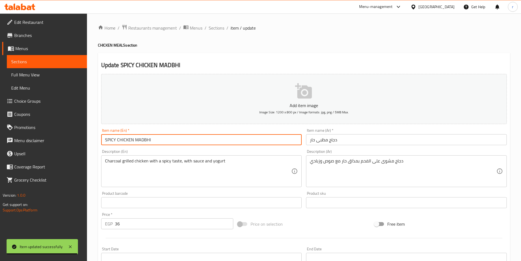
drag, startPoint x: 159, startPoint y: 141, endPoint x: 108, endPoint y: 142, distance: 51.4
click at [108, 142] on input "SPICY CHICKEN MADBHI" at bounding box center [201, 139] width 201 height 11
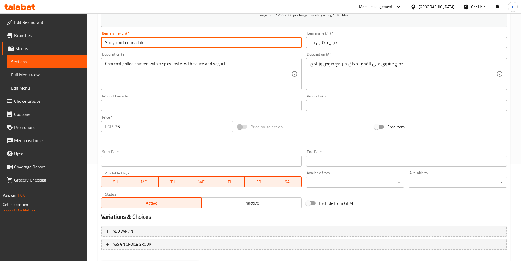
scroll to position [109, 0]
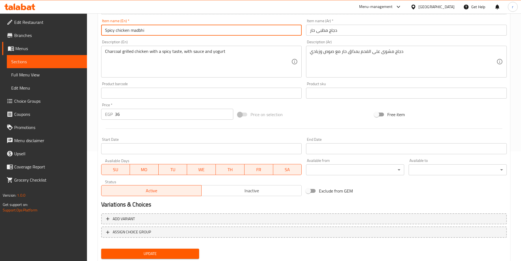
type input "Spicy chicken madbhi"
click at [171, 254] on span "Update" at bounding box center [150, 253] width 89 height 7
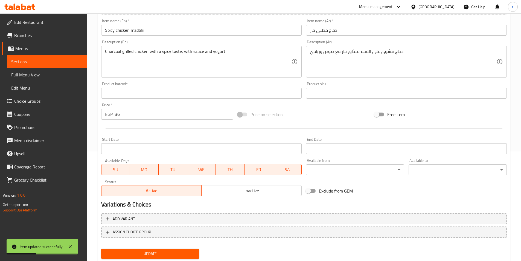
click at [71, 63] on span "Sections" at bounding box center [46, 61] width 71 height 7
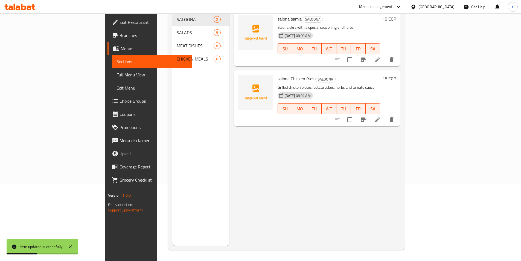
scroll to position [77, 0]
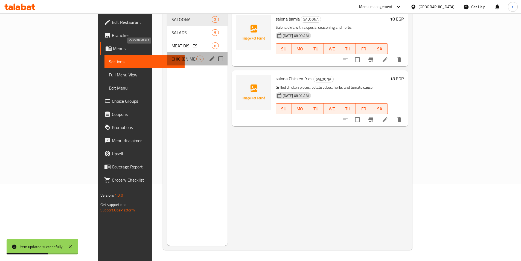
click at [172, 56] on span "CHICKEN MEALS" at bounding box center [184, 59] width 25 height 7
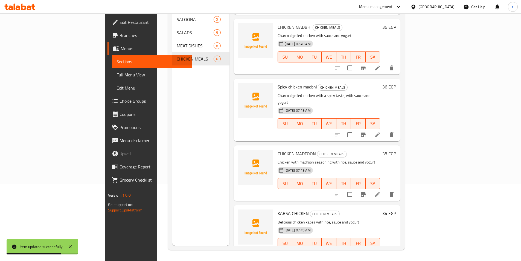
scroll to position [112, 0]
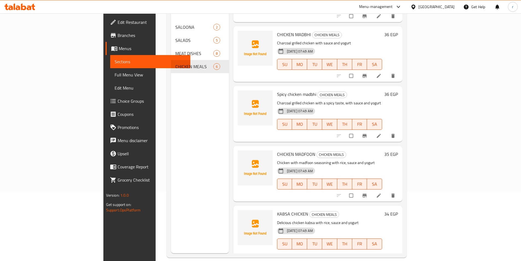
scroll to position [77, 0]
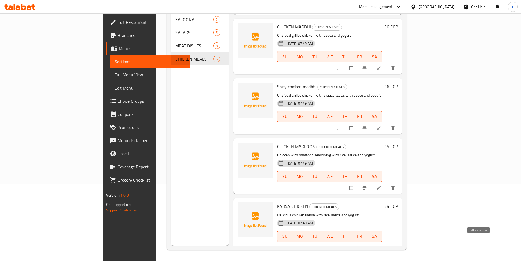
click at [381, 245] on icon at bounding box center [379, 247] width 4 height 4
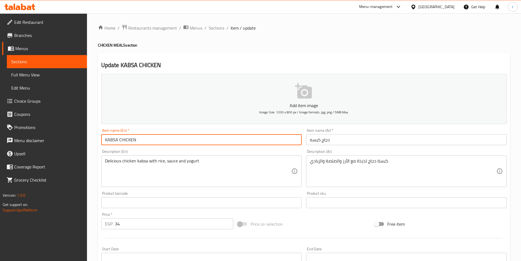
drag, startPoint x: 147, startPoint y: 138, endPoint x: 108, endPoint y: 140, distance: 39.5
click at [108, 140] on input "KABSA CHICKEN" at bounding box center [201, 139] width 201 height 11
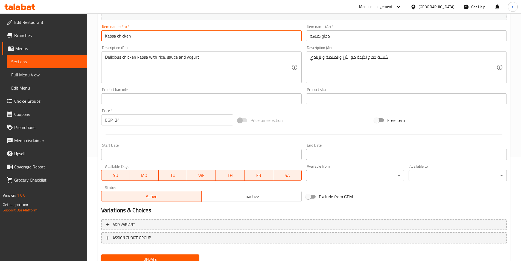
scroll to position [126, 0]
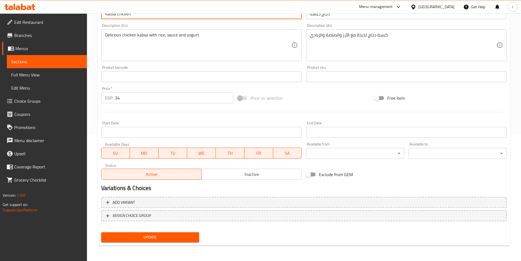
type input "Kabsa chicken"
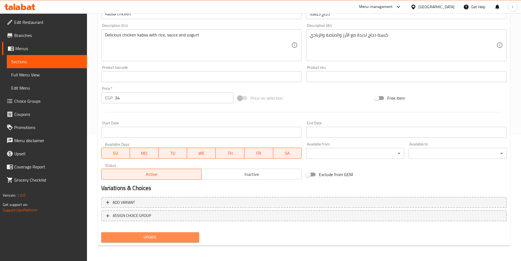
click at [150, 239] on span "Update" at bounding box center [150, 237] width 89 height 7
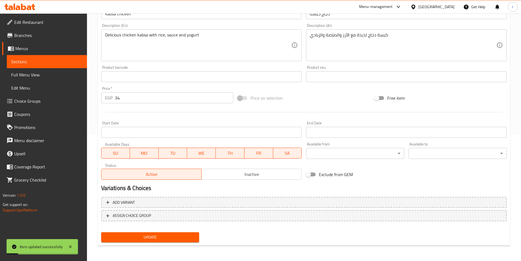
click at [66, 65] on span "Sections" at bounding box center [46, 61] width 71 height 7
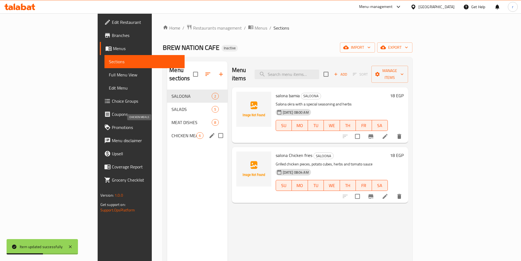
click at [172, 132] on span "CHICKEN MEALS" at bounding box center [184, 135] width 25 height 7
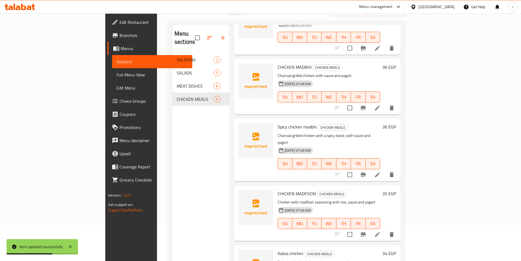
scroll to position [77, 0]
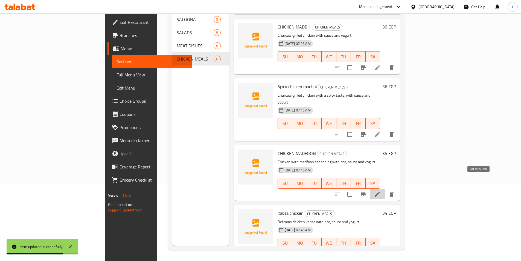
click at [381, 191] on icon at bounding box center [377, 194] width 7 height 7
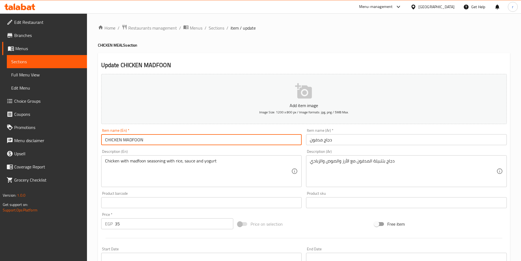
drag, startPoint x: 148, startPoint y: 139, endPoint x: 108, endPoint y: 140, distance: 40.2
click at [108, 140] on input "CHICKEN MADFOON" at bounding box center [201, 139] width 201 height 11
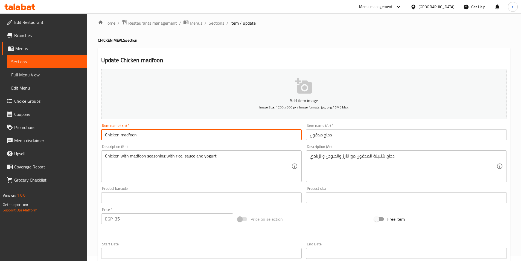
scroll to position [109, 0]
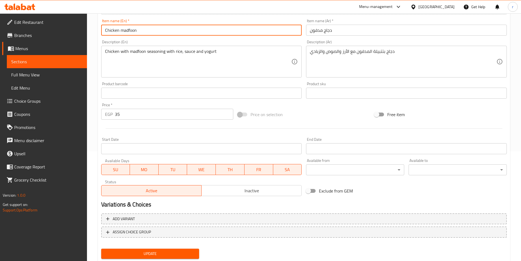
type input "Chicken madfoon"
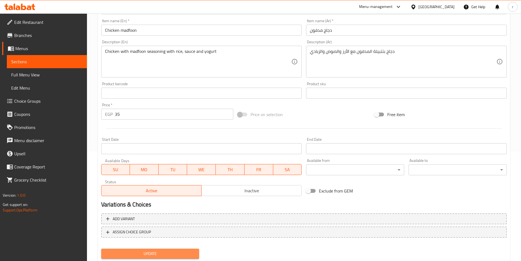
click at [144, 255] on span "Update" at bounding box center [150, 253] width 89 height 7
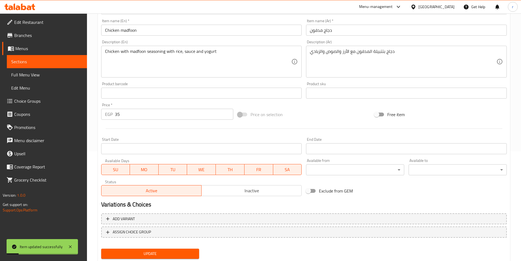
click at [25, 62] on span "Sections" at bounding box center [46, 61] width 71 height 7
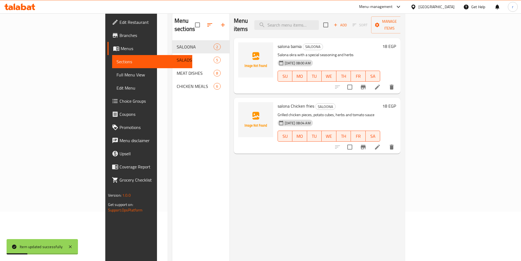
scroll to position [22, 0]
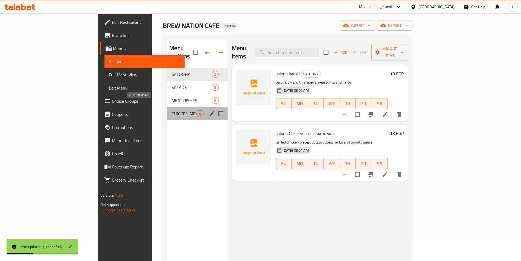
click at [172, 110] on span "CHICKEN MEALS" at bounding box center [184, 113] width 25 height 7
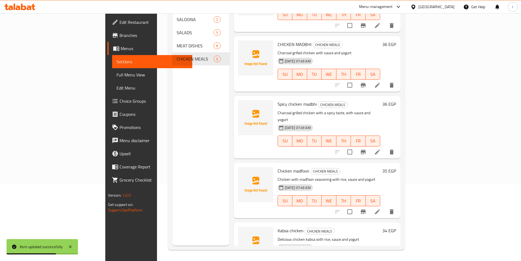
scroll to position [84, 0]
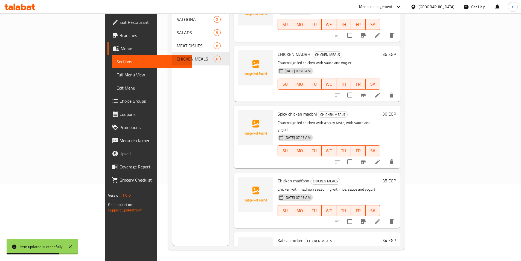
click at [385, 157] on li at bounding box center [377, 162] width 15 height 10
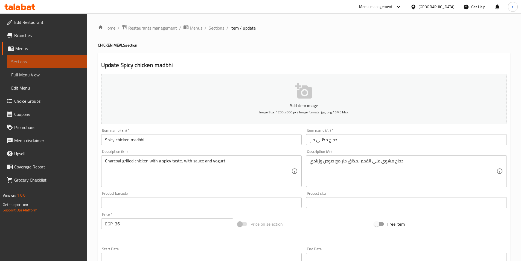
click at [57, 61] on span "Sections" at bounding box center [46, 61] width 71 height 7
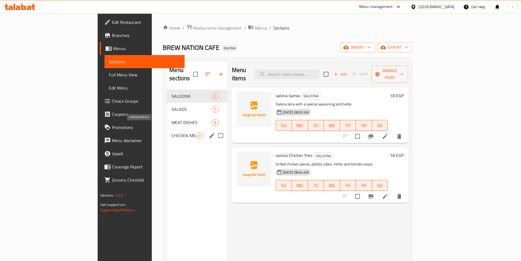
click at [172, 132] on span "CHICKEN MEALS" at bounding box center [184, 135] width 25 height 7
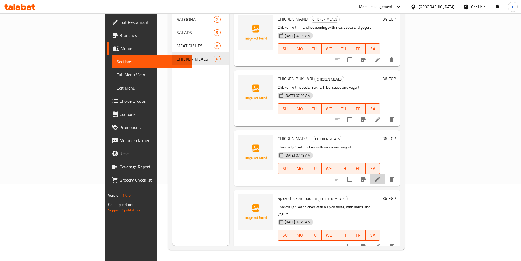
click at [385, 174] on li at bounding box center [377, 179] width 15 height 10
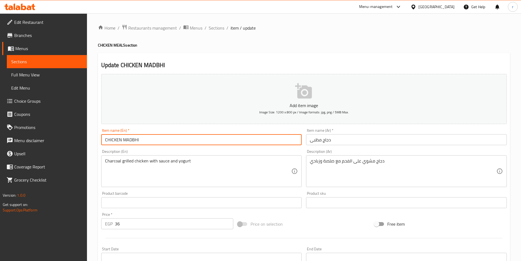
drag, startPoint x: 167, startPoint y: 139, endPoint x: 107, endPoint y: 139, distance: 60.2
click at [107, 139] on input "CHICKEN MADBHI" at bounding box center [201, 139] width 201 height 11
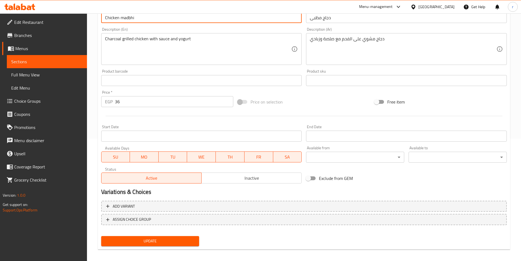
scroll to position [126, 0]
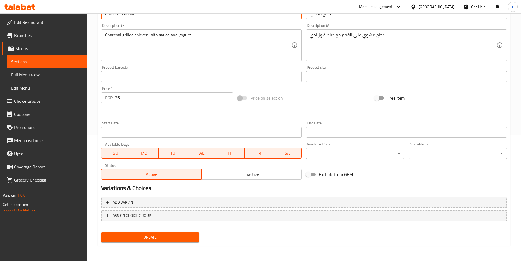
type input "Chicken madbhi"
click at [196, 233] on button "Update" at bounding box center [150, 237] width 98 height 10
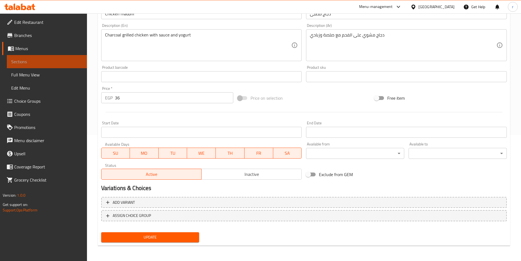
click at [66, 62] on span "Sections" at bounding box center [46, 61] width 71 height 7
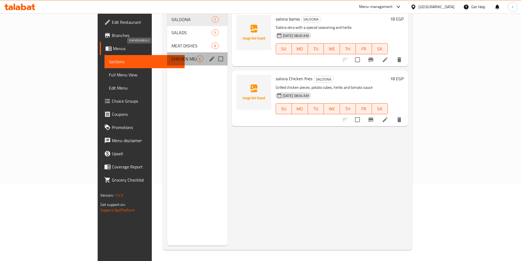
click at [172, 56] on span "CHICKEN MEALS" at bounding box center [184, 59] width 25 height 7
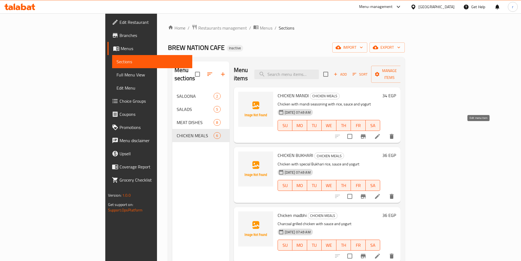
click at [381, 133] on icon at bounding box center [377, 136] width 7 height 7
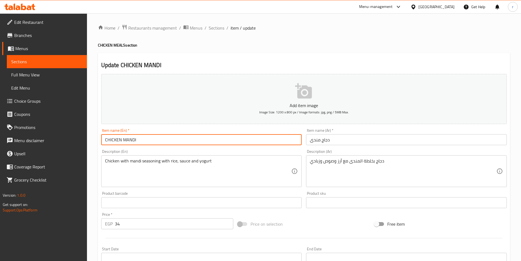
drag, startPoint x: 155, startPoint y: 139, endPoint x: 91, endPoint y: 134, distance: 63.4
click at [91, 134] on div "Home / Restaurants management / Menus / Sections / item / update CHICKEN MEALS …" at bounding box center [304, 199] width 434 height 373
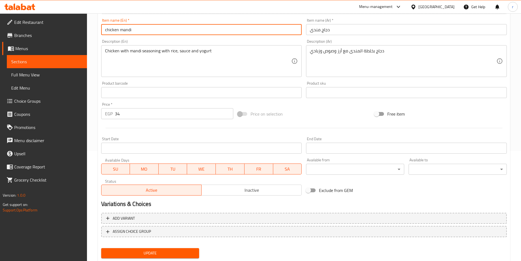
scroll to position [126, 0]
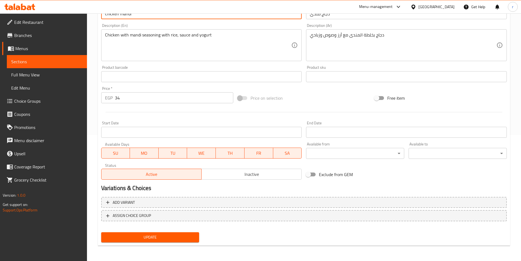
type input "chicken mandi"
click at [186, 233] on button "Update" at bounding box center [150, 237] width 98 height 10
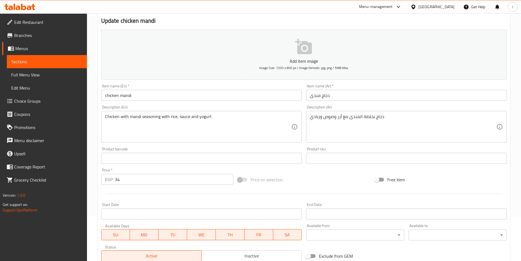
scroll to position [44, 0]
click at [39, 63] on span "Sections" at bounding box center [46, 61] width 71 height 7
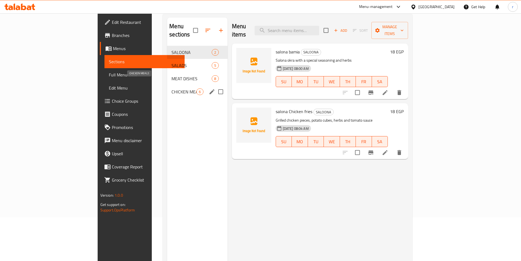
click span "CHICKEN MEALS"
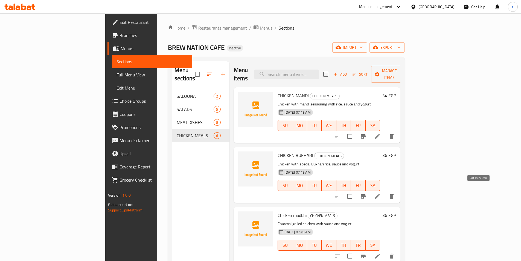
click icon
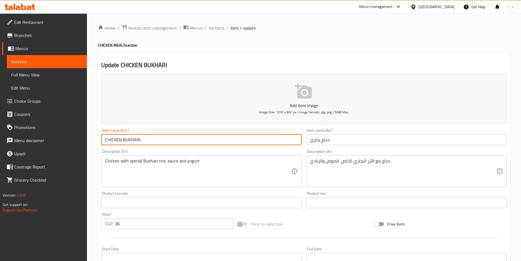
drag, startPoint x: 186, startPoint y: 143, endPoint x: 107, endPoint y: 141, distance: 78.3
click input "CHICKEN BUKHARI"
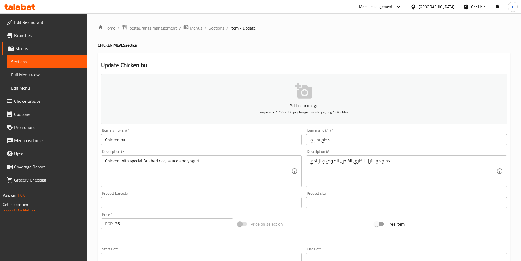
click input "Chicken bu"
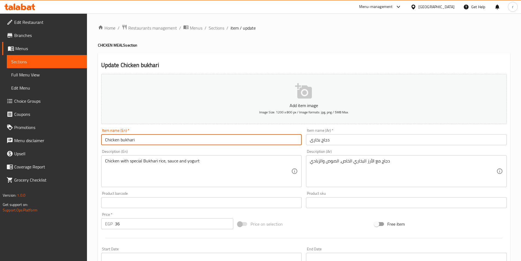
click input "Chicken bukhari"
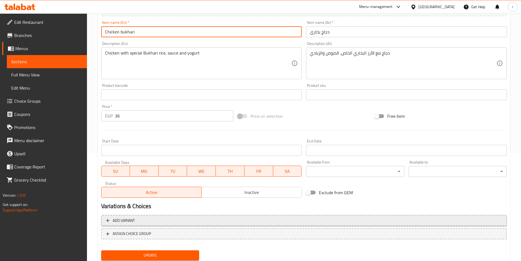
scroll to position [126, 0]
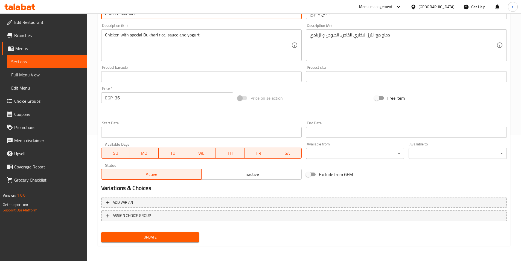
type input "Chicken bukhari"
click span "Update"
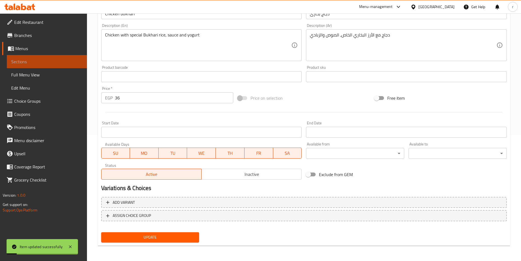
click span "Sections"
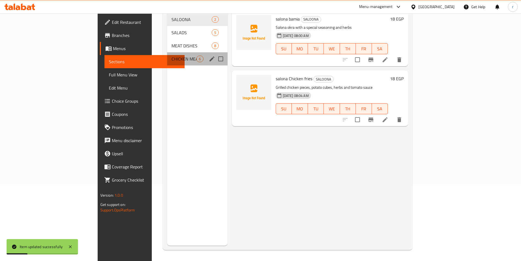
click div "CHICKEN MEALS 6"
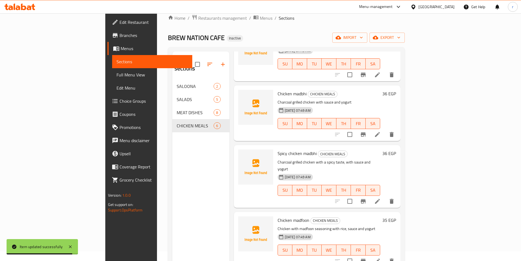
scroll to position [27, 0]
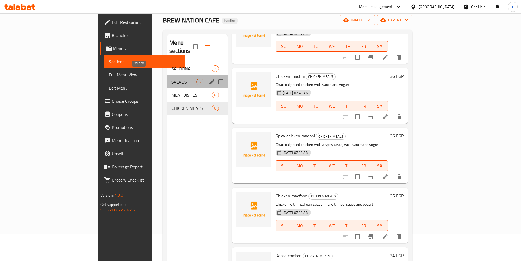
click span "SALADS"
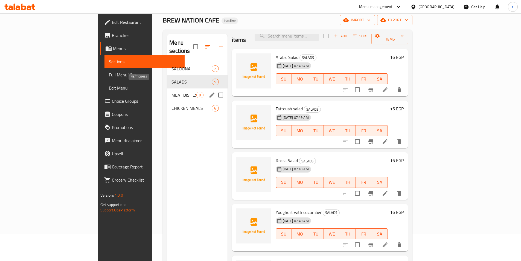
click span "MEAT DISHES"
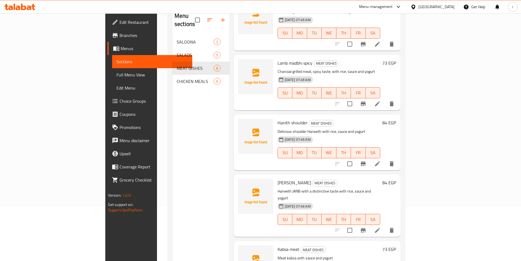
scroll to position [77, 0]
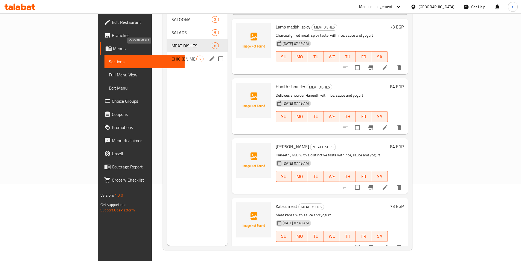
click span "CHICKEN MEALS"
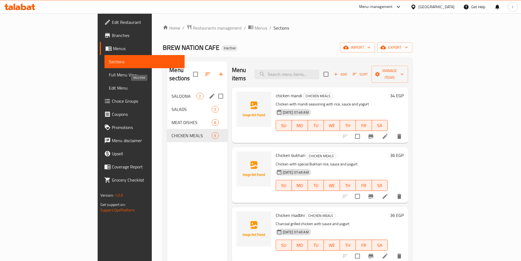
click span "SALOONA"
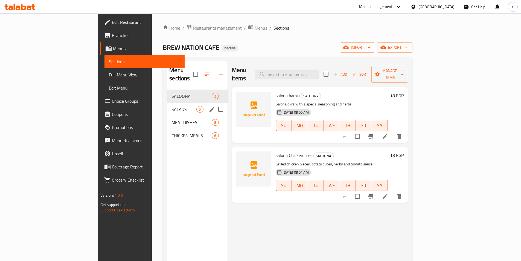
drag, startPoint x: 163, startPoint y: 87, endPoint x: 162, endPoint y: 96, distance: 9.0
click div "SALOONA 2 SALADS 5 MEAT DISHES 8 CHICKEN MEALS 6"
drag, startPoint x: 164, startPoint y: 89, endPoint x: 164, endPoint y: 102, distance: 13.1
click div "SALOONA 2 SALADS 5 MEAT DISHES 8 CHICKEN MEALS 6"
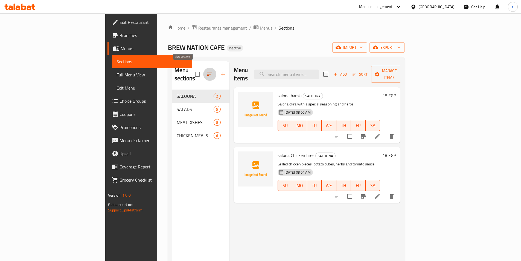
click icon "button"
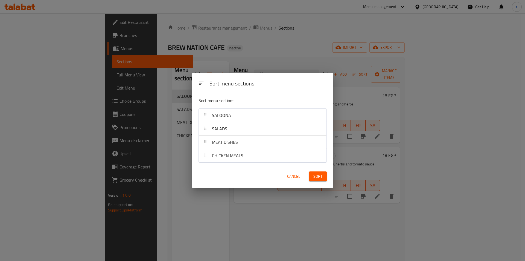
click div "SALADS"
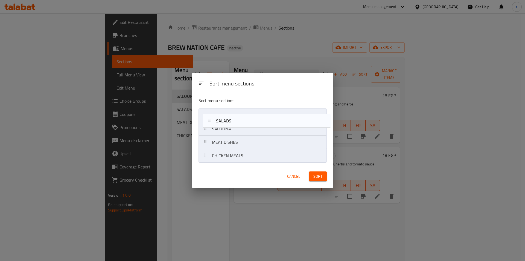
drag, startPoint x: 244, startPoint y: 133, endPoint x: 253, endPoint y: 116, distance: 18.5
click nav "SALOONA SALADS MEAT DISHES CHICKEN MEALS"
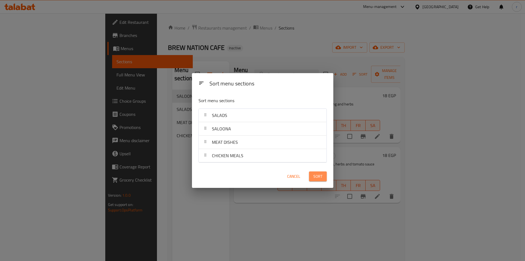
click button "Sort"
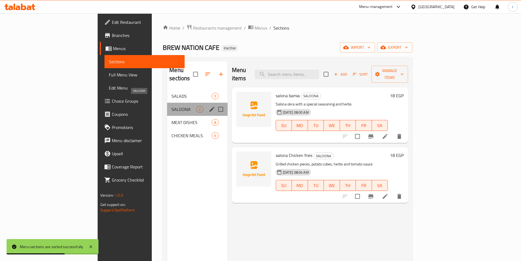
click span "SALOONA"
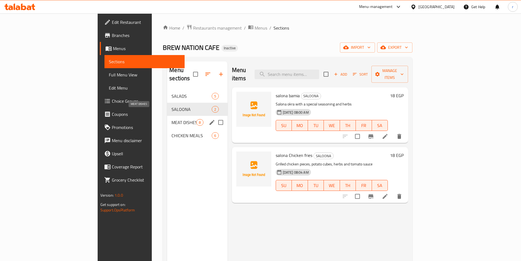
click span "MEAT DISHES"
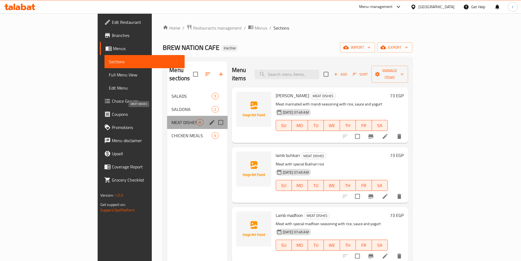
click span "MEAT DISHES"
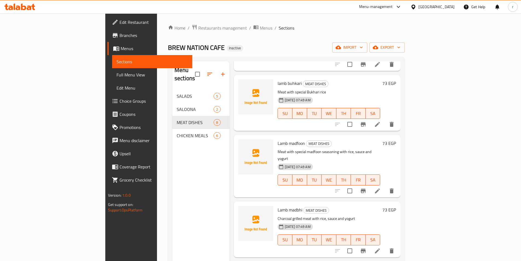
scroll to position [82, 0]
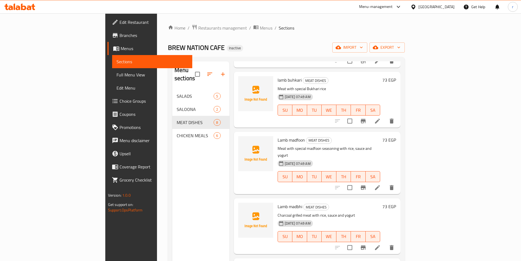
click span "Full Menu View"
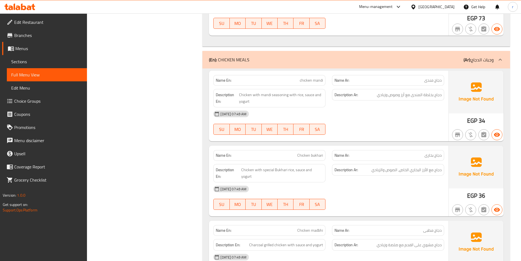
scroll to position [1259, 0]
